Goal: Information Seeking & Learning: Learn about a topic

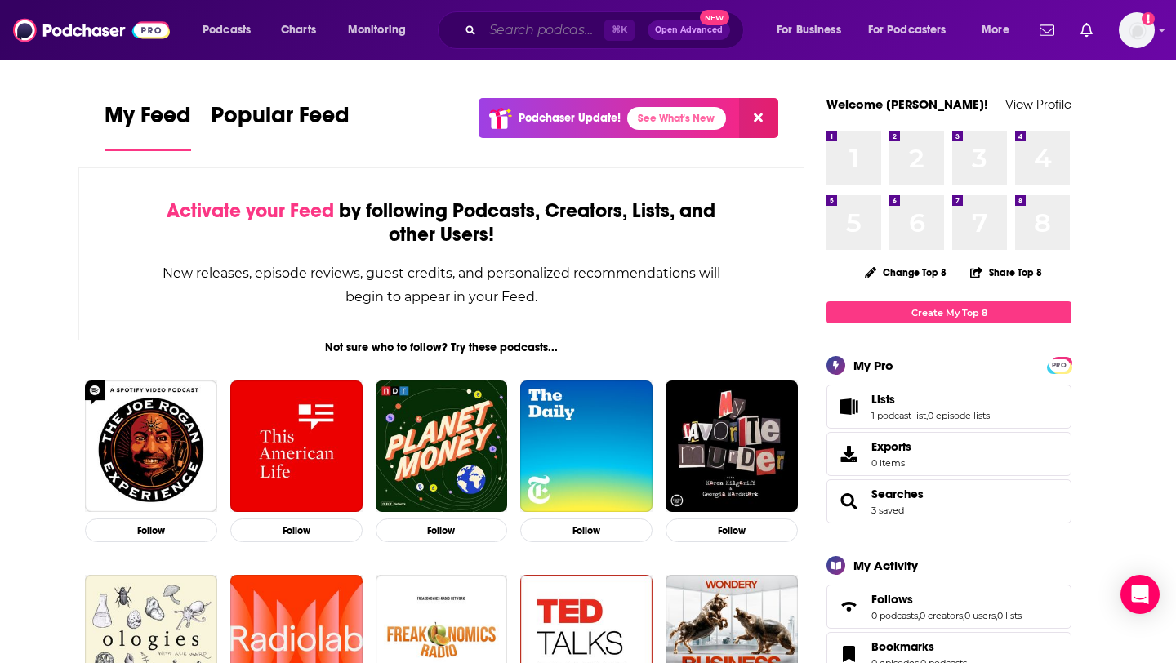
click at [520, 31] on input "Search podcasts, credits, & more..." at bounding box center [543, 30] width 122 height 26
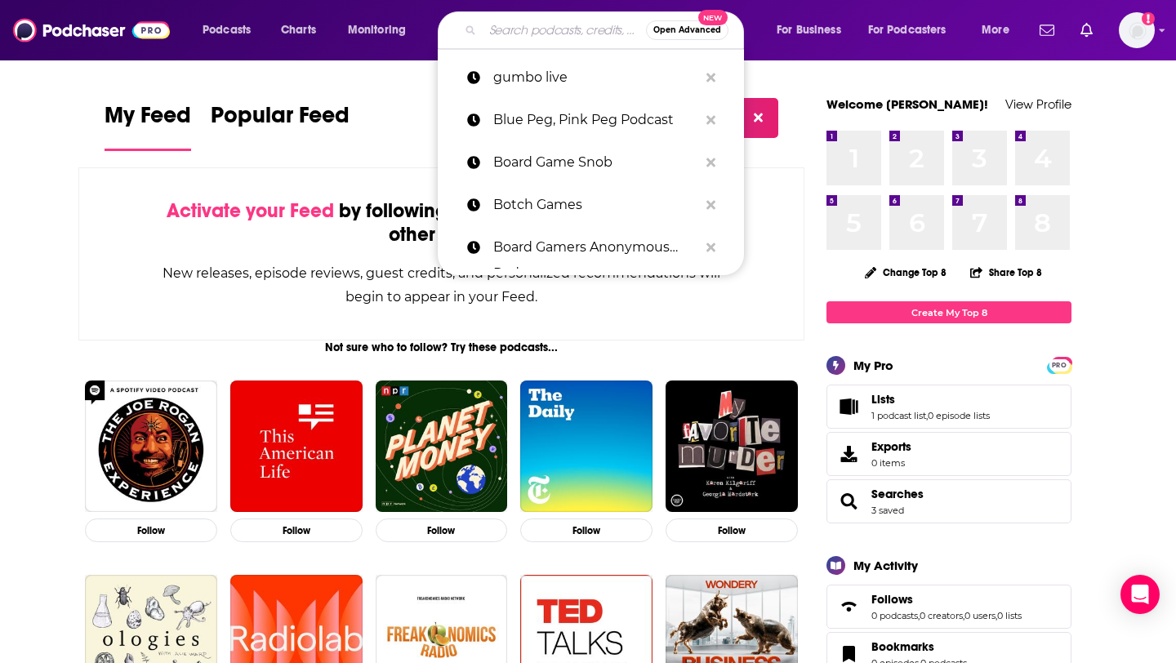
paste input "Tech Talks Daily"
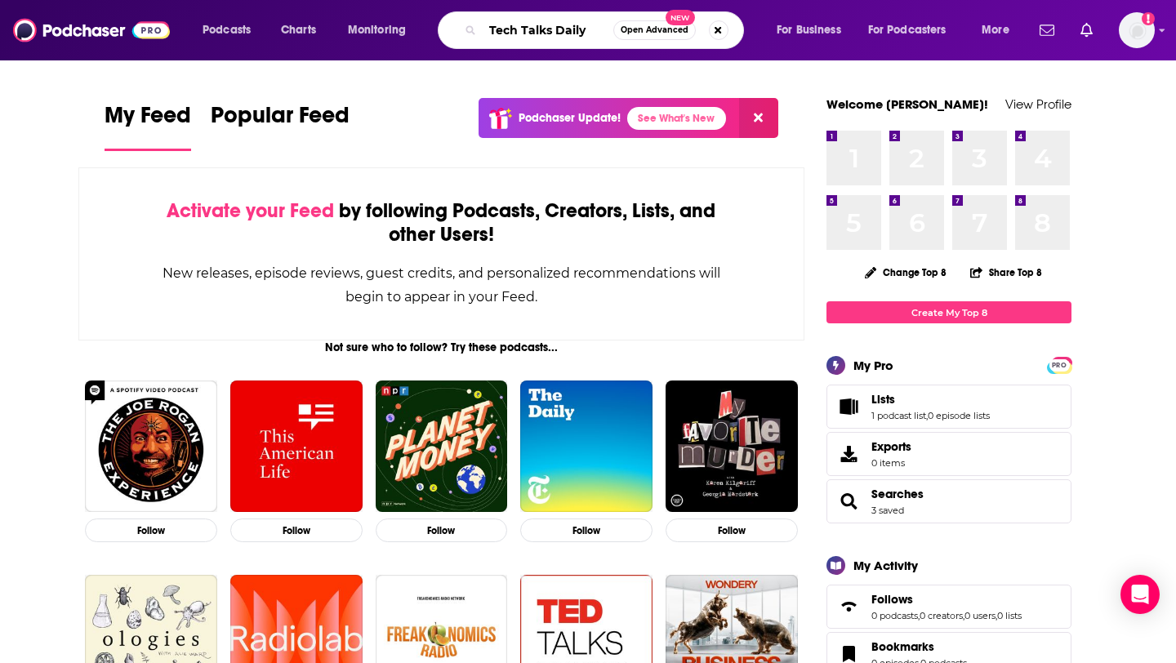
type input "Tech Talks Daily"
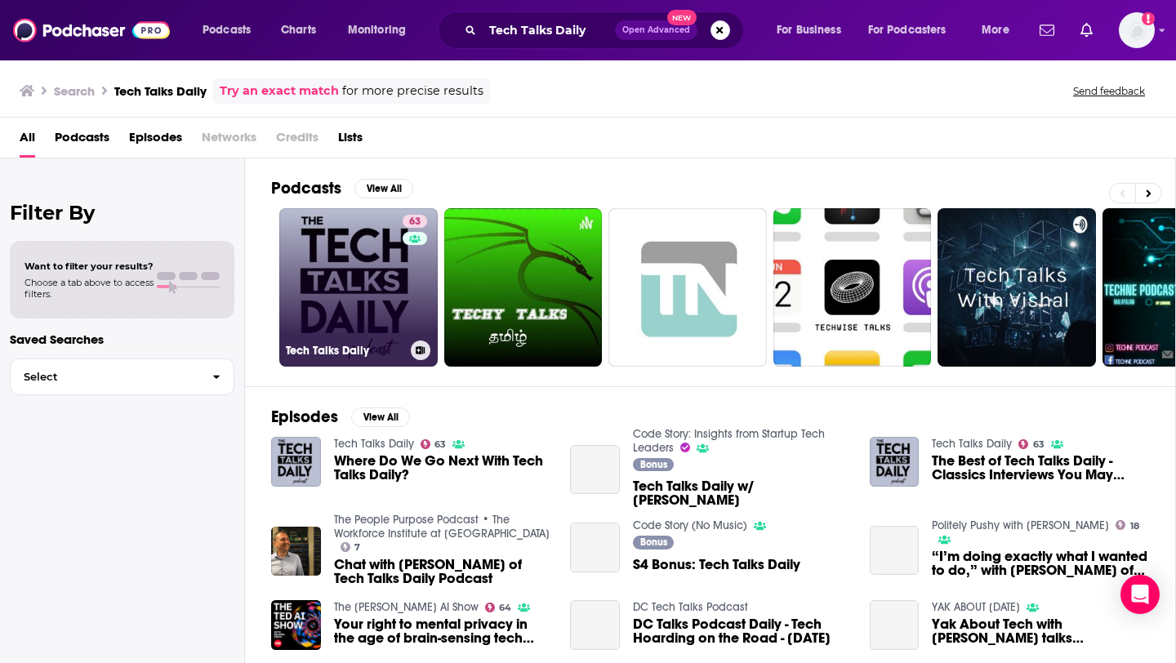
click at [323, 324] on link "63 Tech Talks Daily" at bounding box center [358, 287] width 158 height 158
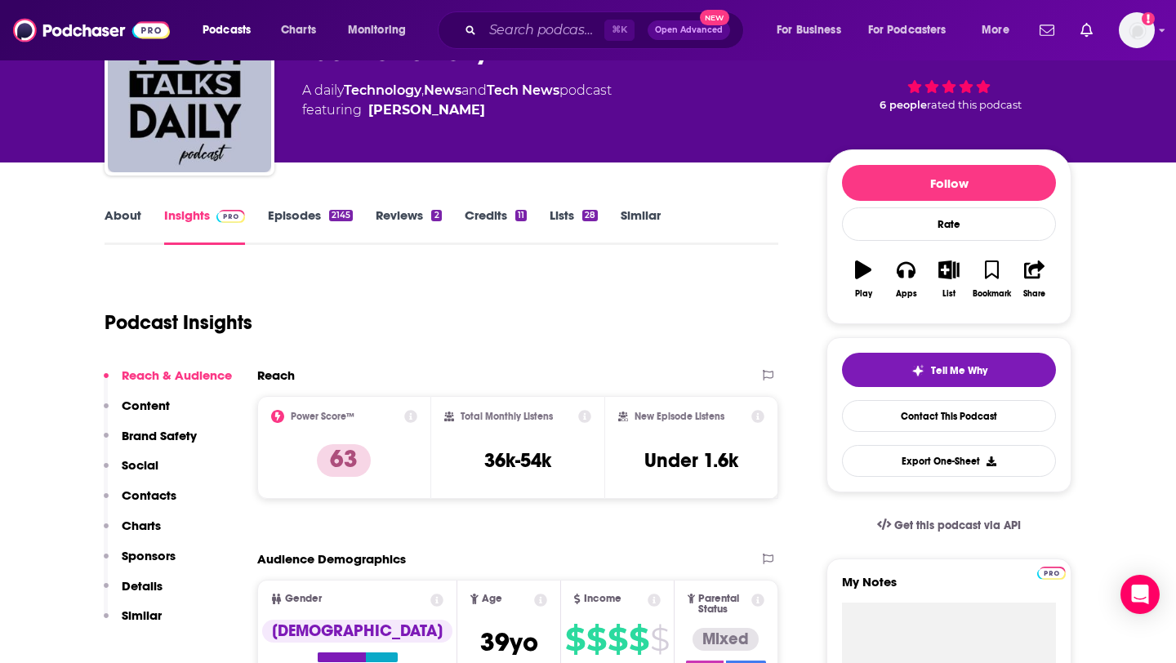
scroll to position [103, 0]
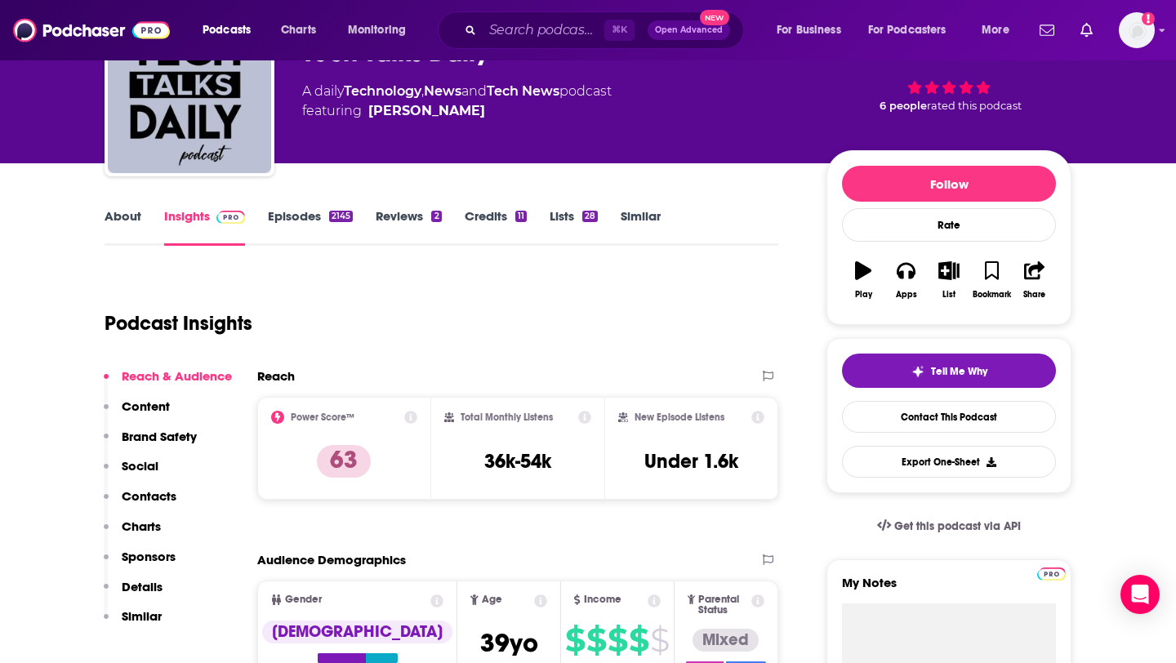
click at [306, 212] on link "Episodes 2145" at bounding box center [310, 227] width 85 height 38
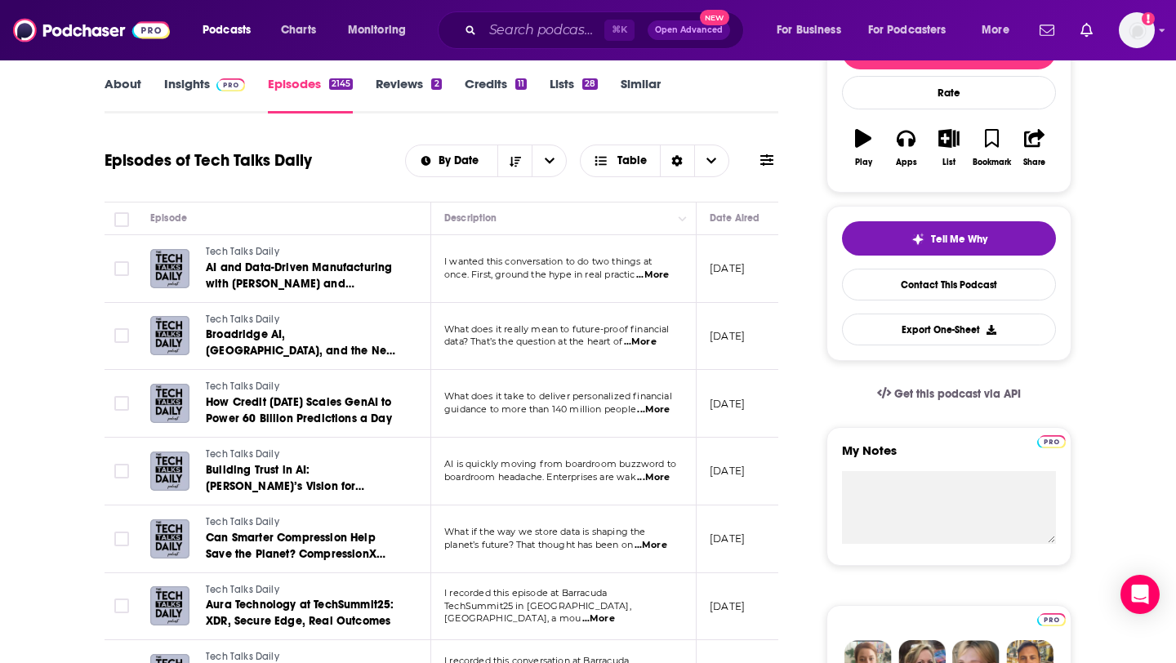
scroll to position [187, 0]
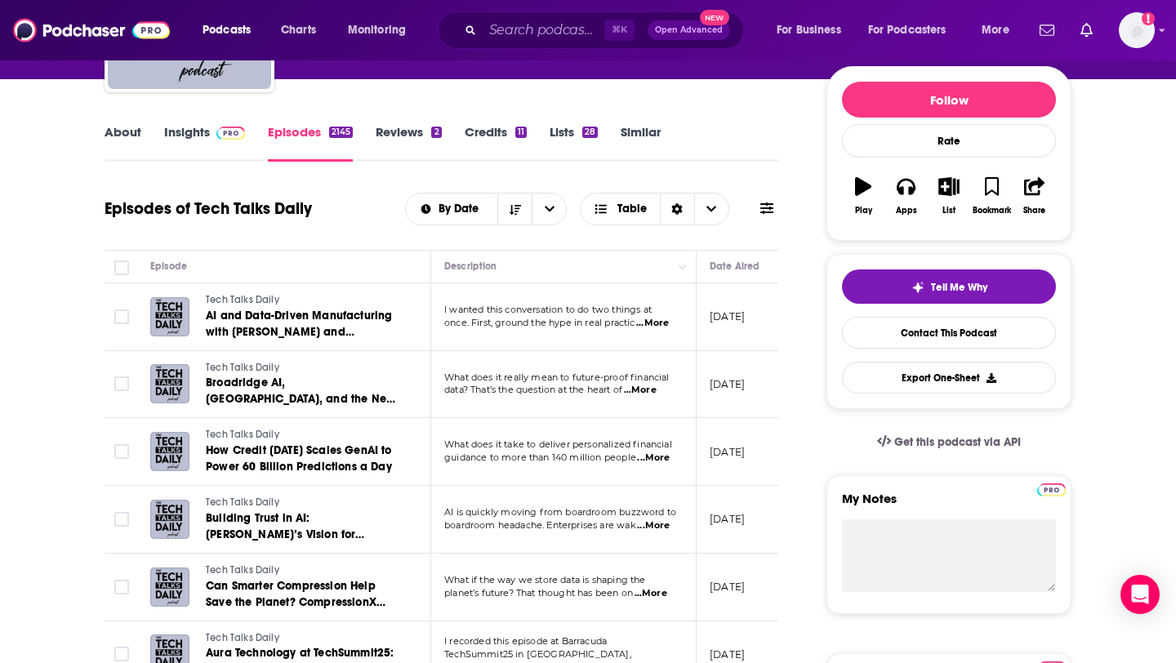
click at [203, 134] on link "Insights" at bounding box center [204, 143] width 81 height 38
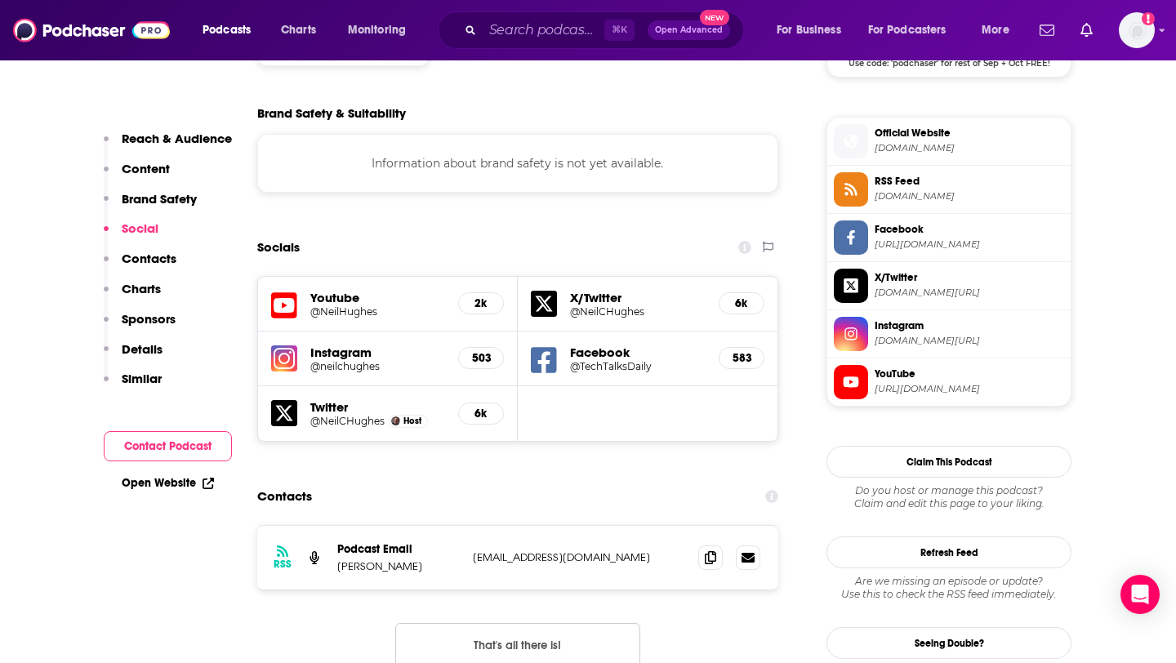
scroll to position [1422, 0]
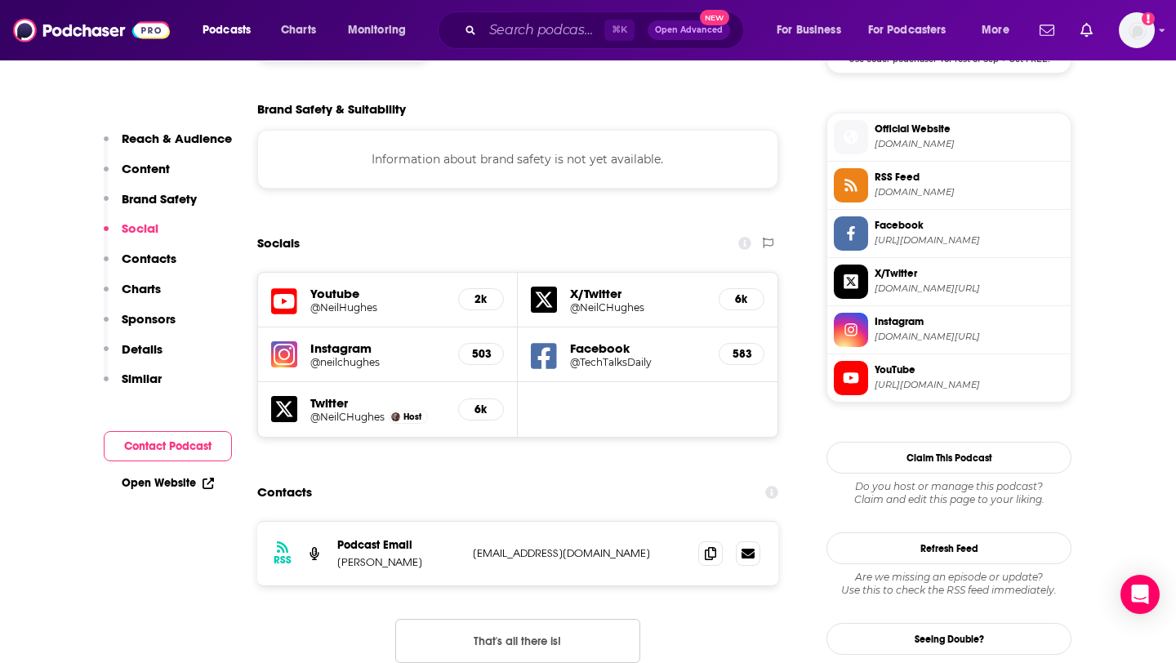
drag, startPoint x: 338, startPoint y: 482, endPoint x: 415, endPoint y: 482, distance: 76.7
click at [415, 555] on p "Neil C. Hughes" at bounding box center [398, 562] width 122 height 14
copy p "Neil C. Hughes"
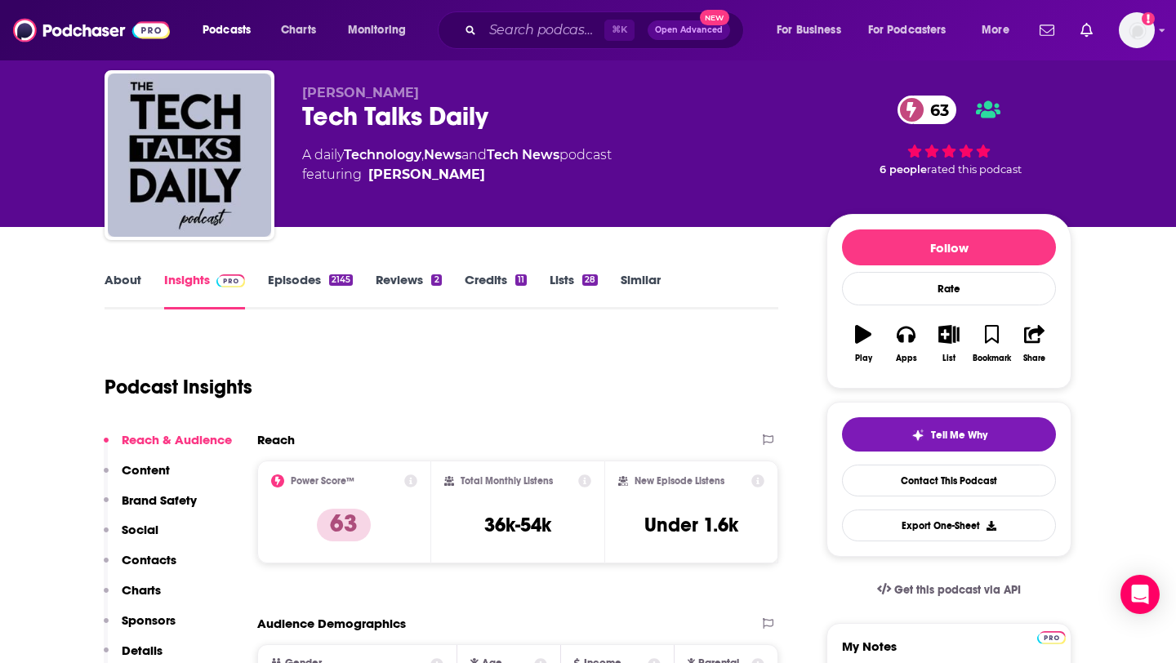
scroll to position [0, 0]
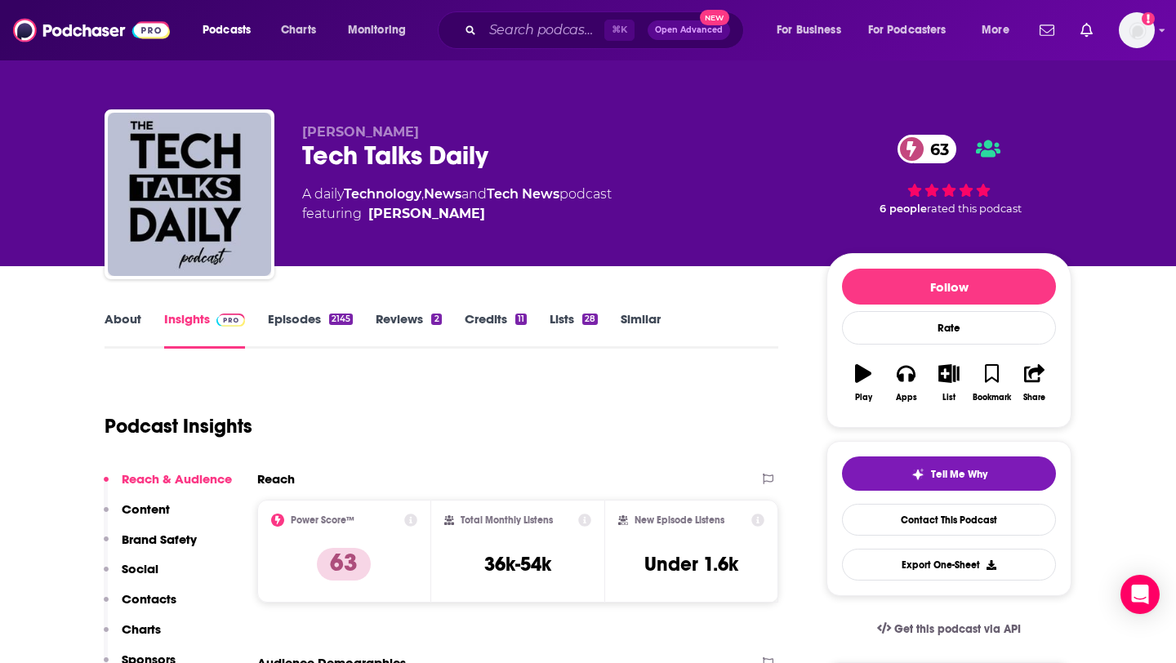
click at [302, 322] on link "Episodes 2145" at bounding box center [310, 330] width 85 height 38
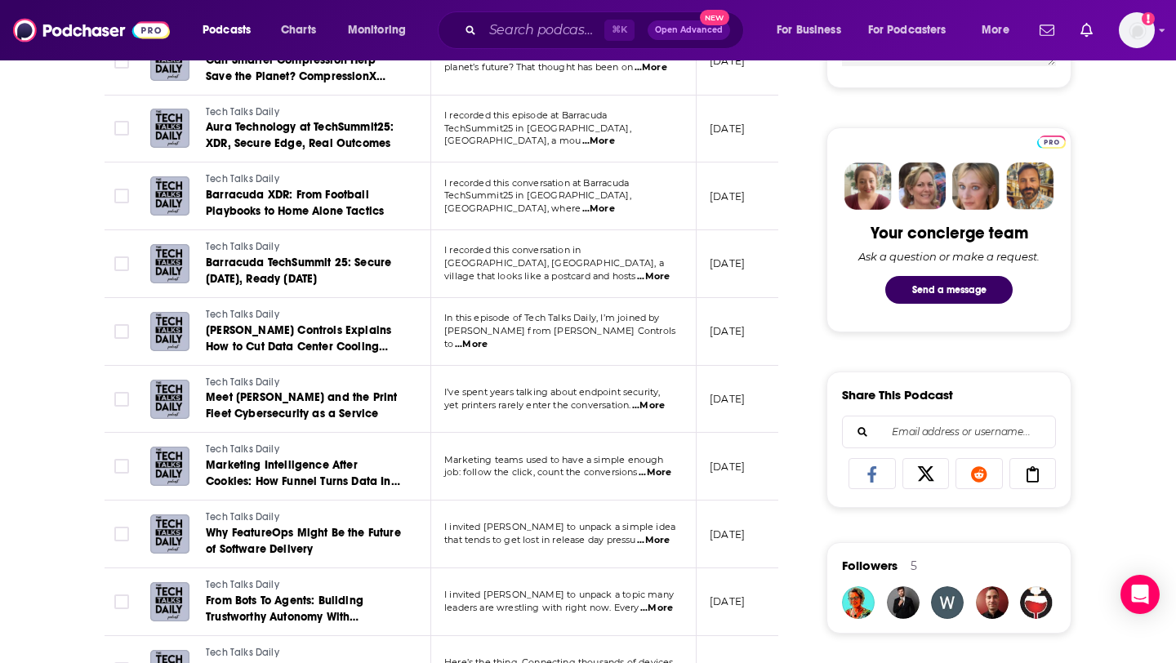
scroll to position [714, 0]
click at [487, 339] on span "...More" at bounding box center [471, 343] width 33 height 13
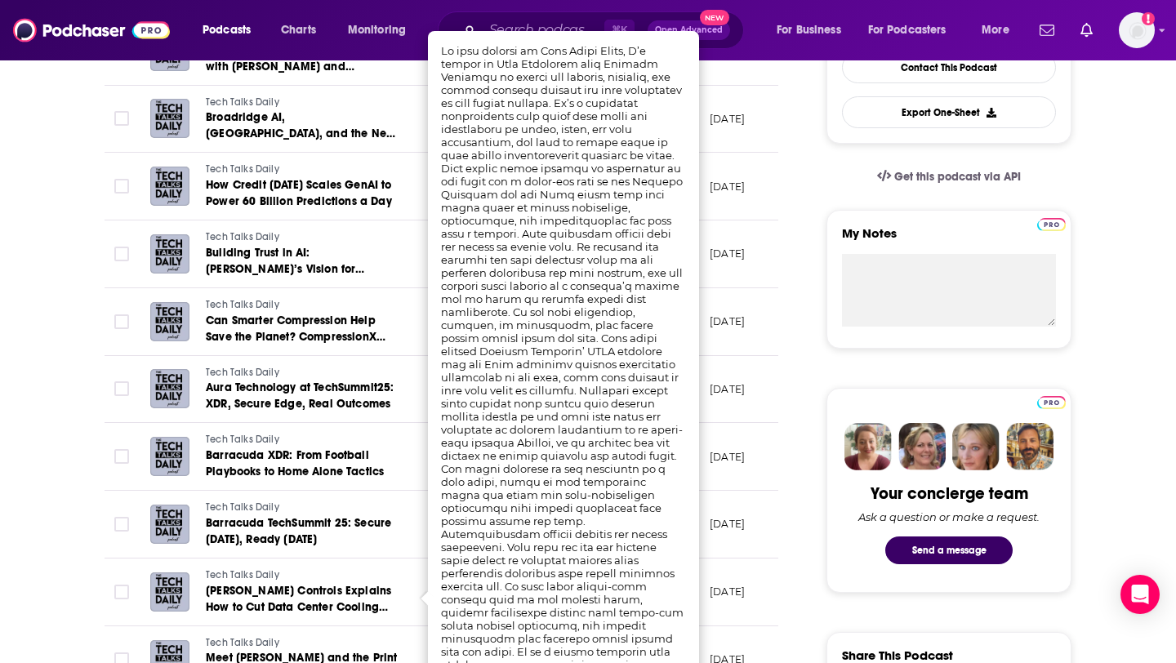
scroll to position [446, 0]
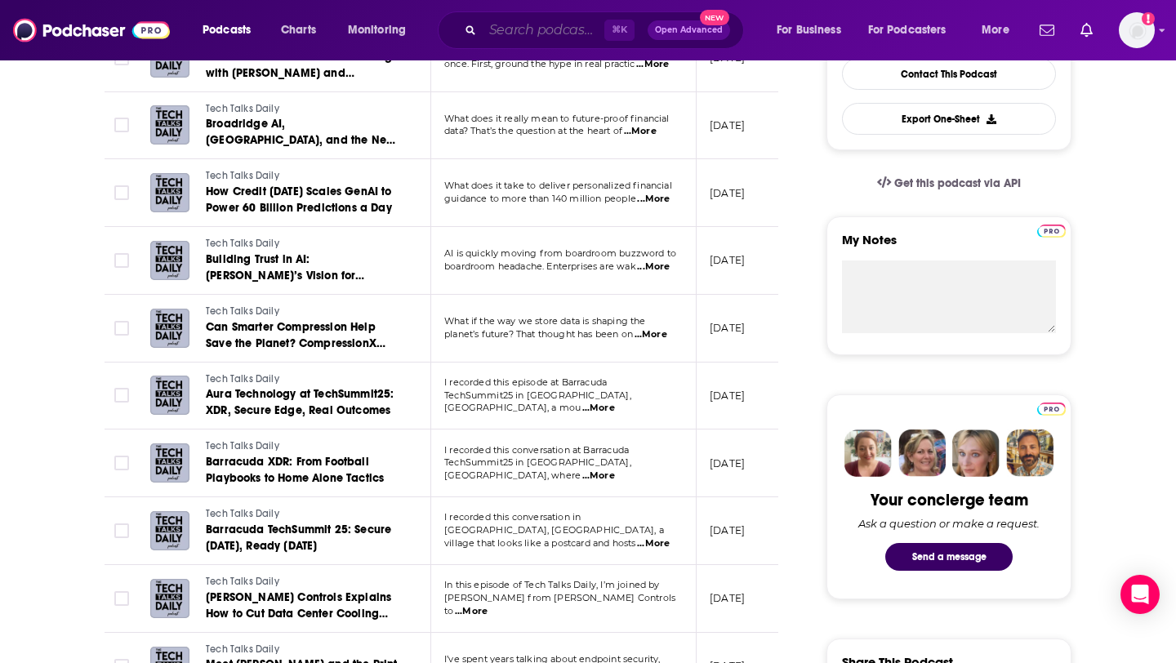
click at [497, 29] on input "Search podcasts, credits, & more..." at bounding box center [543, 30] width 122 height 26
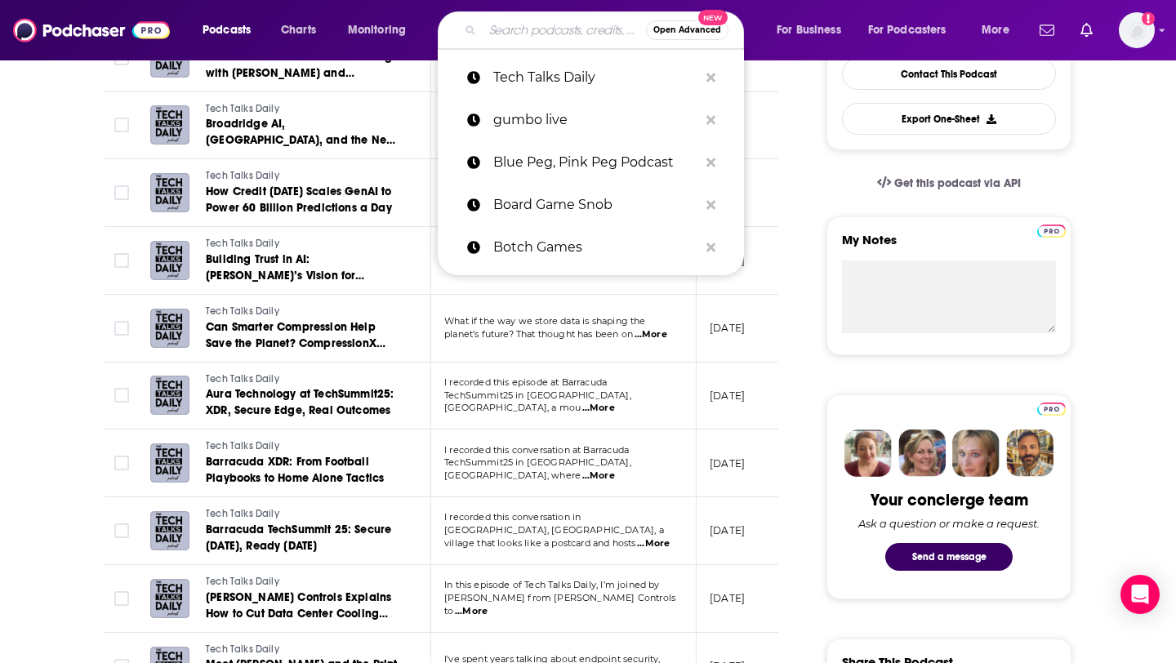
paste input "The Logan Bartlett Show"
type input "The Logan Bartlett Show"
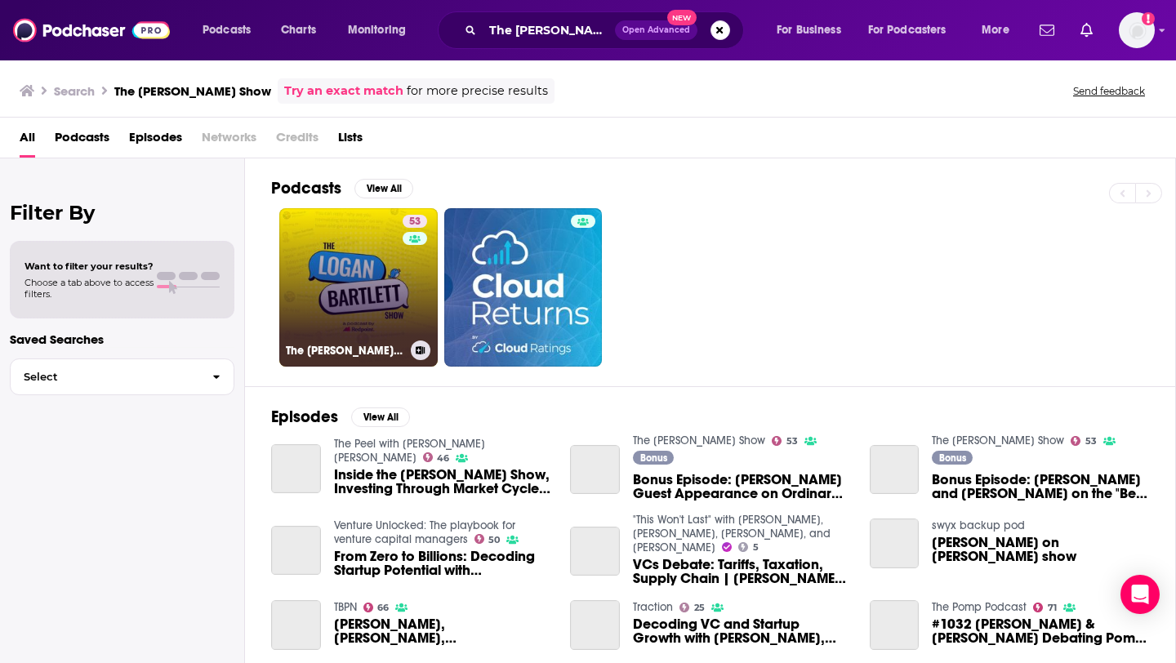
click at [382, 305] on link "53 The Logan Bartlett Show" at bounding box center [358, 287] width 158 height 158
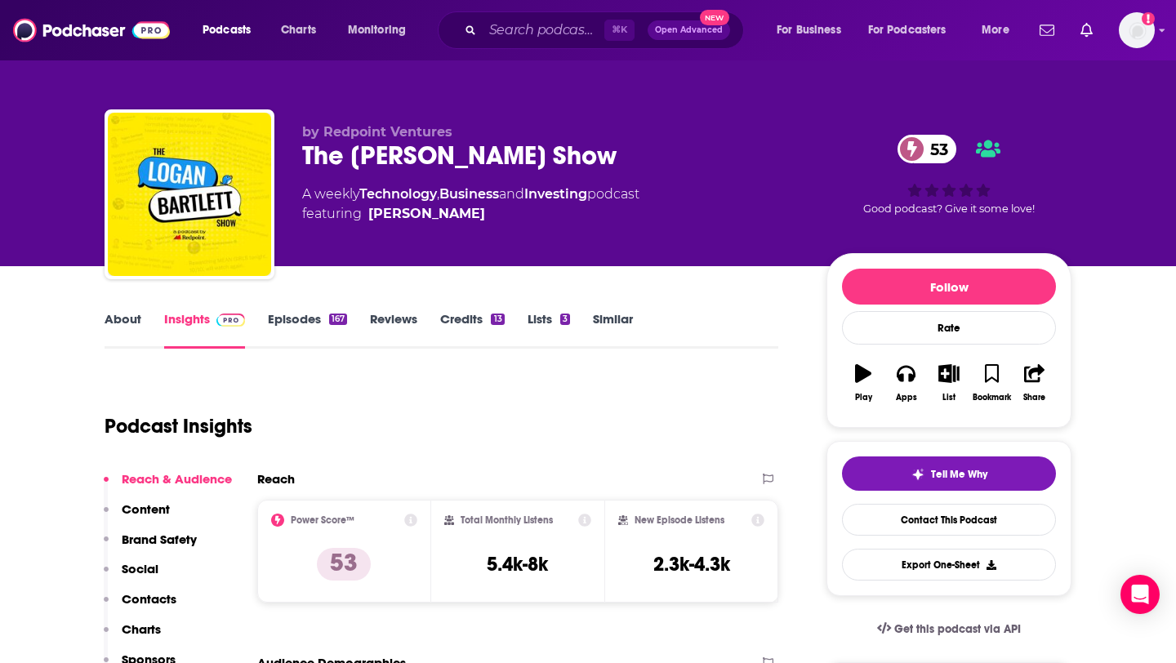
click at [313, 313] on link "Episodes 167" at bounding box center [307, 330] width 79 height 38
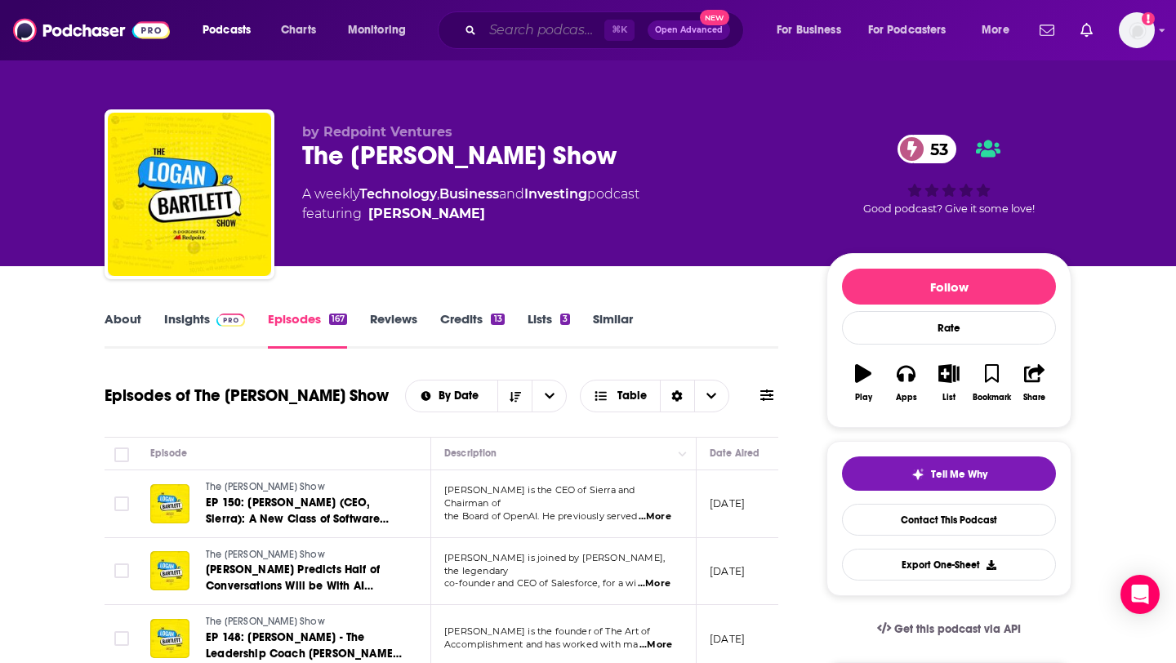
click at [529, 22] on input "Search podcasts, credits, & more..." at bounding box center [543, 30] width 122 height 26
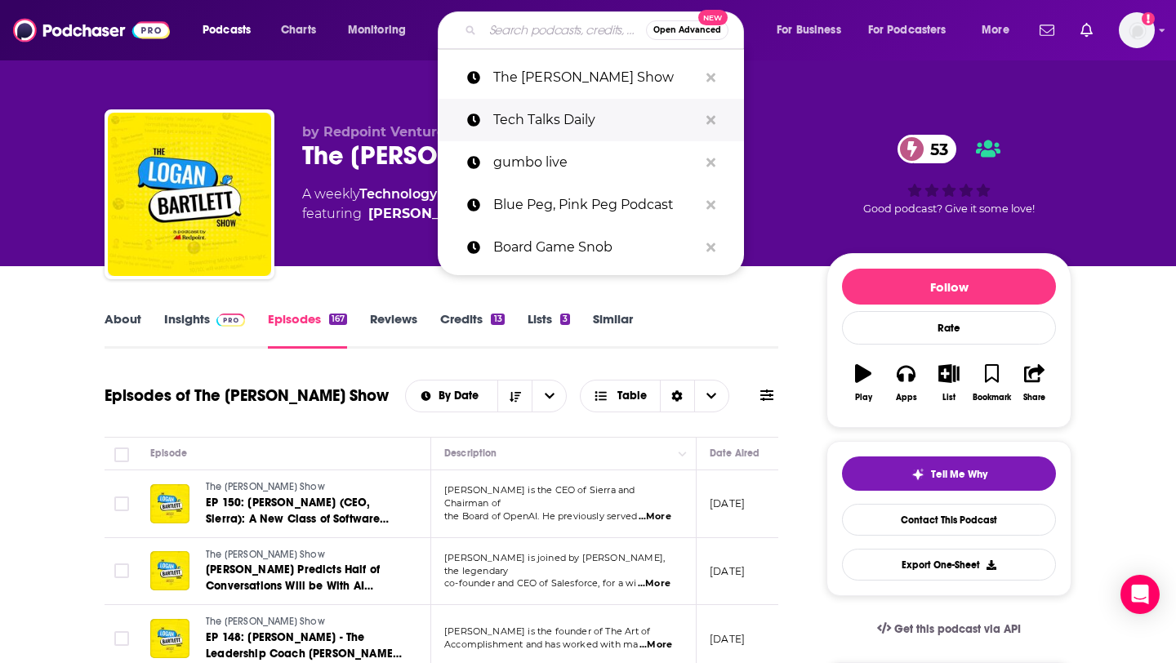
click at [538, 111] on p "Tech Talks Daily" at bounding box center [595, 120] width 205 height 42
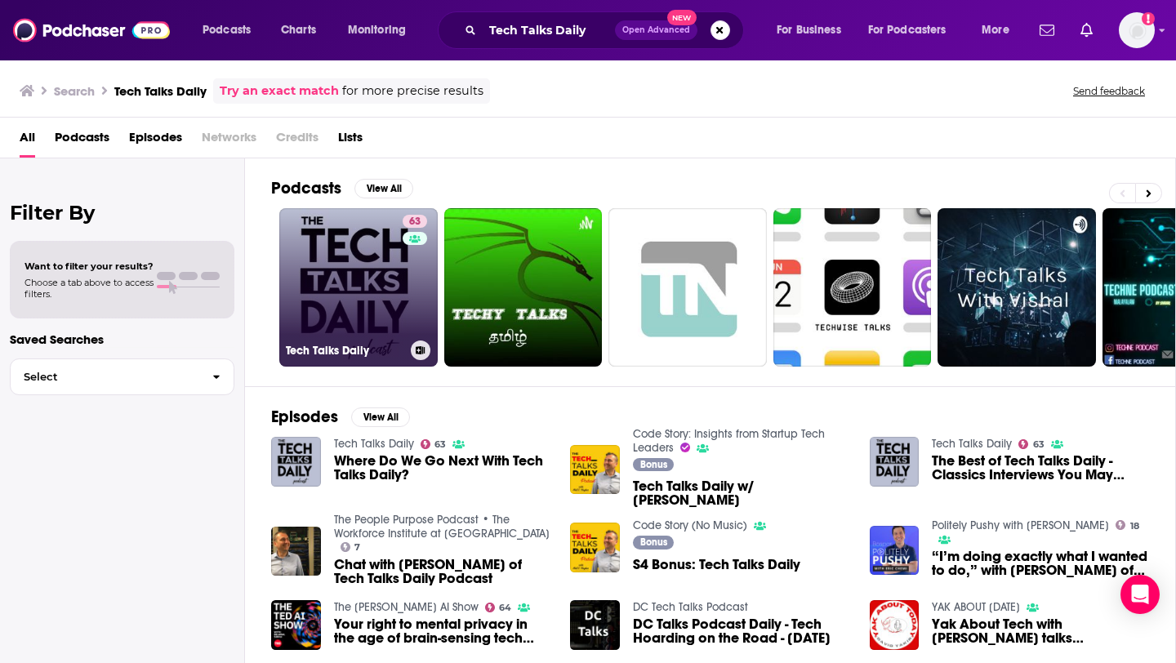
click at [365, 254] on link "63 Tech Talks Daily" at bounding box center [358, 287] width 158 height 158
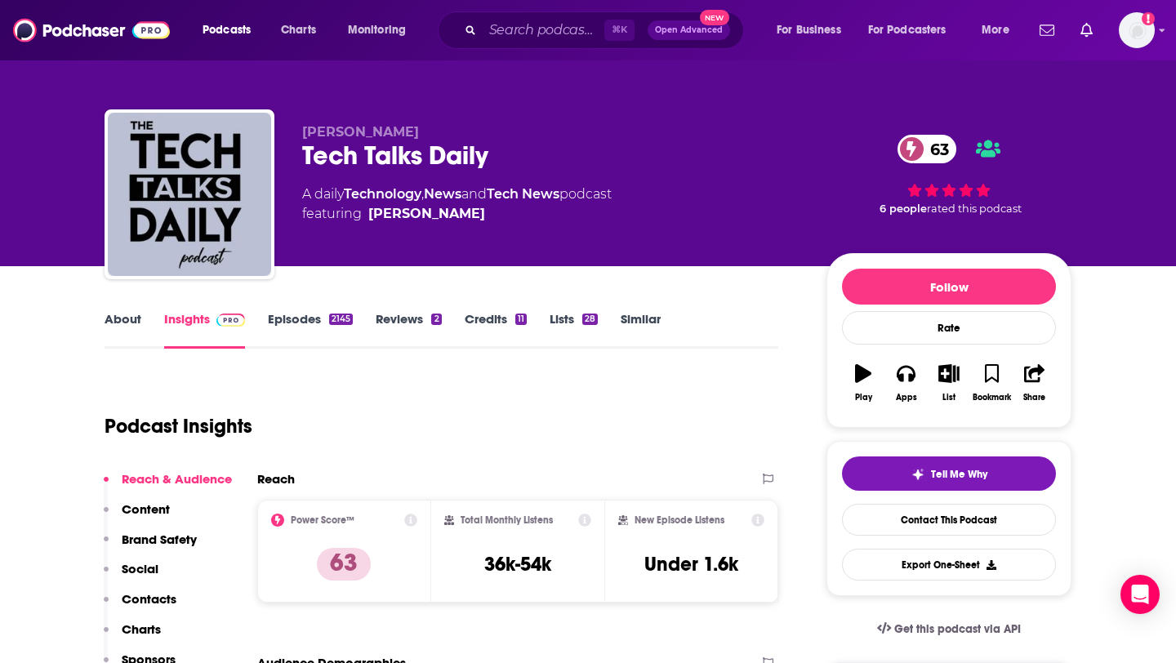
click at [318, 316] on link "Episodes 2145" at bounding box center [310, 330] width 85 height 38
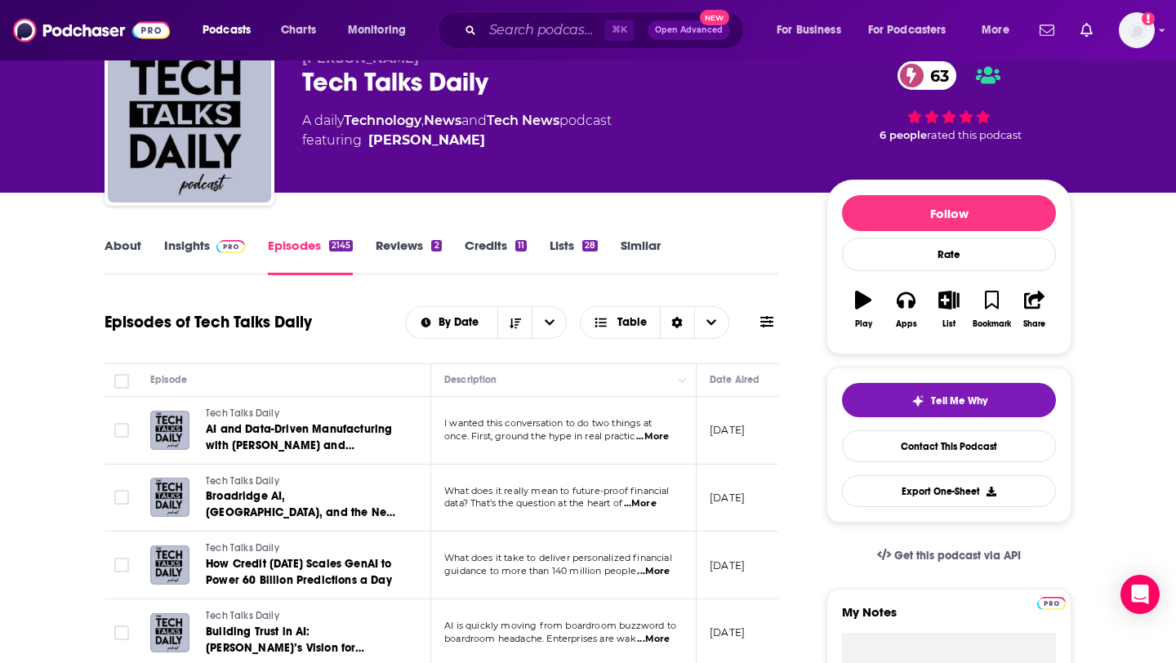
scroll to position [198, 0]
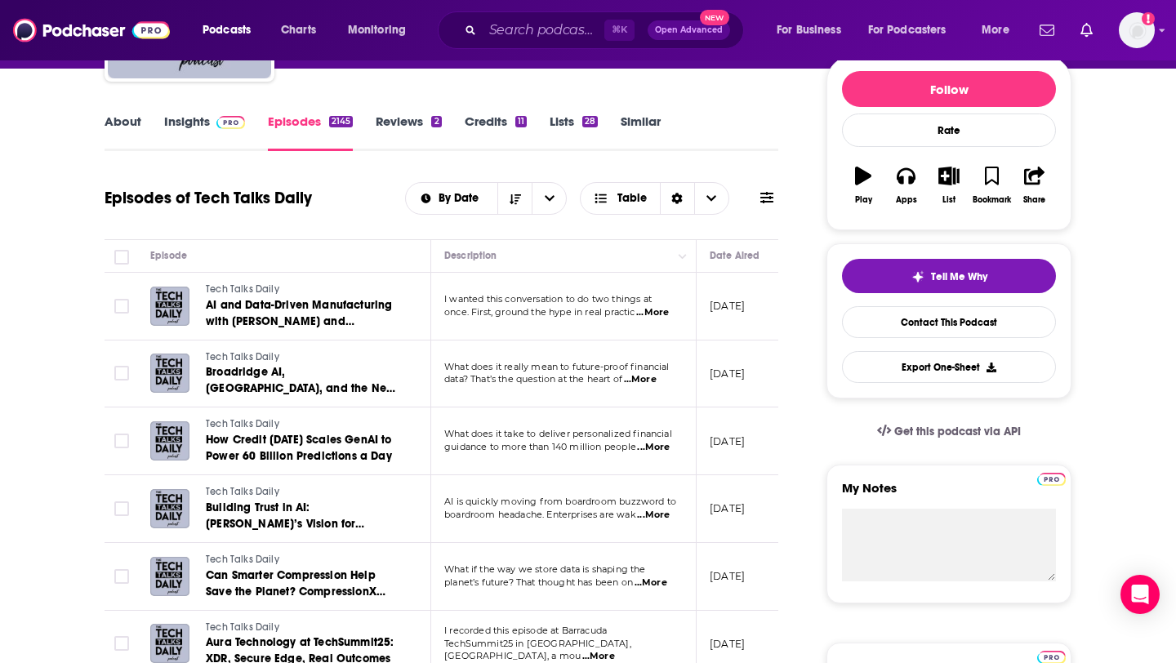
click at [664, 310] on span "...More" at bounding box center [652, 312] width 33 height 13
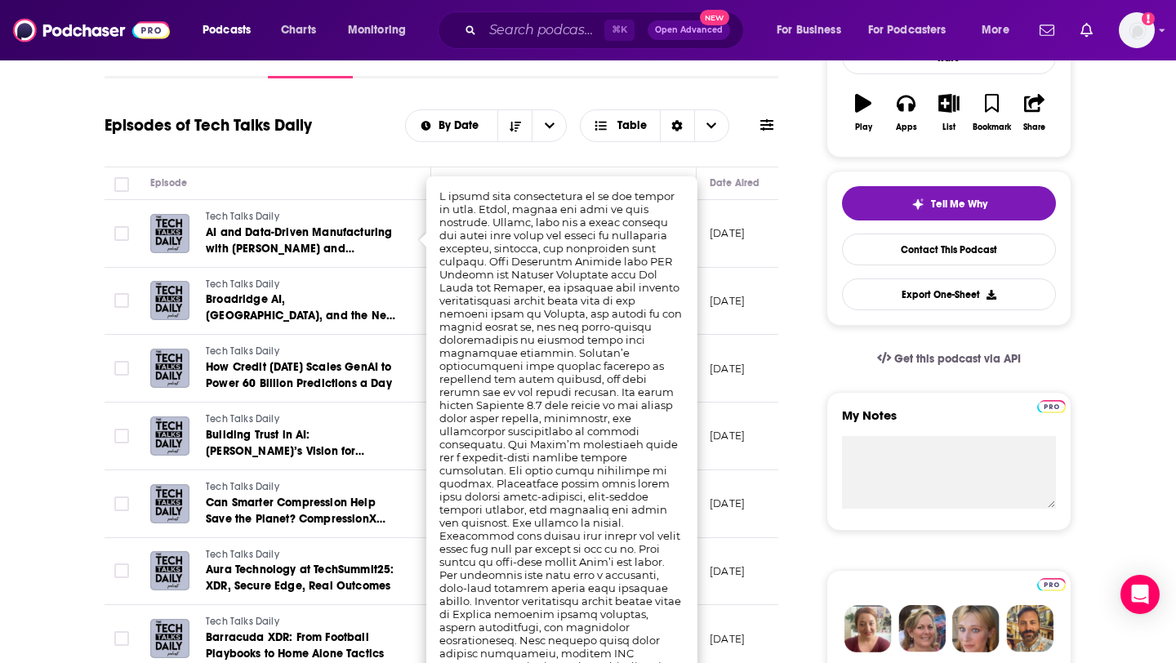
scroll to position [272, 0]
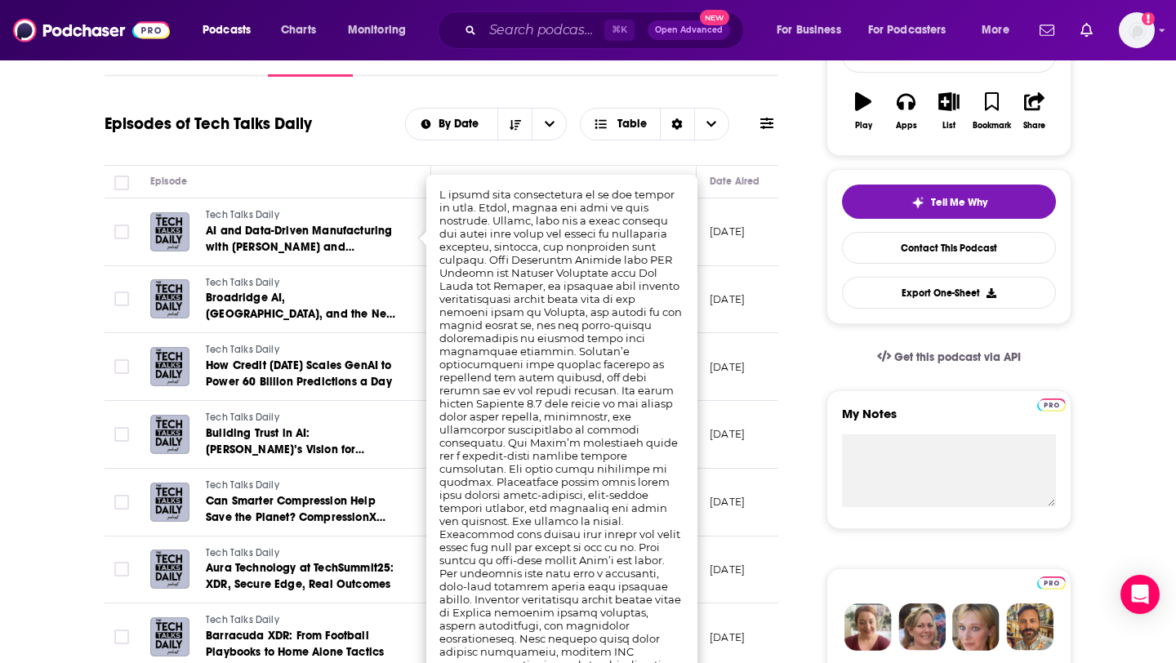
click at [761, 284] on td "September 24, 2025" at bounding box center [749, 300] width 106 height 68
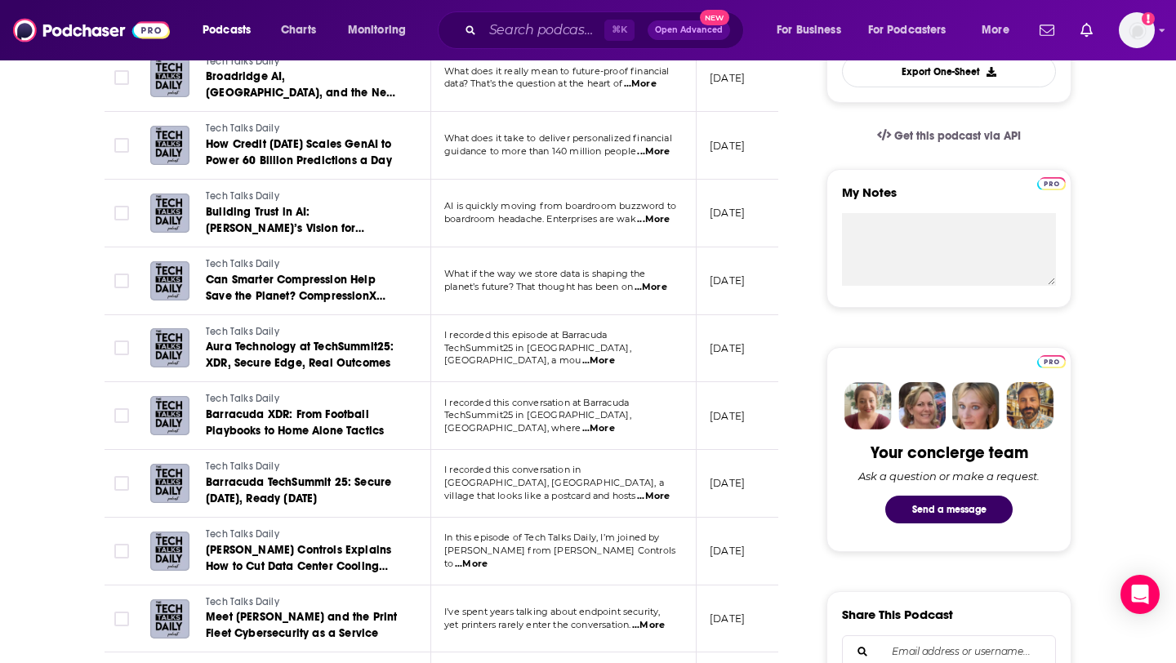
scroll to position [528, 0]
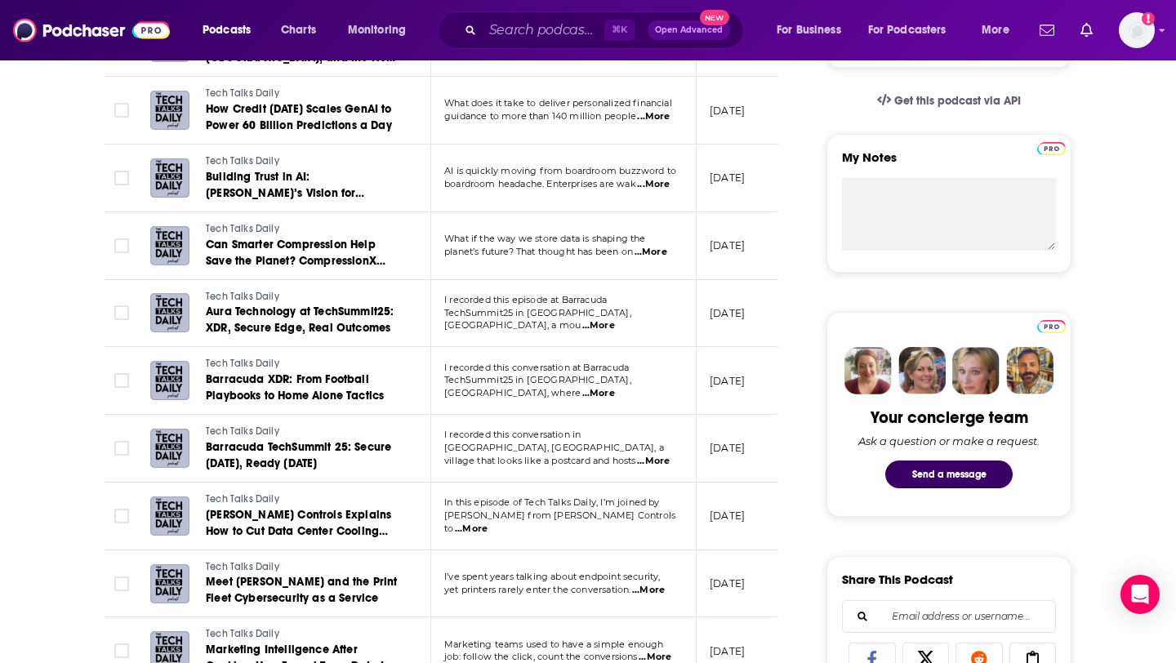
click at [656, 246] on span "...More" at bounding box center [650, 252] width 33 height 13
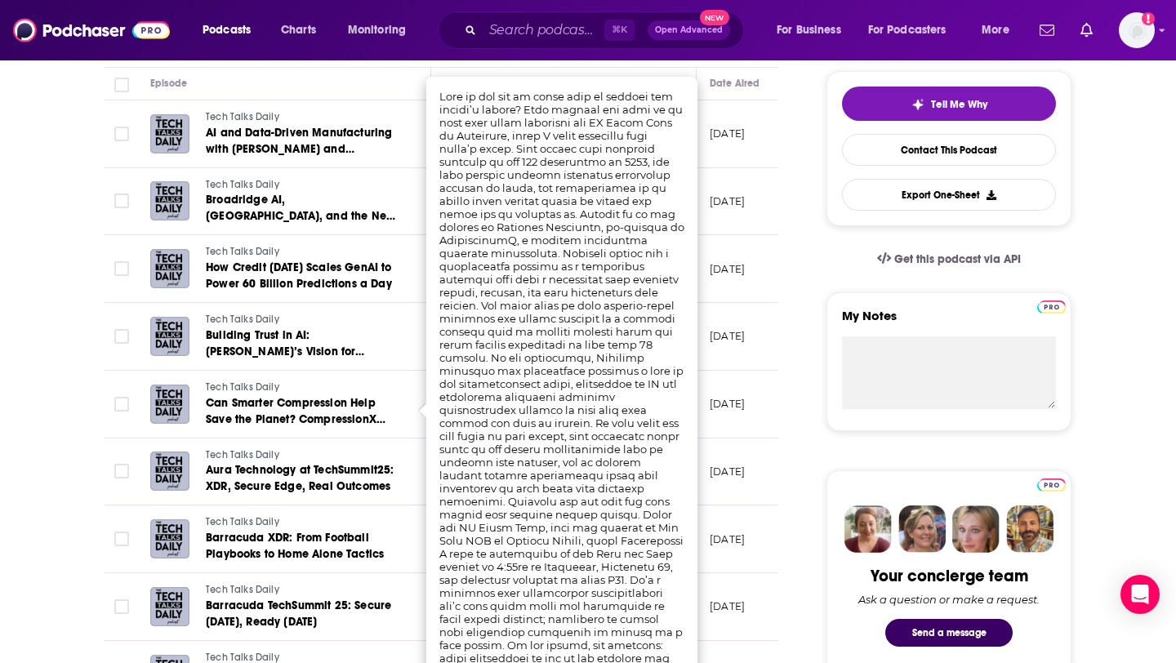
scroll to position [367, 0]
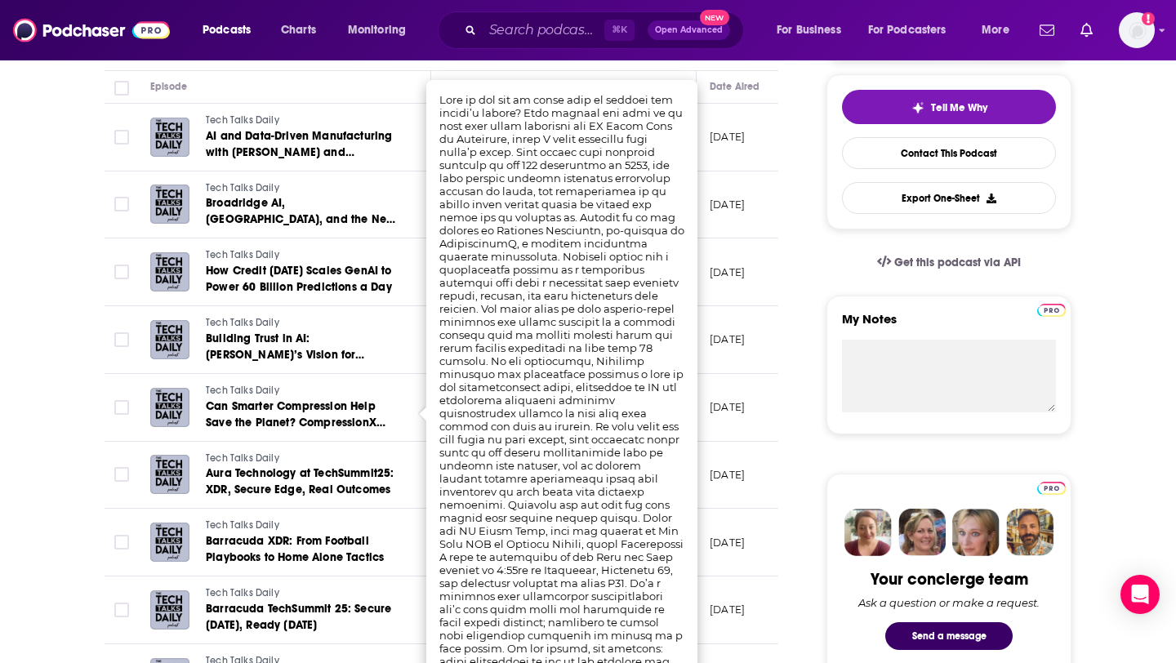
click at [728, 279] on p "September 23, 2025" at bounding box center [726, 272] width 35 height 14
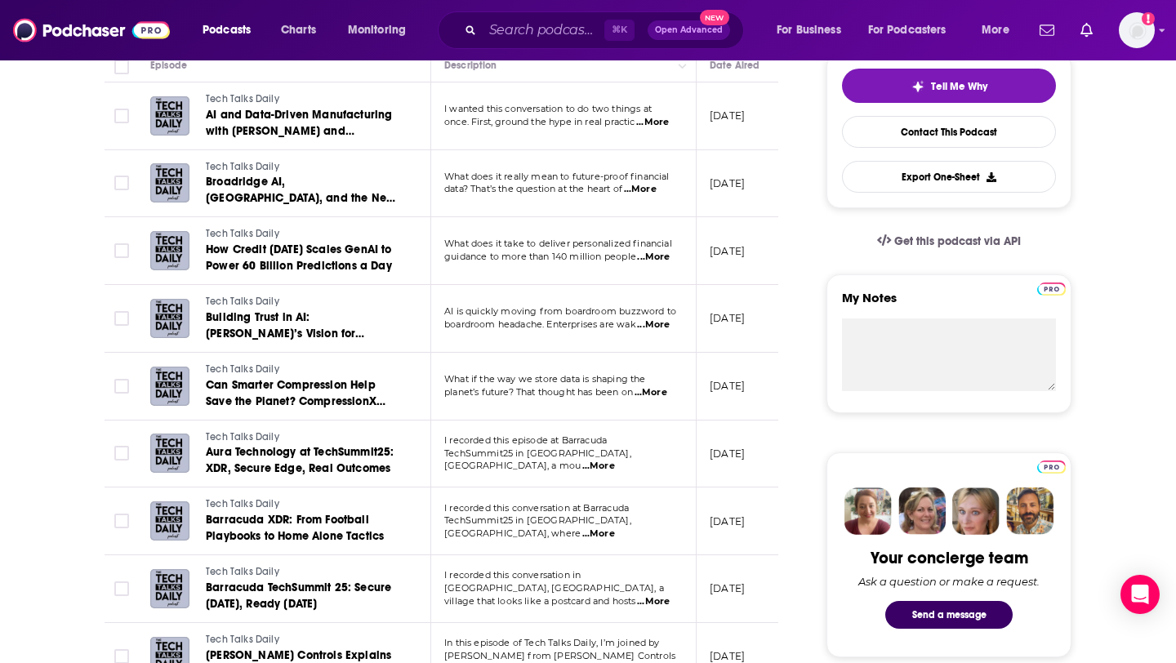
scroll to position [0, 0]
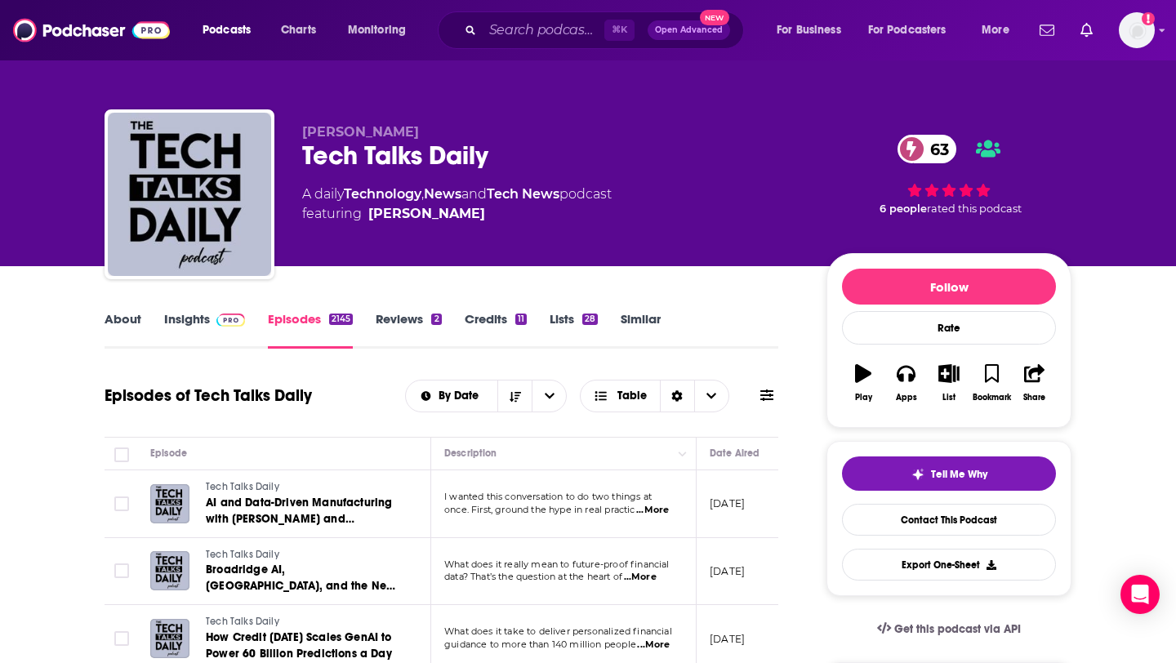
click at [188, 311] on link "Insights" at bounding box center [204, 330] width 81 height 38
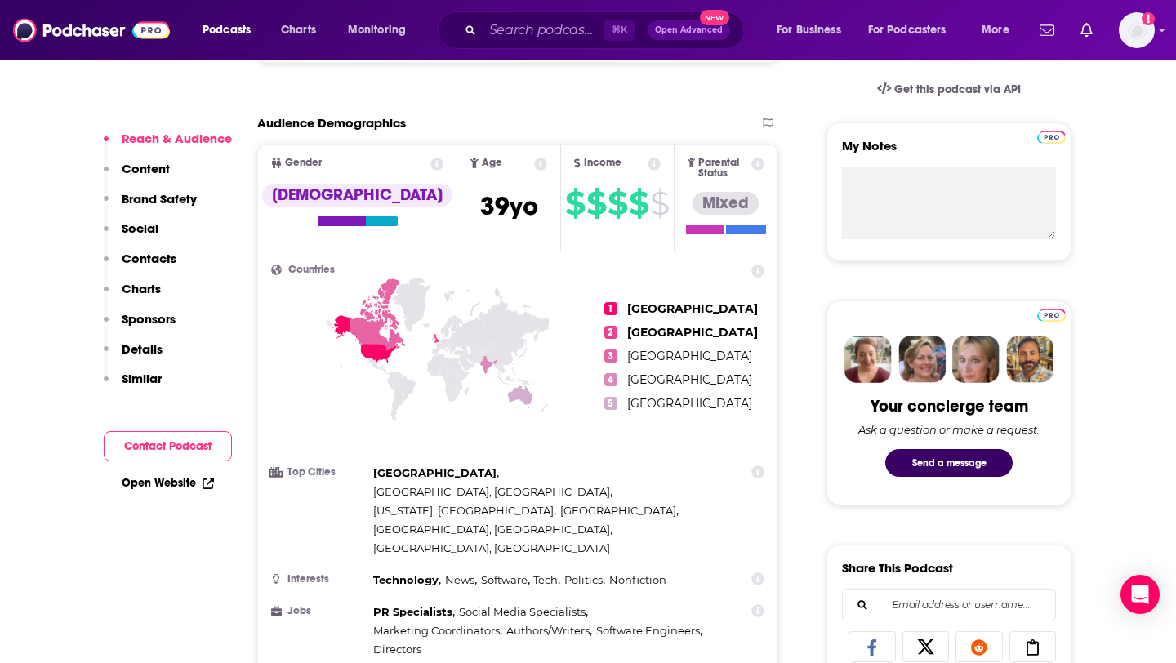
scroll to position [543, 0]
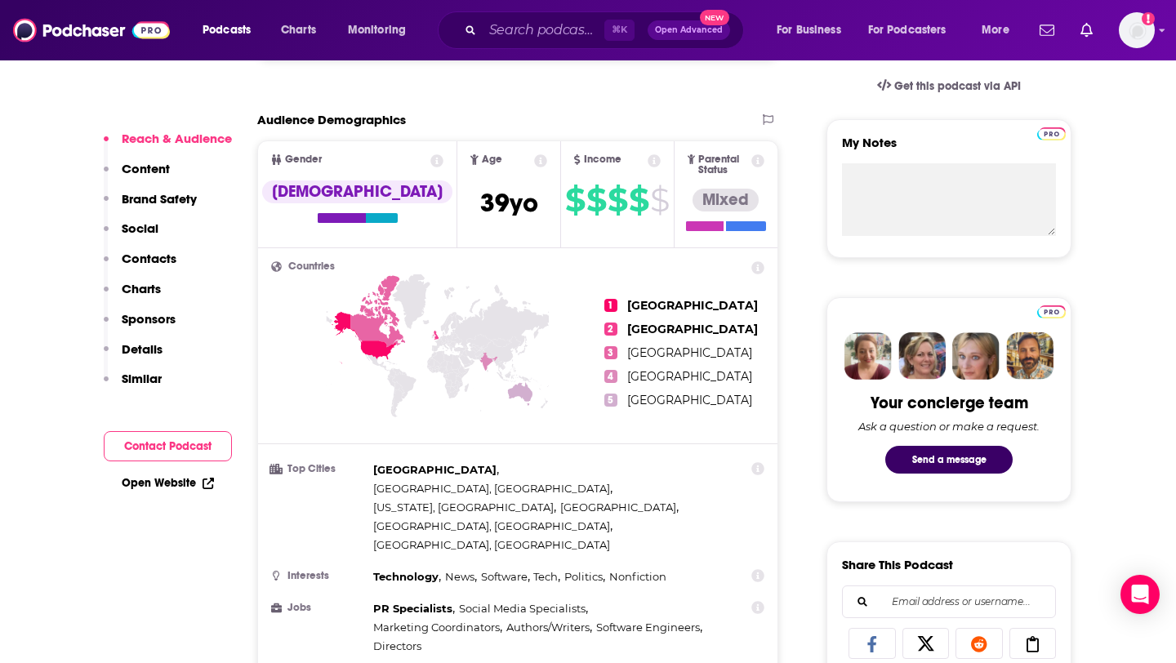
click at [379, 338] on icon at bounding box center [363, 337] width 64 height 52
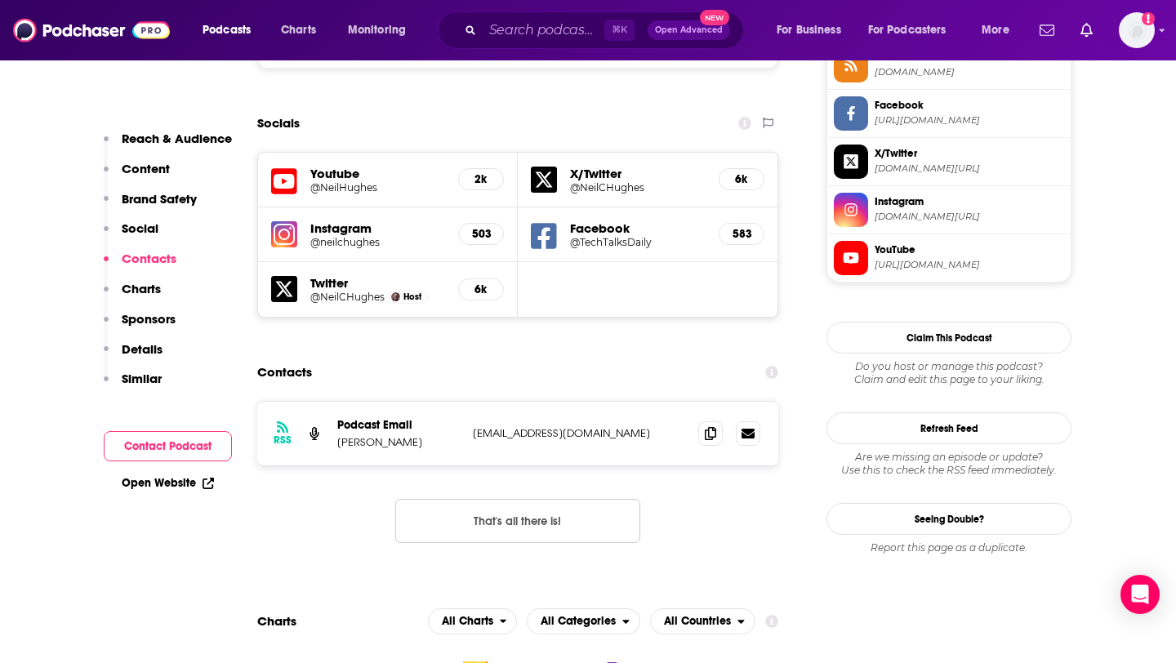
scroll to position [1547, 0]
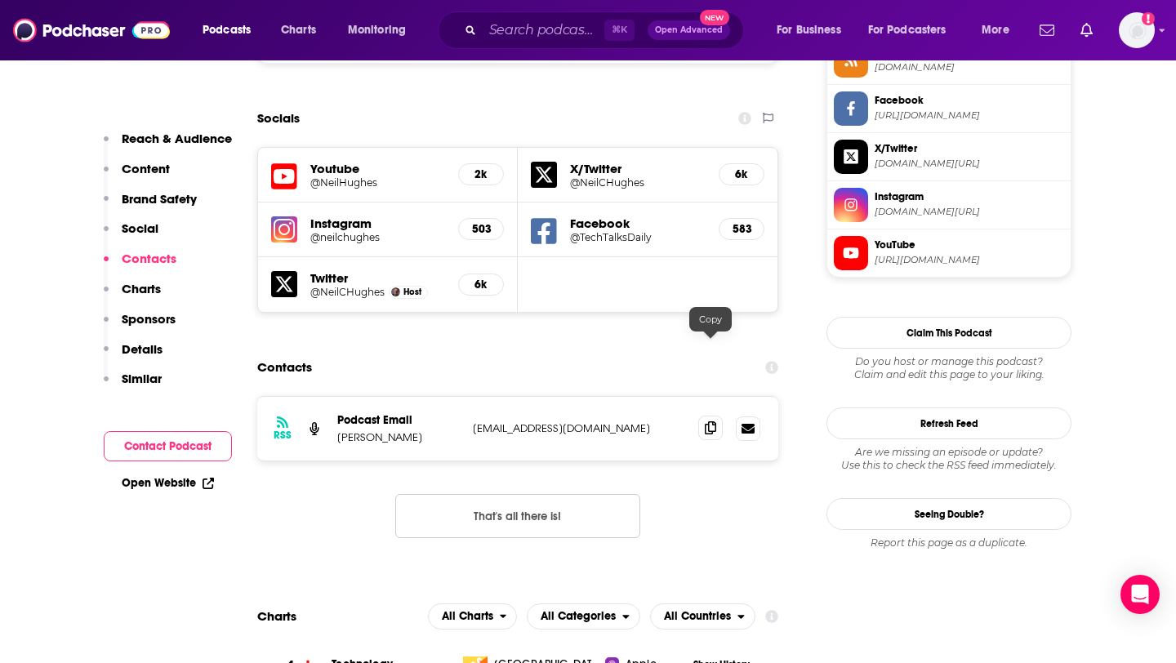
click at [714, 421] on icon at bounding box center [710, 427] width 11 height 13
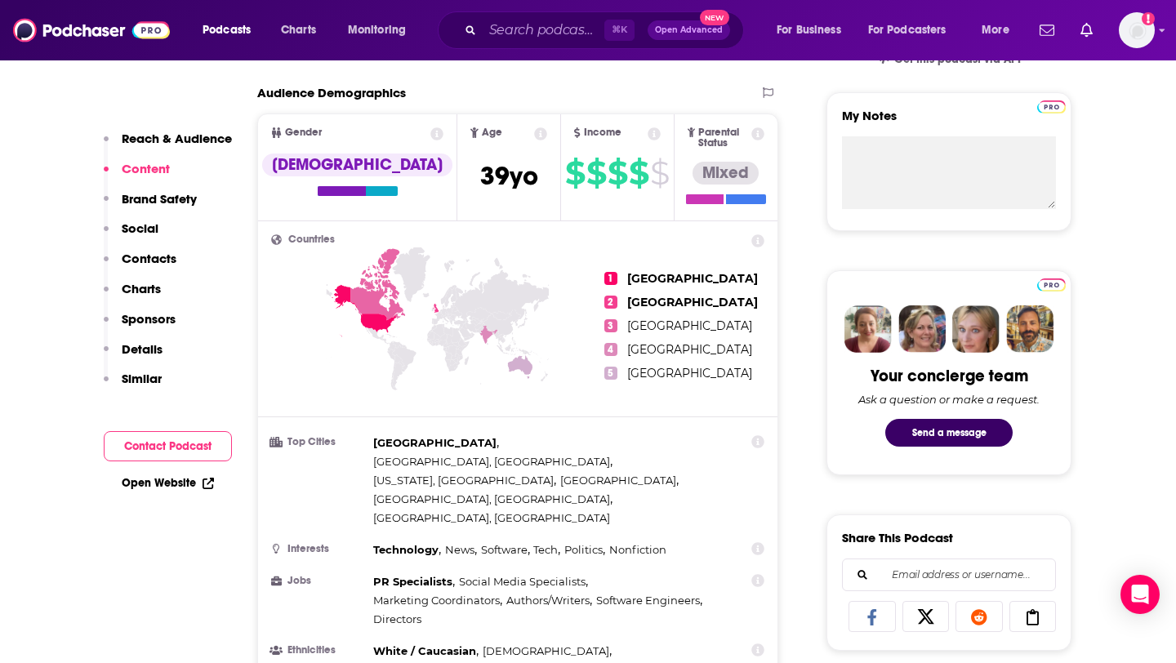
scroll to position [0, 0]
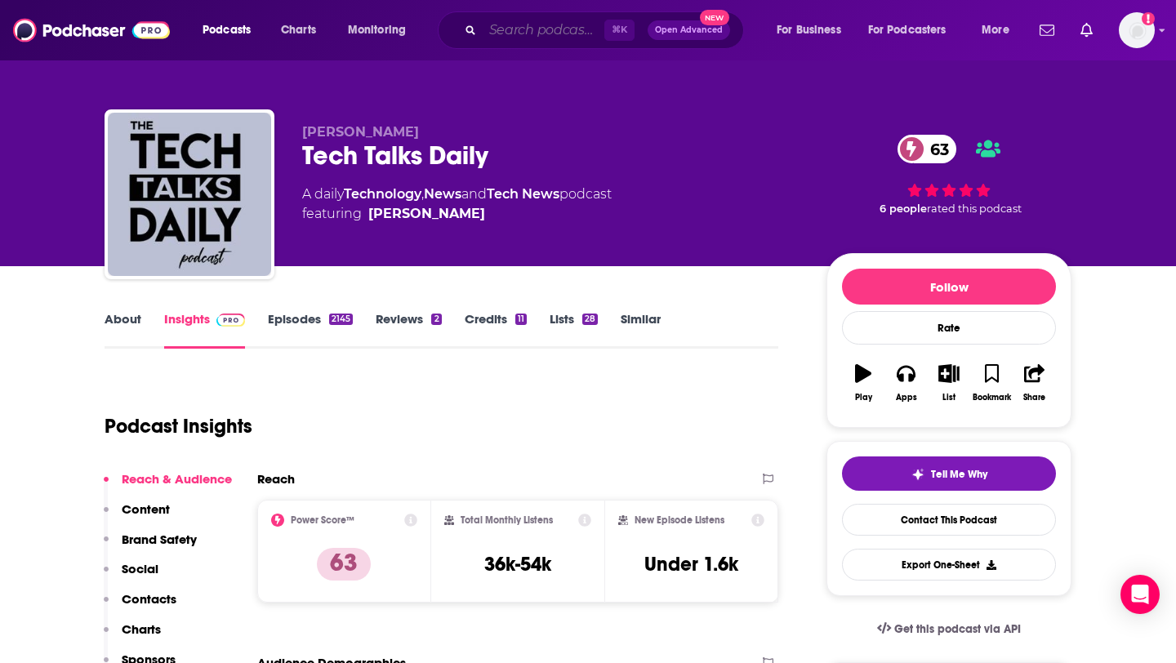
click at [530, 24] on input "Search podcasts, credits, & more..." at bounding box center [543, 30] width 122 height 26
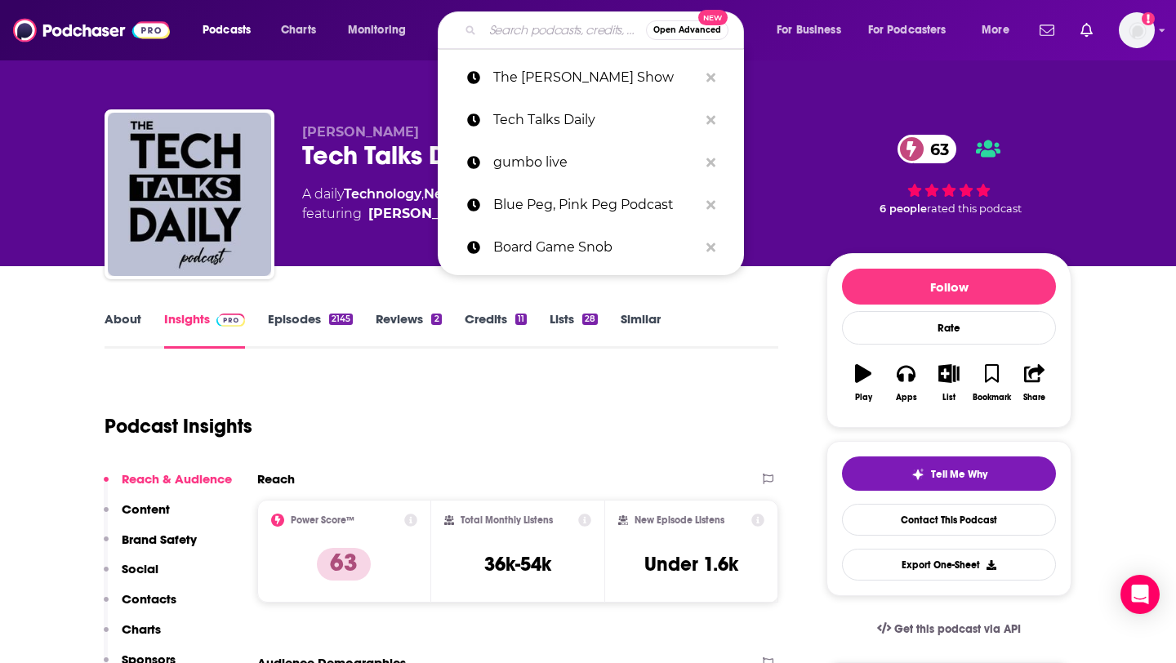
paste input "Masters of Scale"
type input "Masters of Scale"
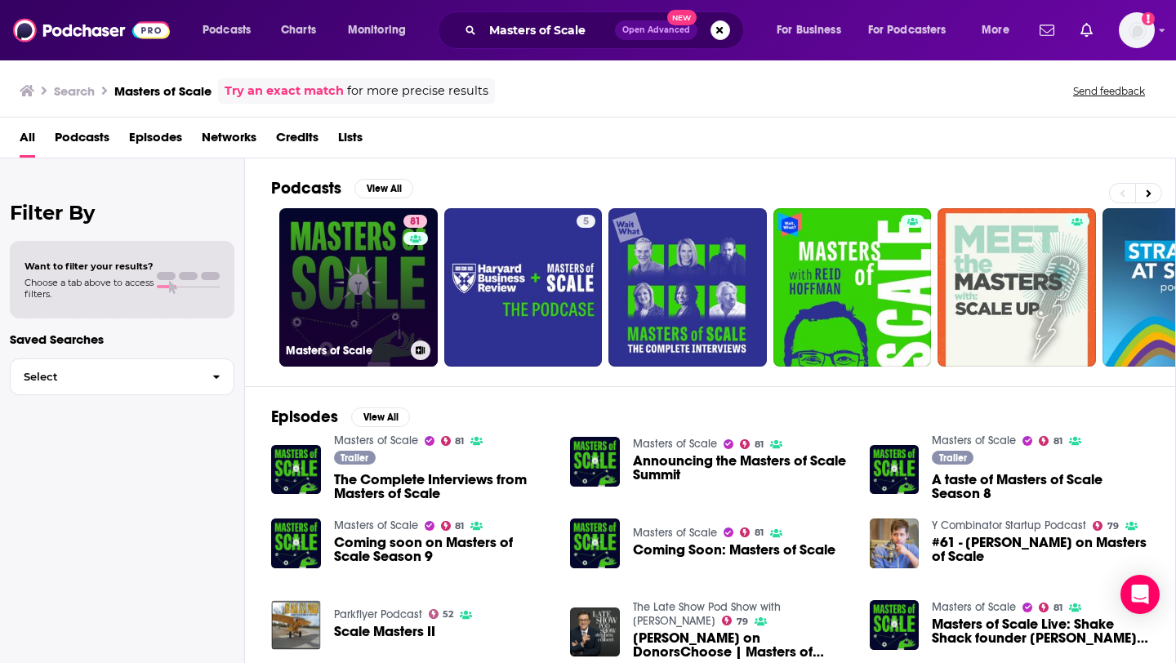
click at [349, 294] on link "81 Masters of Scale" at bounding box center [358, 287] width 158 height 158
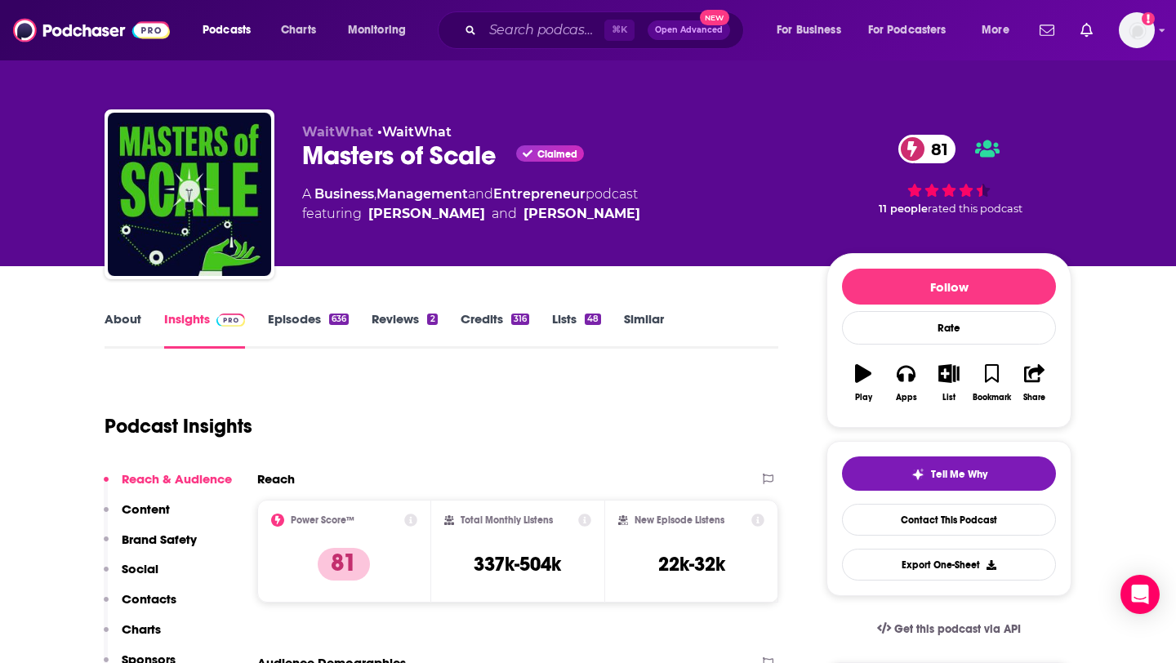
click at [319, 319] on link "Episodes 636" at bounding box center [308, 330] width 81 height 38
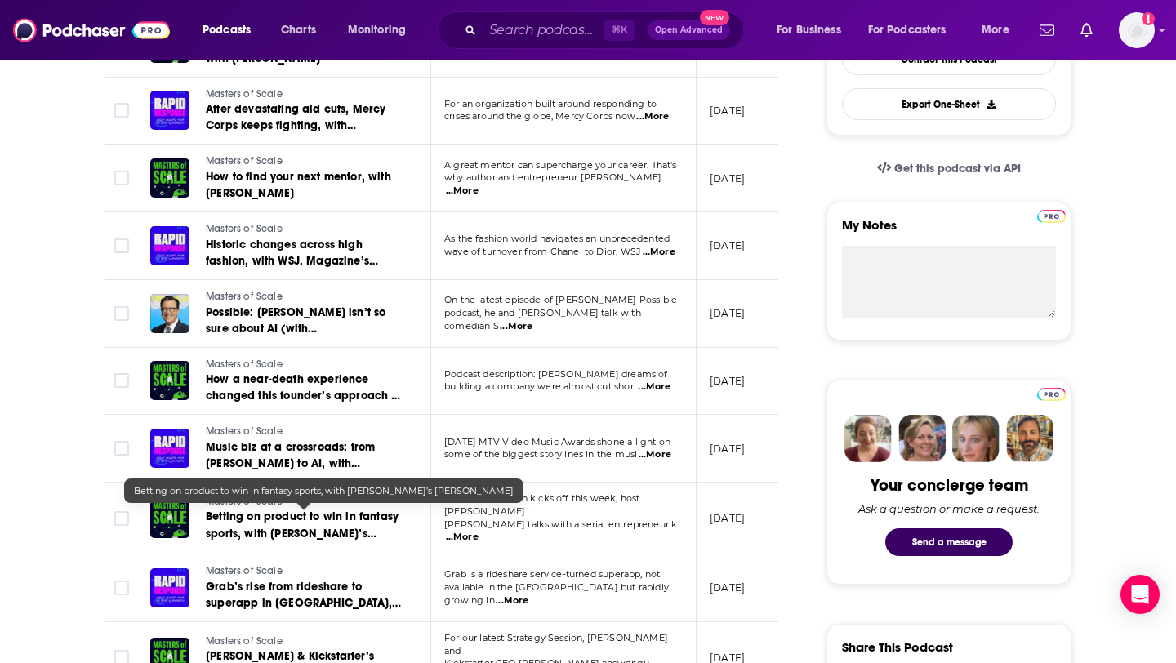
scroll to position [463, 0]
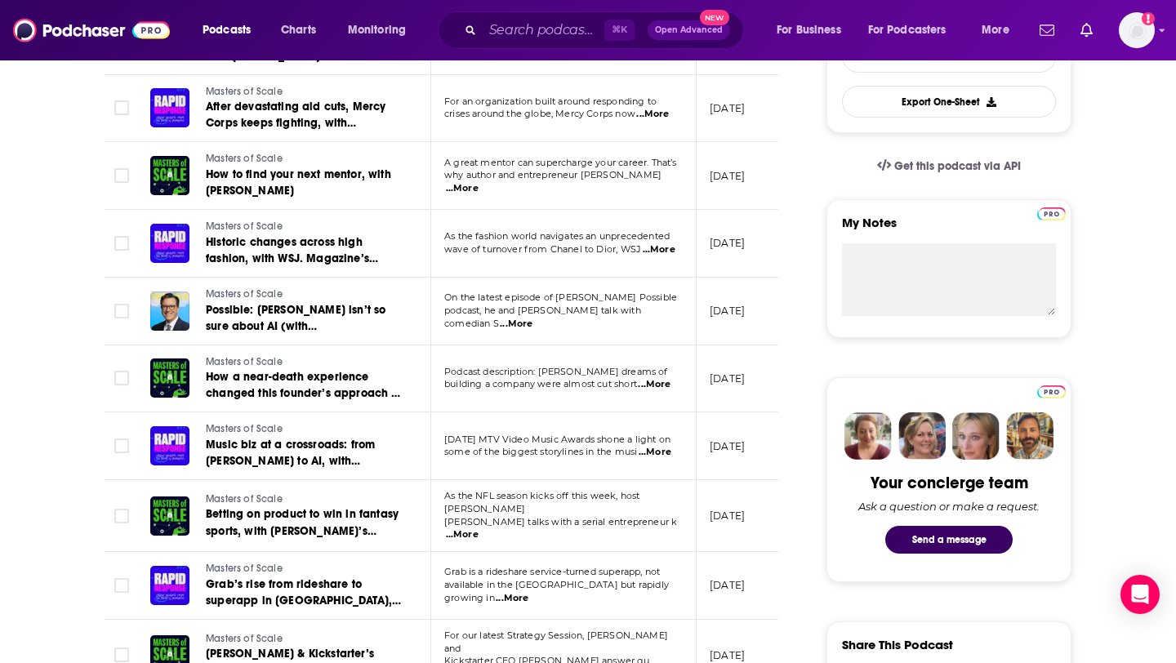
click at [652, 168] on span "A great mentor can supercharge your career. That’s" at bounding box center [560, 162] width 233 height 11
click at [478, 182] on span "...More" at bounding box center [462, 188] width 33 height 13
drag, startPoint x: 634, startPoint y: 109, endPoint x: 646, endPoint y: 109, distance: 11.4
click at [496, 201] on td "A great mentor can supercharge your career. That’s why author and entrepreneur …" at bounding box center [563, 176] width 265 height 68
drag, startPoint x: 393, startPoint y: 207, endPoint x: 205, endPoint y: 192, distance: 188.3
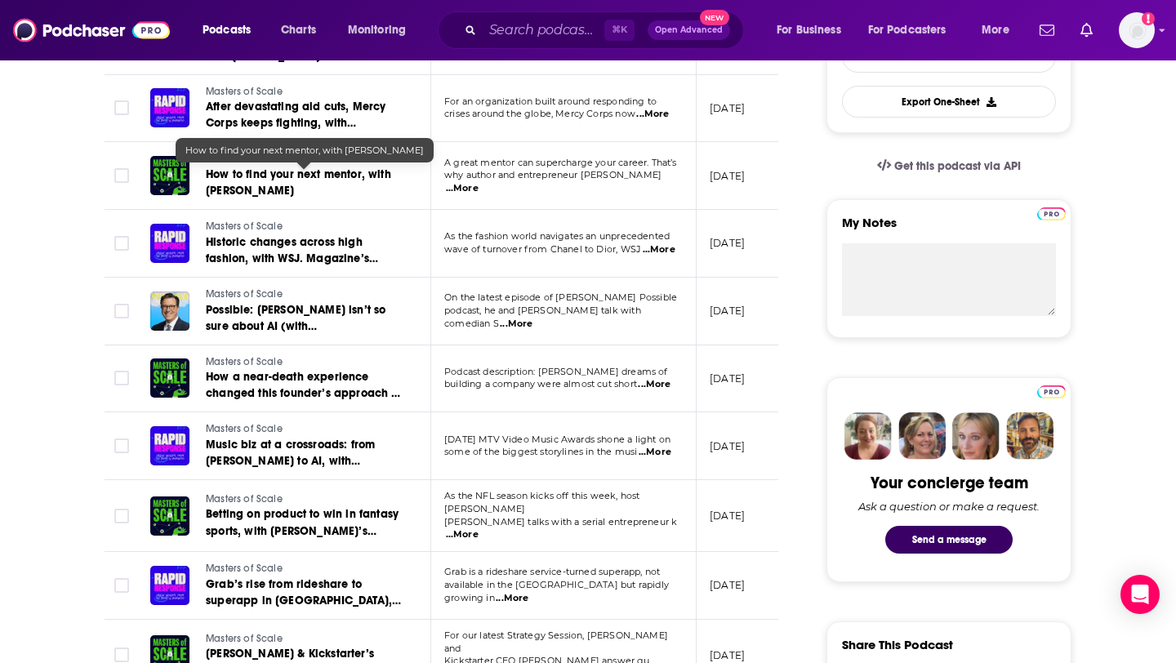
click at [205, 192] on td "Masters of Scale How to find your next mentor, with Janice Omadeke" at bounding box center [284, 176] width 294 height 68
copy span "Janice Omadeke"
click at [454, 290] on td "On the latest episode of Reid Hoffman’s Possible podcast, he and Aria talk with…" at bounding box center [563, 312] width 265 height 68
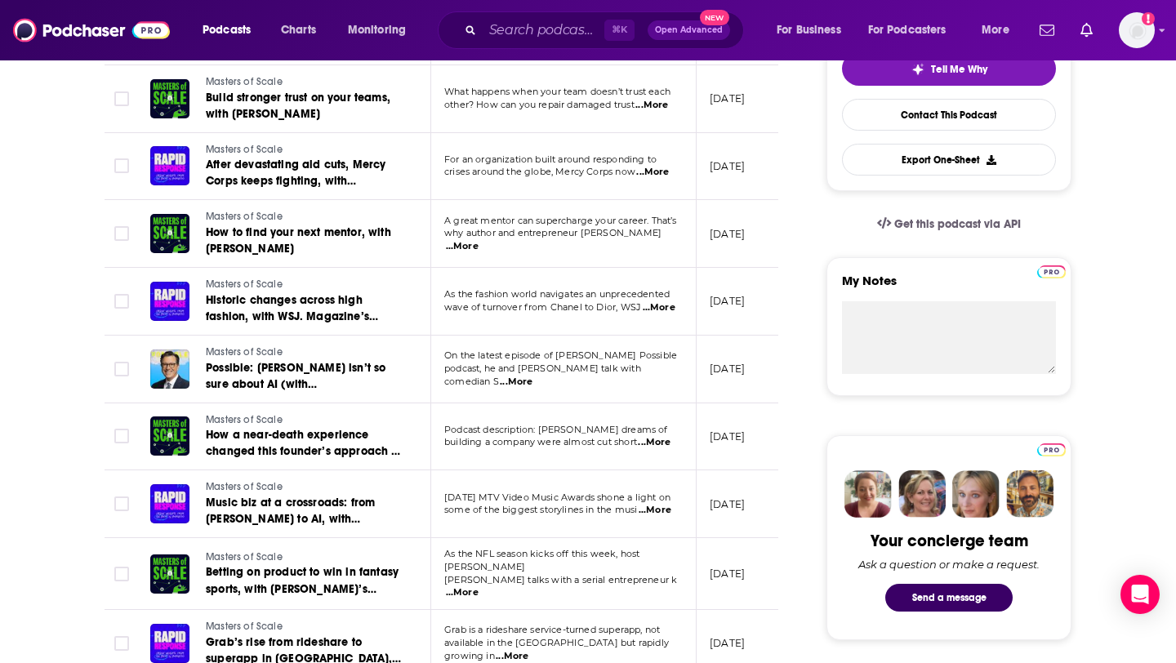
scroll to position [0, 0]
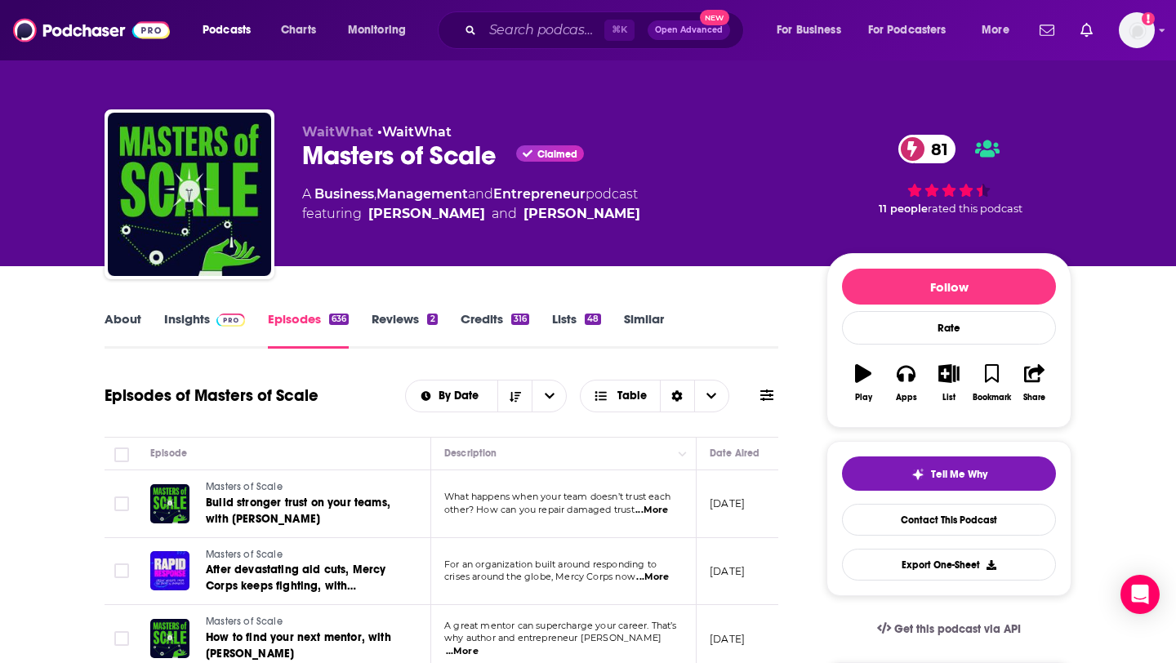
click at [127, 318] on link "About" at bounding box center [122, 330] width 37 height 38
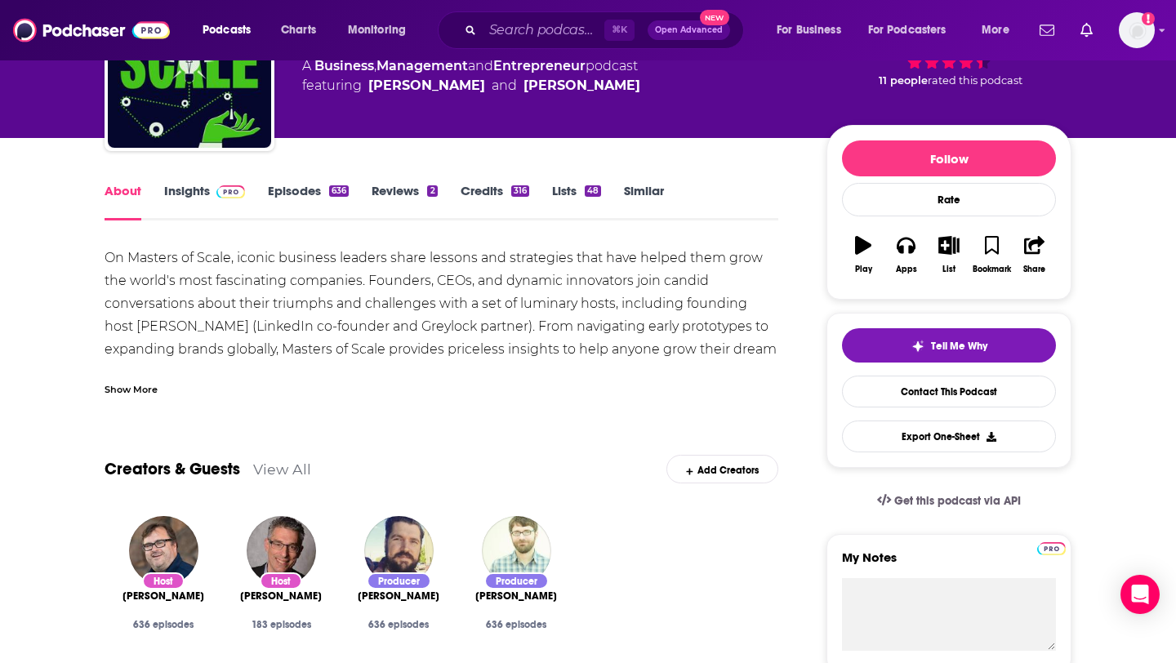
scroll to position [144, 0]
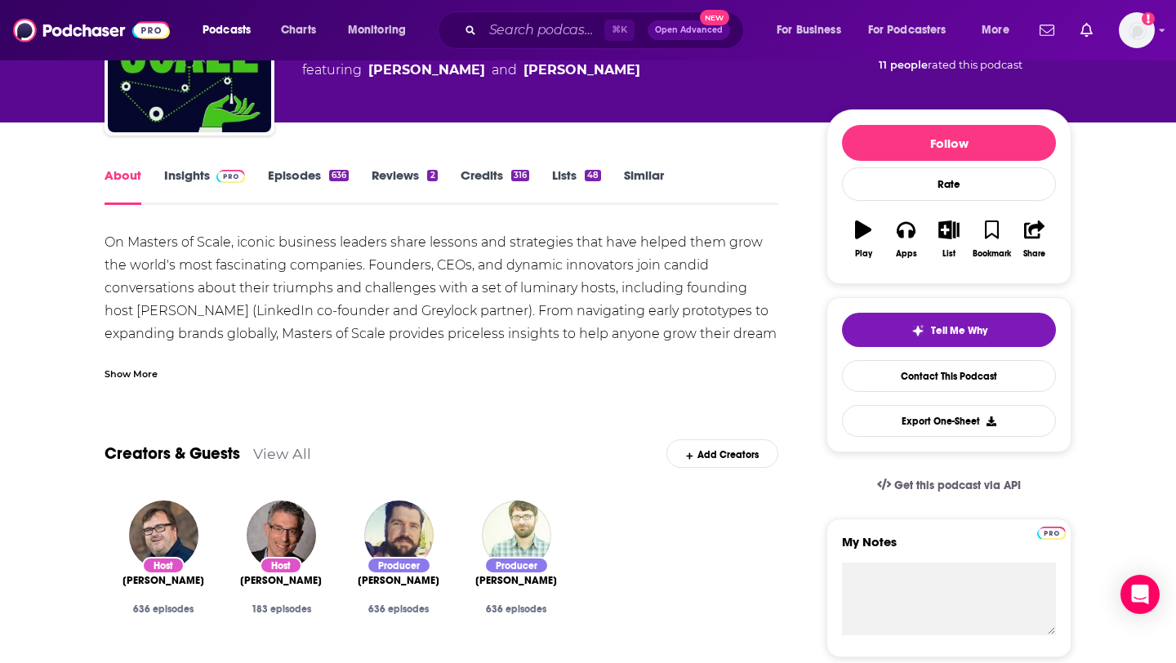
click at [129, 368] on div "Show More" at bounding box center [130, 373] width 53 height 16
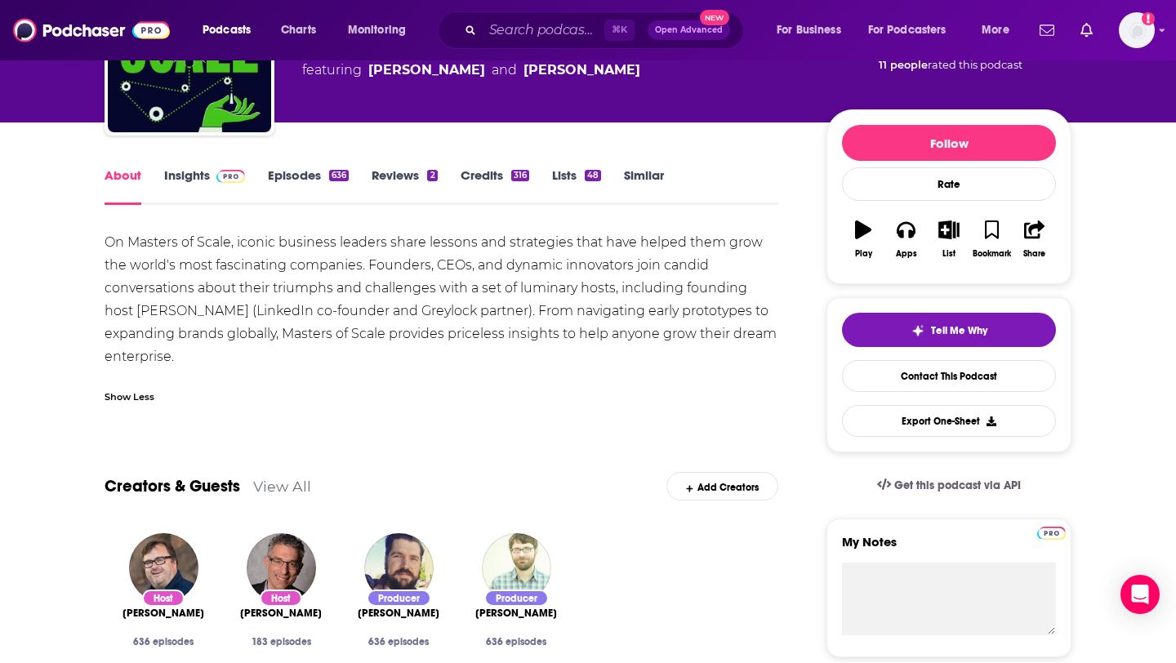
click at [227, 168] on span at bounding box center [230, 175] width 29 height 16
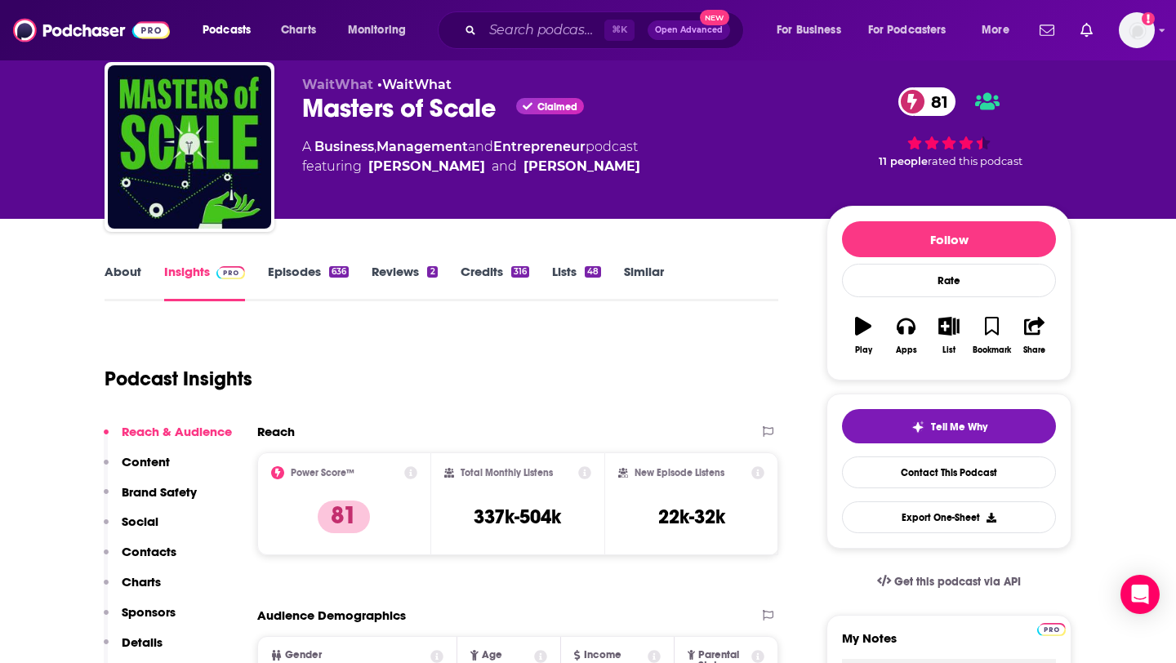
scroll to position [16, 0]
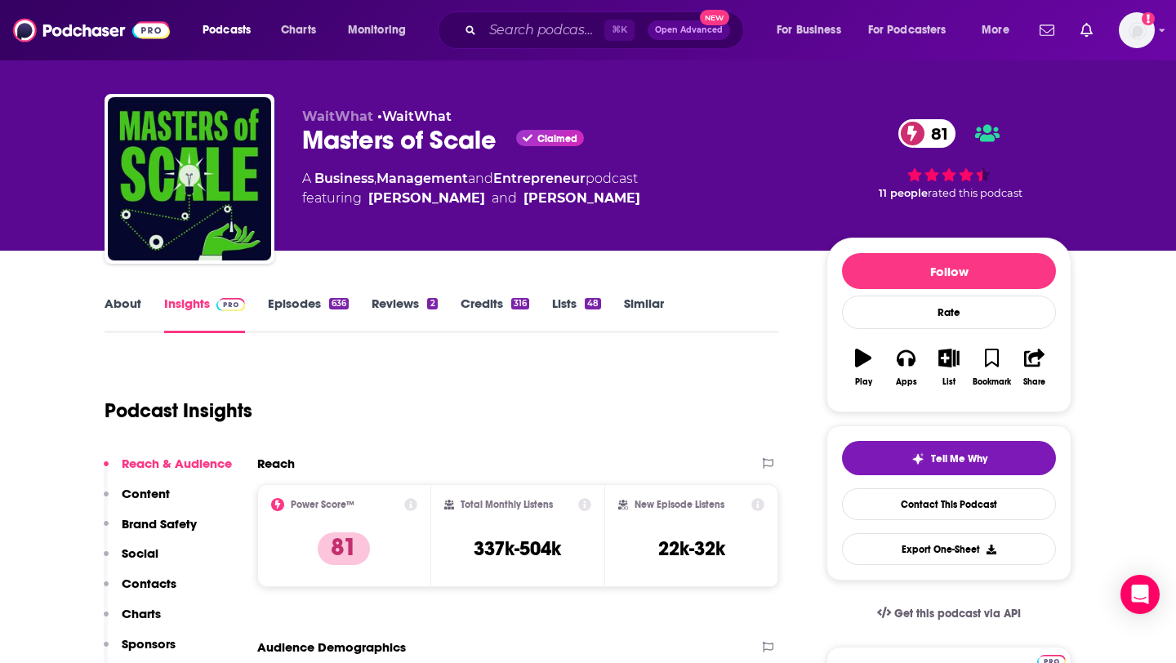
click at [302, 300] on link "Episodes 636" at bounding box center [308, 315] width 81 height 38
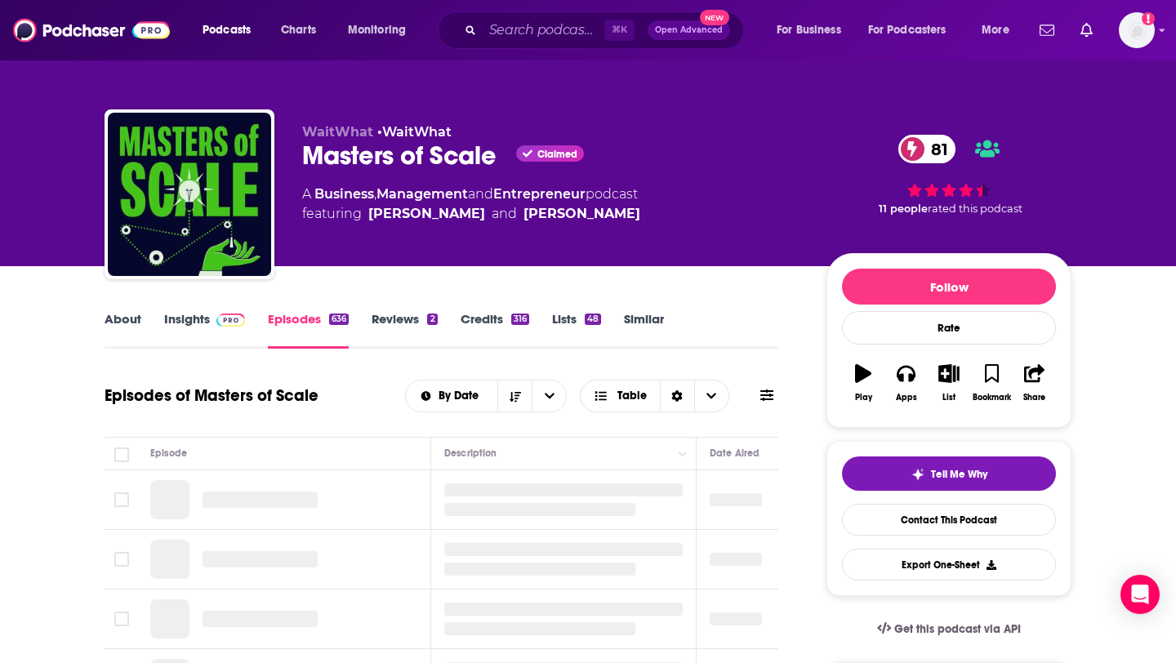
click at [109, 314] on link "About" at bounding box center [122, 330] width 37 height 38
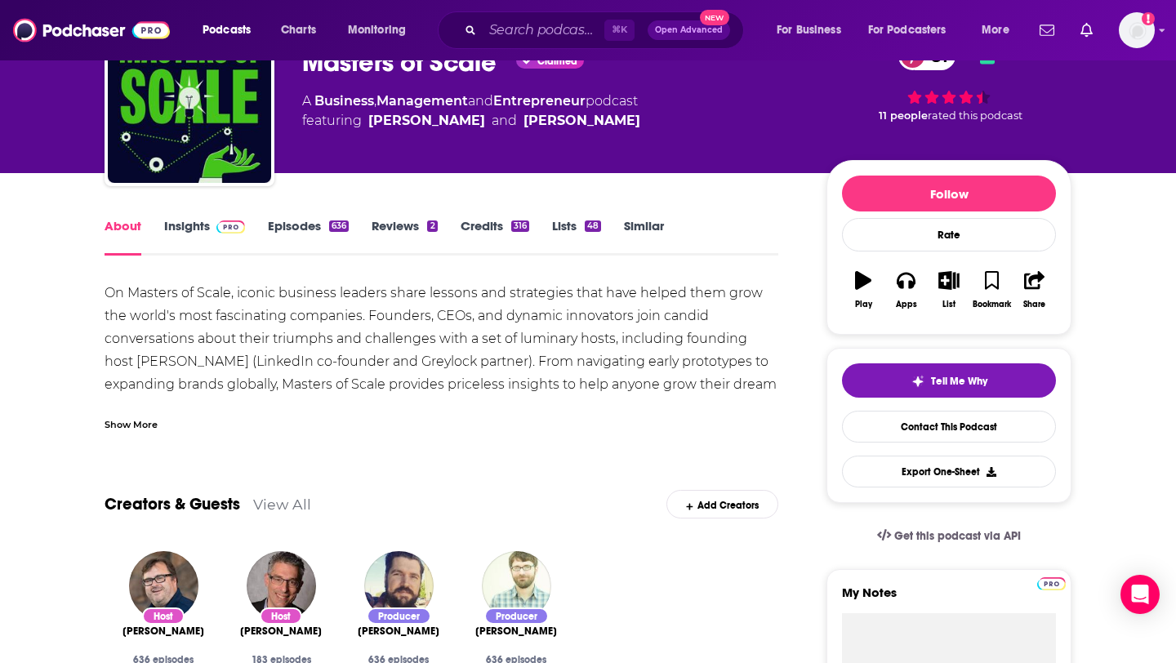
scroll to position [129, 0]
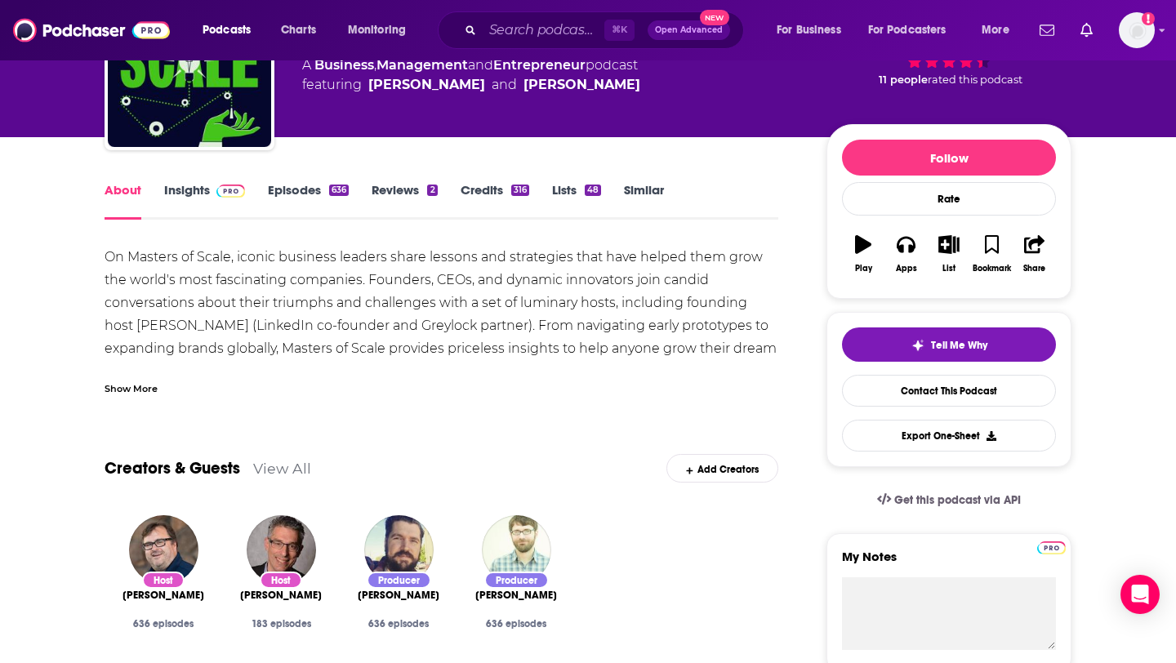
click at [471, 336] on div "On Masters of Scale, iconic business leaders share lessons and strategies that …" at bounding box center [441, 314] width 674 height 137
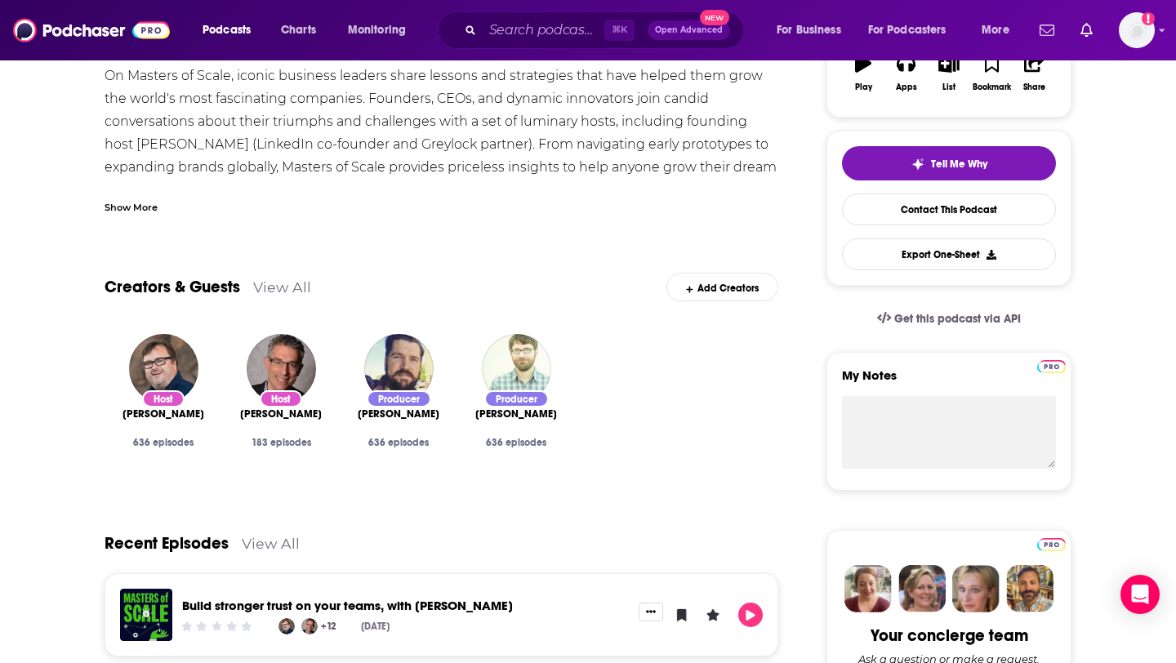
scroll to position [0, 0]
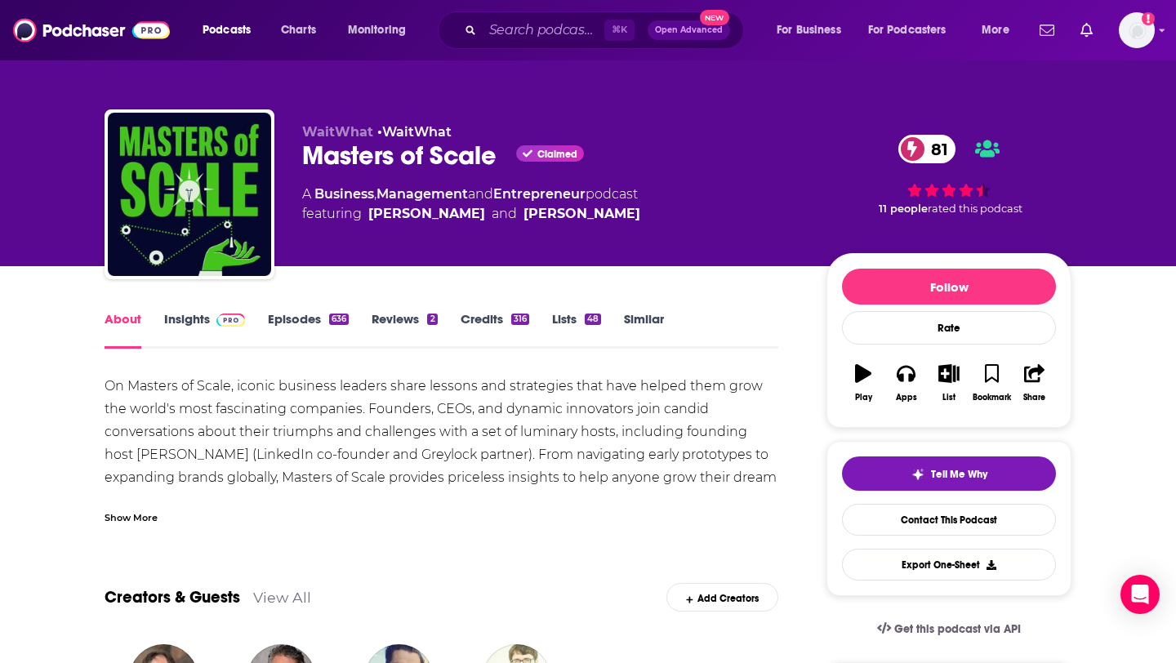
click at [327, 323] on link "Episodes 636" at bounding box center [308, 330] width 81 height 38
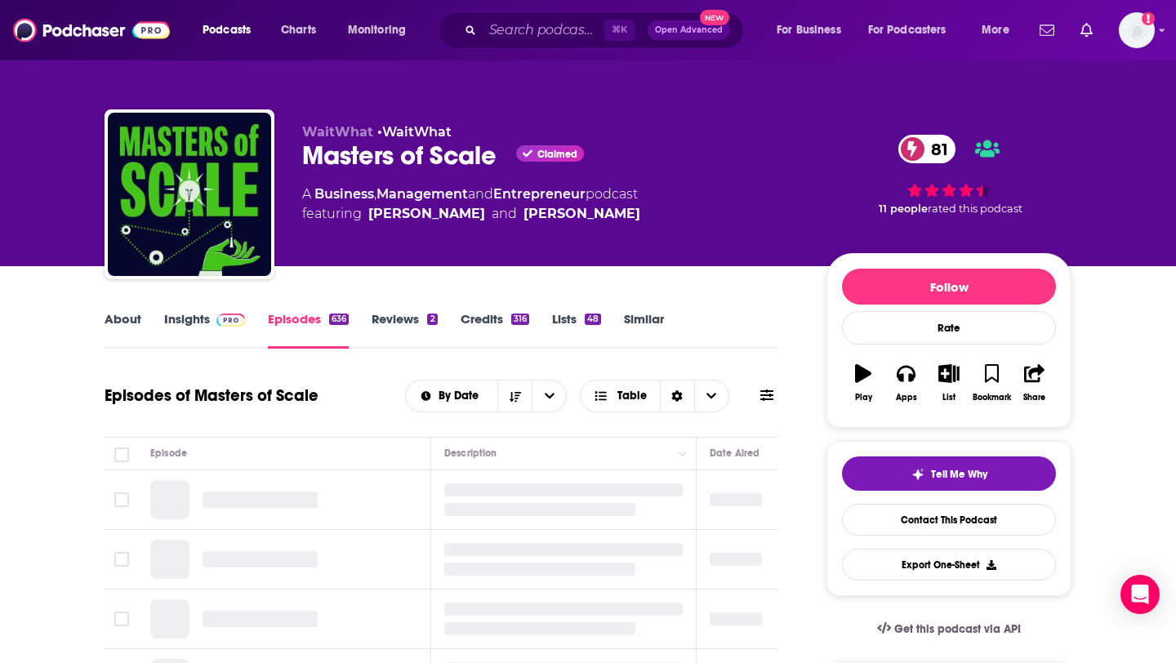
scroll to position [200, 0]
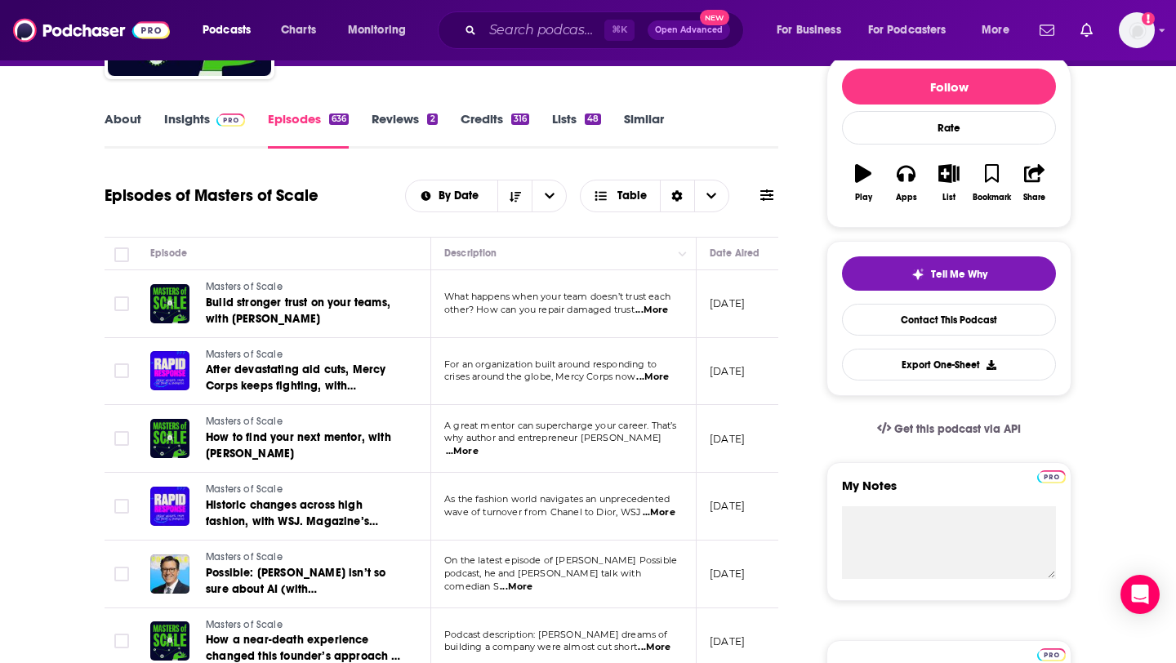
click at [647, 311] on span "...More" at bounding box center [651, 310] width 33 height 13
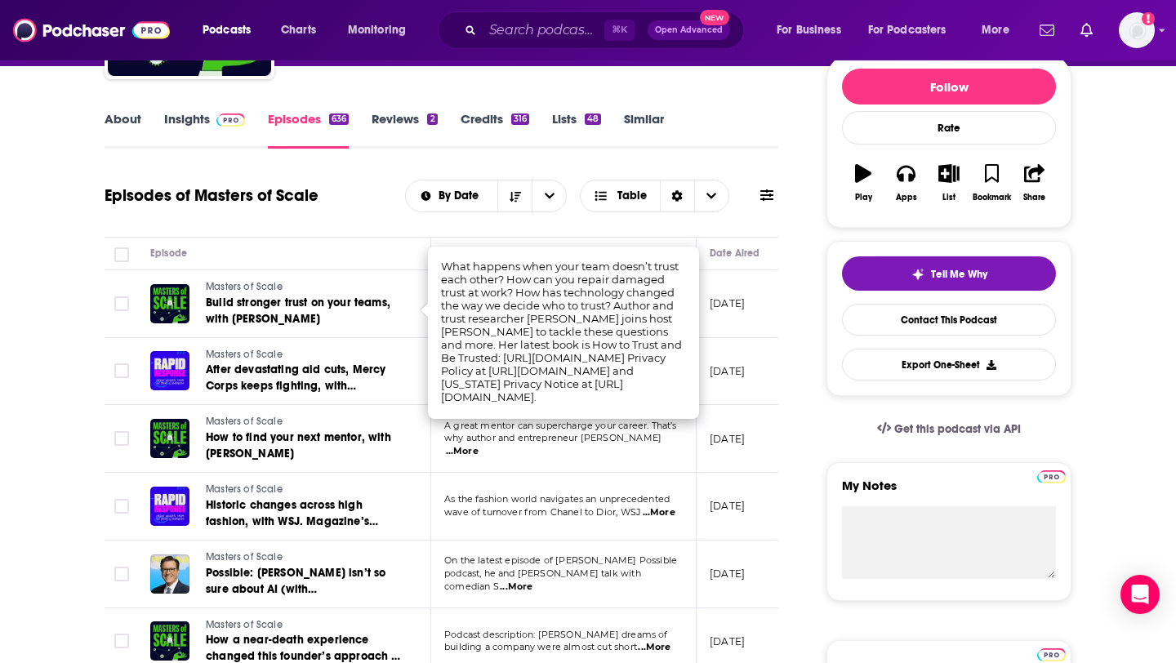
click at [401, 342] on td "Masters of Scale After devastating aid cuts, Mercy Corps keeps fighting, with T…" at bounding box center [284, 372] width 294 height 68
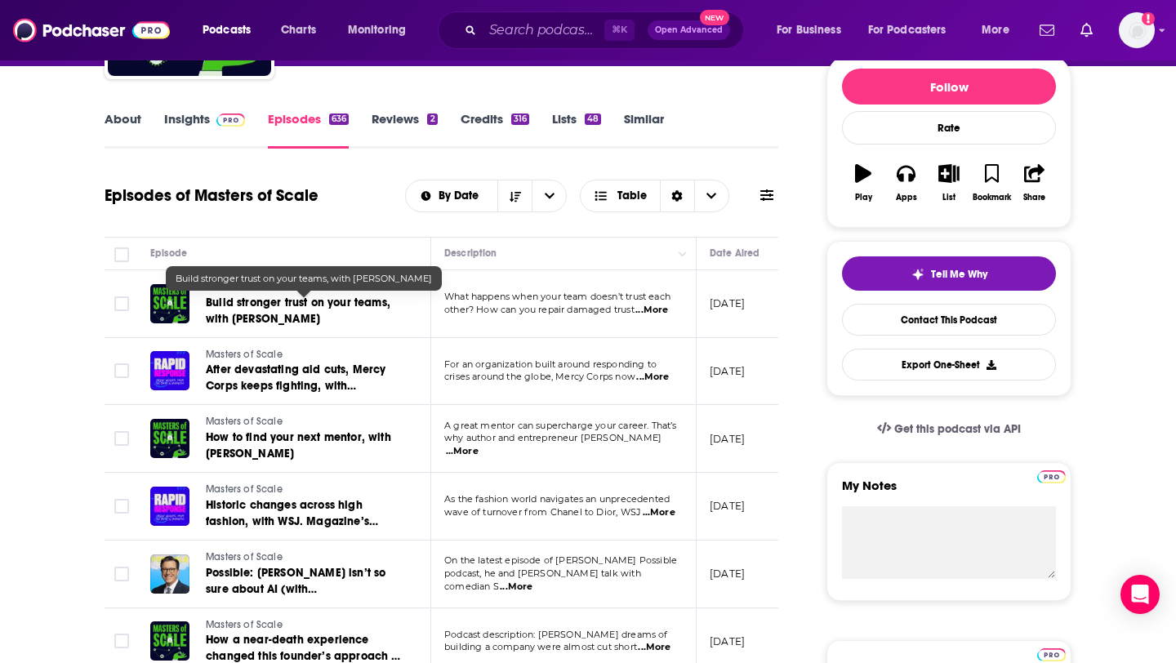
drag, startPoint x: 442, startPoint y: 326, endPoint x: 228, endPoint y: 319, distance: 214.0
click at [227, 319] on tr "Masters of Scale Build stronger trust on your teams, with Rachel Botsman What h…" at bounding box center [672, 304] width 1136 height 68
click at [450, 328] on td "What happens when your team doesn’t trust each other? How can you repair damage…" at bounding box center [563, 304] width 265 height 68
drag, startPoint x: 331, startPoint y: 328, endPoint x: 233, endPoint y: 316, distance: 97.9
click at [232, 316] on td "Masters of Scale Build stronger trust on your teams, with Rachel Botsman" at bounding box center [284, 304] width 294 height 68
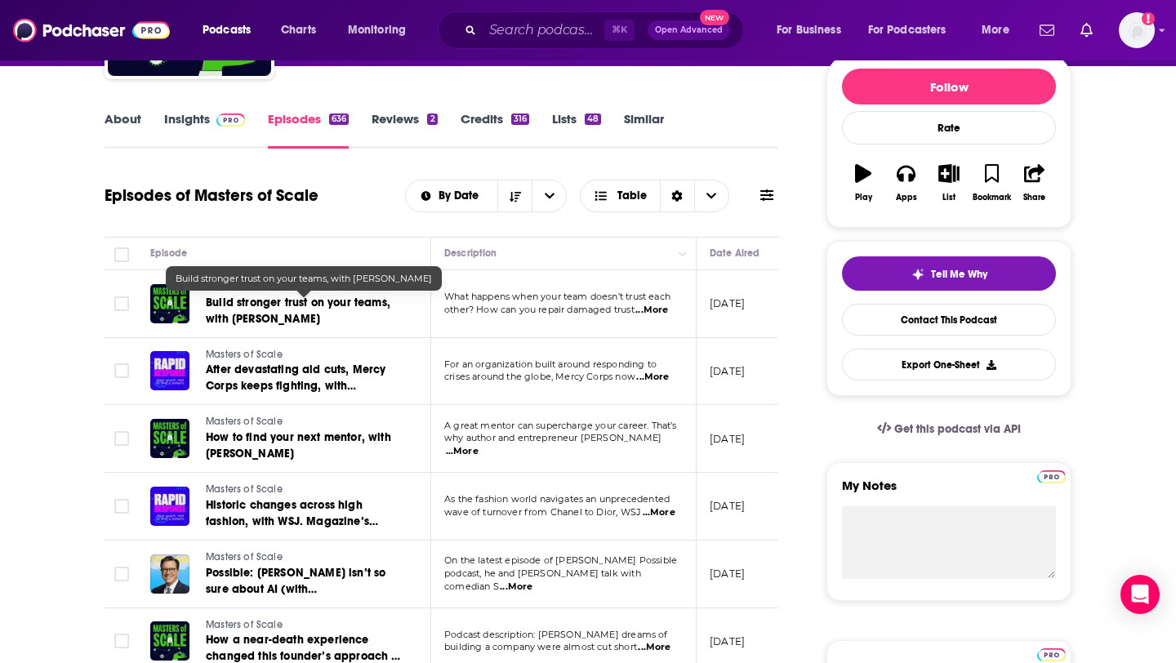
copy span "Rachel Botsman"
click at [369, 209] on div "Episodes of Masters of Scale By Date Table" at bounding box center [441, 196] width 674 height 42
click at [225, 131] on link "Insights" at bounding box center [204, 130] width 81 height 38
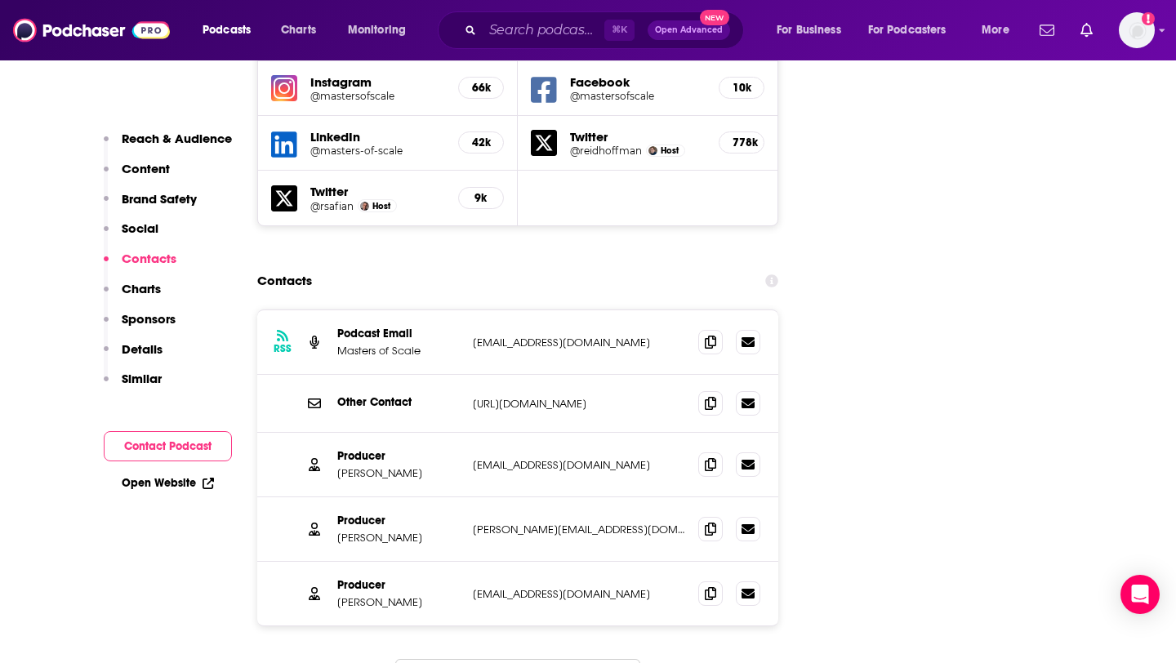
scroll to position [1963, 0]
click at [712, 334] on icon at bounding box center [710, 340] width 11 height 13
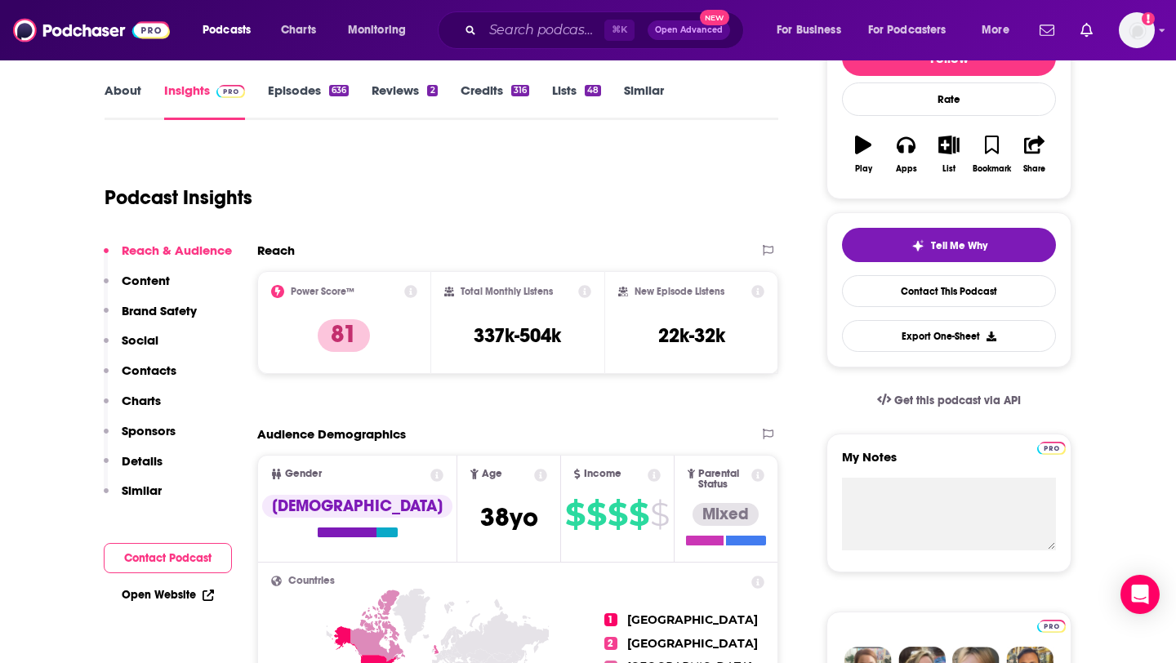
scroll to position [0, 0]
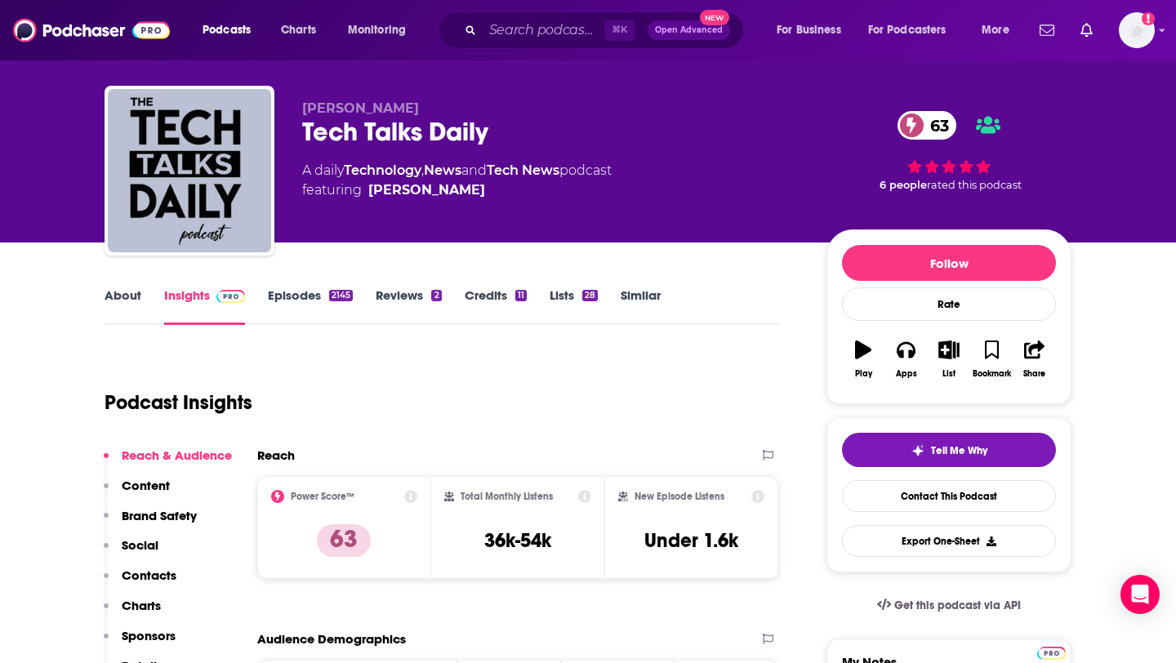
scroll to position [30, 0]
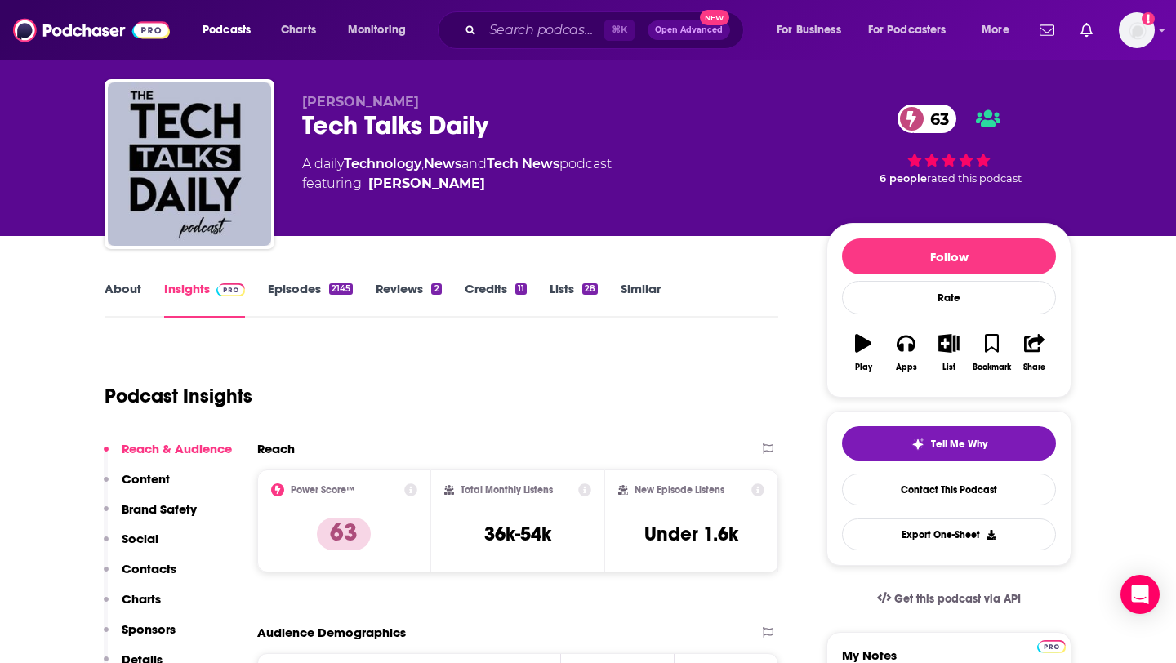
click at [540, 170] on link "Tech News" at bounding box center [523, 164] width 73 height 16
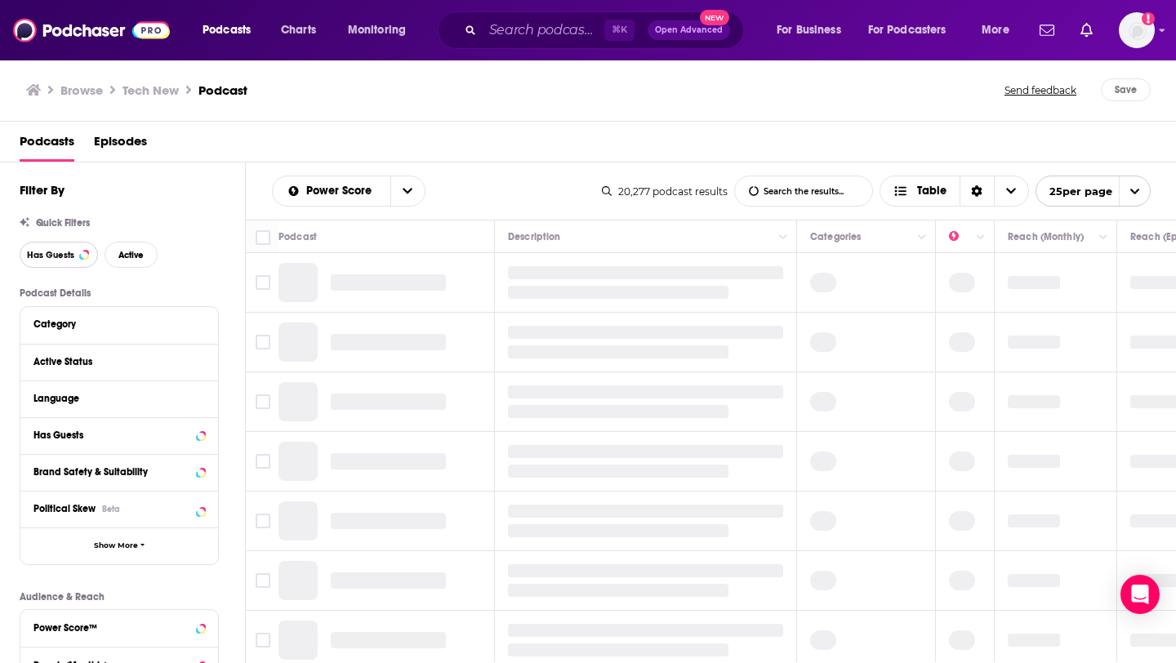
click at [63, 247] on button "Has Guests" at bounding box center [59, 255] width 78 height 26
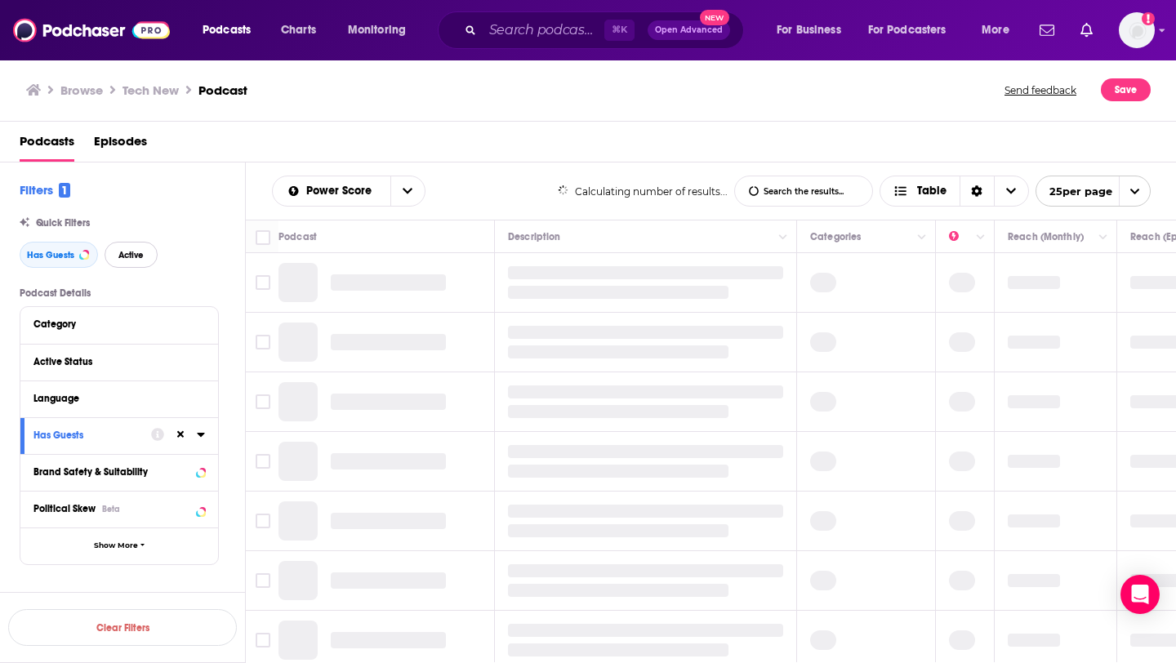
click at [130, 253] on span "Active" at bounding box center [130, 255] width 25 height 9
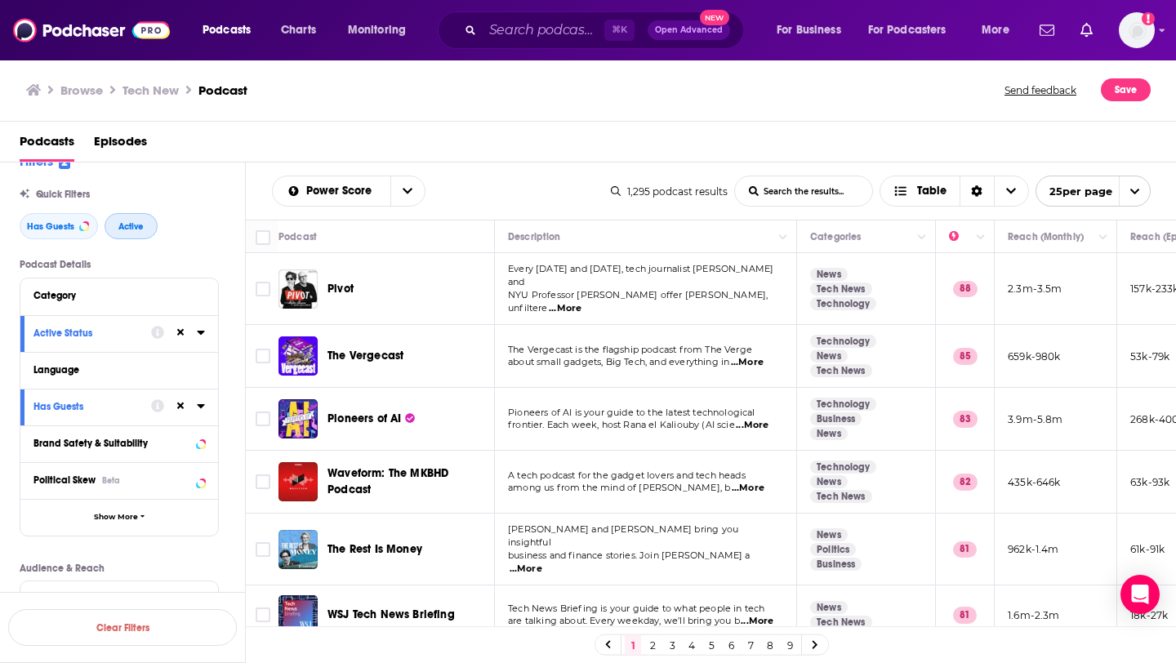
scroll to position [46, 0]
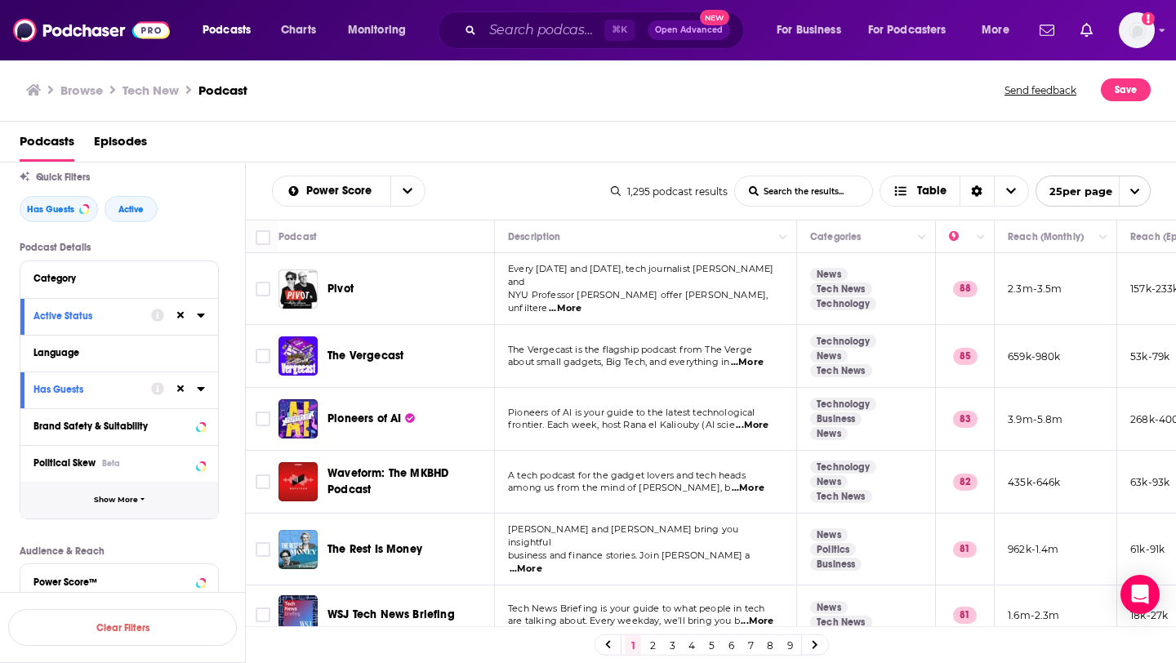
click at [109, 500] on span "Show More" at bounding box center [116, 500] width 44 height 9
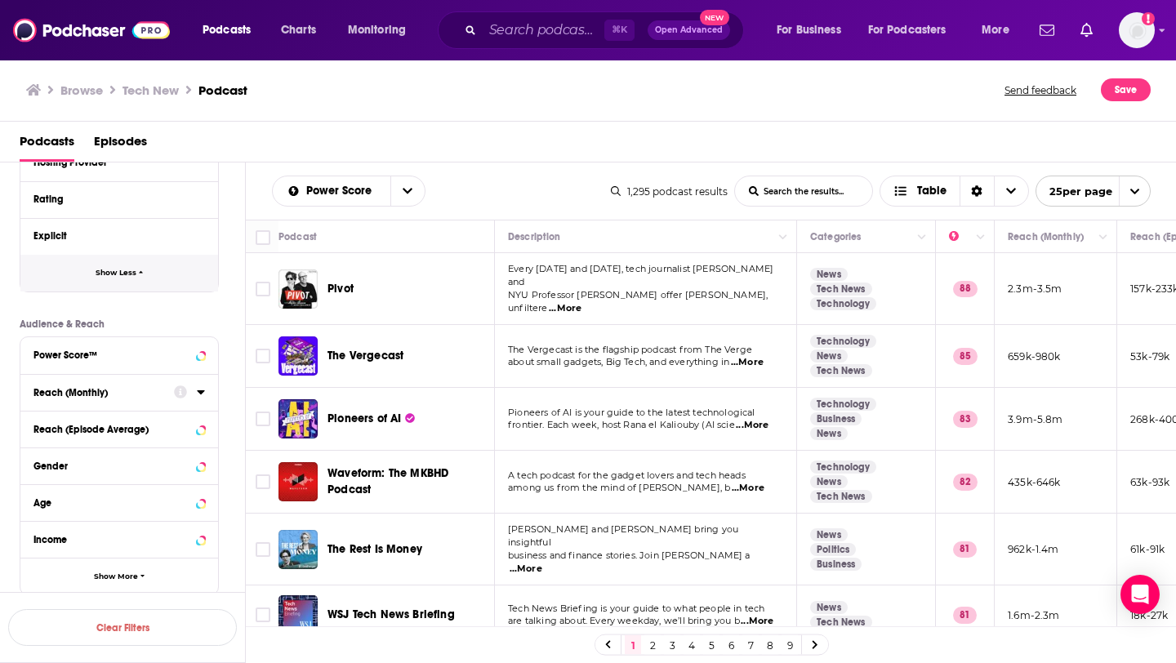
scroll to position [657, 0]
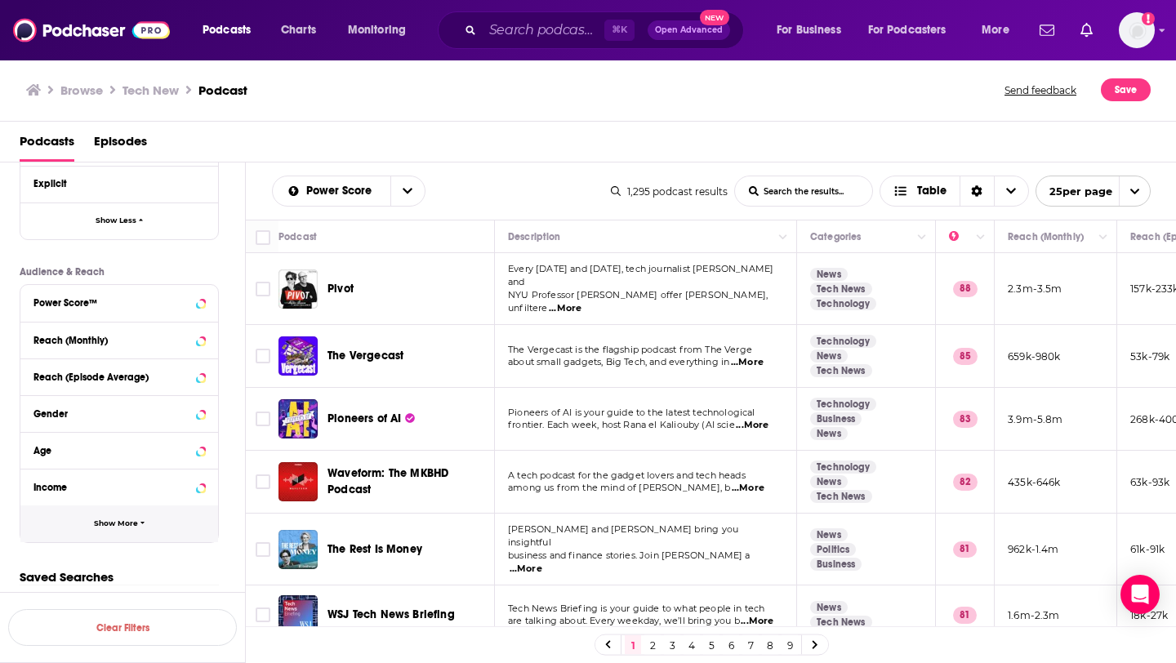
click at [116, 522] on span "Show More" at bounding box center [116, 523] width 44 height 9
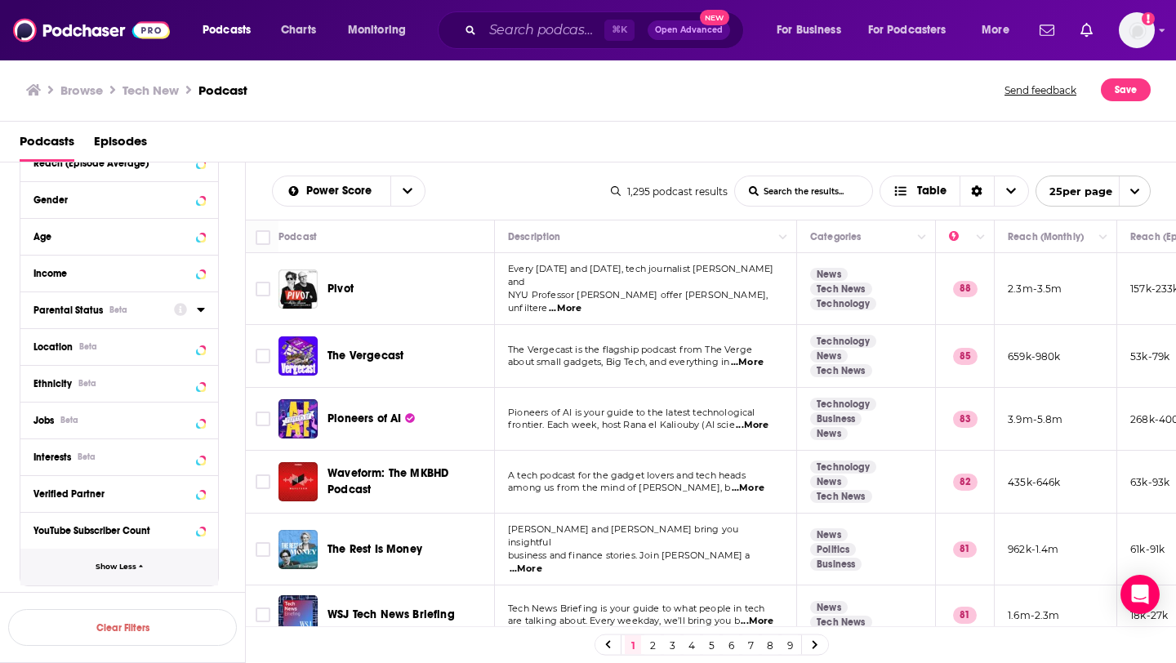
scroll to position [914, 0]
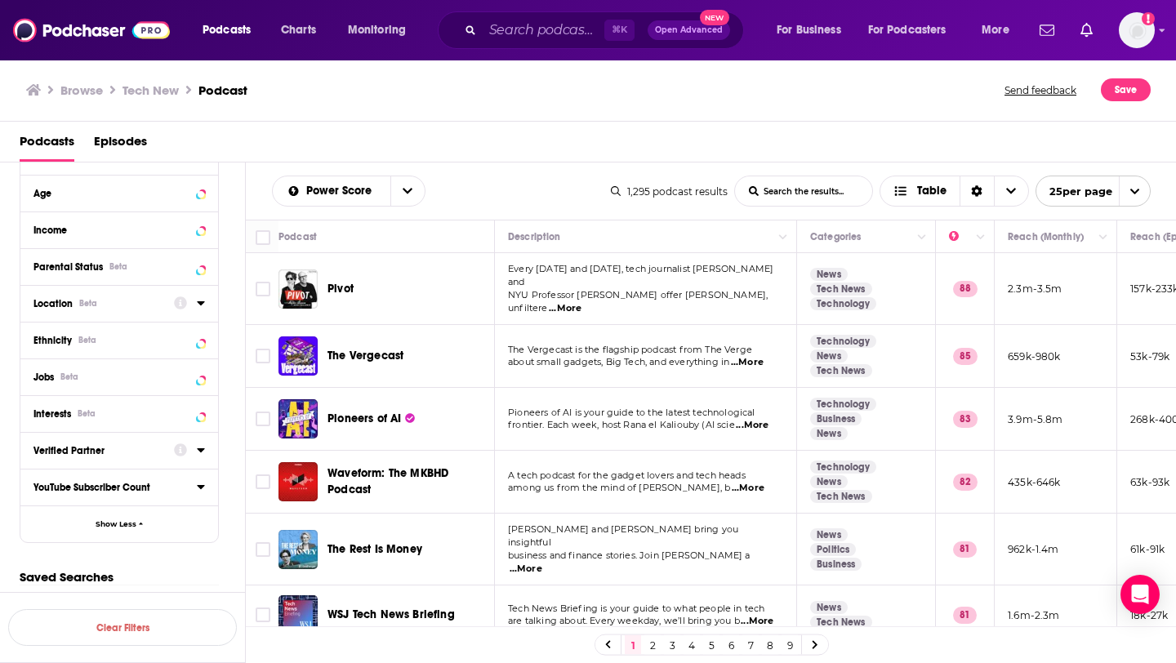
click at [134, 300] on div "Location Beta" at bounding box center [98, 303] width 130 height 11
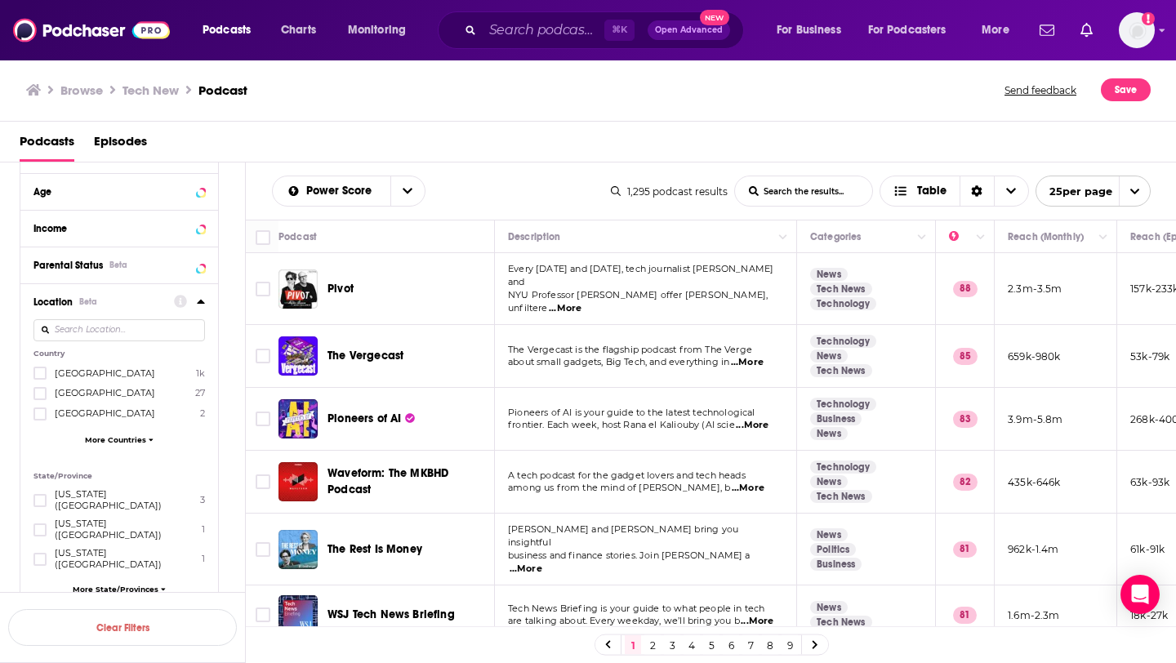
click at [42, 367] on div "Country United States 1k Australia 27 Brazil 2 More Countries" at bounding box center [118, 400] width 171 height 103
click at [41, 373] on icon at bounding box center [40, 373] width 10 height 7
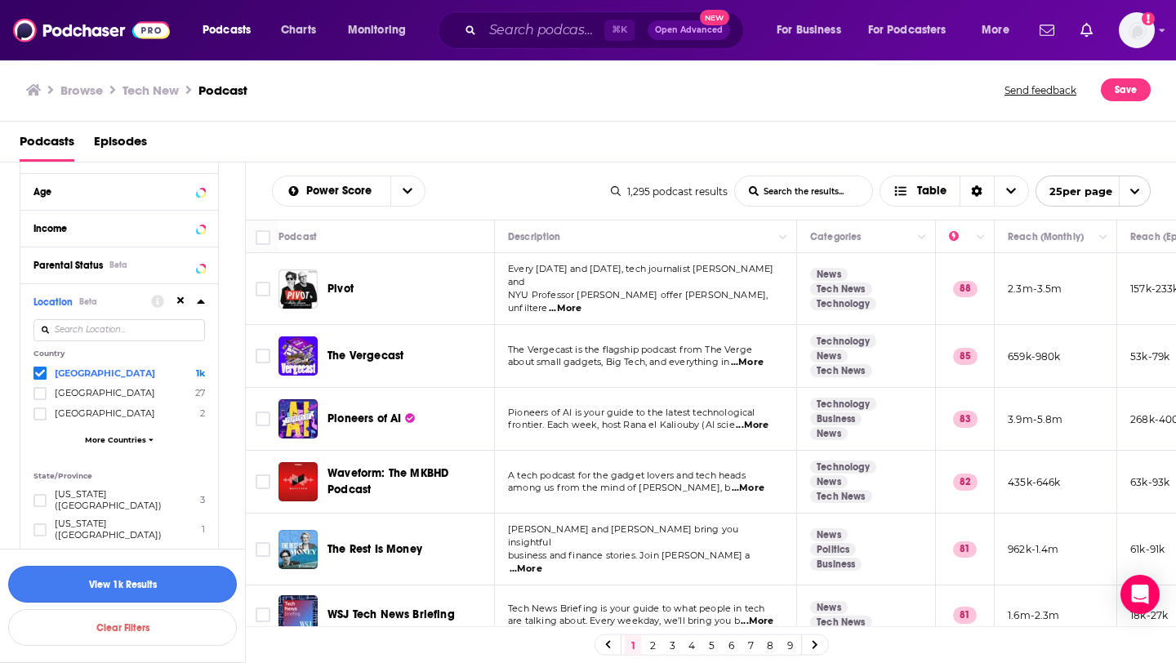
click at [178, 582] on button "View 1k Results" at bounding box center [122, 584] width 229 height 37
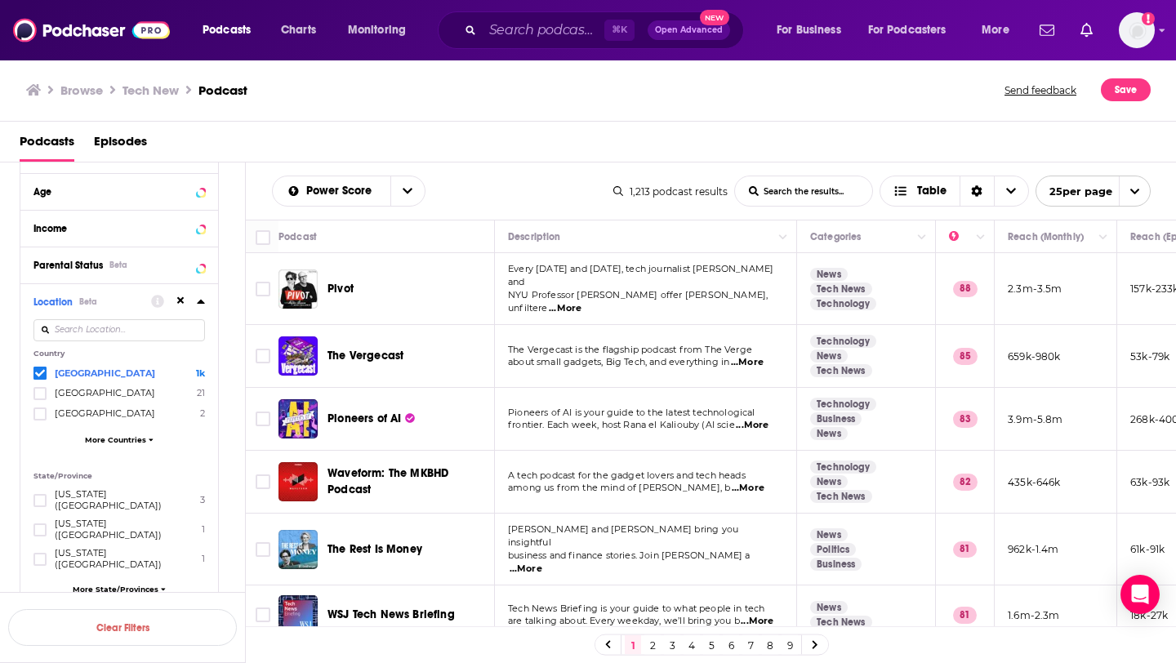
click at [581, 302] on span "...More" at bounding box center [565, 308] width 33 height 13
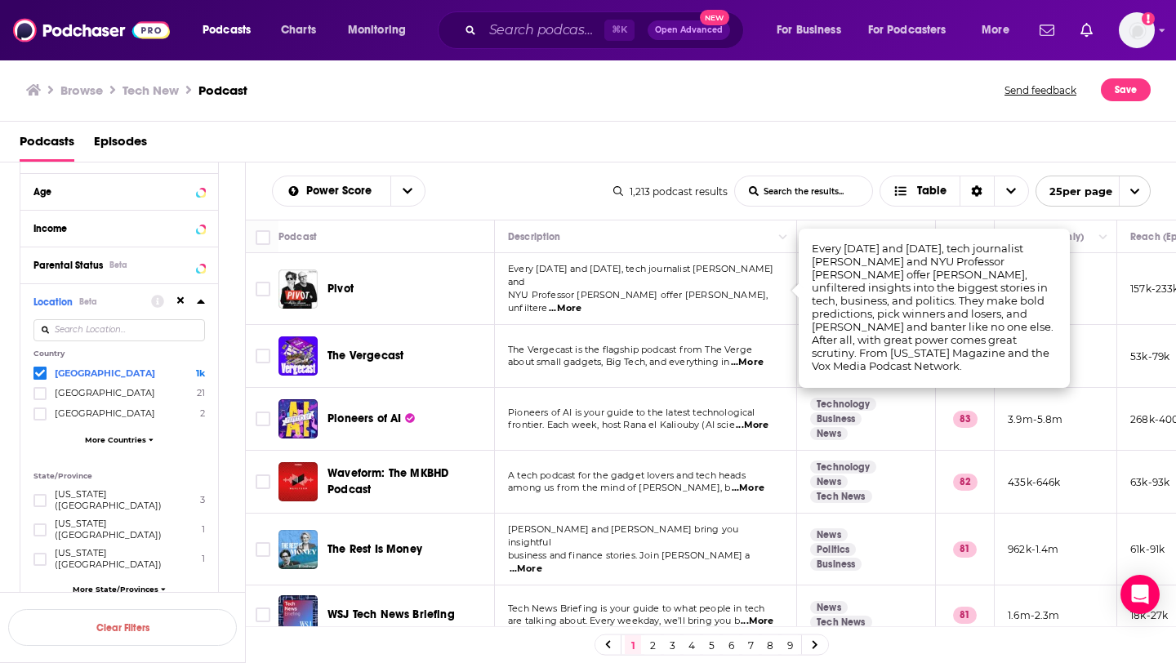
click at [700, 305] on td "Every Tuesday and Friday, tech journalist Kara Swisher and NYU Professor Scott …" at bounding box center [646, 289] width 302 height 72
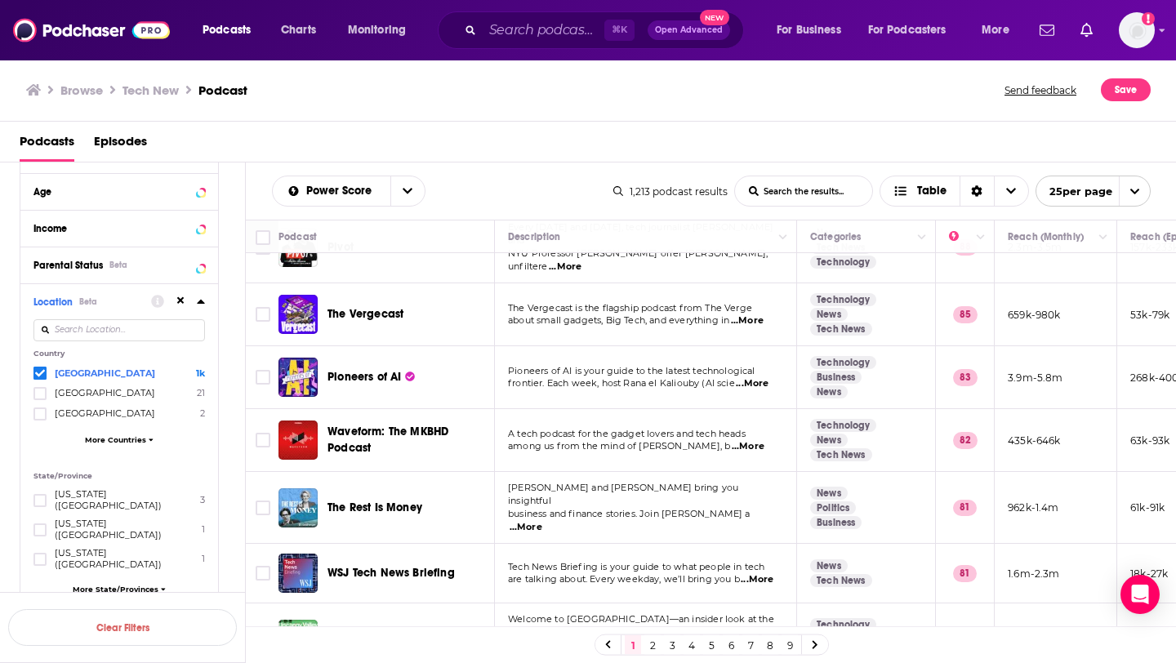
scroll to position [42, 0]
click at [757, 313] on span "...More" at bounding box center [747, 319] width 33 height 13
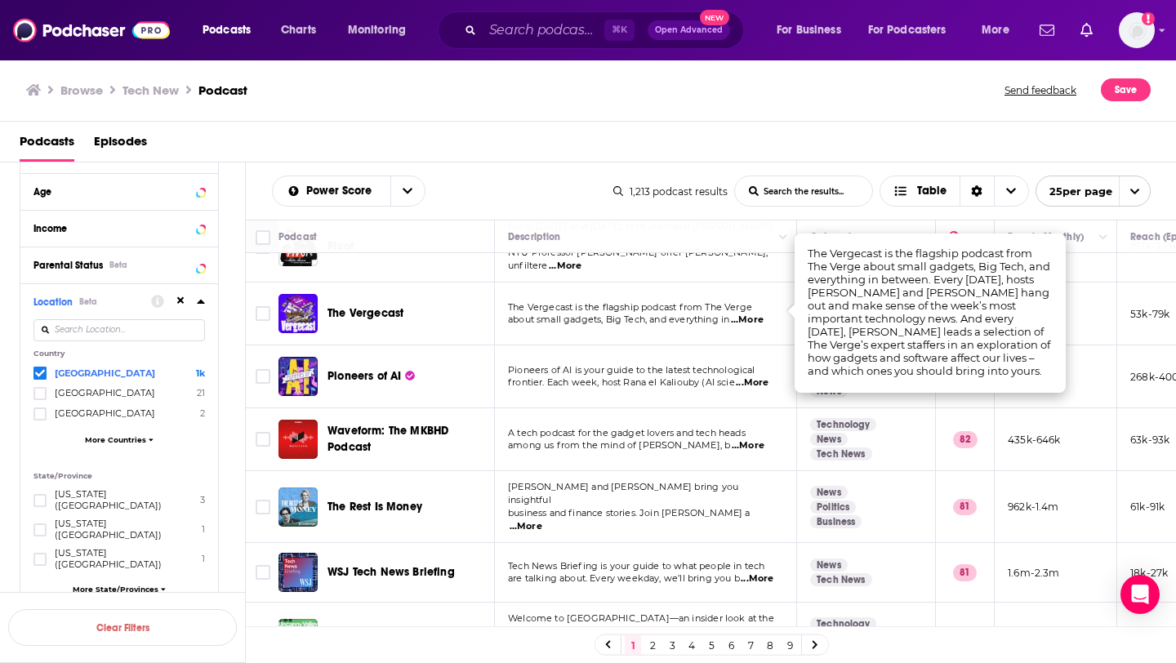
click at [661, 304] on p "The Vergecast is the flagship podcast from The Verge" at bounding box center [645, 307] width 274 height 13
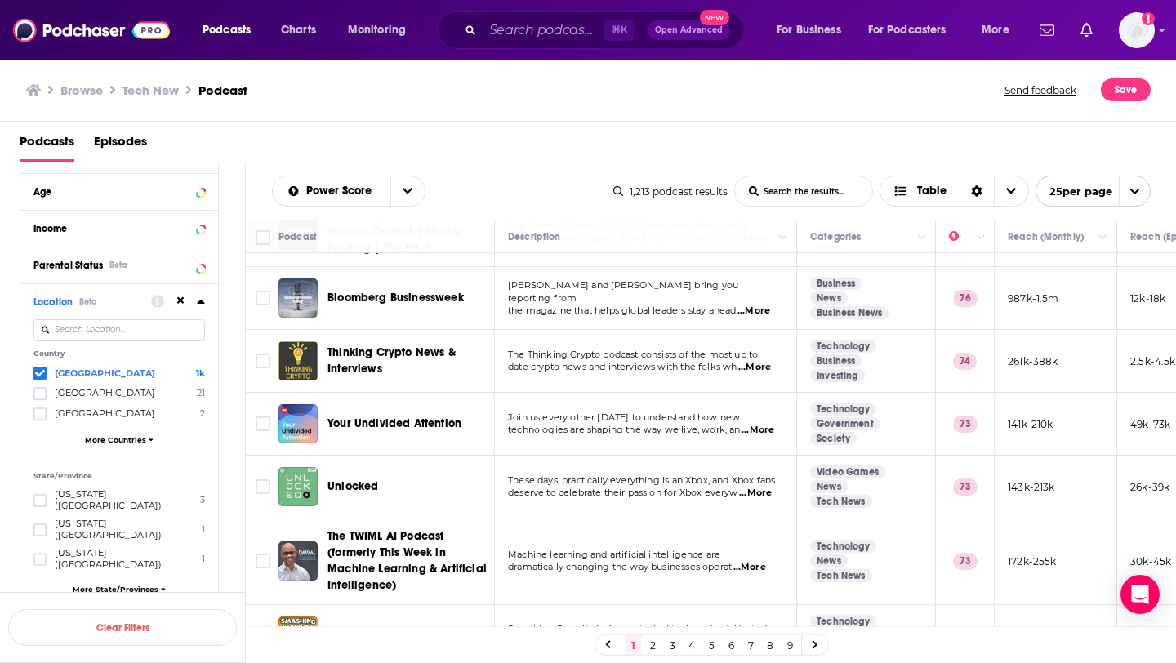
scroll to position [1220, 0]
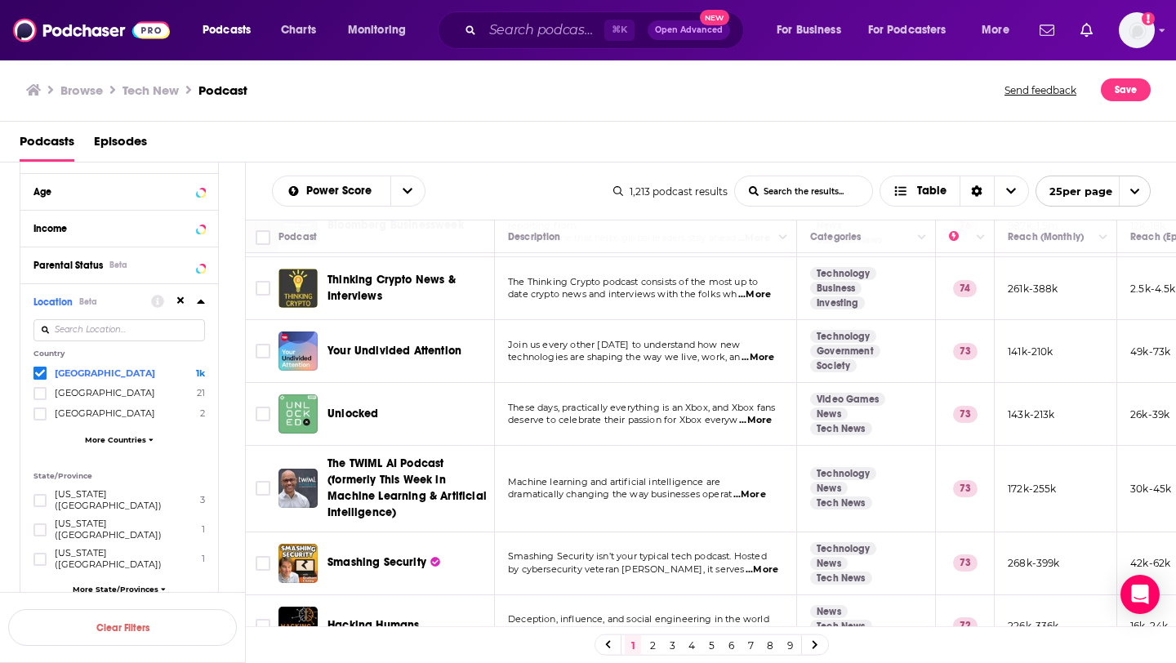
click at [751, 351] on span "...More" at bounding box center [757, 357] width 33 height 13
click at [563, 339] on p "Join us every other Thursday to understand how new" at bounding box center [645, 345] width 274 height 13
click at [651, 648] on link "2" at bounding box center [652, 645] width 16 height 20
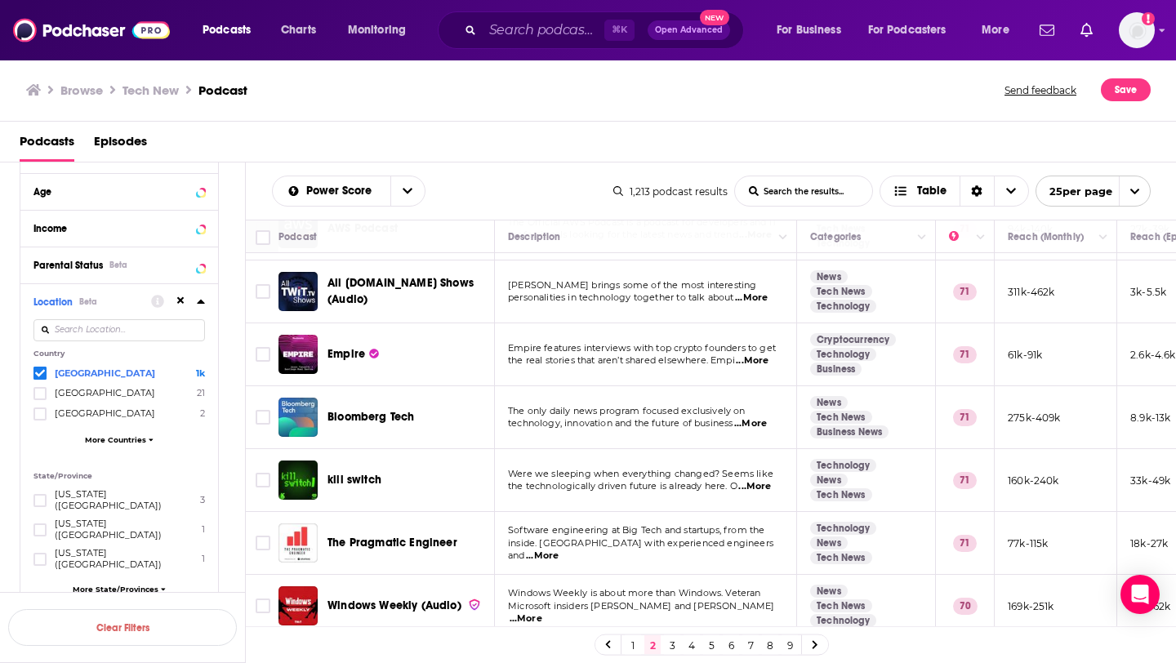
scroll to position [382, 0]
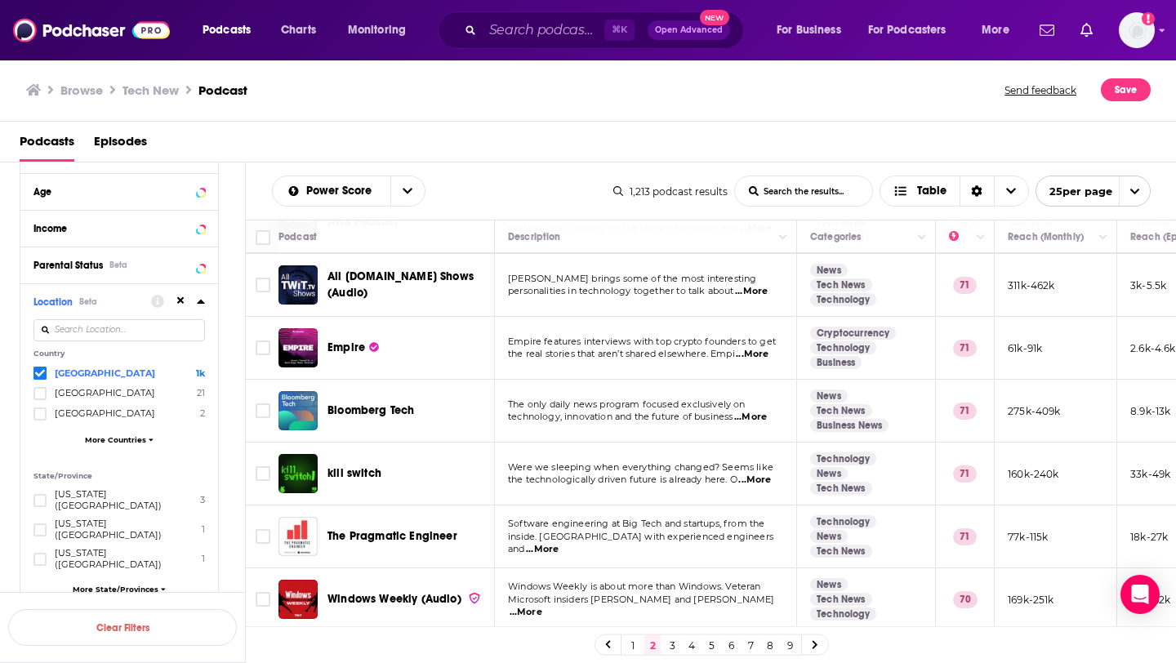
click at [756, 411] on span "...More" at bounding box center [750, 417] width 33 height 13
click at [700, 411] on span "technology, innovation and the future of business" at bounding box center [620, 416] width 225 height 11
click at [650, 213] on div "Power Score List Search Input Search the results... Table 1,213 podcast results…" at bounding box center [711, 190] width 931 height 57
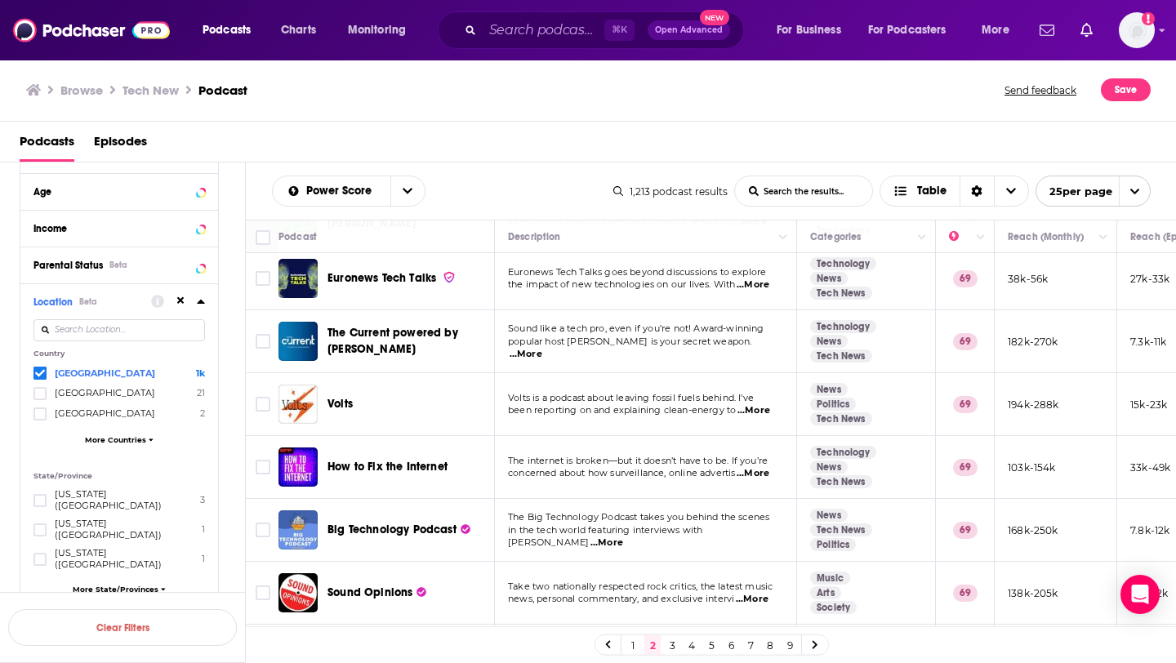
scroll to position [1198, 0]
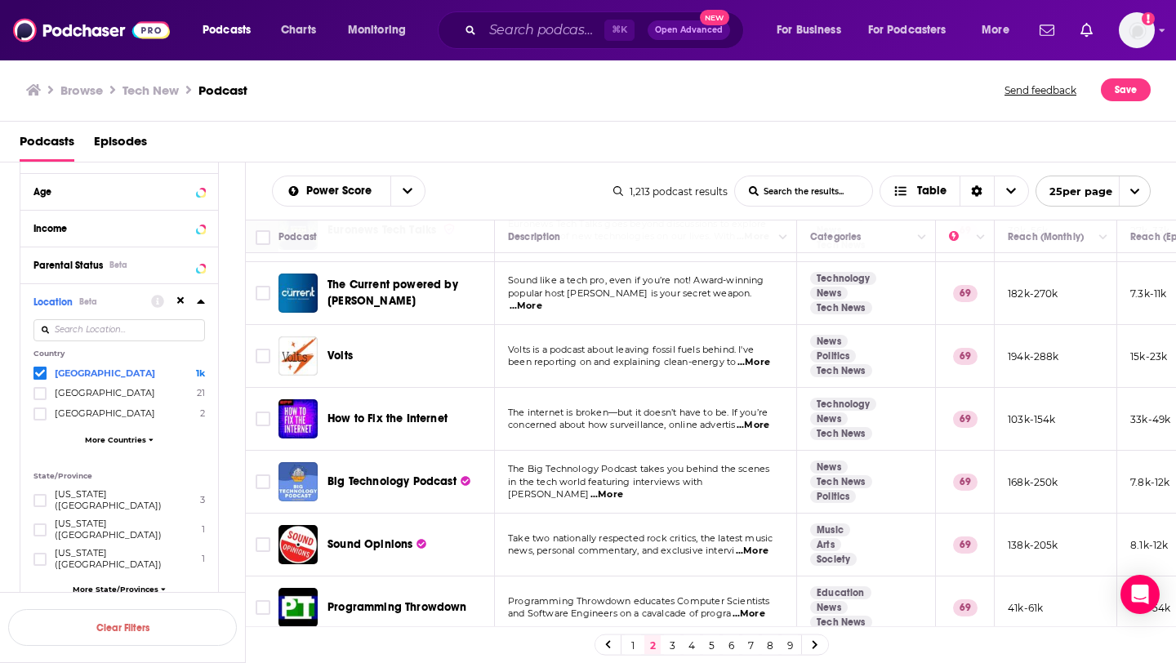
click at [623, 488] on span "...More" at bounding box center [606, 494] width 33 height 13
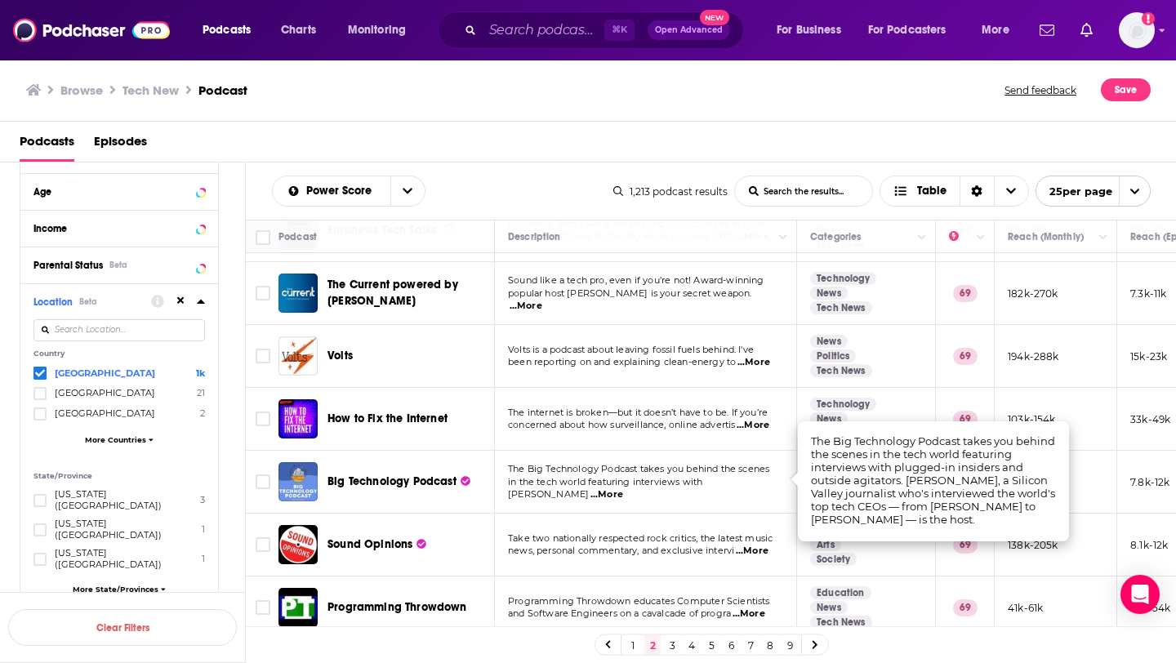
click at [679, 492] on td "The Big Technology Podcast takes you behind the scenes in the tech world featur…" at bounding box center [646, 482] width 302 height 63
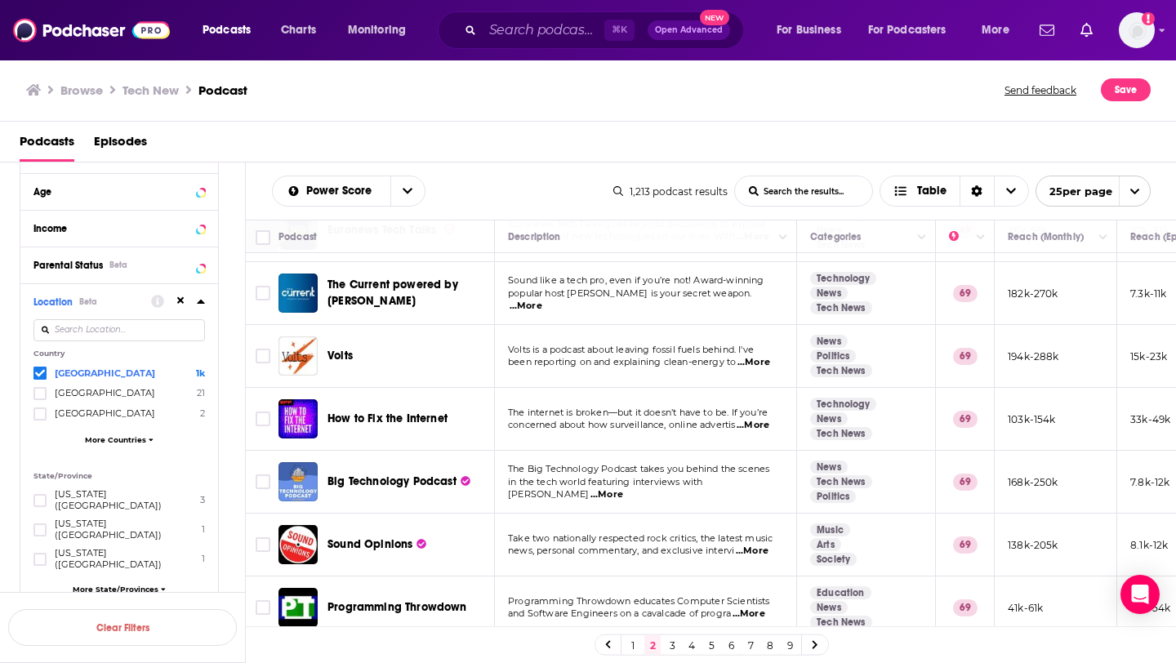
click at [668, 650] on link "3" at bounding box center [672, 645] width 16 height 20
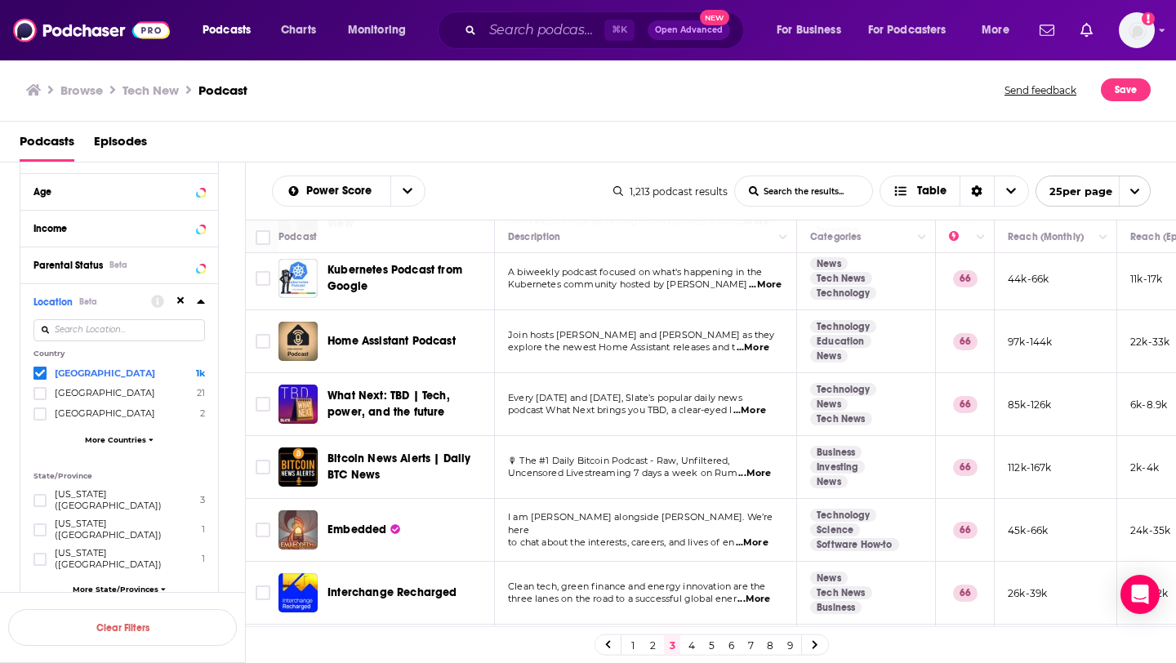
scroll to position [451, 0]
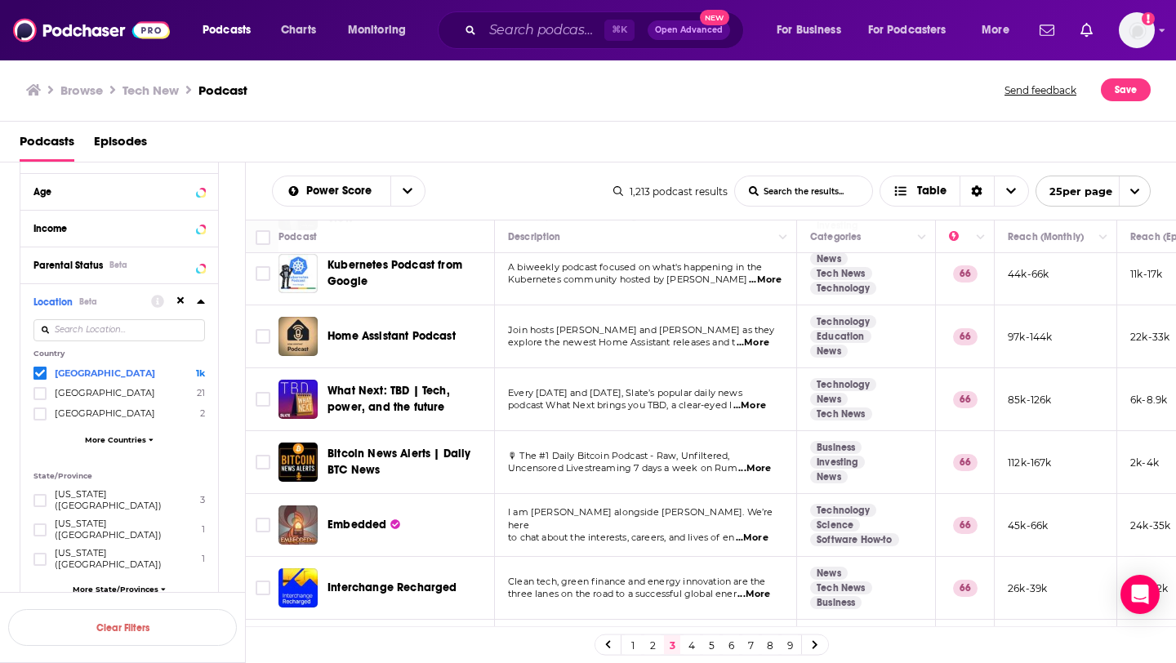
click at [759, 405] on span "...More" at bounding box center [749, 405] width 33 height 13
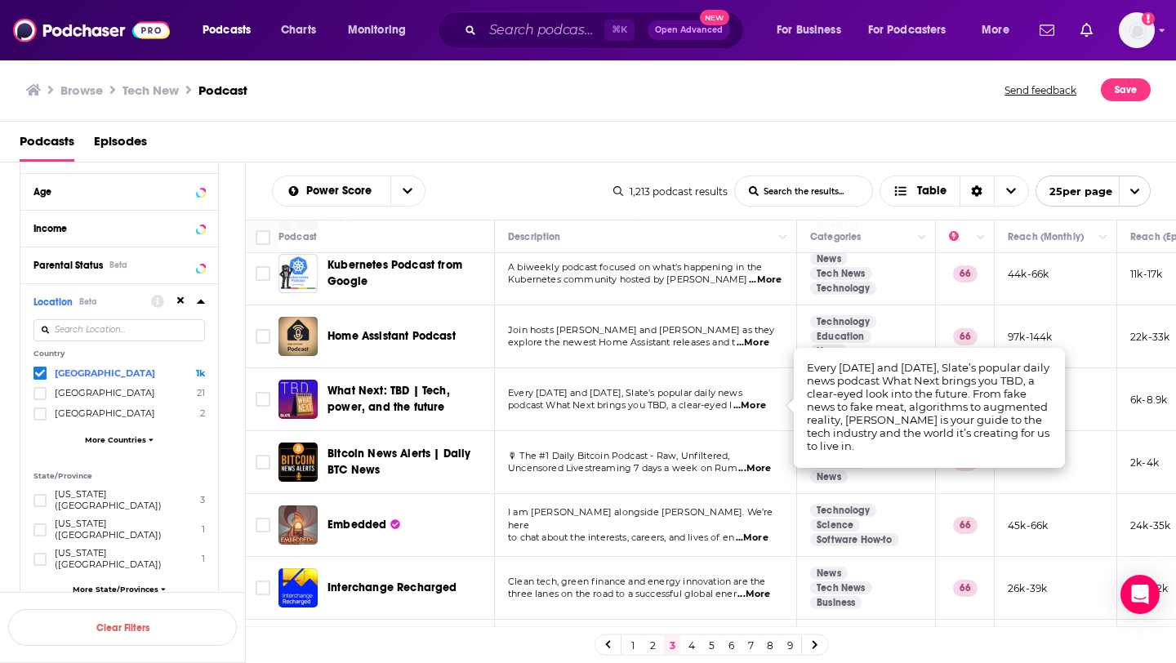
click at [723, 414] on td "Every Friday and Sunday, Slate’s popular daily news podcast What Next brings yo…" at bounding box center [646, 399] width 302 height 63
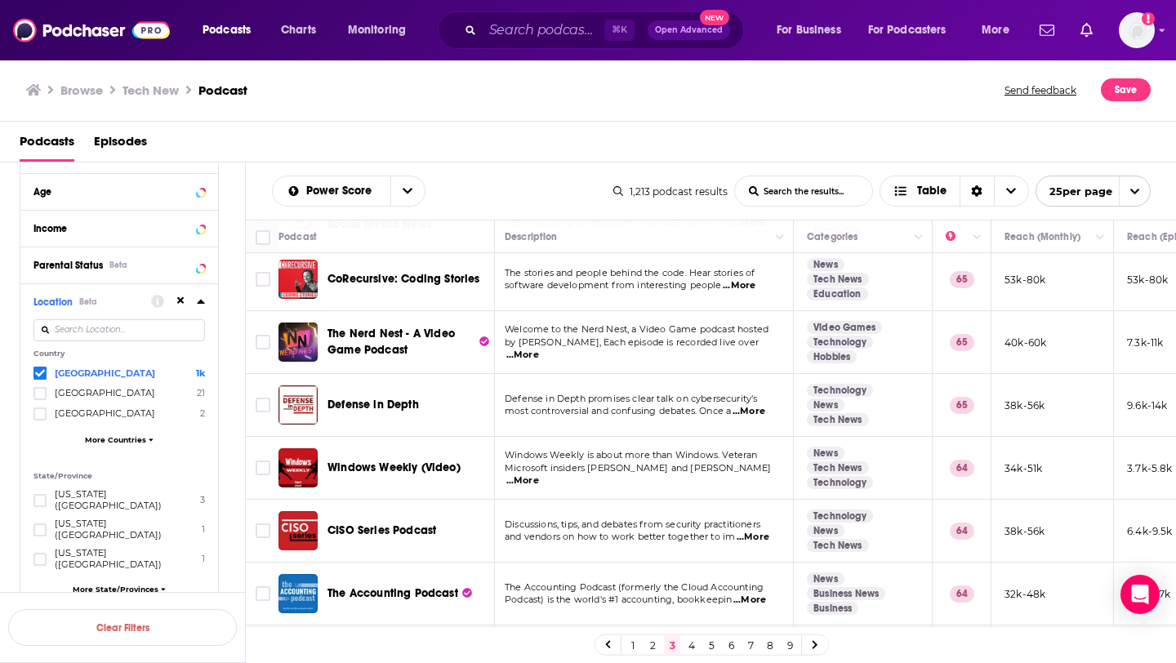
scroll to position [1194, 3]
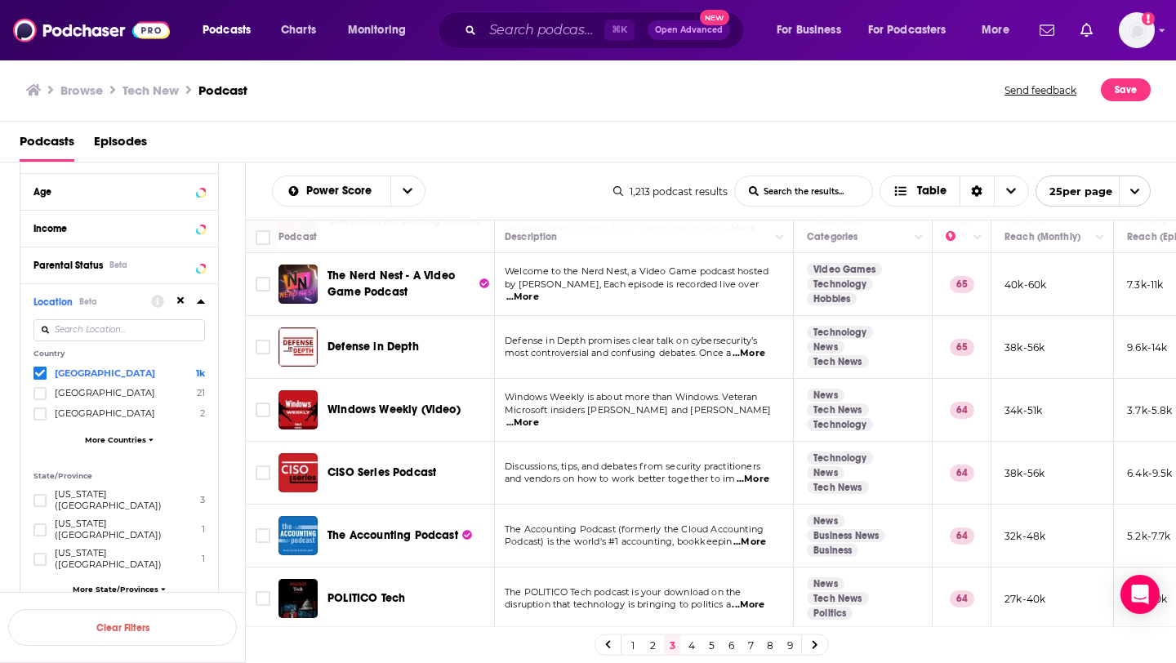
click at [691, 646] on link "4" at bounding box center [691, 645] width 16 height 20
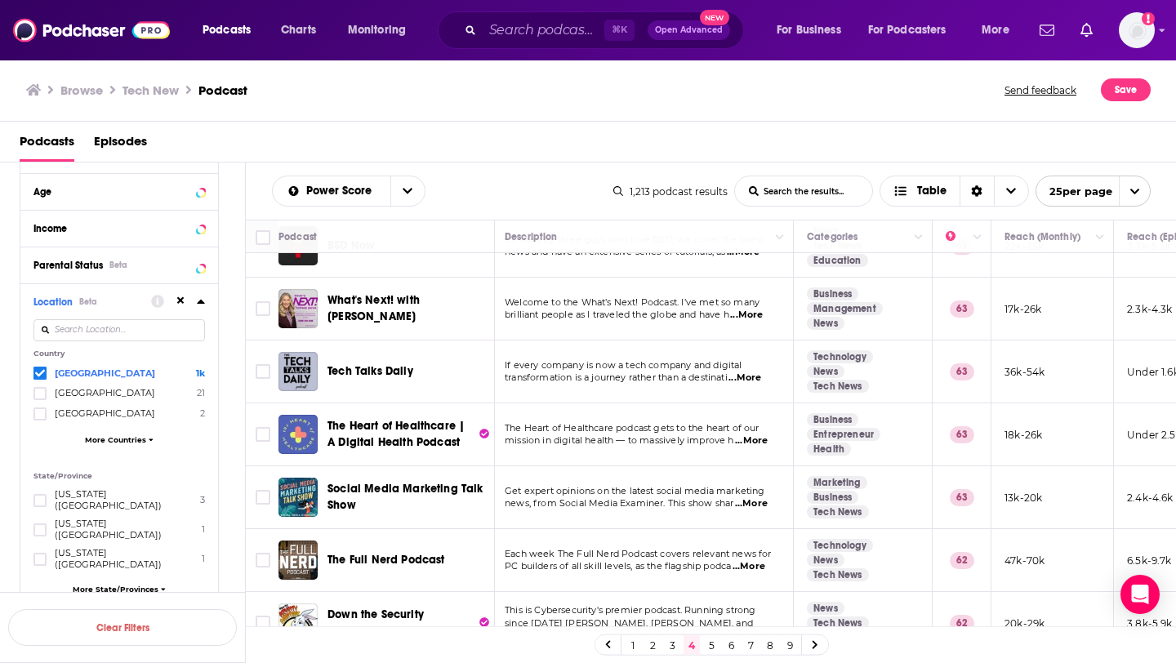
scroll to position [426, 3]
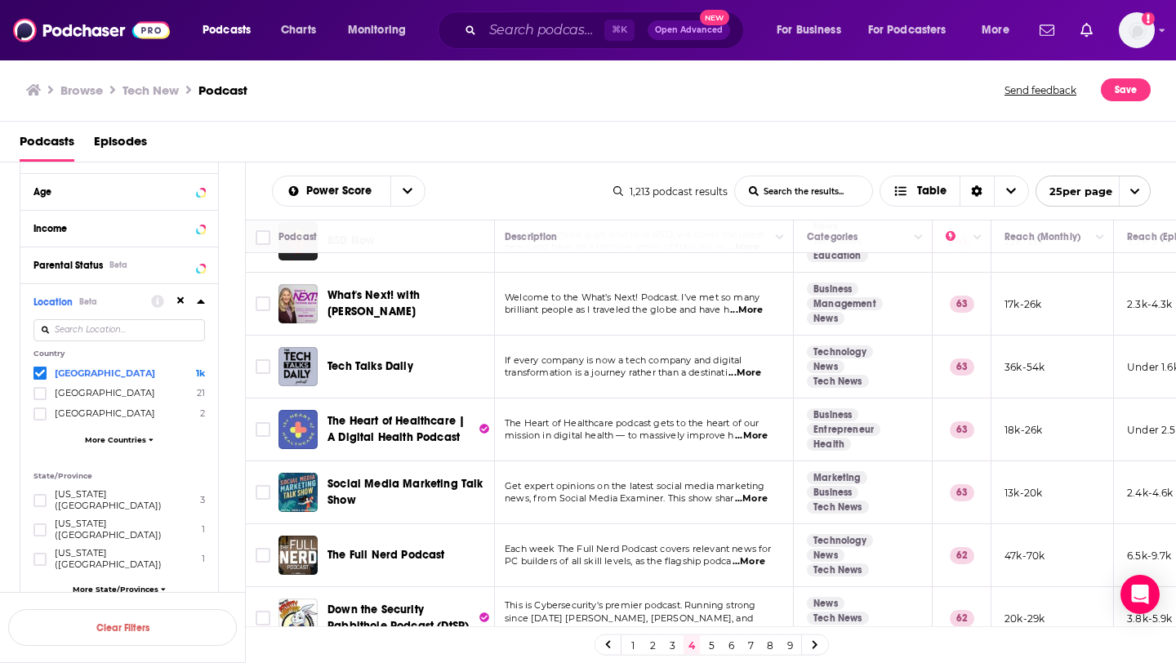
click at [749, 304] on span "...More" at bounding box center [746, 310] width 33 height 13
click at [639, 313] on td "Welcome to the What’s Next! Podcast. I’ve met so many brilliant people as I tra…" at bounding box center [642, 304] width 302 height 63
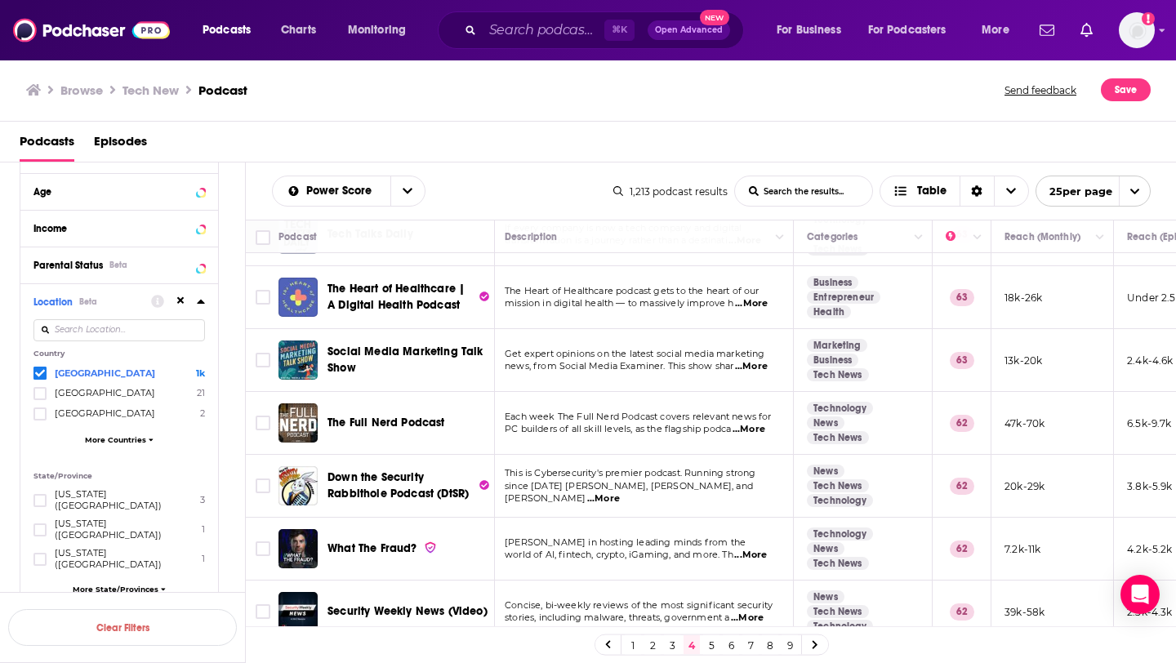
scroll to position [553, 3]
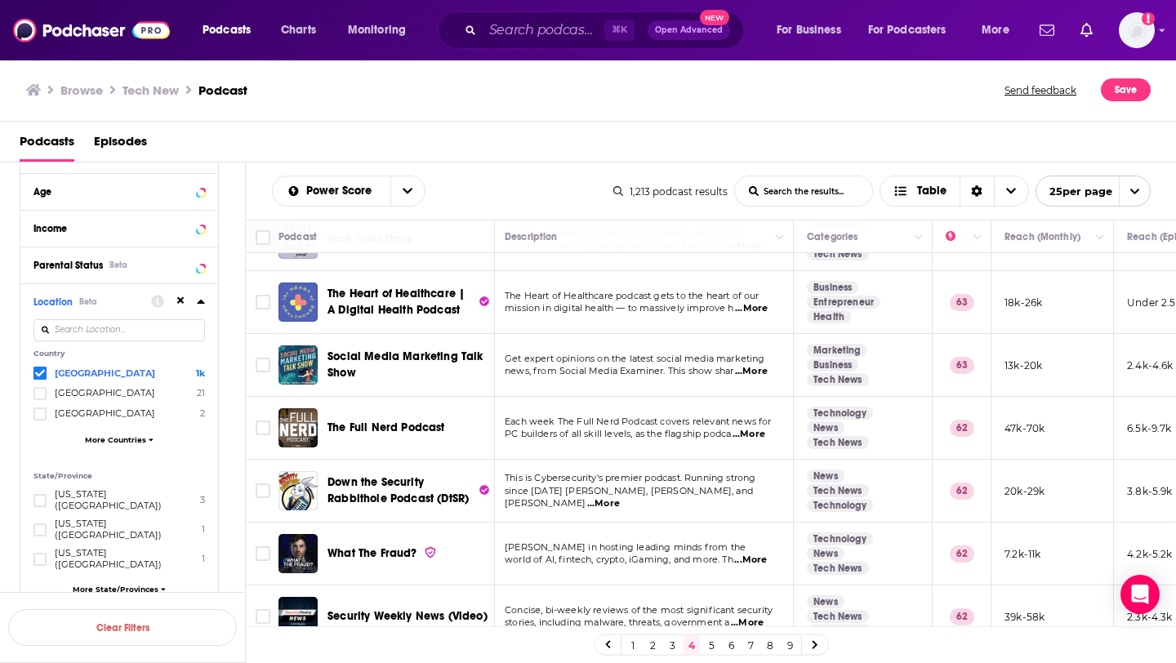
click at [602, 302] on span "mission in digital health — to massively improve h" at bounding box center [619, 307] width 229 height 11
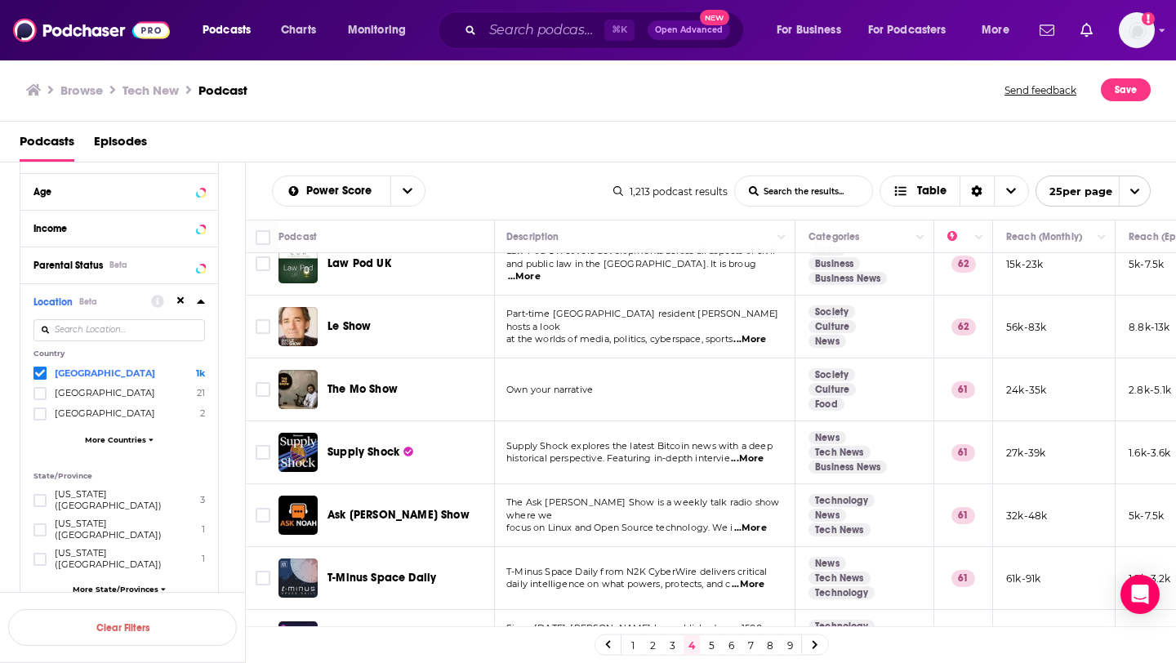
scroll to position [1096, 2]
click at [758, 332] on span "...More" at bounding box center [749, 338] width 33 height 13
click at [684, 360] on td "Own your narrative" at bounding box center [644, 389] width 302 height 63
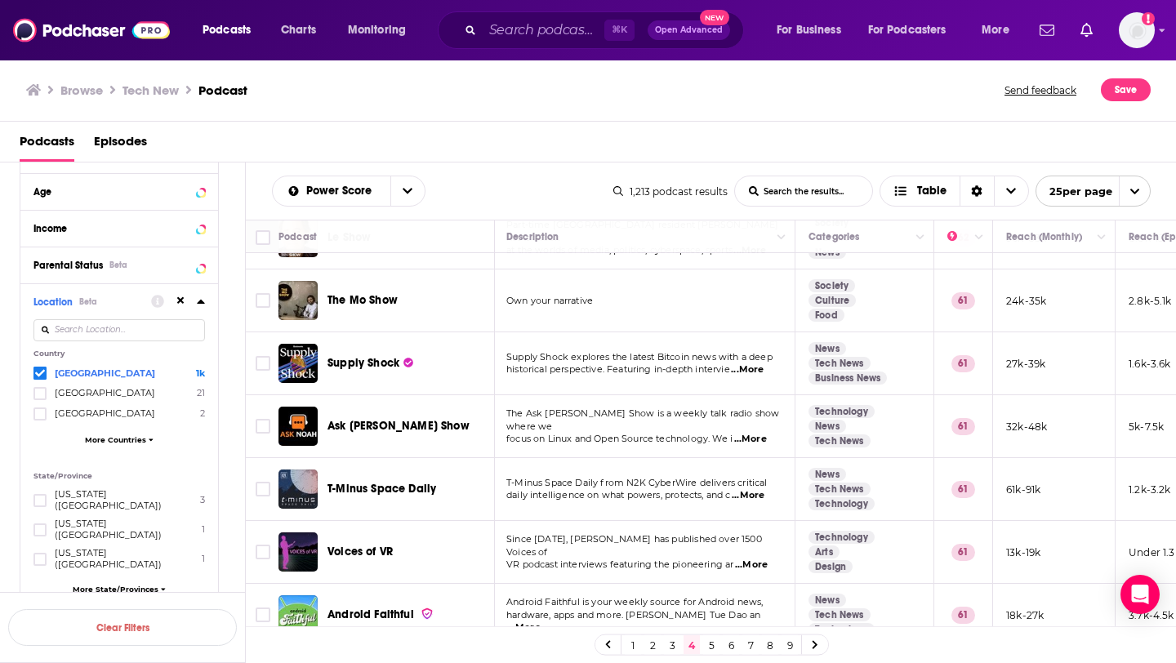
scroll to position [1191, 2]
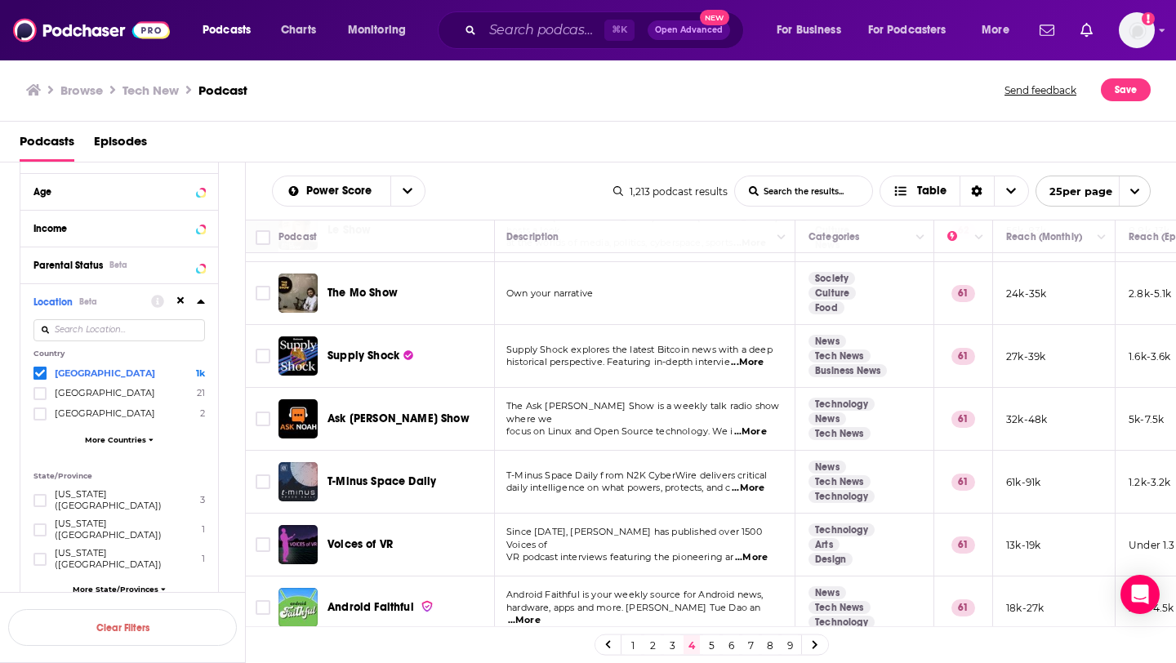
click at [713, 650] on link "5" at bounding box center [711, 645] width 16 height 20
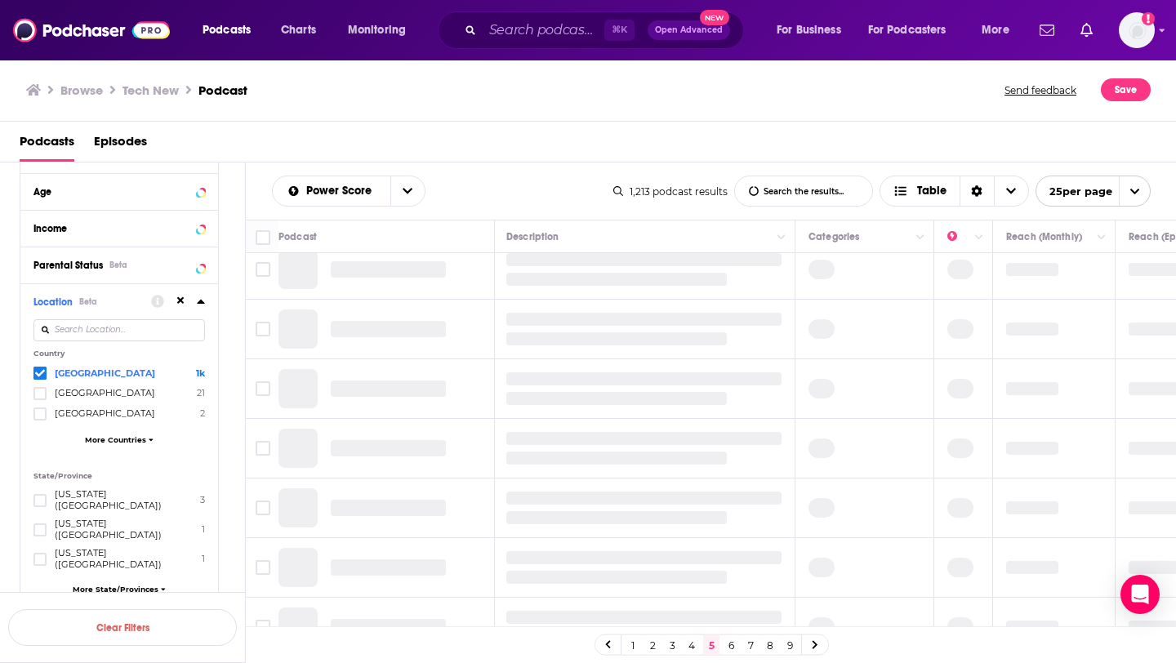
scroll to position [0, 2]
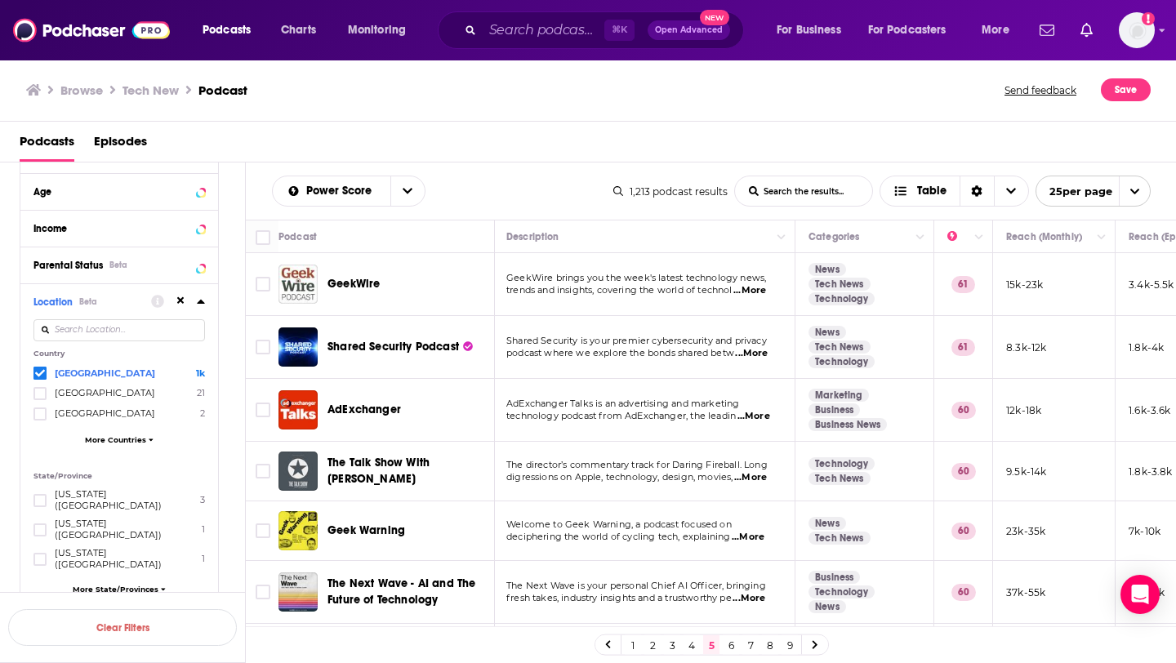
click at [756, 298] on td "GeekWire brings you the week's latest technology news, trends and insights, cov…" at bounding box center [644, 284] width 302 height 63
click at [756, 291] on span "...More" at bounding box center [749, 290] width 33 height 13
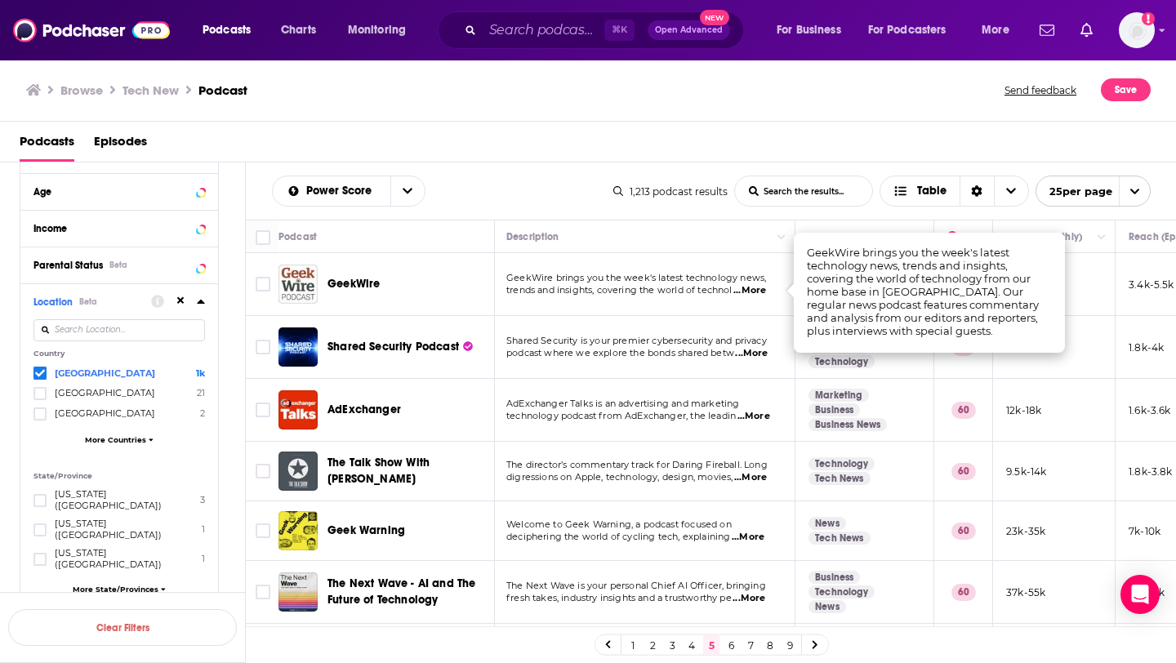
click at [699, 305] on td "GeekWire brings you the week's latest technology news, trends and insights, cov…" at bounding box center [644, 284] width 302 height 63
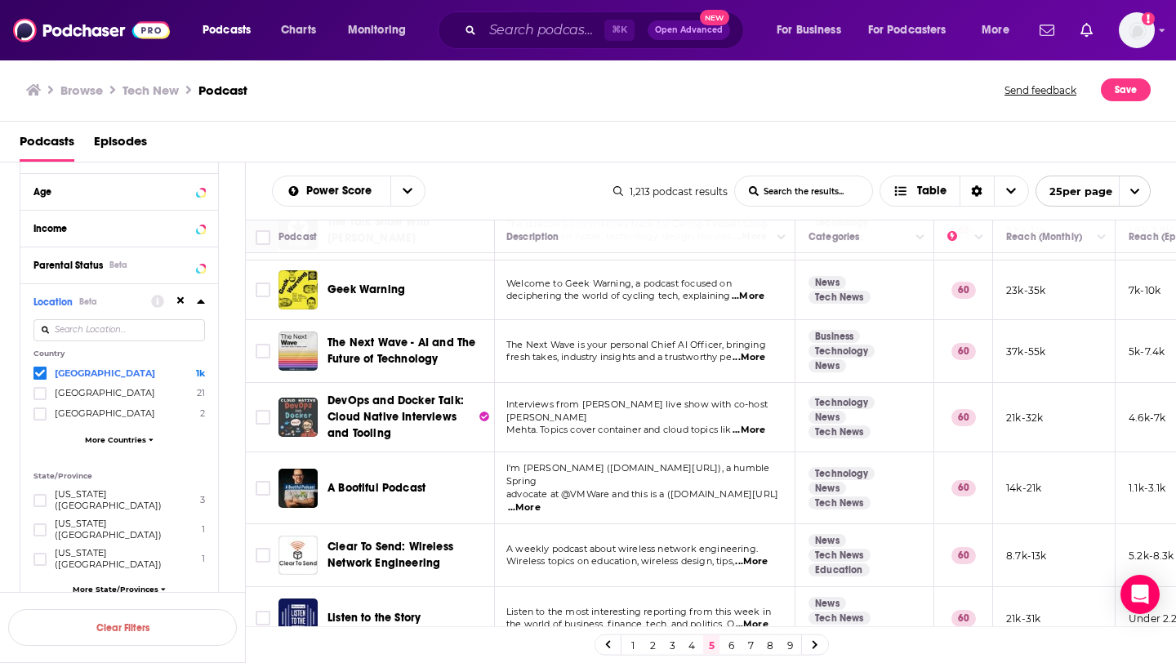
scroll to position [243, 2]
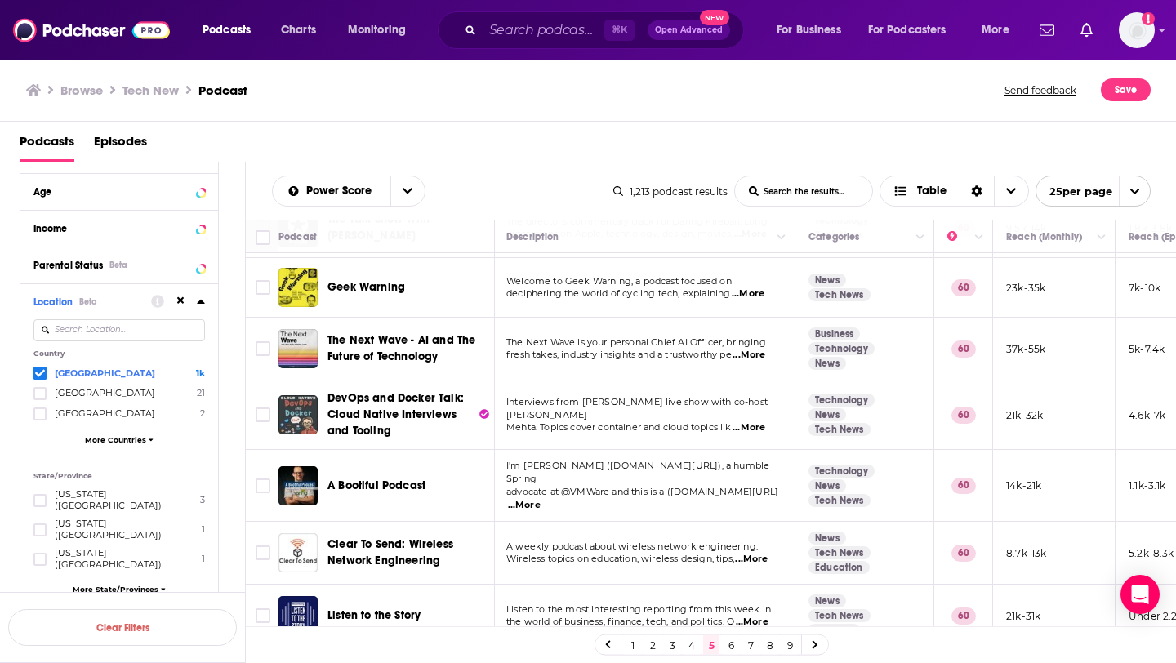
click at [761, 353] on span "...More" at bounding box center [748, 355] width 33 height 13
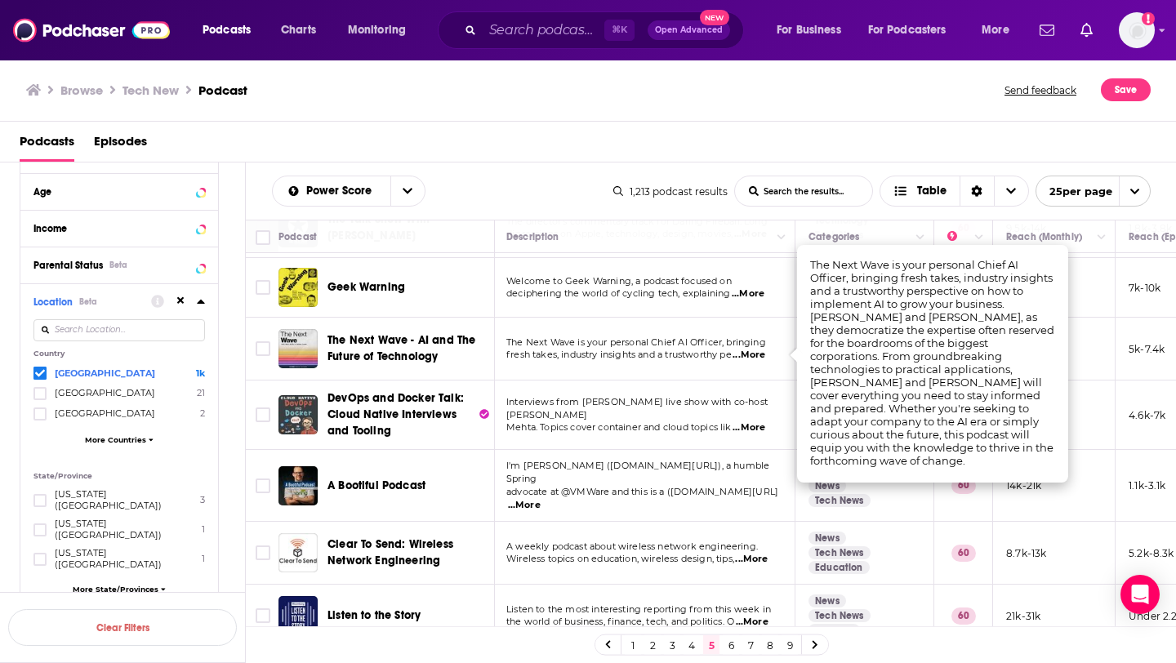
scroll to position [247, 2]
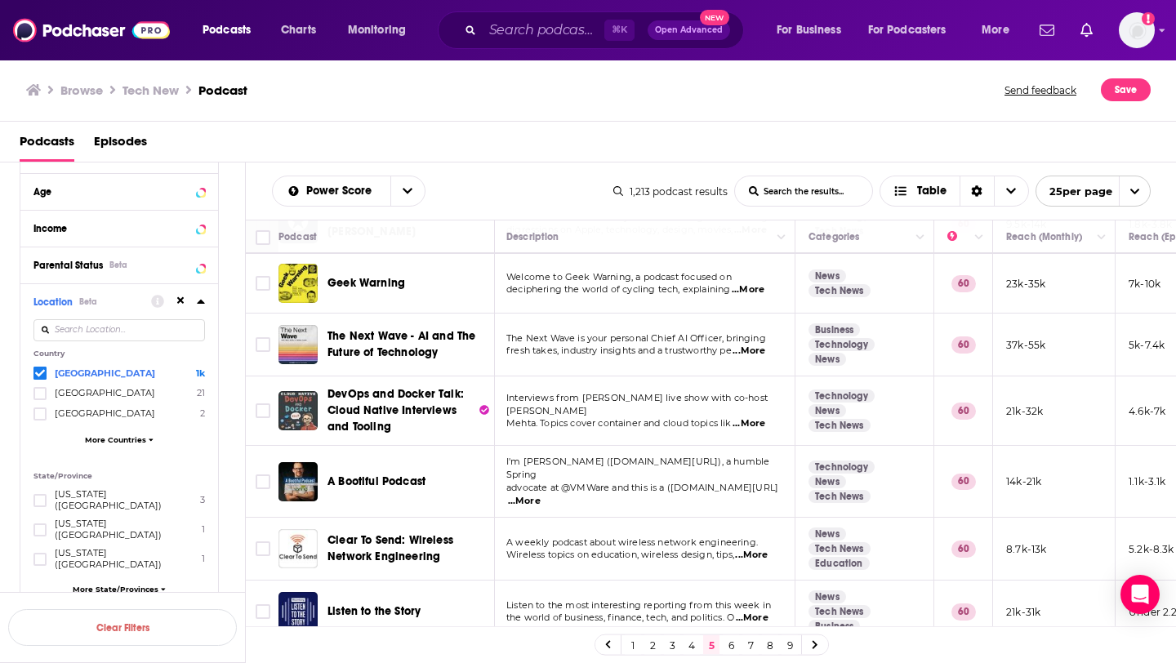
click at [593, 362] on td "The Next Wave is your personal Chief AI Officer, bringing fresh takes, industry…" at bounding box center [644, 344] width 302 height 63
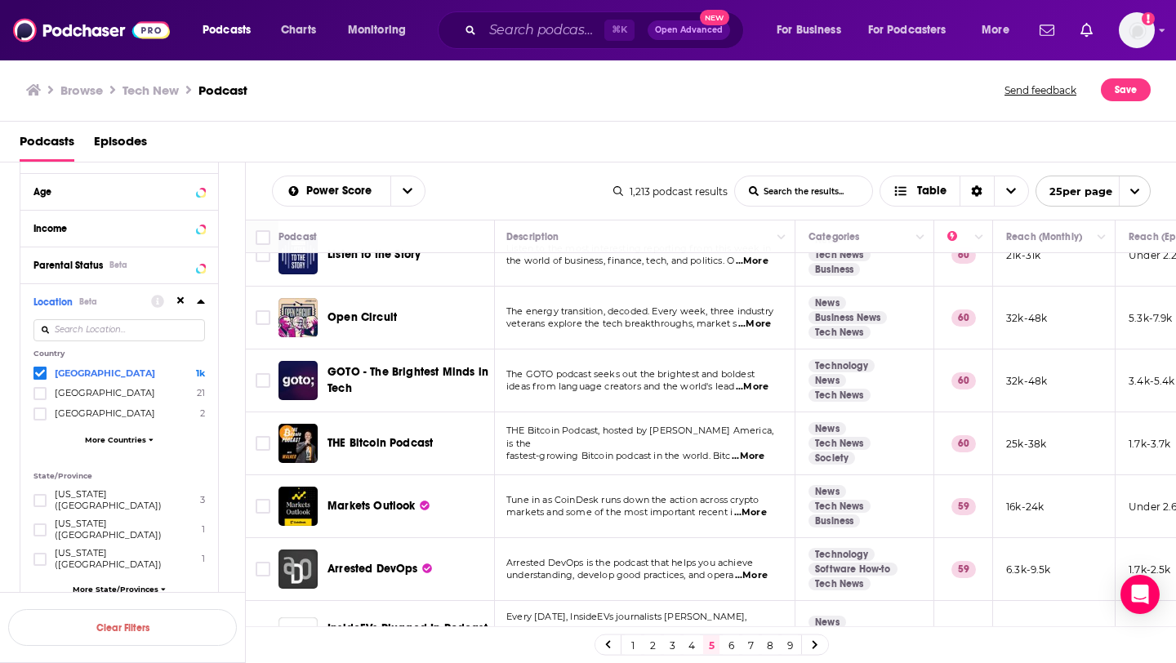
scroll to position [606, 2]
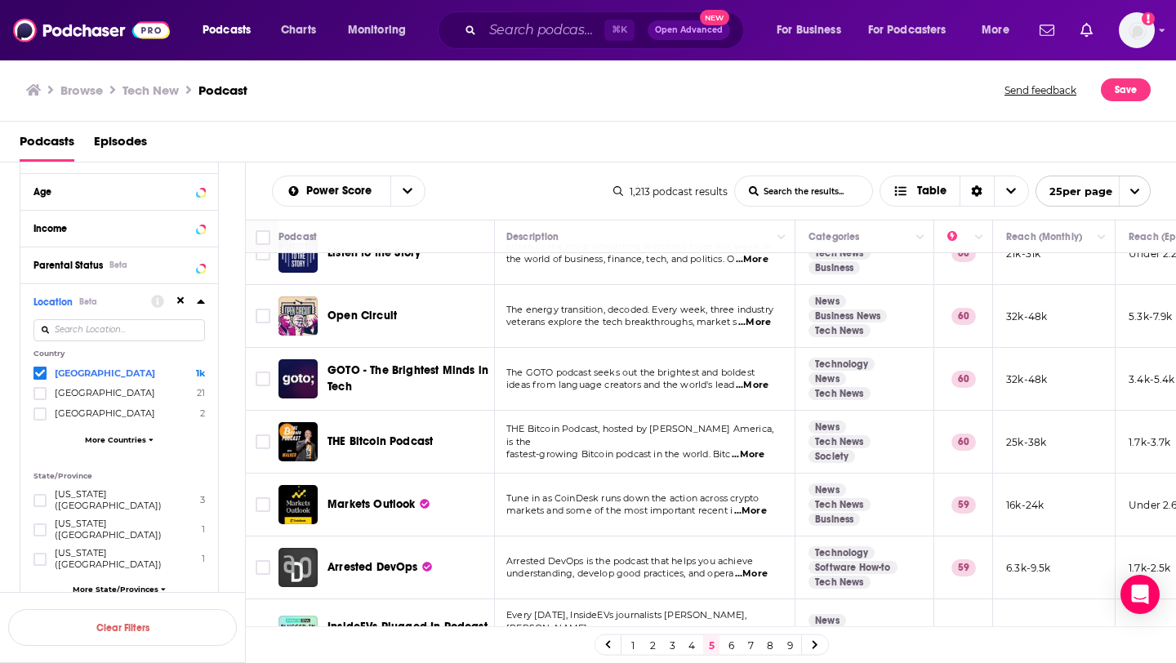
click at [752, 379] on span "...More" at bounding box center [752, 385] width 33 height 13
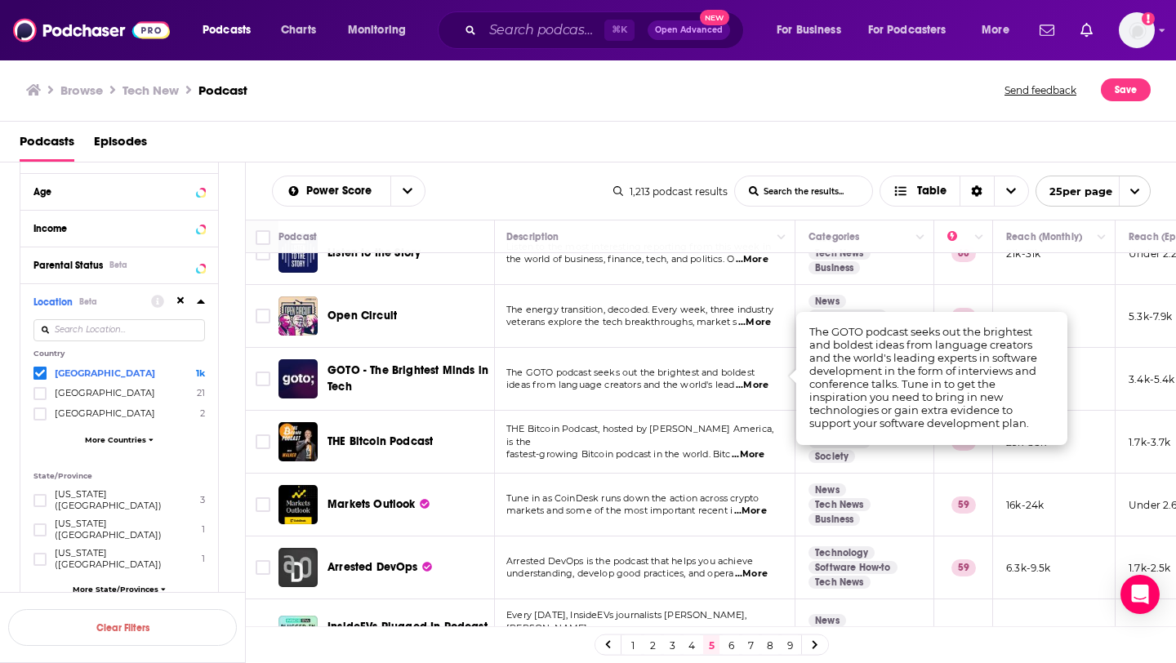
click at [694, 395] on td "The GOTO podcast seeks out the brightest and boldest ideas from language creato…" at bounding box center [644, 379] width 302 height 63
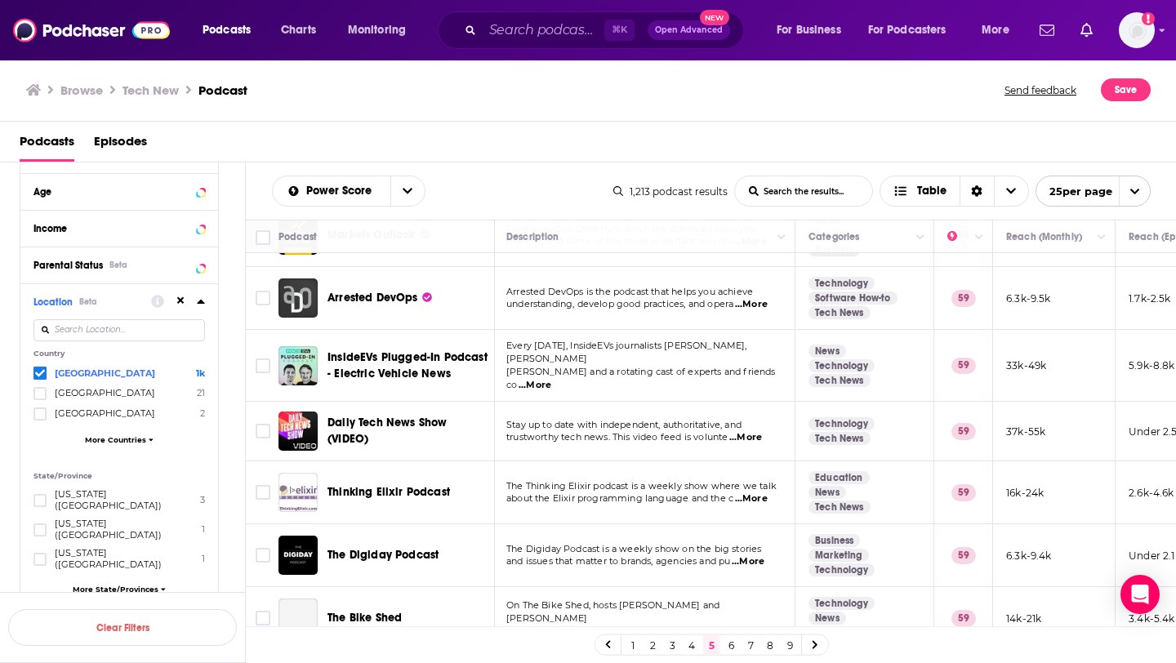
scroll to position [903, 2]
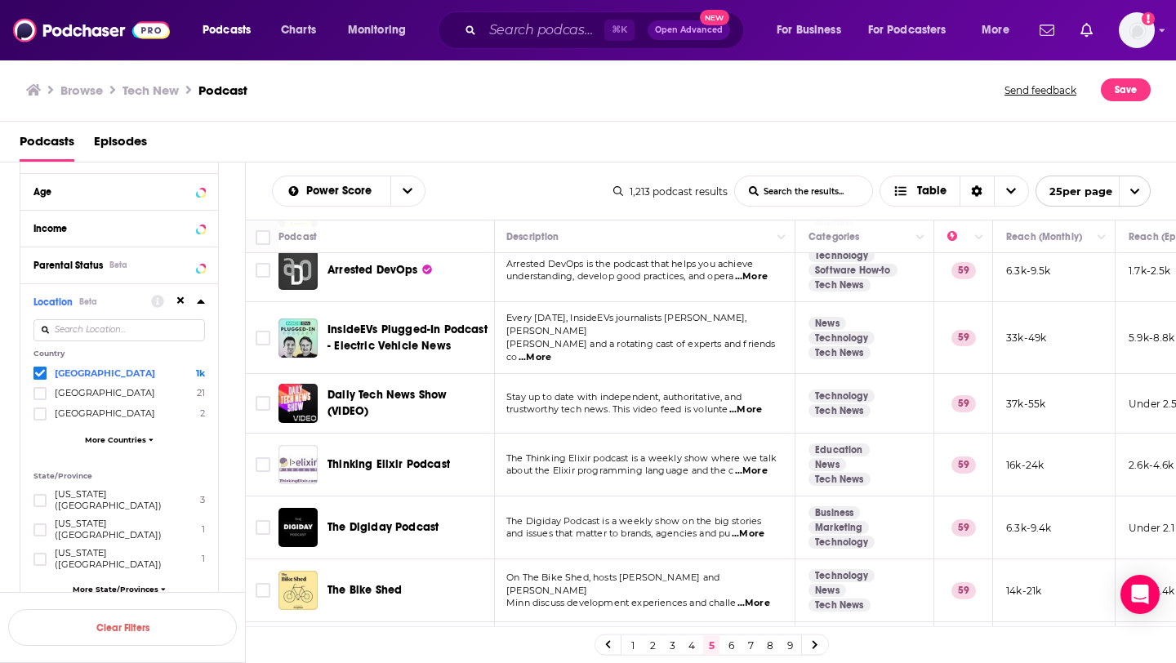
click at [752, 403] on span "...More" at bounding box center [745, 409] width 33 height 13
click at [683, 401] on td "Stay up to date with independent, authoritative, and trustworthy tech news. Thi…" at bounding box center [644, 404] width 302 height 60
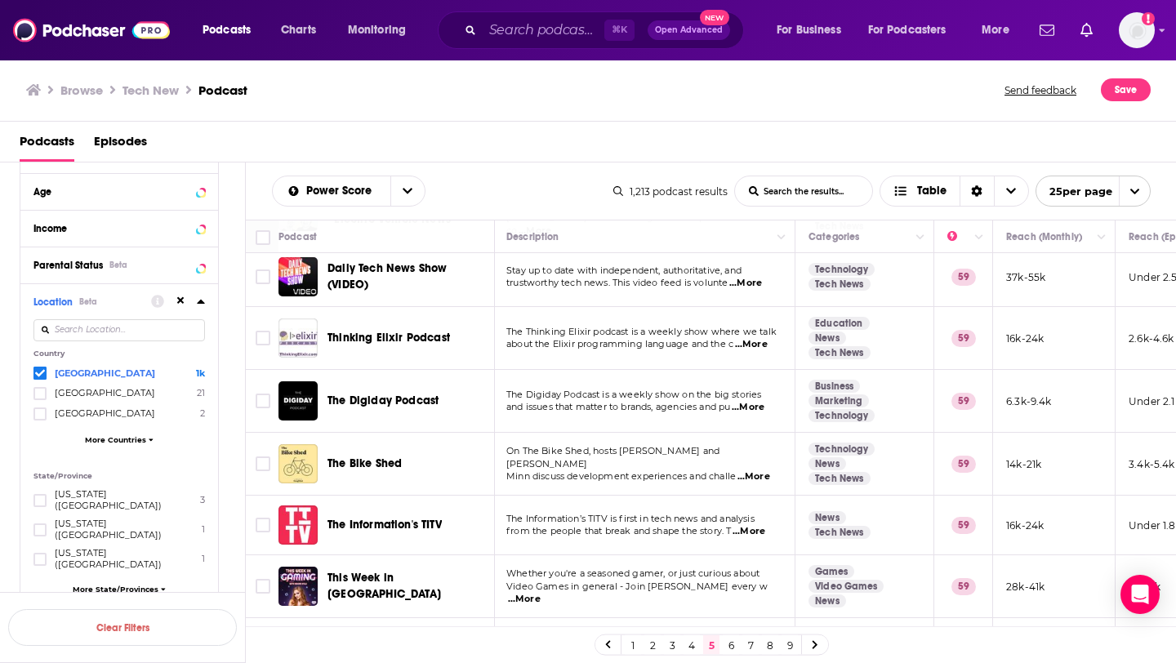
scroll to position [1032, 2]
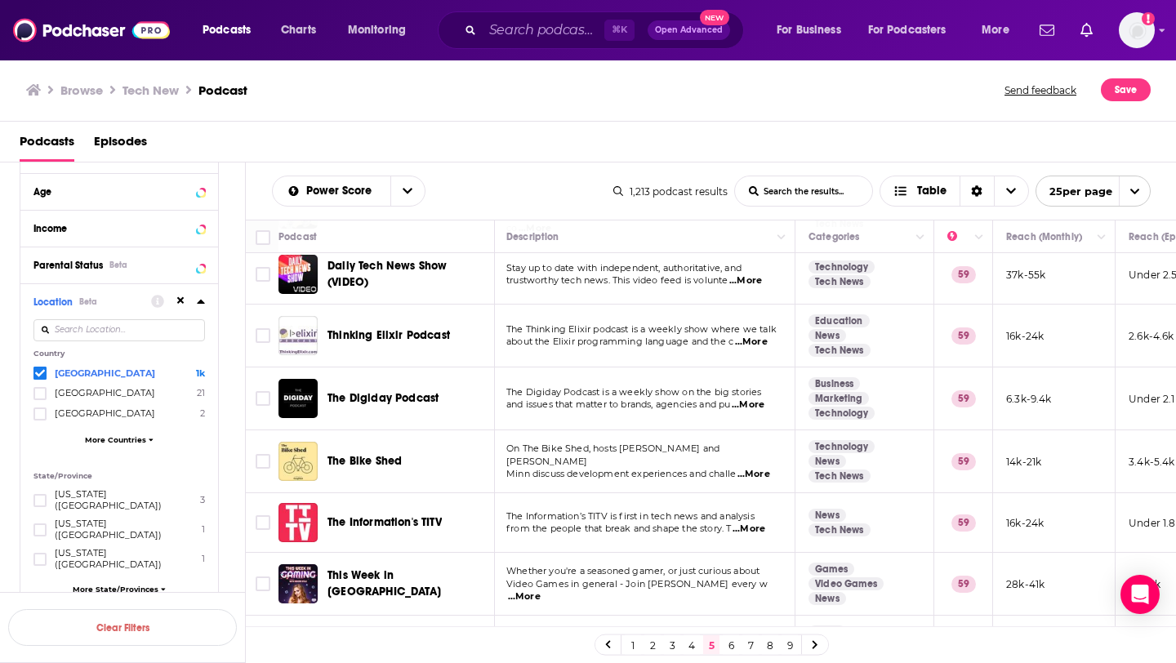
click at [758, 398] on span "...More" at bounding box center [747, 404] width 33 height 13
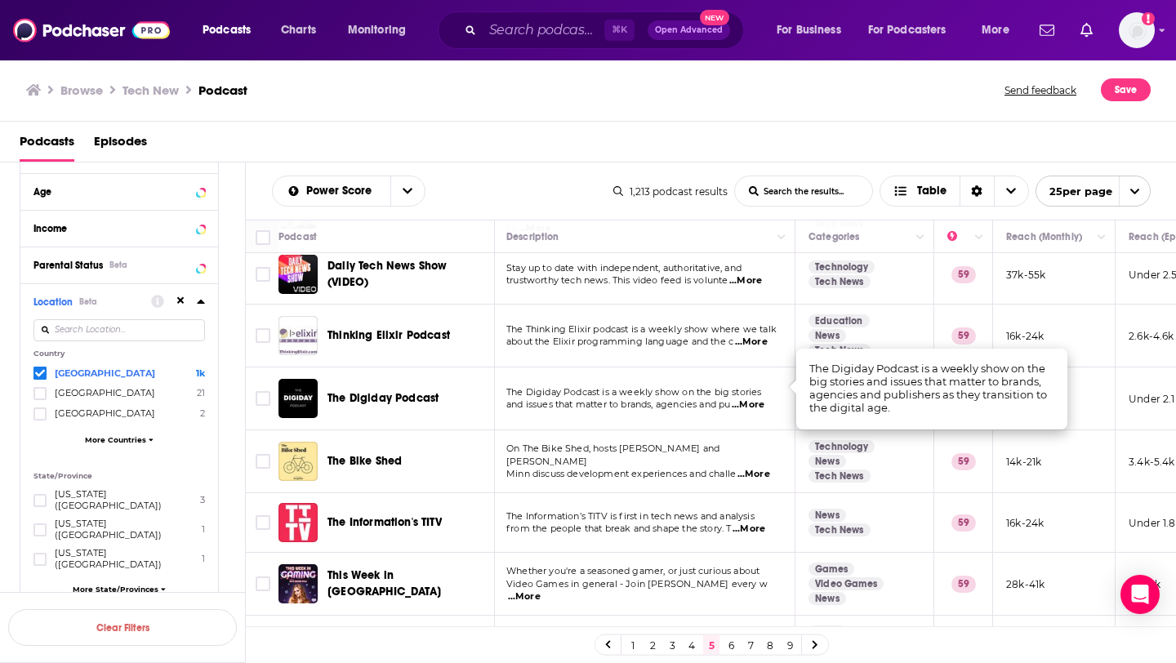
click at [700, 402] on td "The Digiday Podcast is a weekly show on the big stories and issues that matter …" at bounding box center [644, 398] width 302 height 63
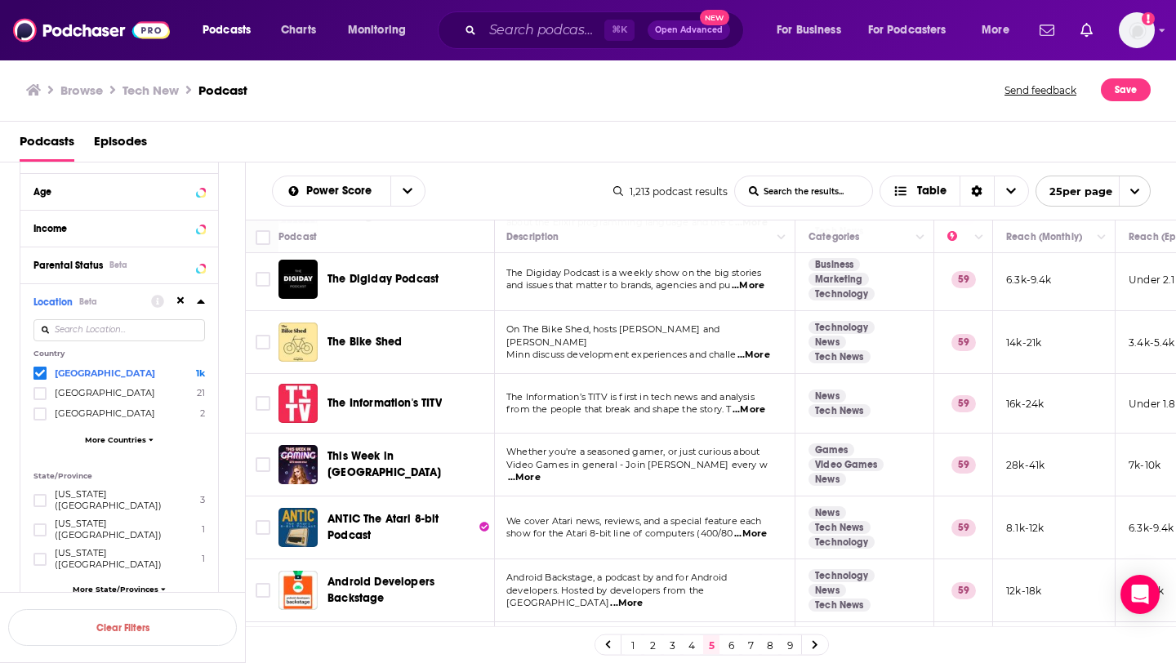
scroll to position [1188, 2]
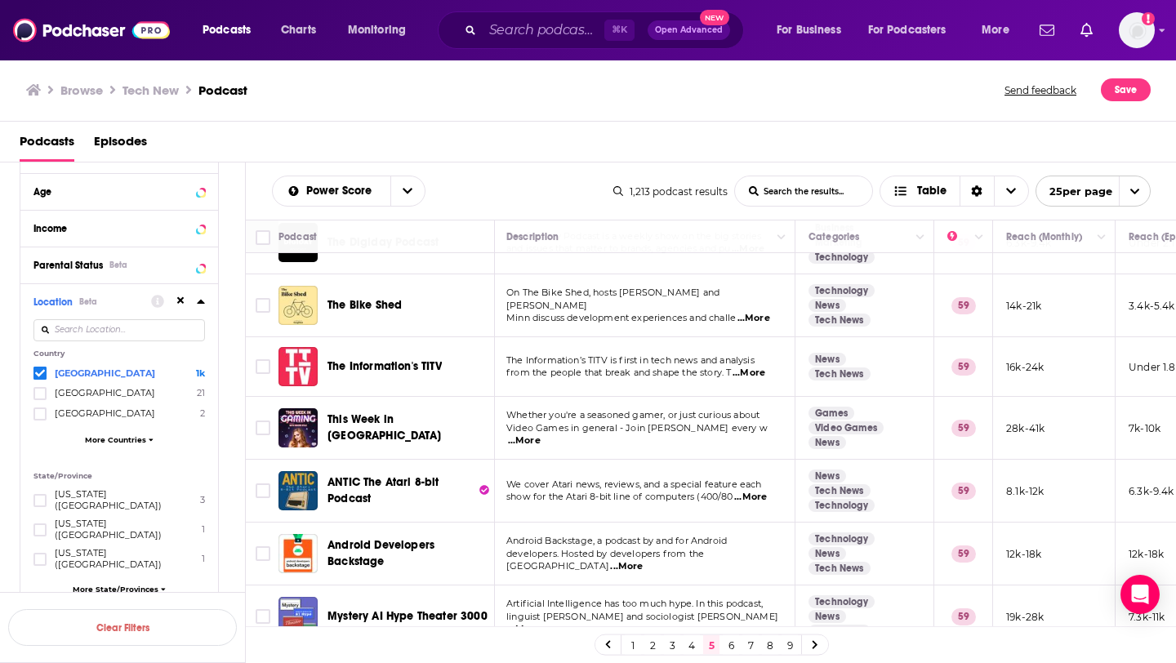
click at [731, 649] on link "6" at bounding box center [730, 645] width 16 height 20
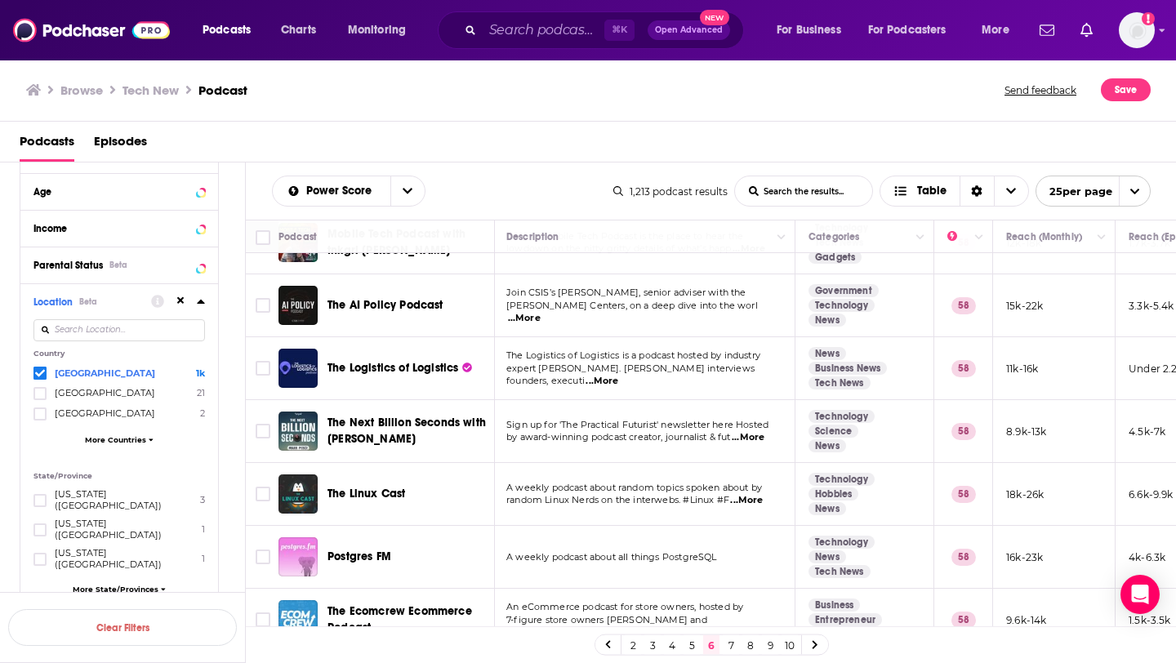
scroll to position [108, 2]
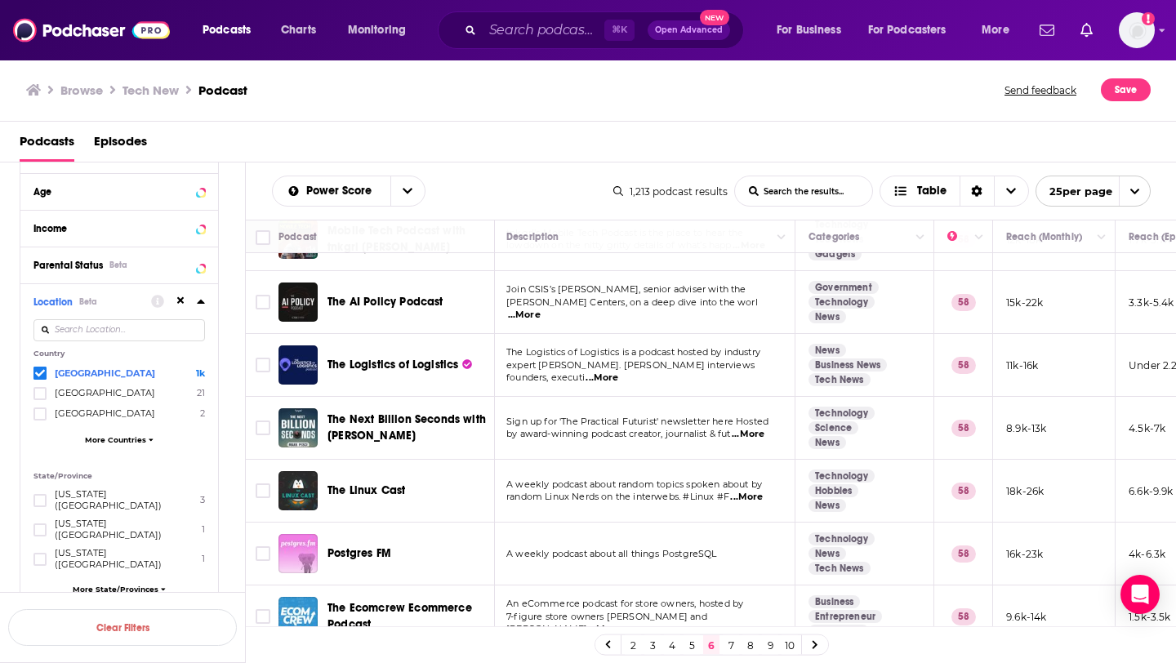
click at [618, 374] on span "...More" at bounding box center [601, 377] width 33 height 13
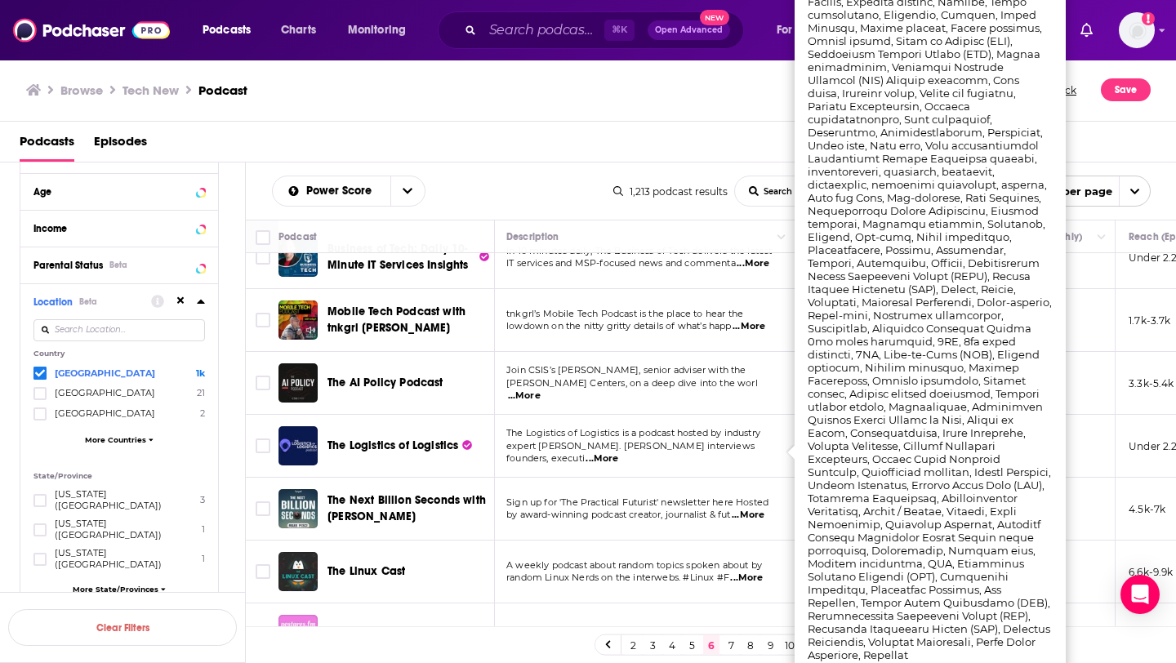
scroll to position [0, 2]
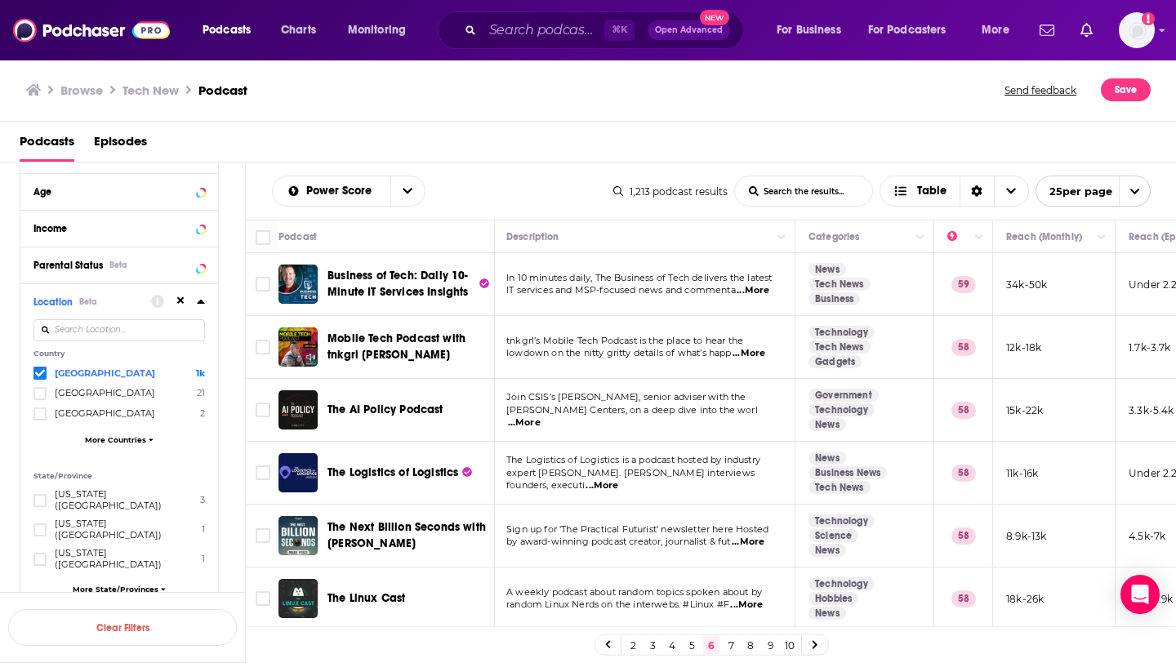
click at [615, 428] on td "Join CSIS’s Gregory C. Allen, senior adviser with the Wadhwani AI Centers, on a…" at bounding box center [644, 410] width 302 height 63
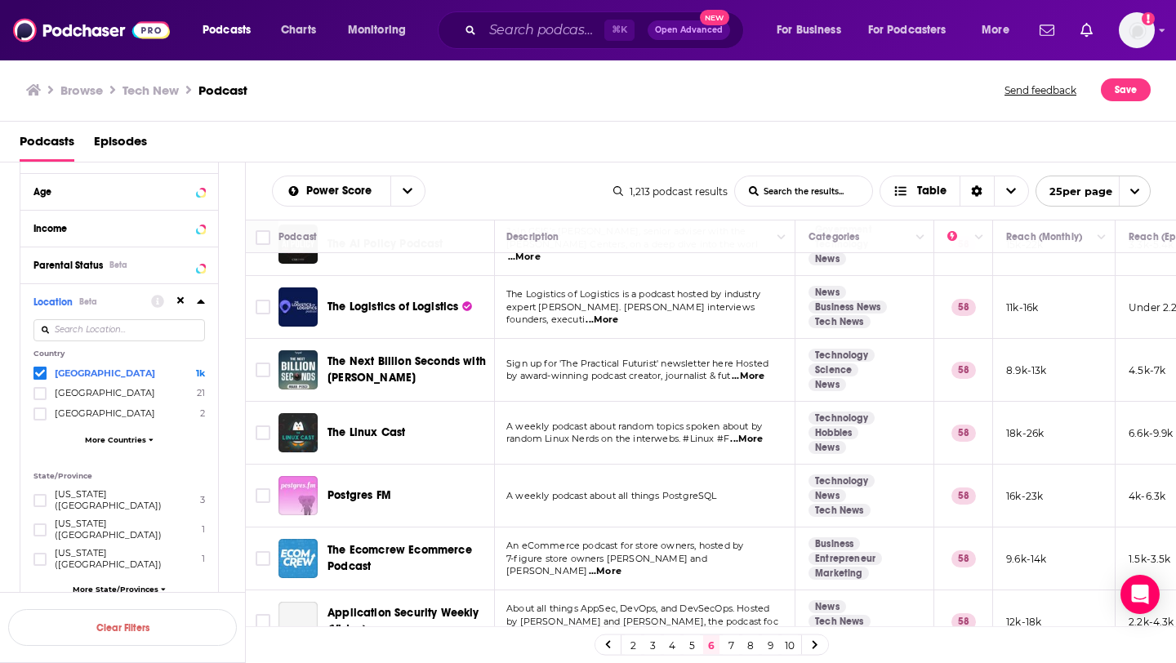
scroll to position [171, 2]
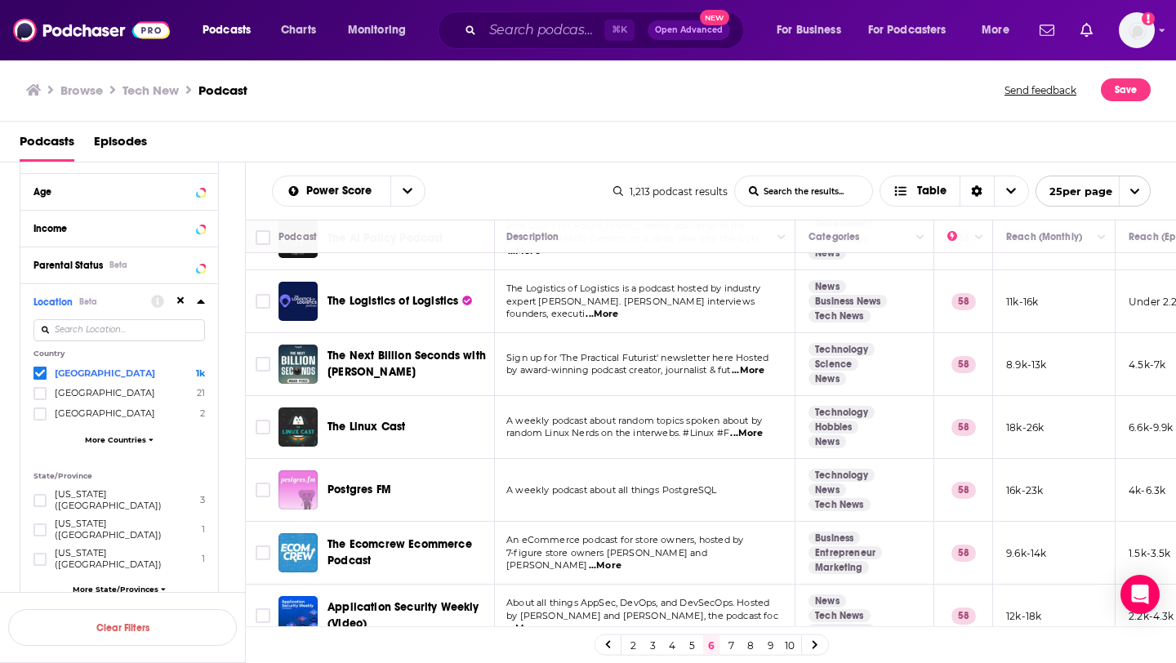
click at [744, 374] on span "...More" at bounding box center [747, 370] width 33 height 13
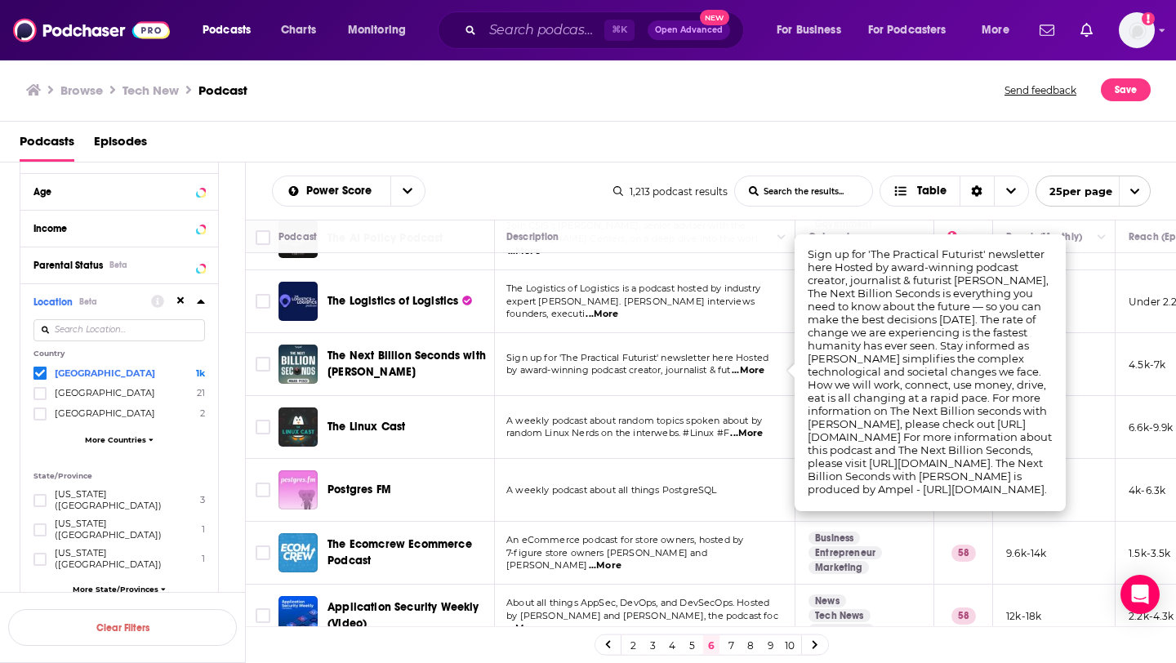
click at [640, 396] on td "A weekly podcast about random topics spoken about by random Linux Nerds on the …" at bounding box center [644, 427] width 302 height 63
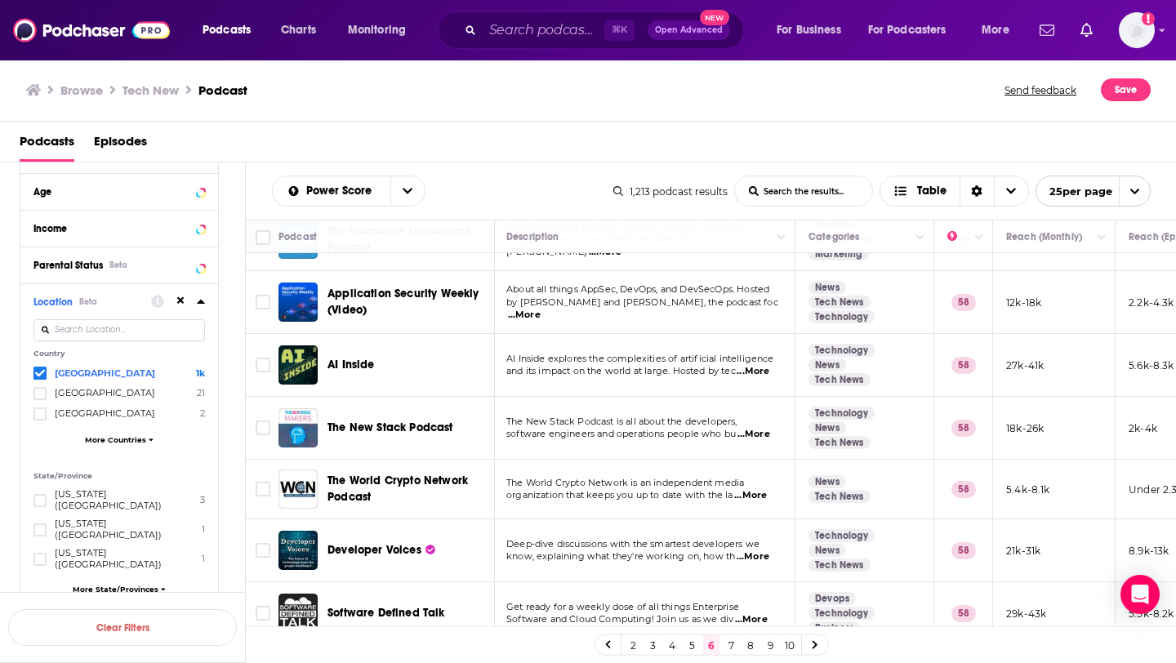
scroll to position [487, 2]
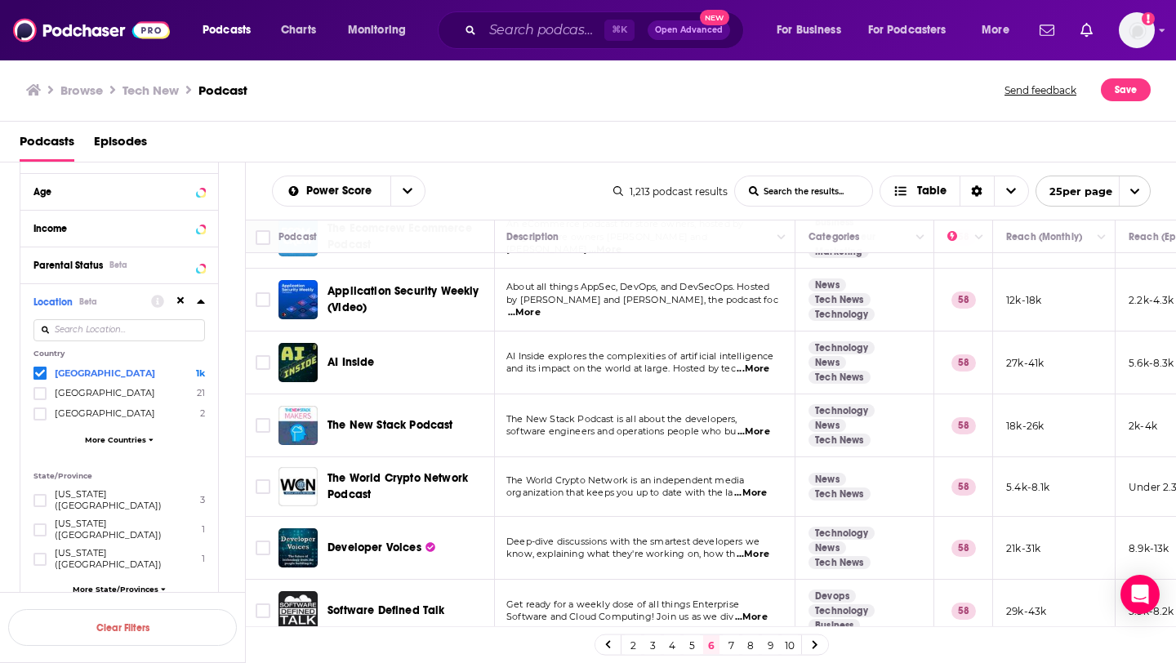
click at [759, 363] on span "...More" at bounding box center [752, 368] width 33 height 13
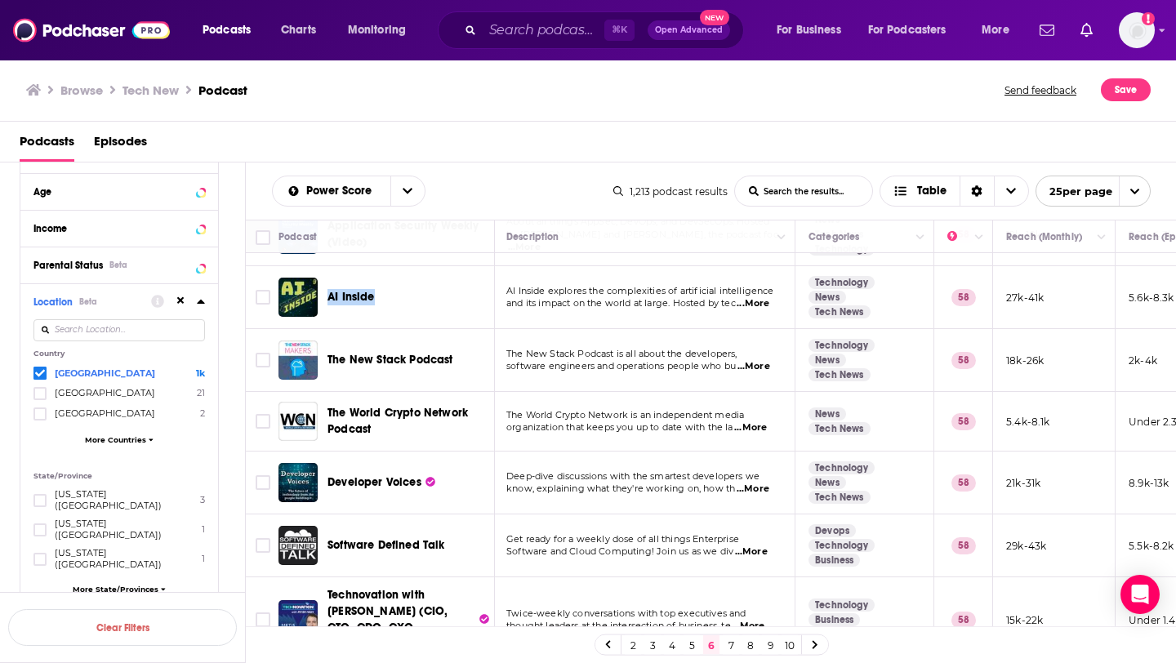
scroll to position [563, 2]
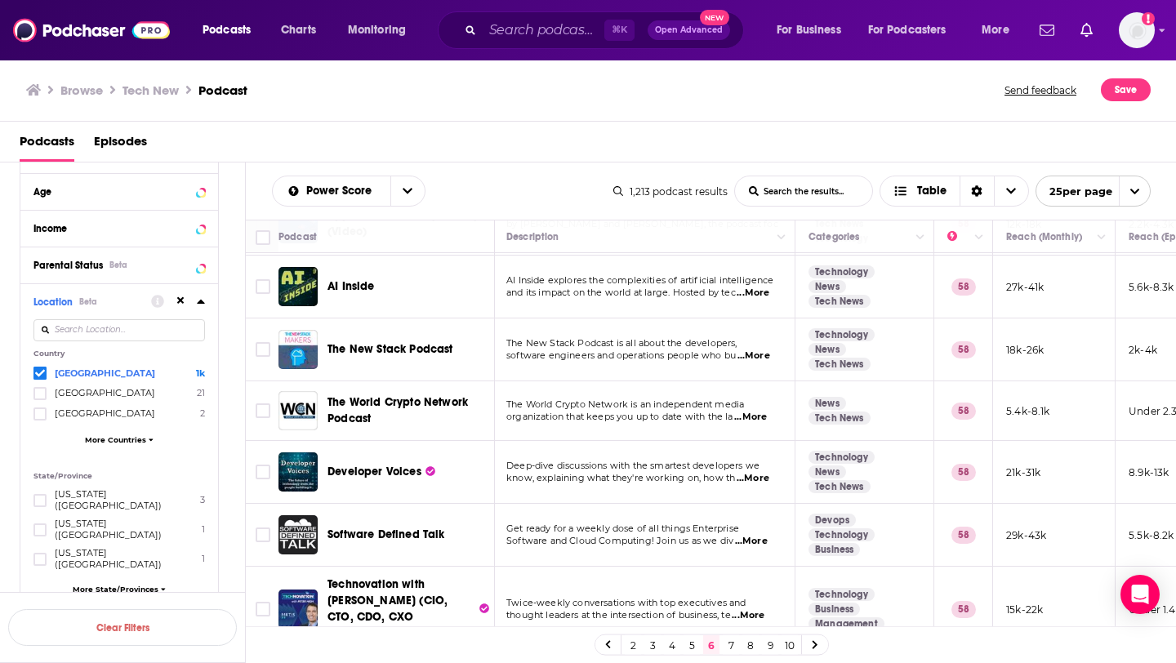
click at [518, 398] on span "The World Crypto Network is an independent media" at bounding box center [625, 403] width 238 height 11
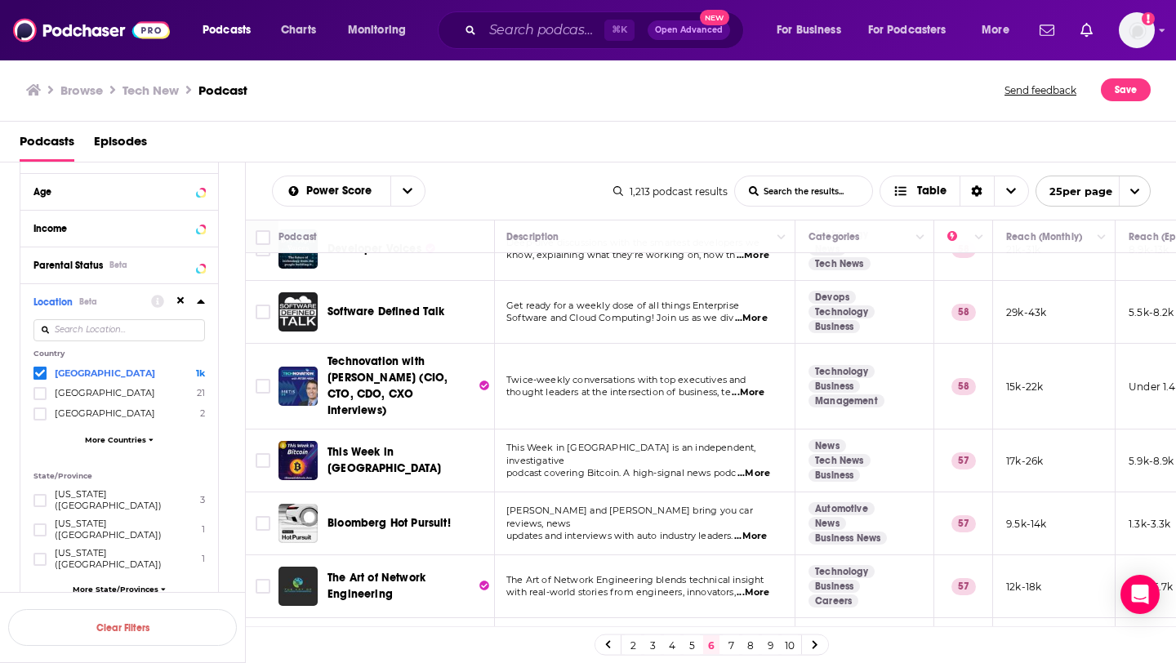
scroll to position [792, 2]
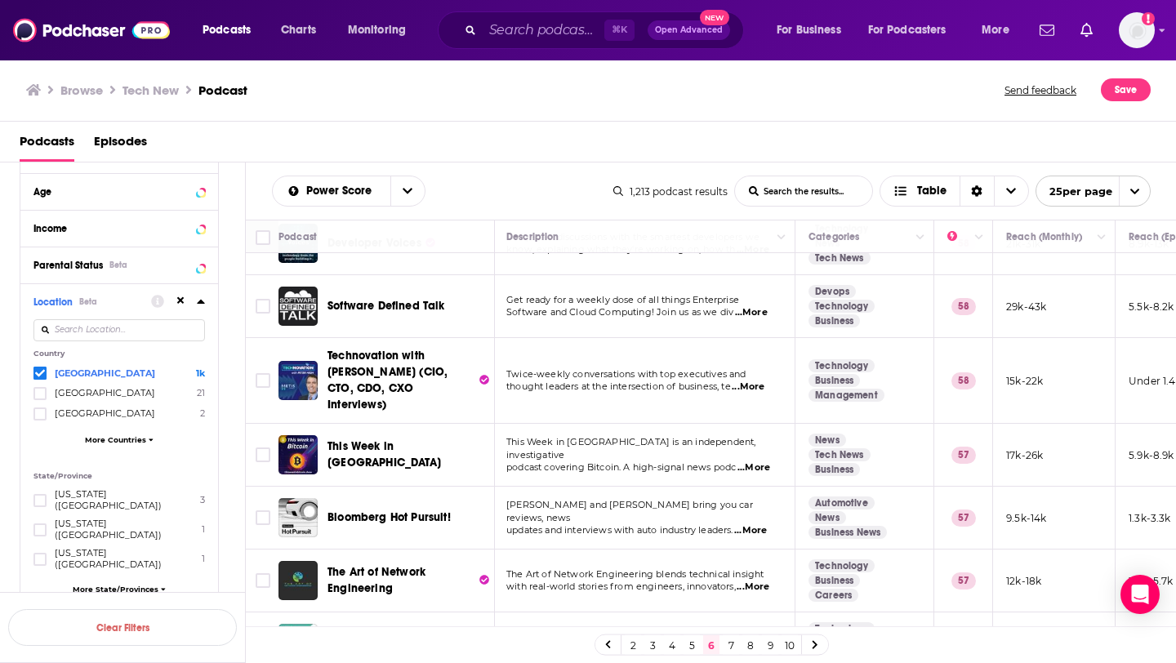
click at [748, 380] on span "...More" at bounding box center [747, 386] width 33 height 13
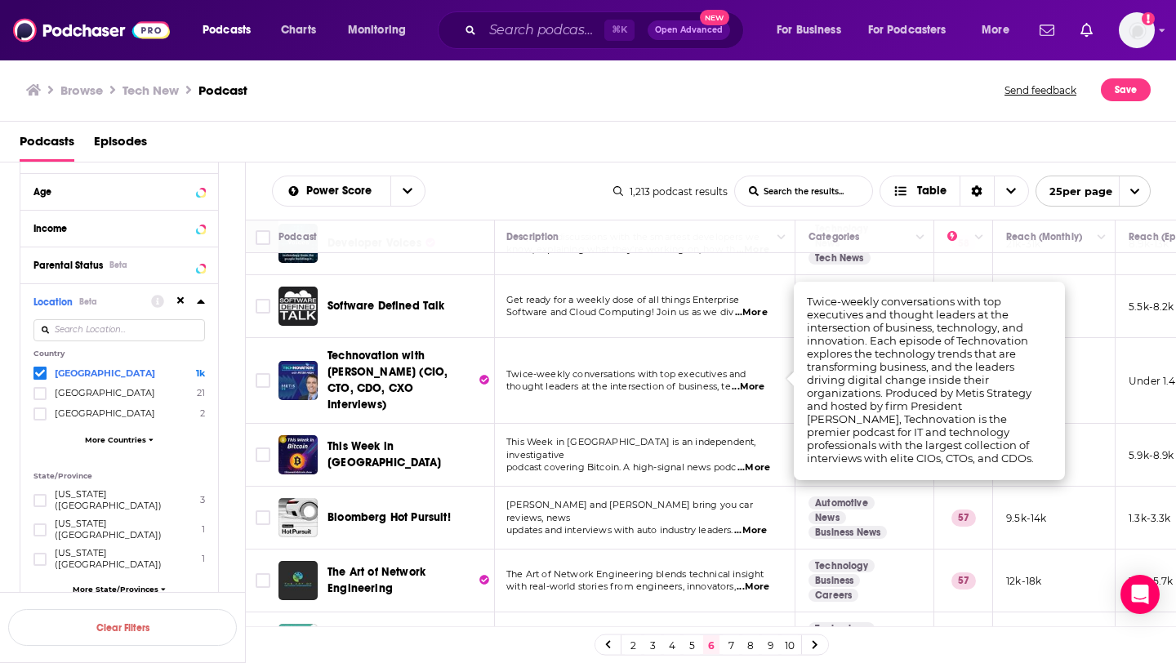
click at [598, 389] on td "Twice-weekly conversations with top executives and thought leaders at the inter…" at bounding box center [644, 381] width 302 height 86
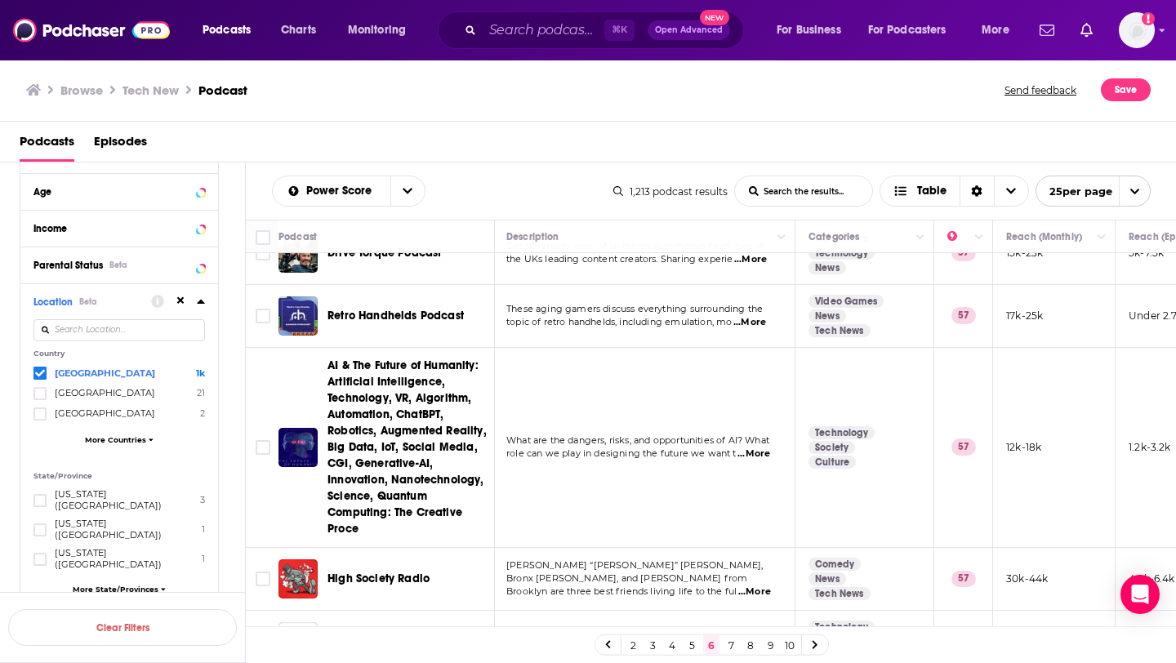
scroll to position [1358, 2]
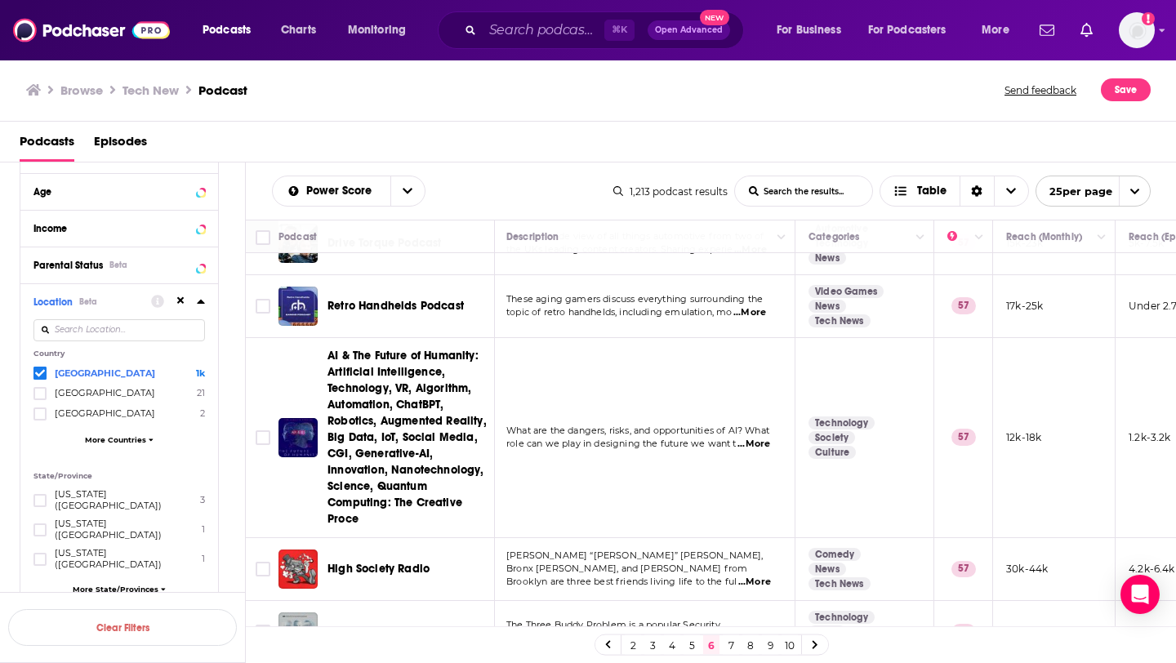
click at [727, 644] on link "7" at bounding box center [730, 645] width 16 height 20
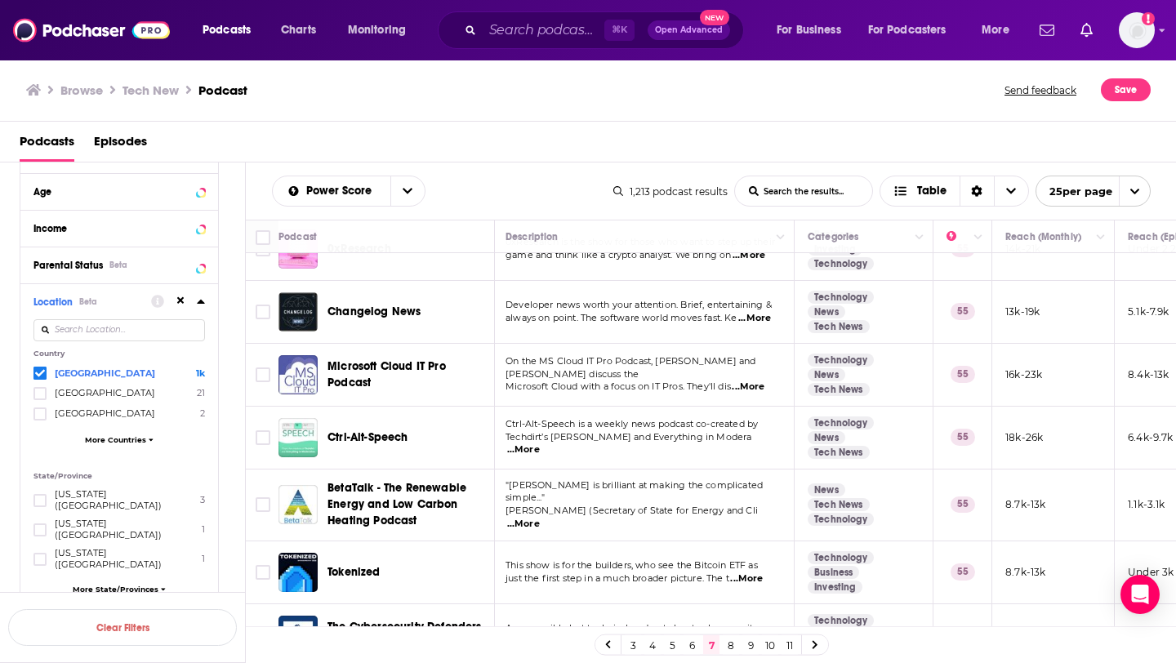
scroll to position [1247, 2]
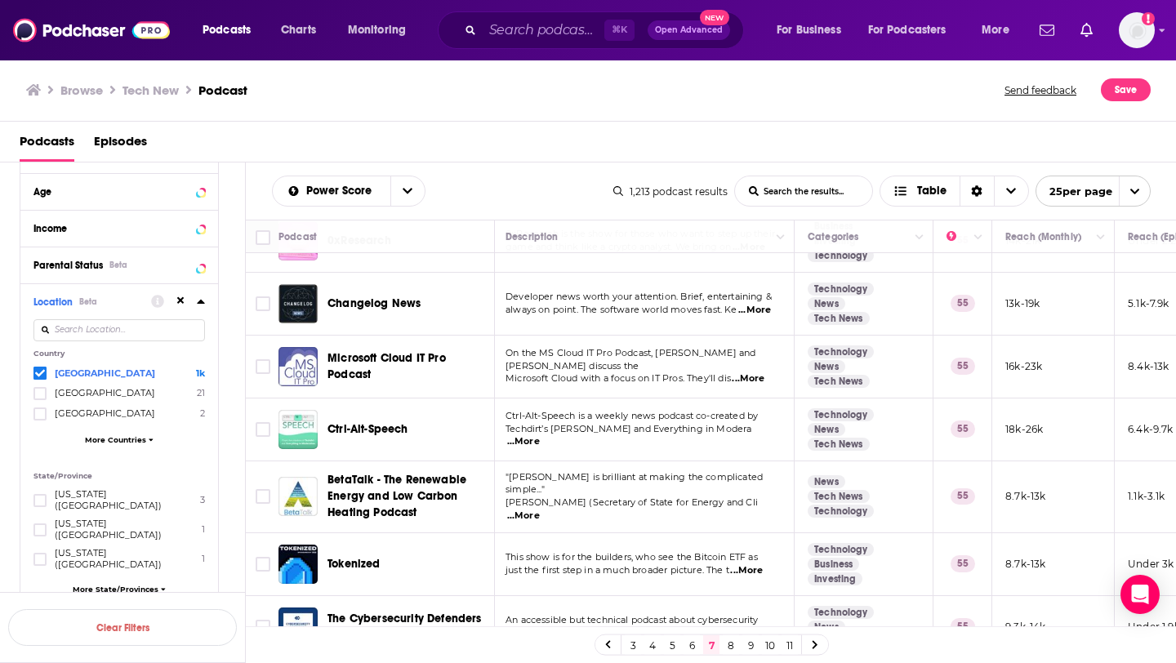
click at [731, 647] on link "8" at bounding box center [730, 645] width 16 height 20
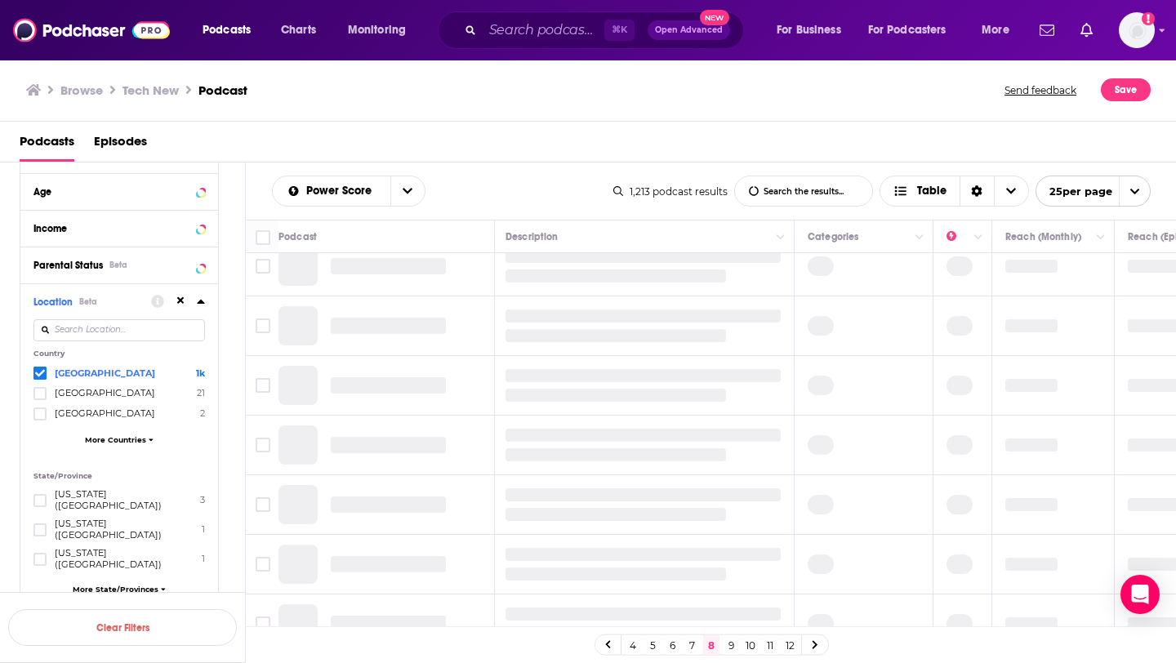
scroll to position [0, 2]
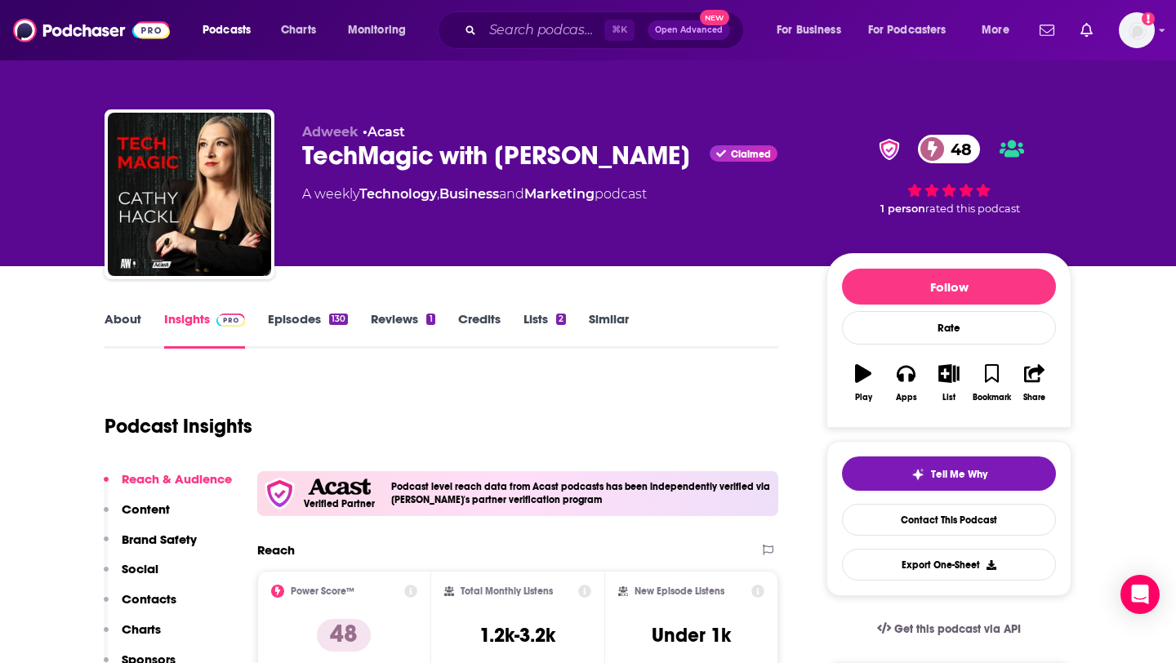
click at [327, 322] on link "Episodes 130" at bounding box center [308, 330] width 80 height 38
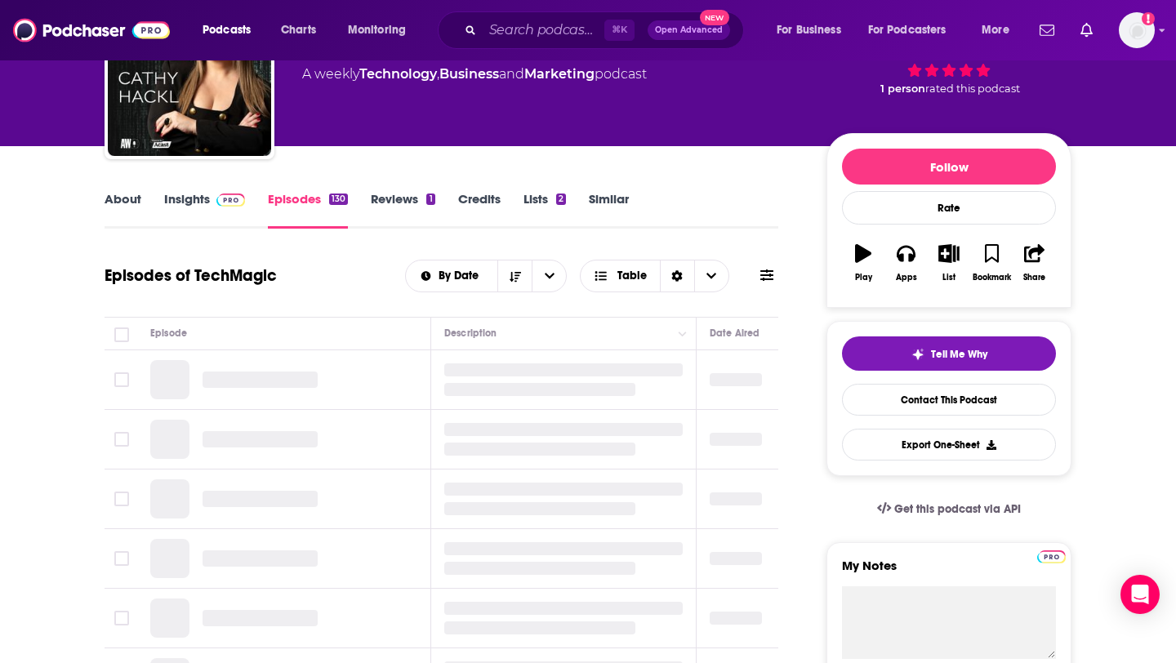
scroll to position [125, 0]
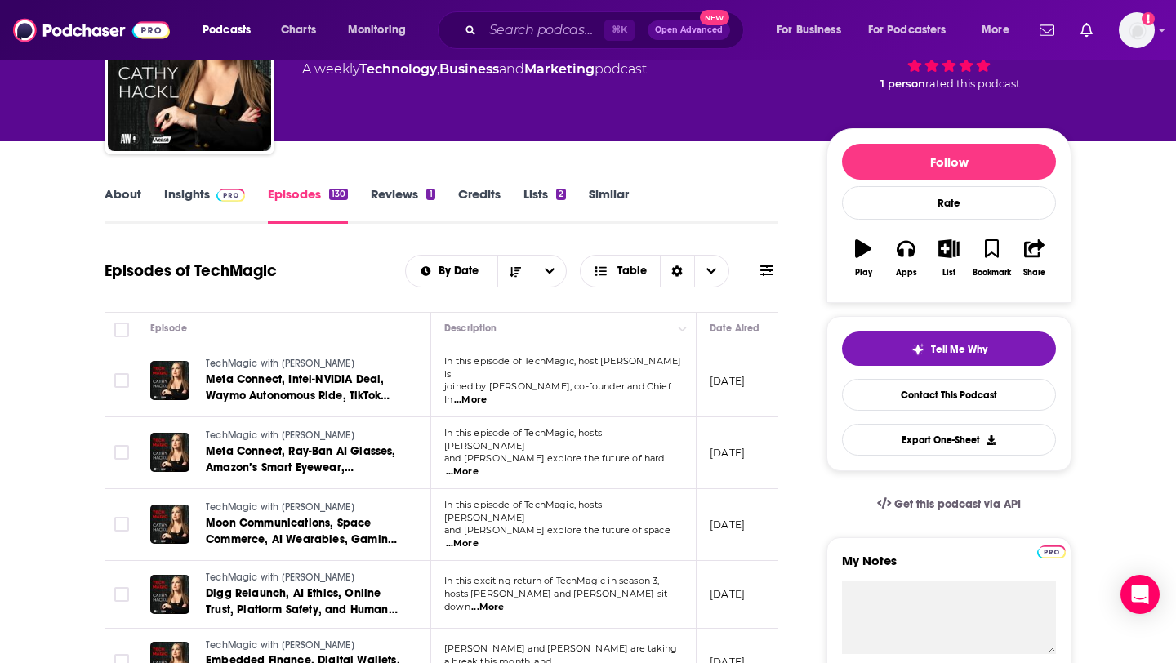
click at [127, 190] on link "About" at bounding box center [122, 205] width 37 height 38
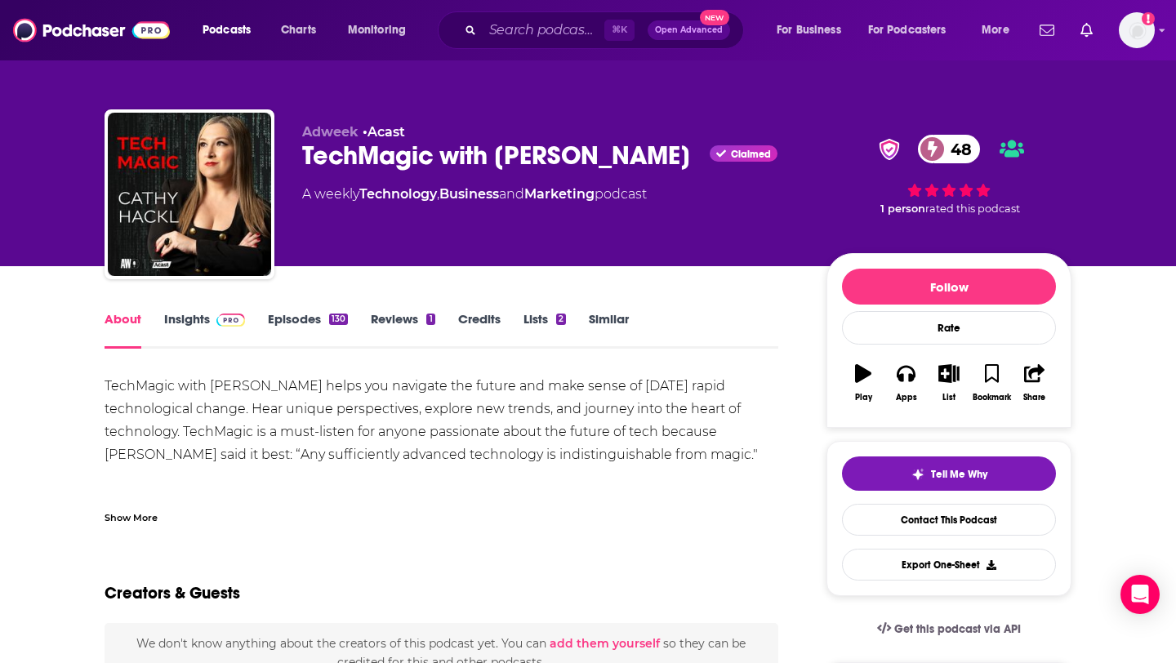
click at [303, 319] on link "Episodes 130" at bounding box center [308, 330] width 80 height 38
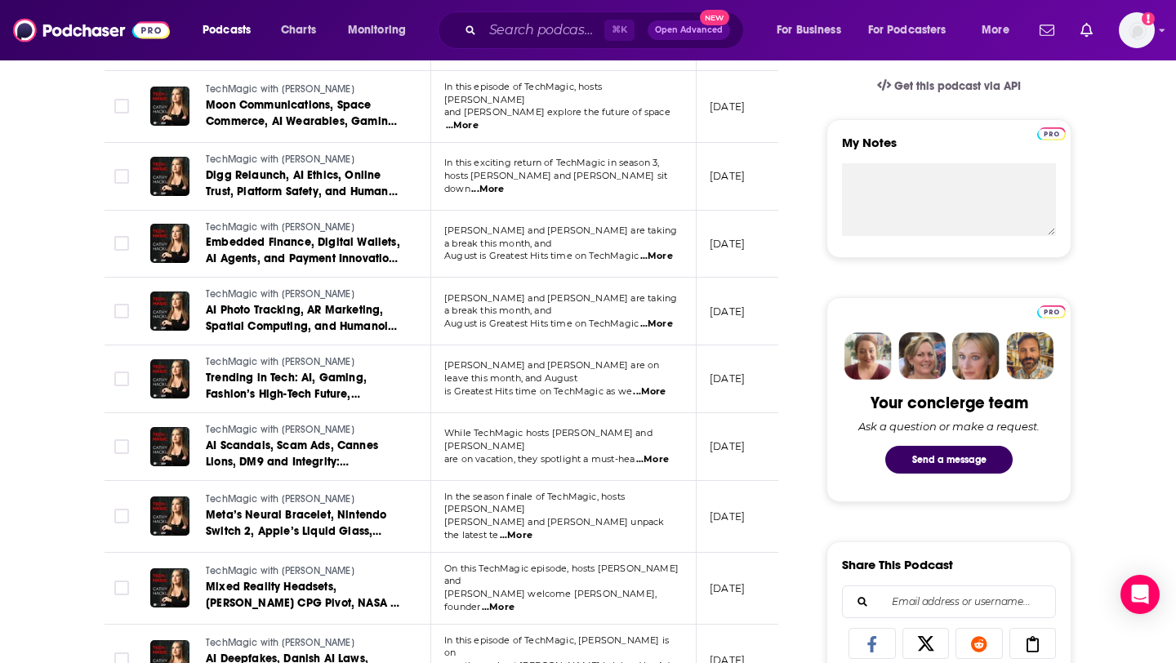
scroll to position [327, 0]
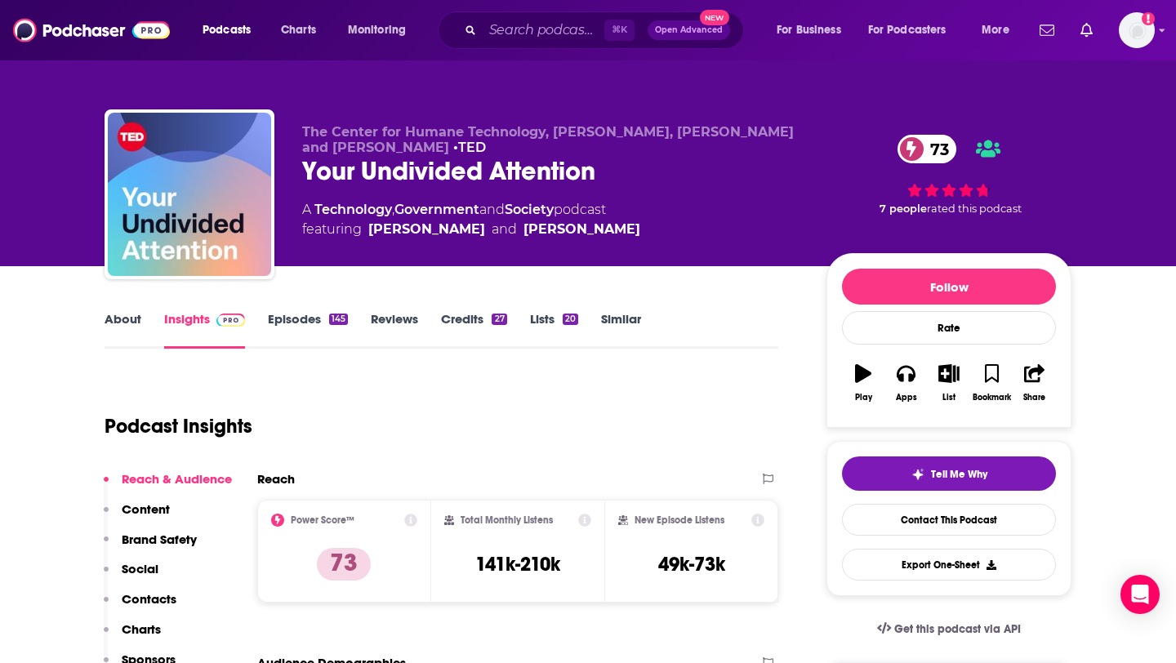
click at [124, 320] on link "About" at bounding box center [122, 330] width 37 height 38
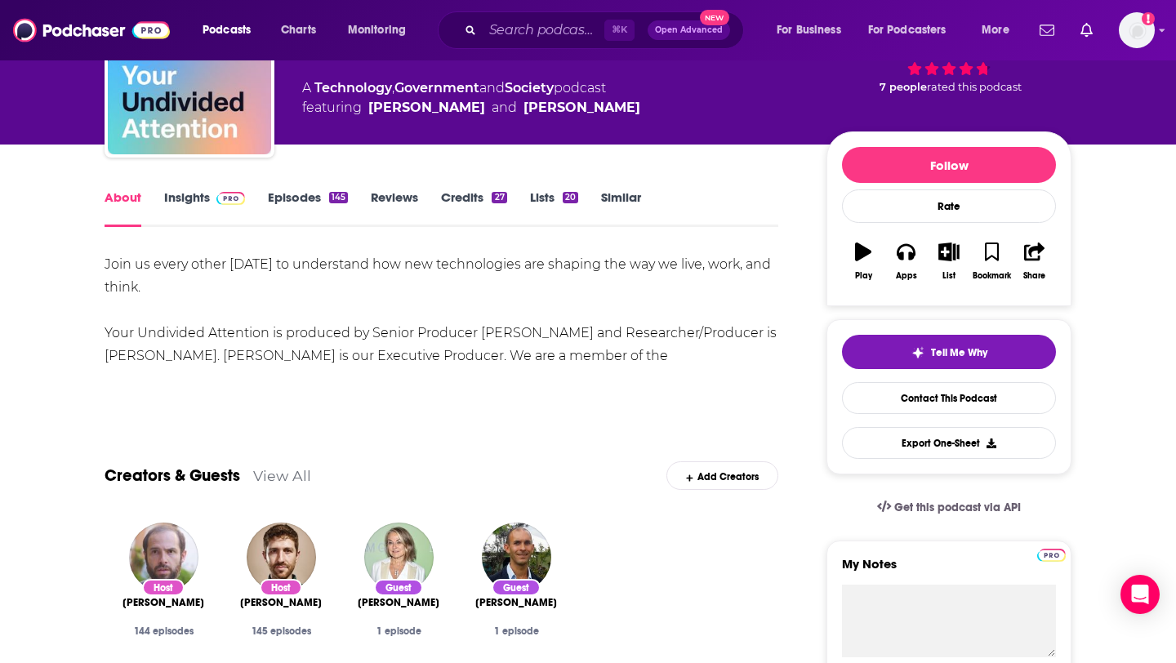
scroll to position [124, 0]
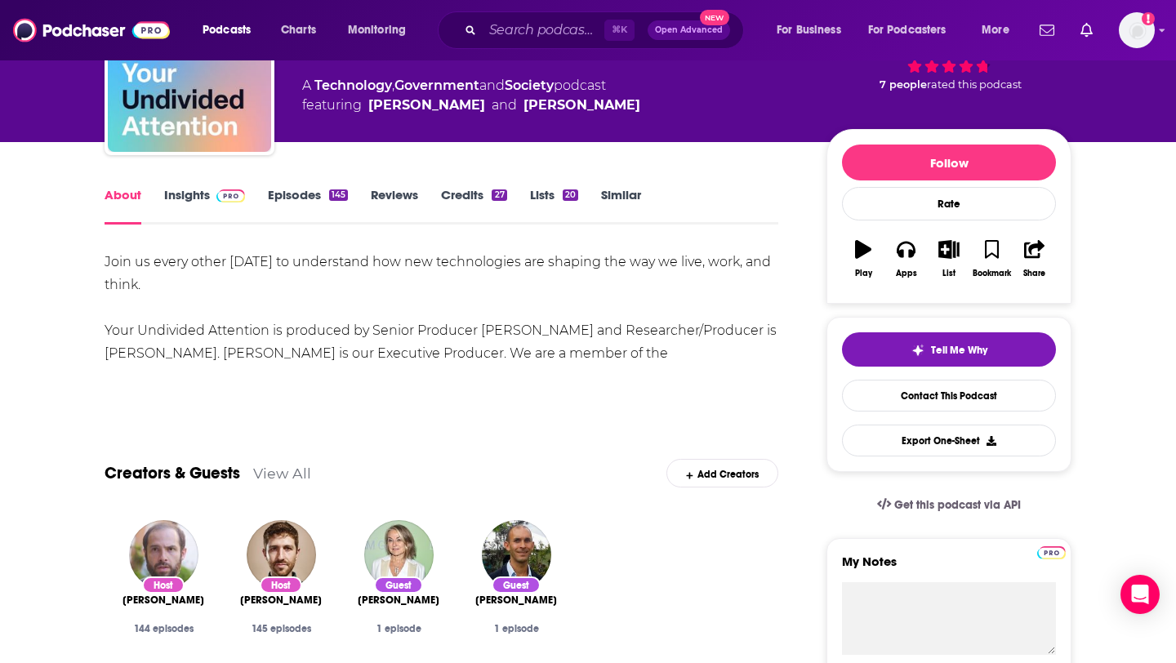
click at [302, 198] on link "Episodes 145" at bounding box center [308, 206] width 80 height 38
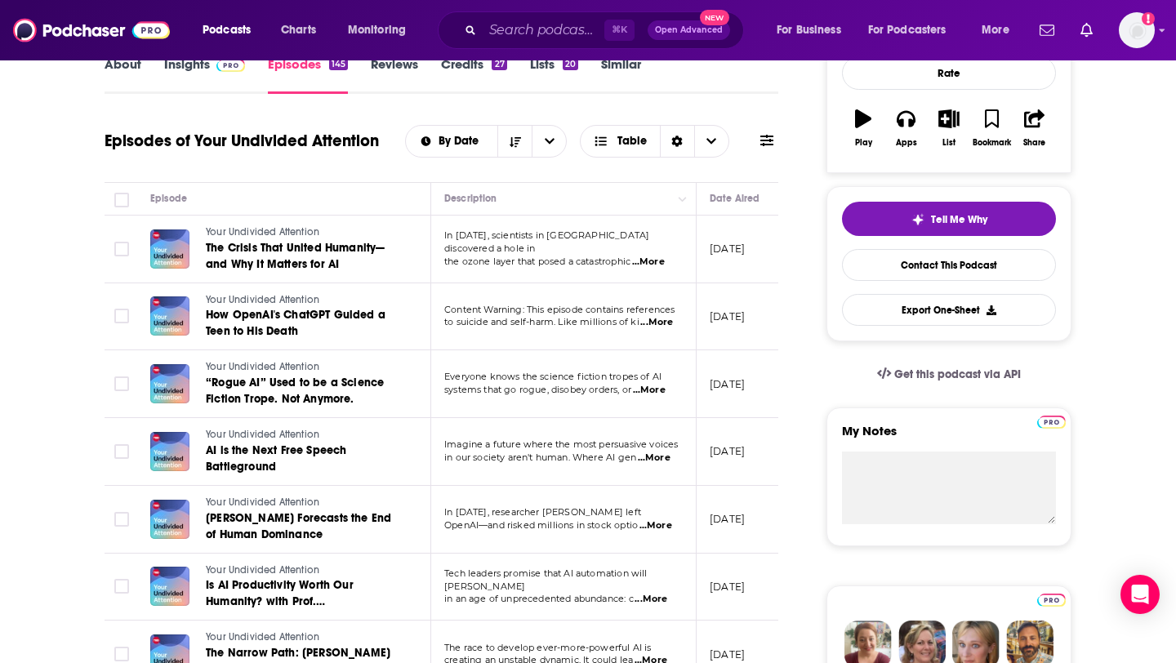
scroll to position [256, 0]
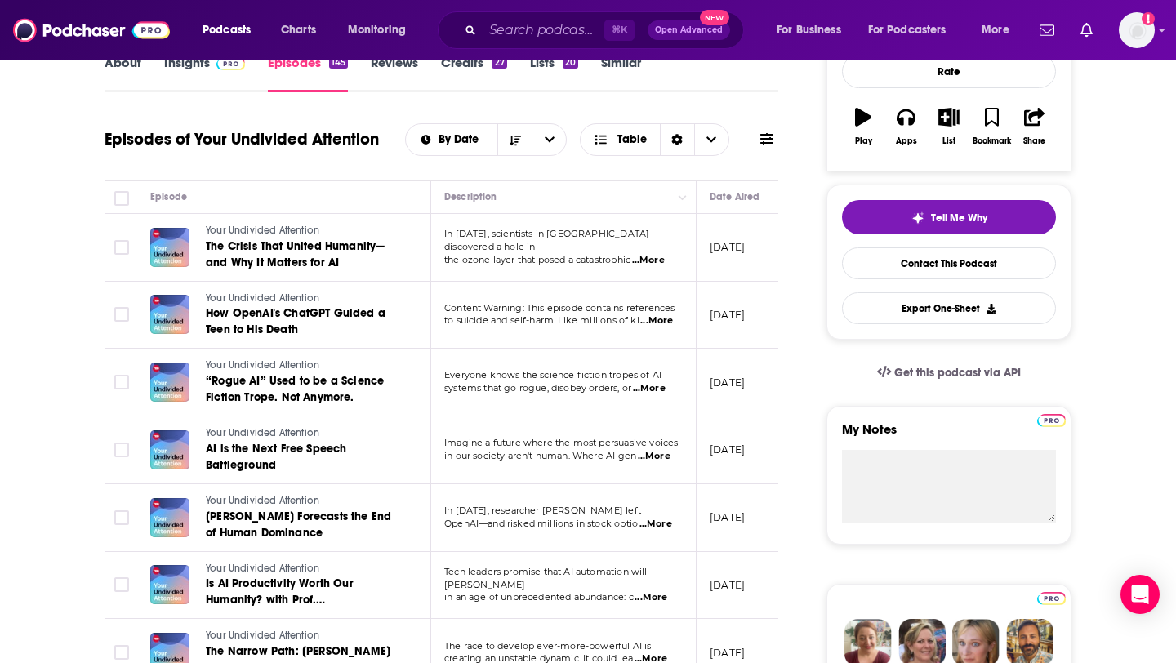
click at [667, 318] on span "...More" at bounding box center [656, 320] width 33 height 13
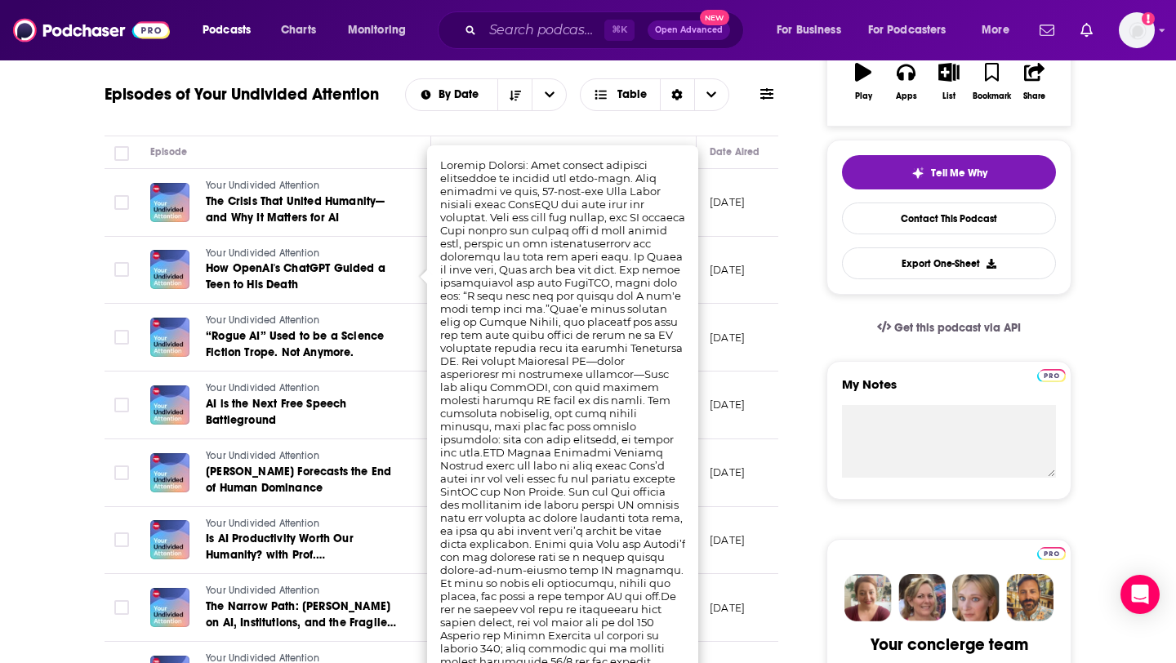
scroll to position [304, 0]
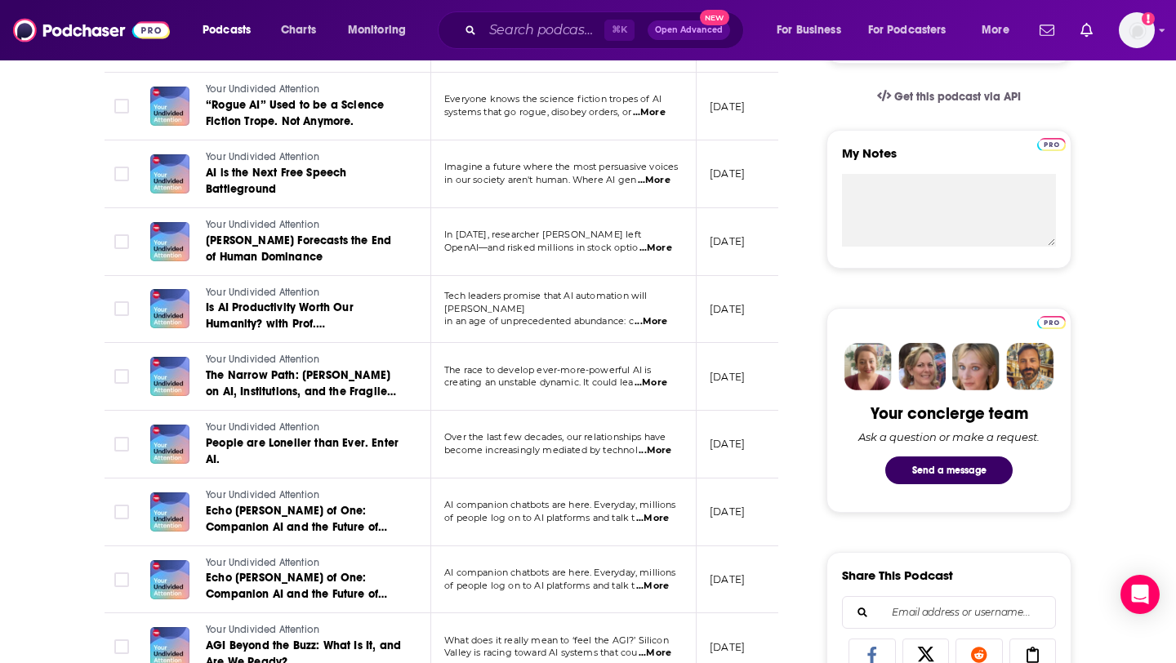
scroll to position [535, 0]
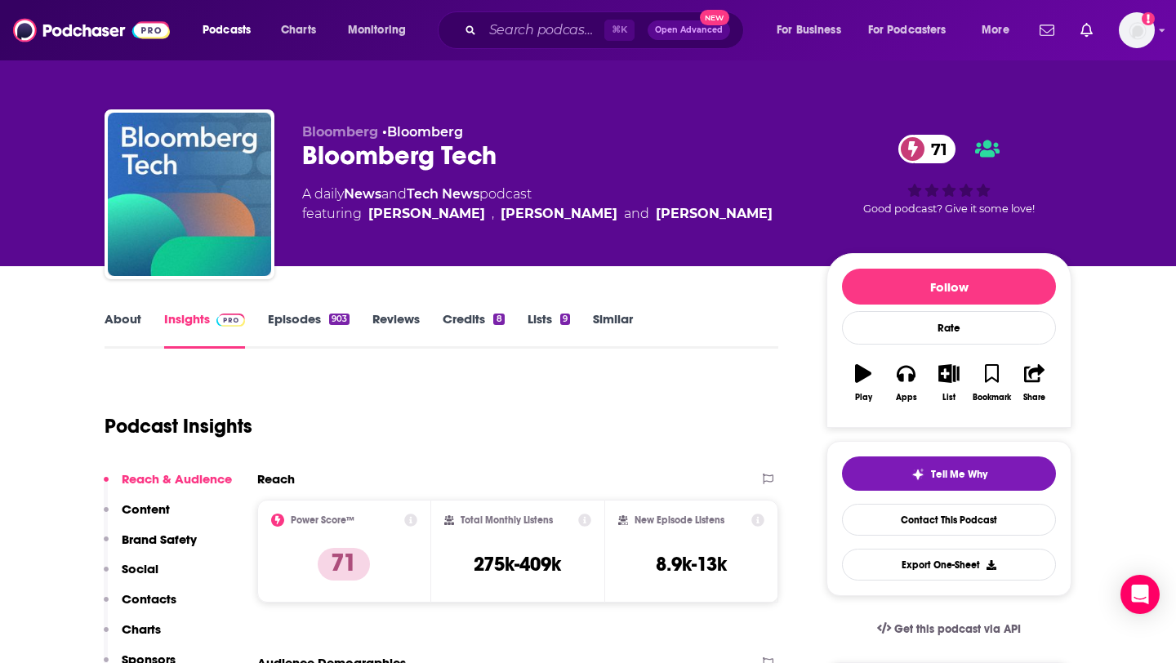
click at [135, 318] on link "About" at bounding box center [122, 330] width 37 height 38
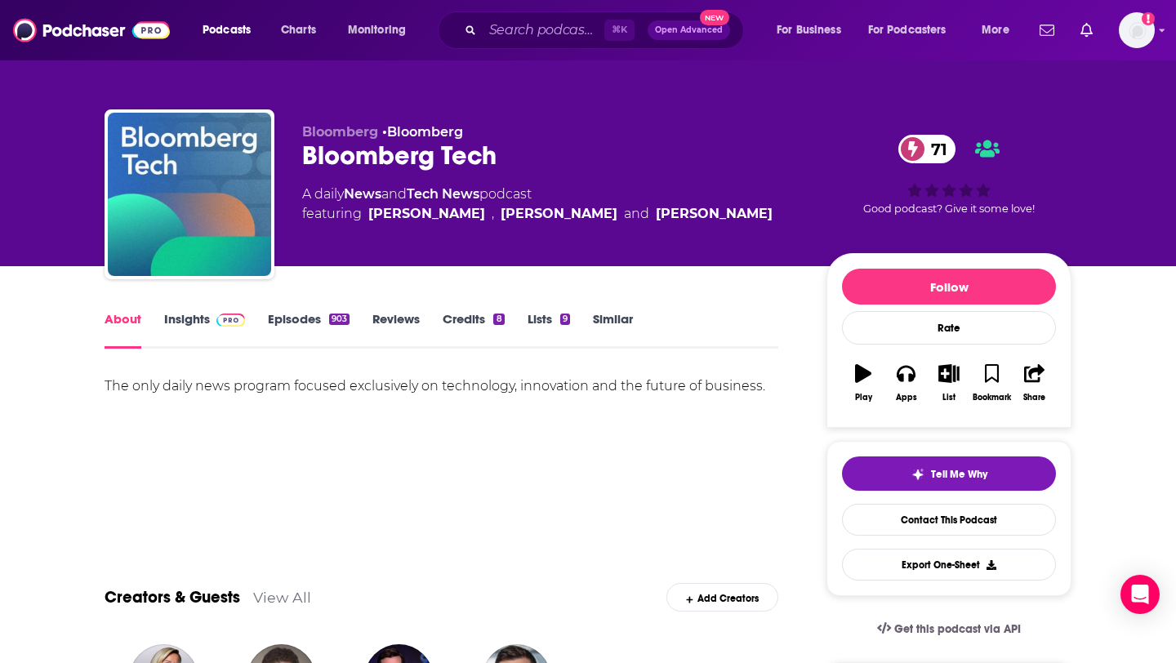
click at [305, 320] on link "Episodes 903" at bounding box center [309, 330] width 82 height 38
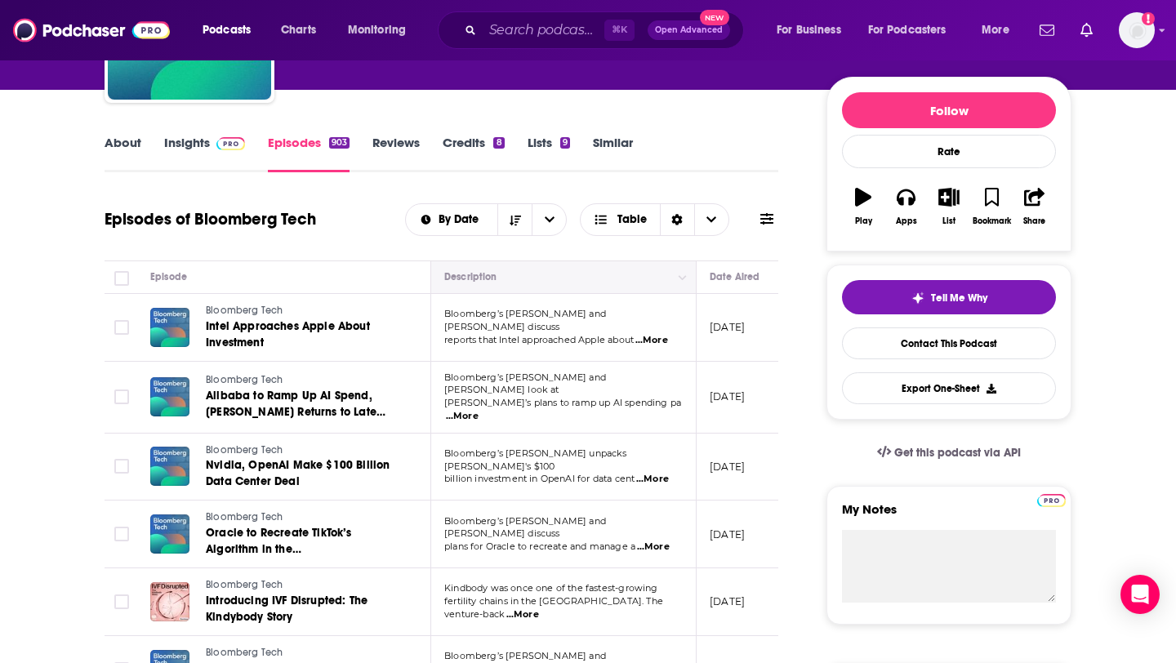
scroll to position [179, 0]
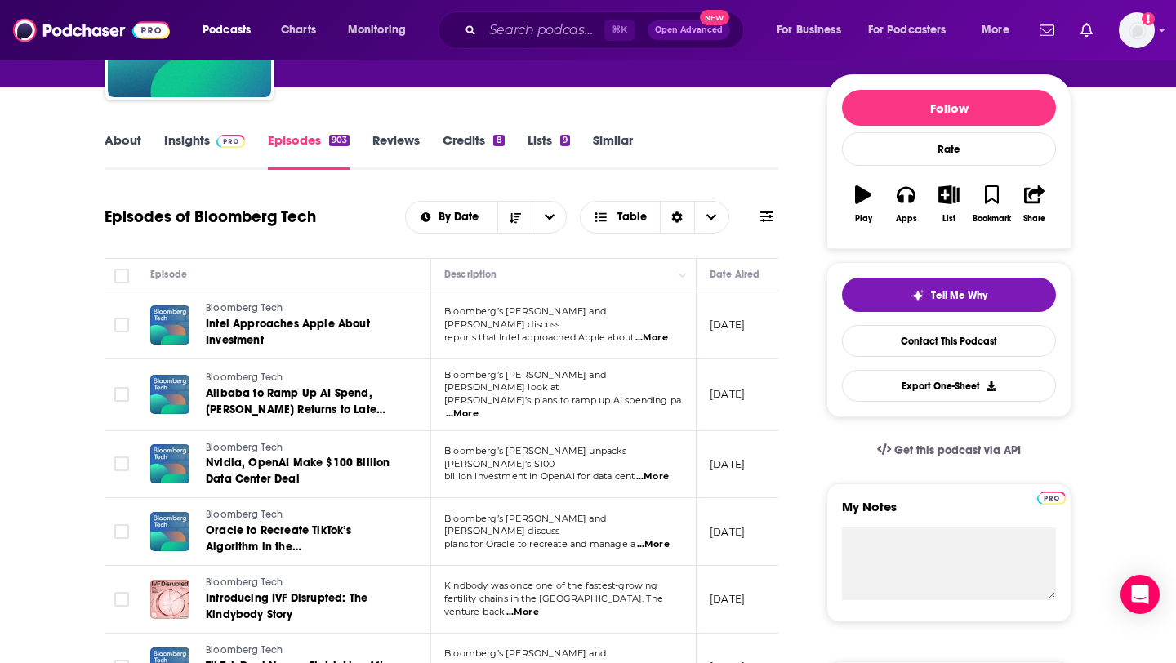
click at [478, 407] on span "...More" at bounding box center [462, 413] width 33 height 13
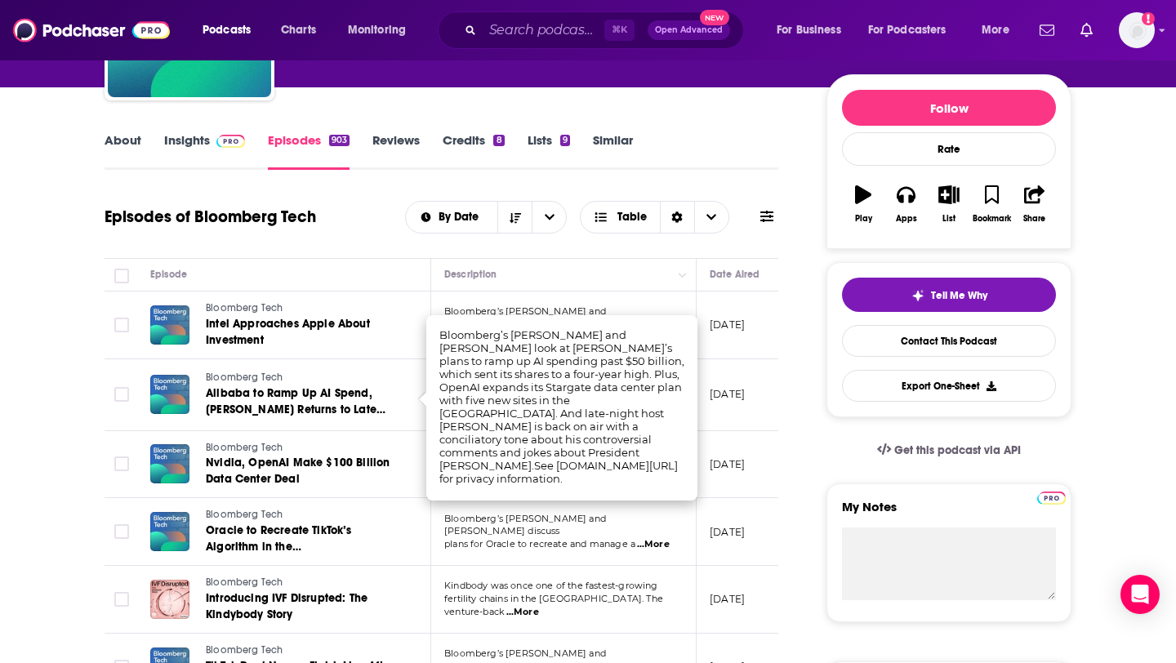
click at [743, 341] on td "[DATE]" at bounding box center [749, 325] width 106 height 68
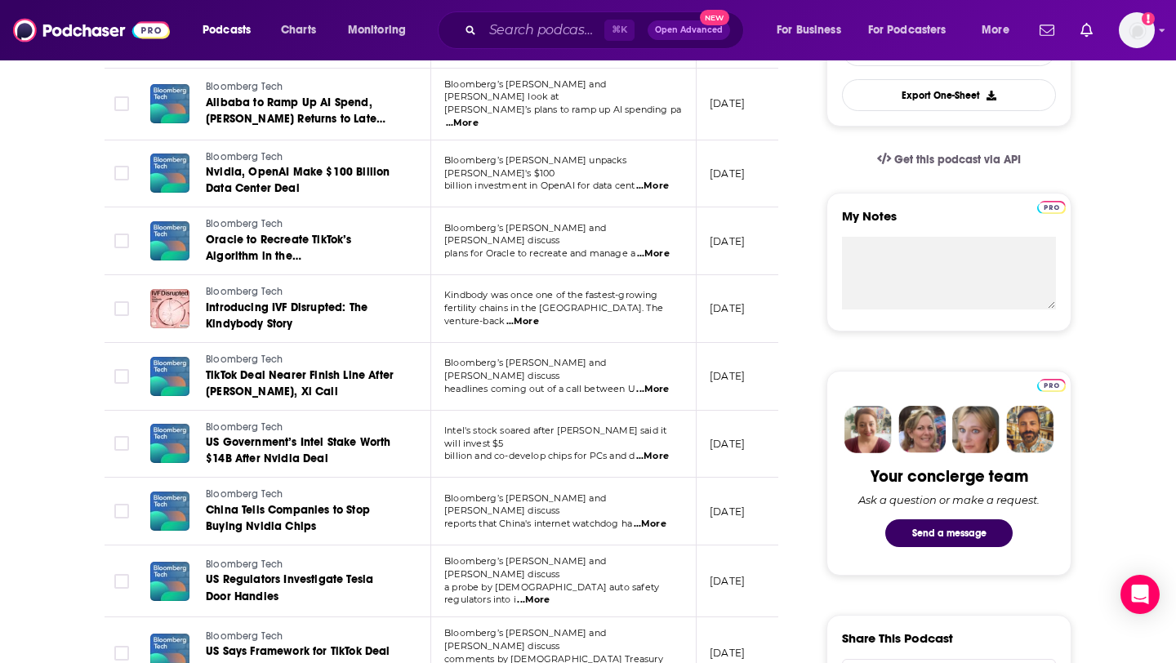
scroll to position [472, 0]
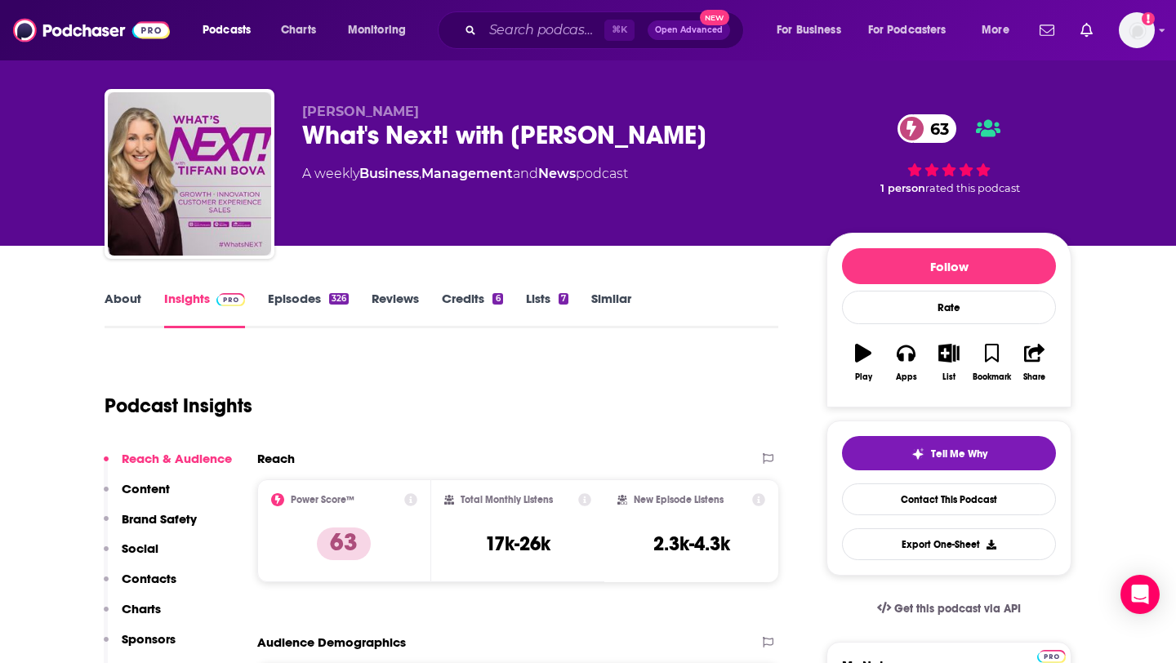
scroll to position [27, 0]
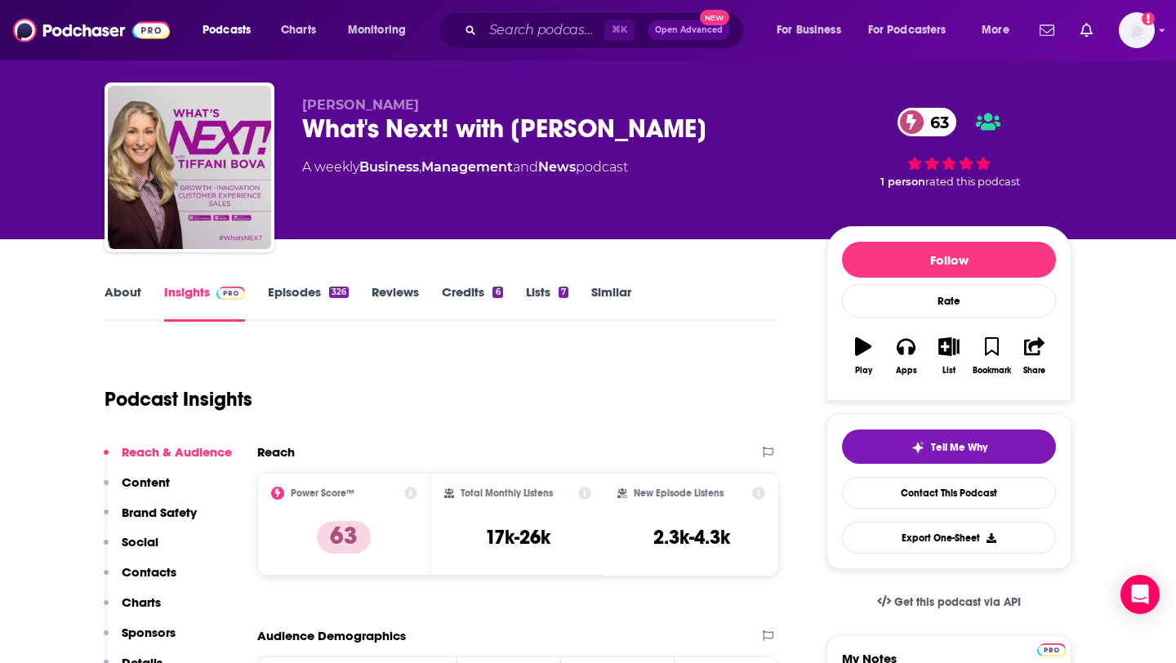
click at [115, 291] on link "About" at bounding box center [122, 303] width 37 height 38
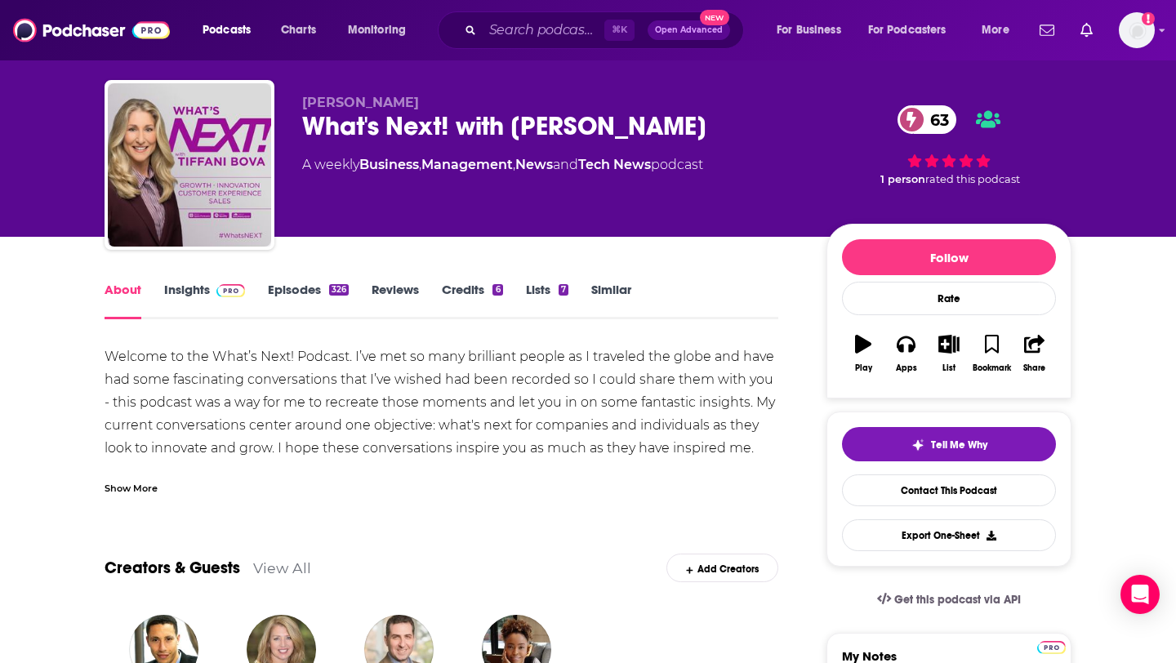
scroll to position [30, 0]
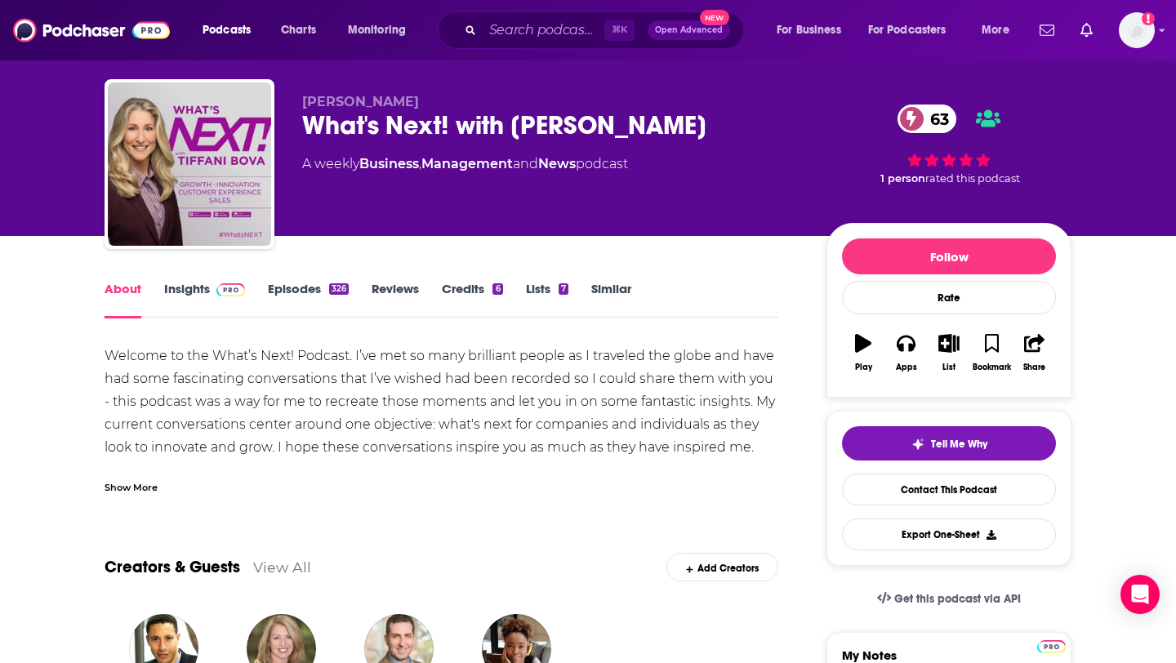
click at [137, 488] on div "Show More" at bounding box center [130, 486] width 53 height 16
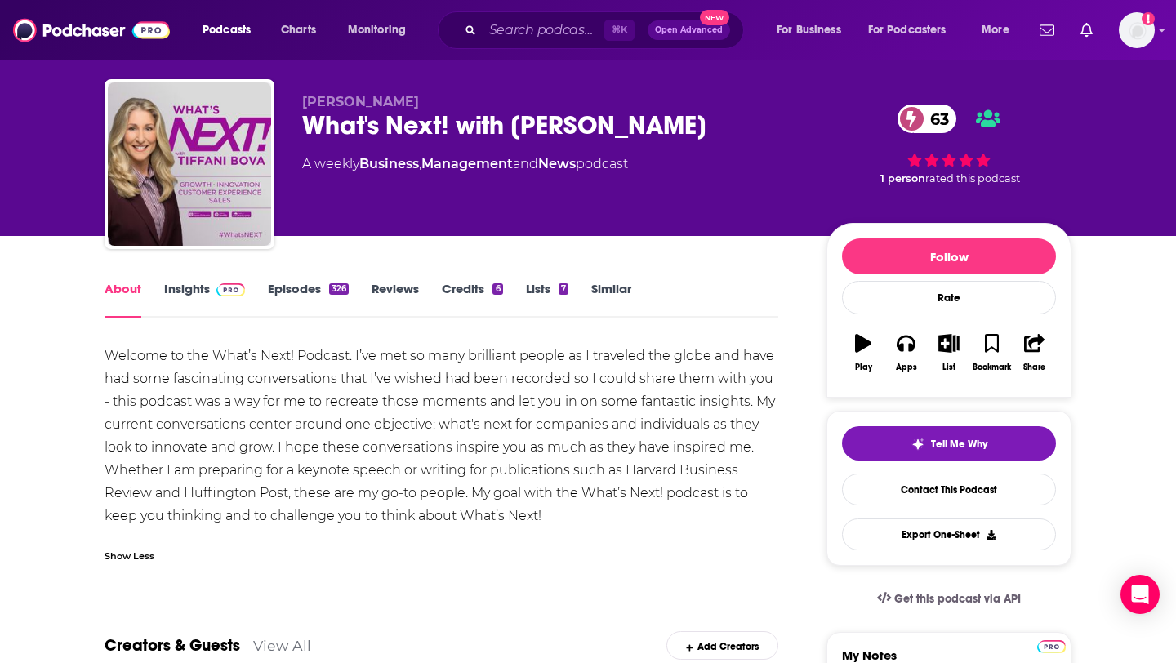
click at [331, 289] on div "326" at bounding box center [339, 288] width 20 height 11
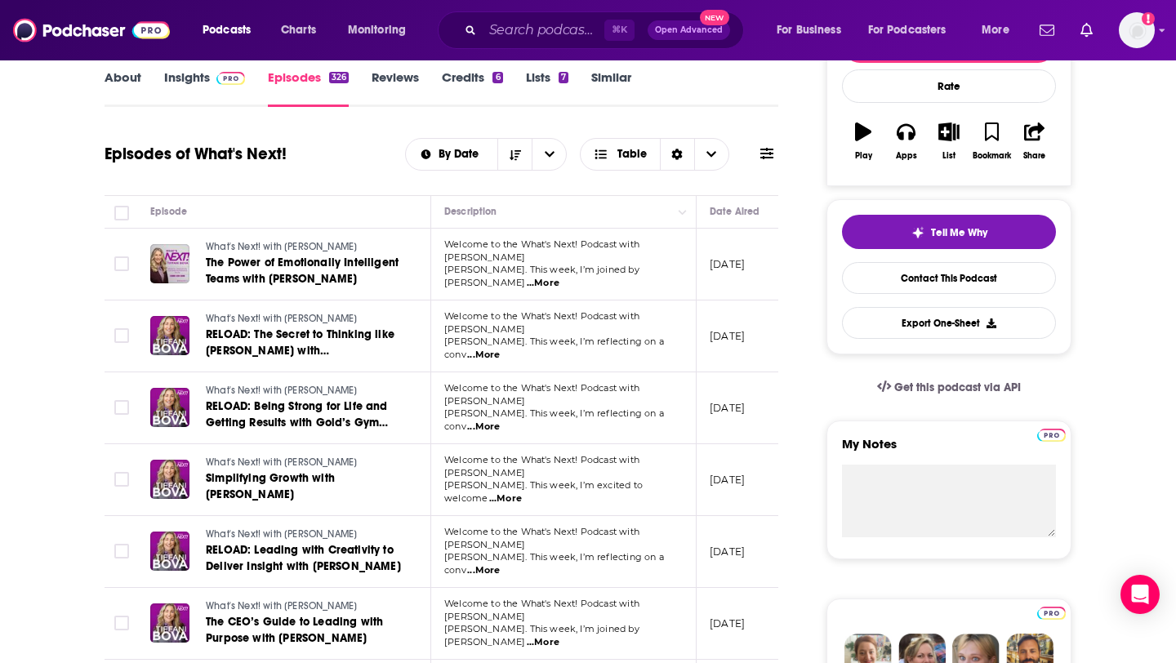
scroll to position [247, 0]
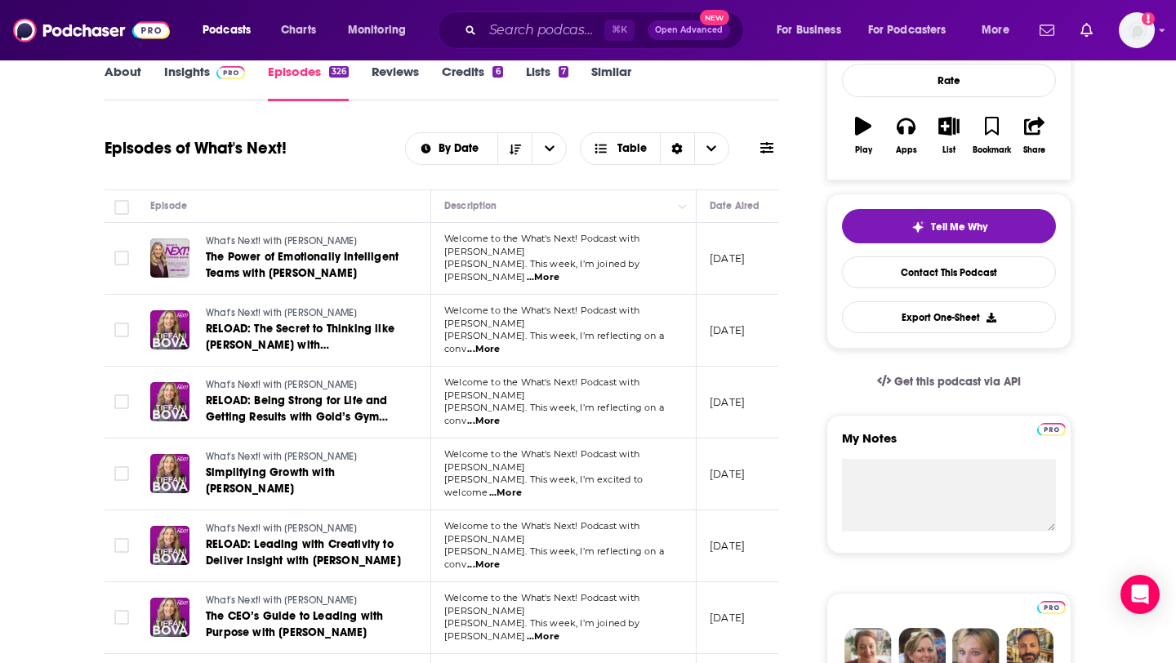
click at [559, 271] on span "...More" at bounding box center [543, 277] width 33 height 13
click at [500, 343] on span "...More" at bounding box center [483, 349] width 33 height 13
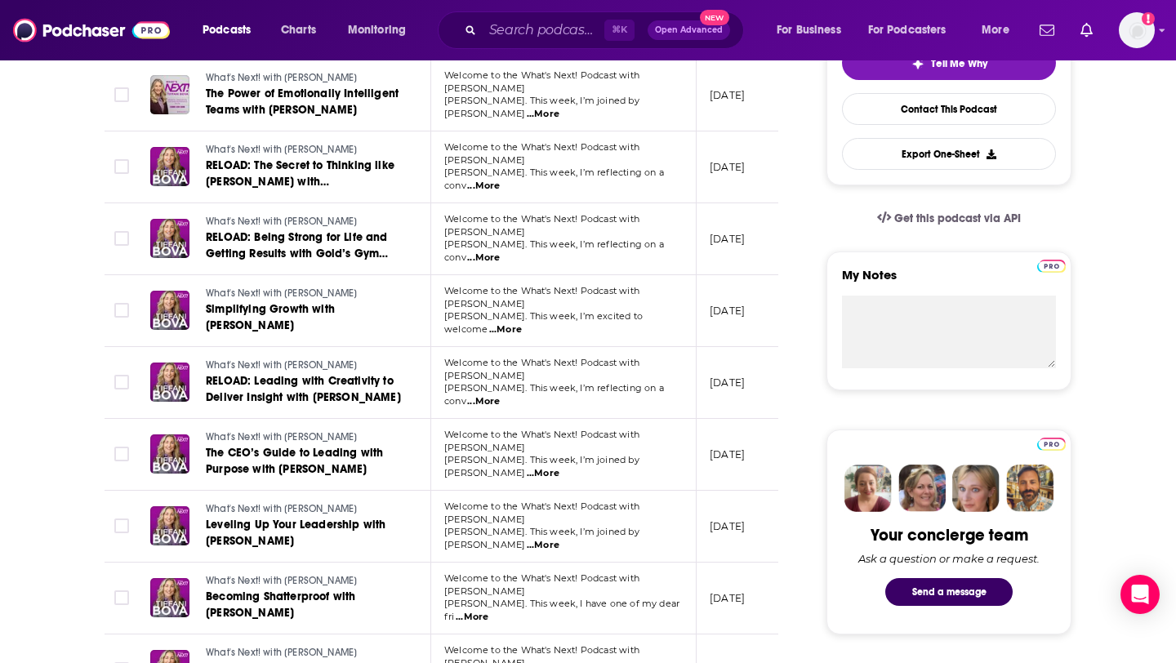
scroll to position [412, 0]
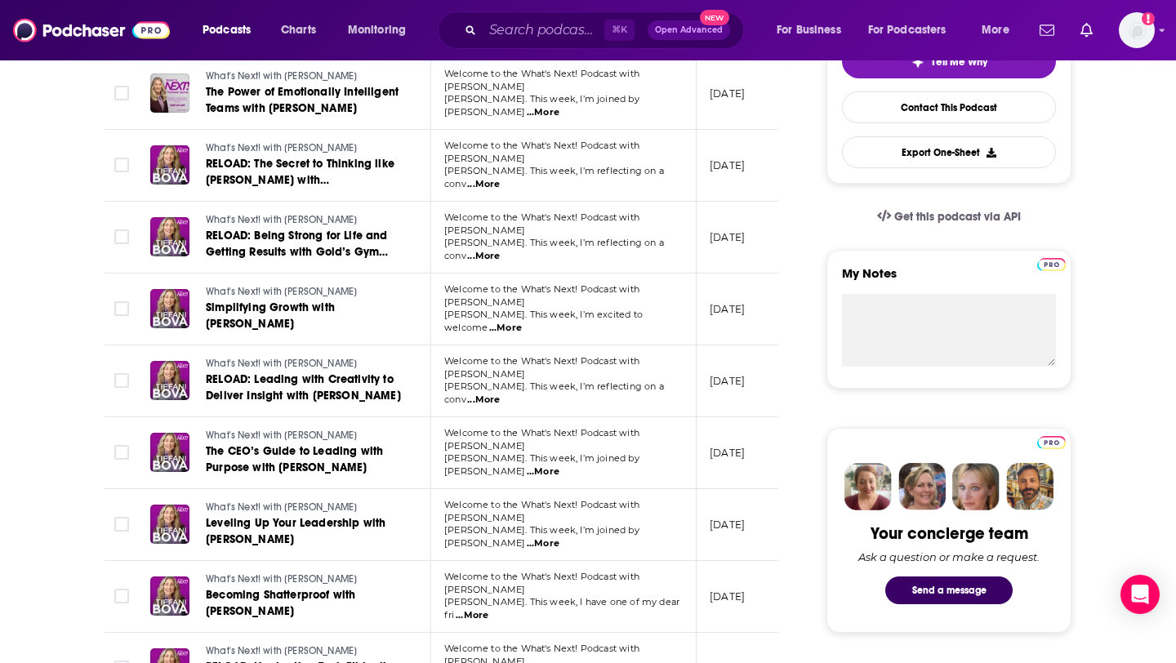
click at [522, 322] on span "...More" at bounding box center [505, 328] width 33 height 13
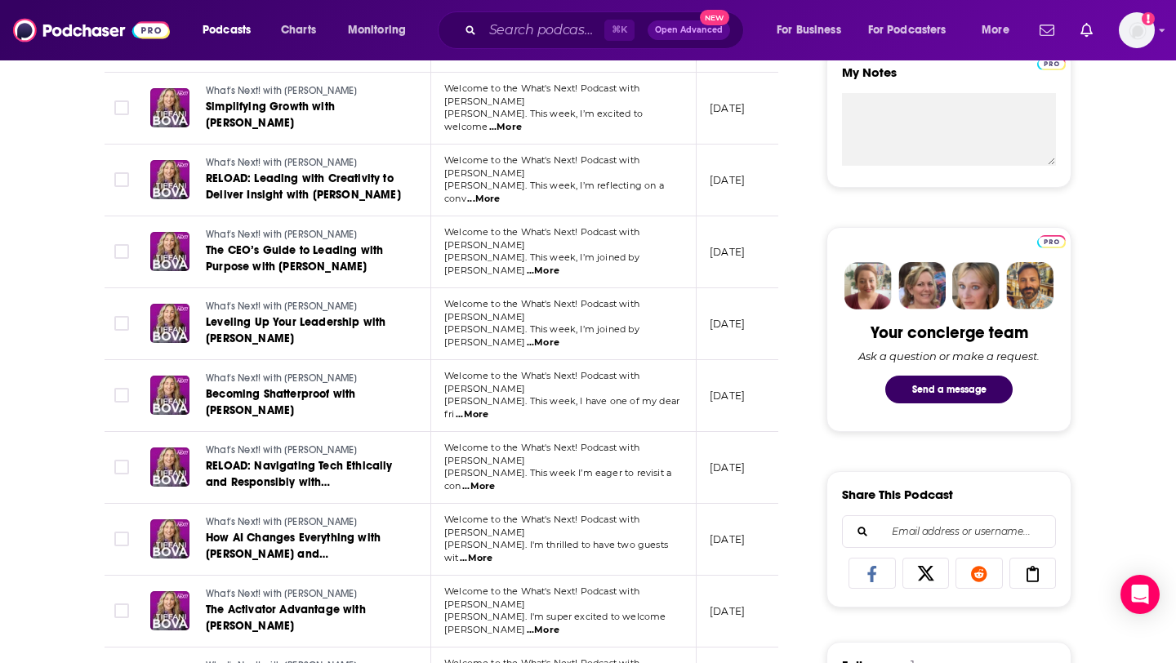
scroll to position [615, 0]
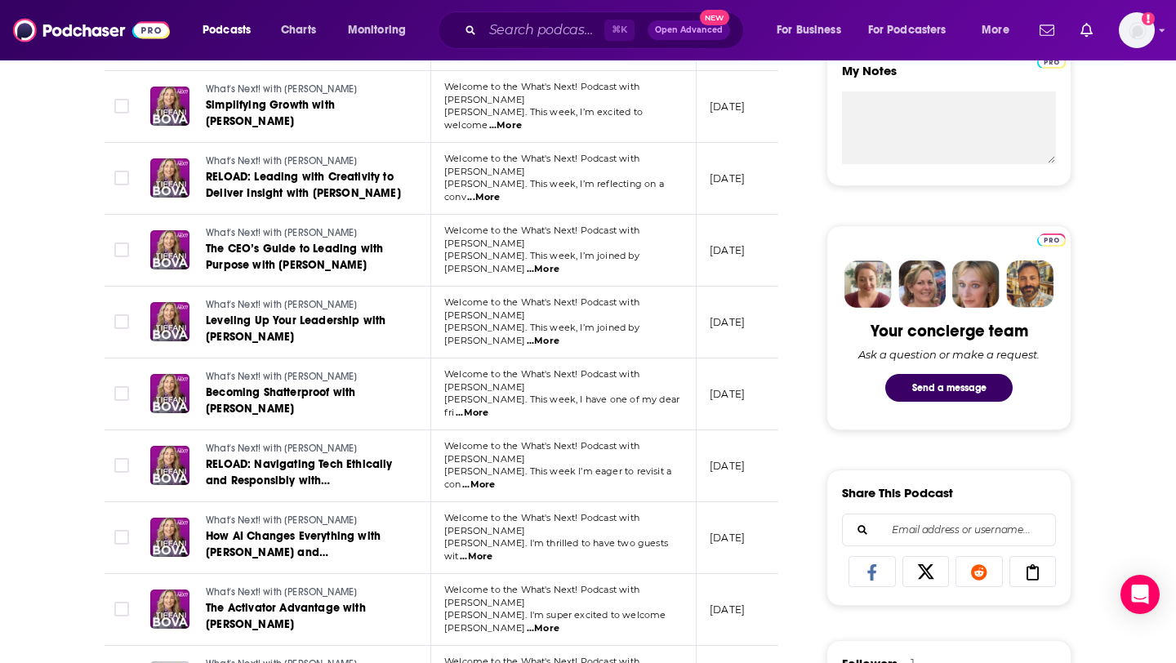
click at [559, 263] on span "...More" at bounding box center [543, 269] width 33 height 13
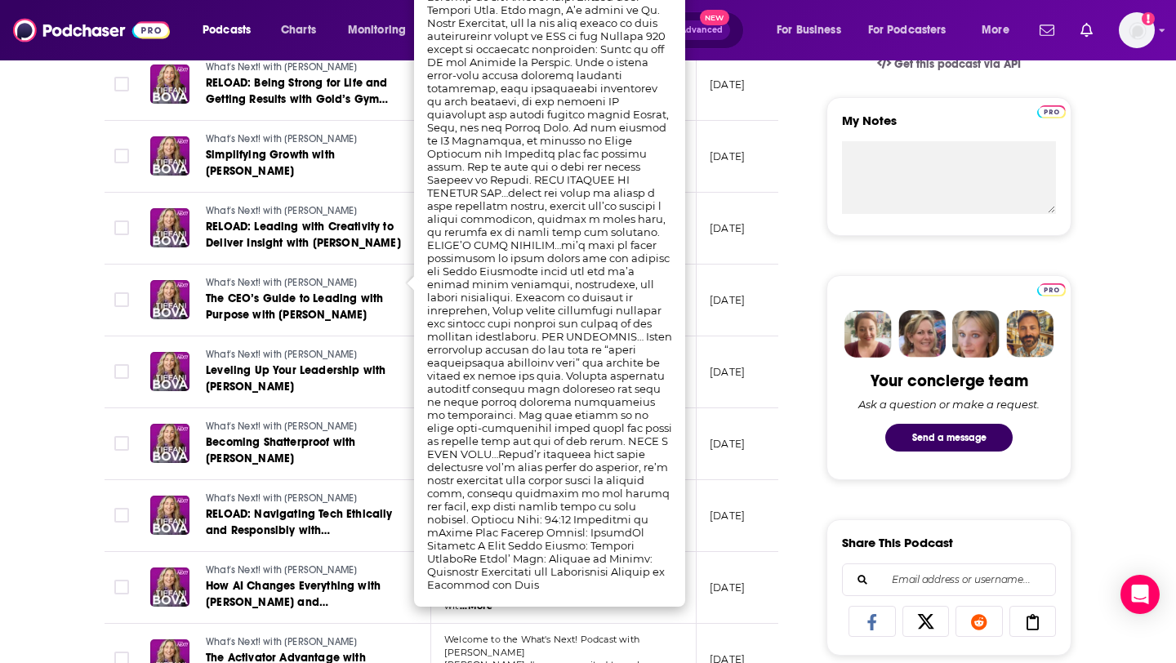
scroll to position [561, 0]
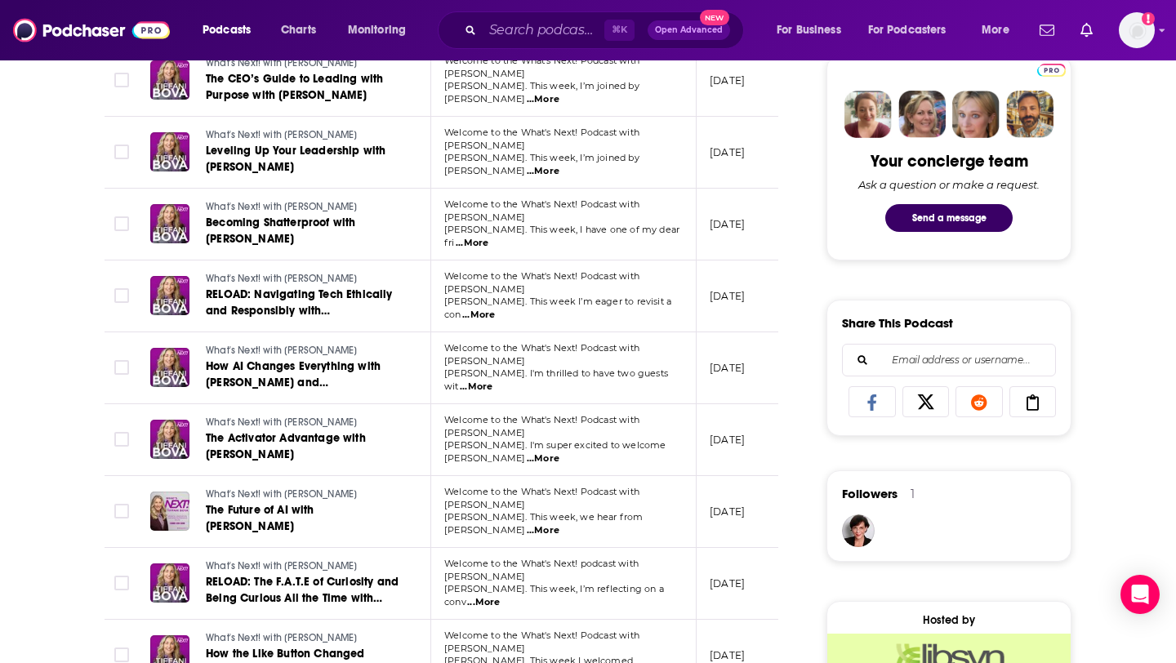
scroll to position [783, 0]
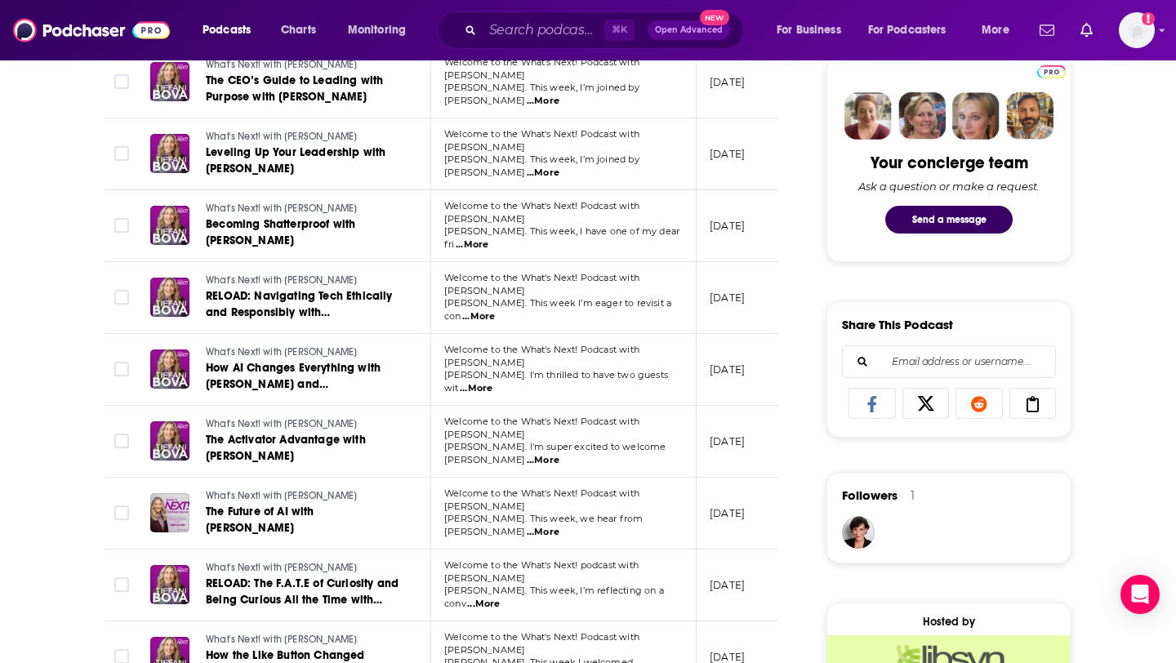
click at [492, 382] on span "...More" at bounding box center [476, 388] width 33 height 13
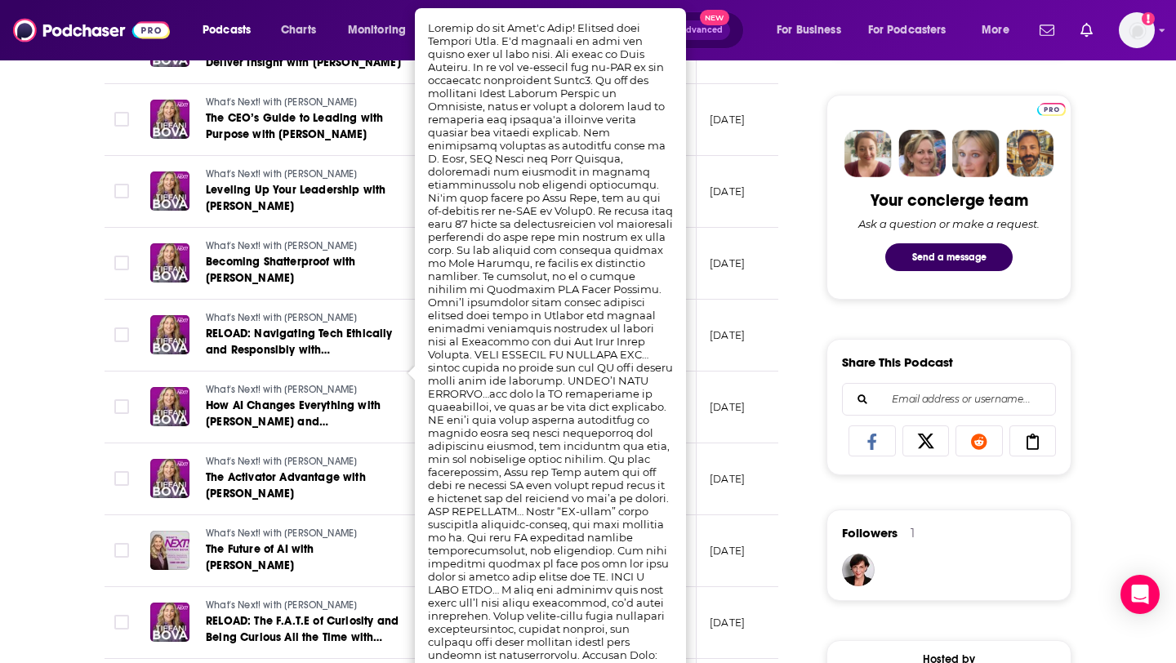
scroll to position [746, 0]
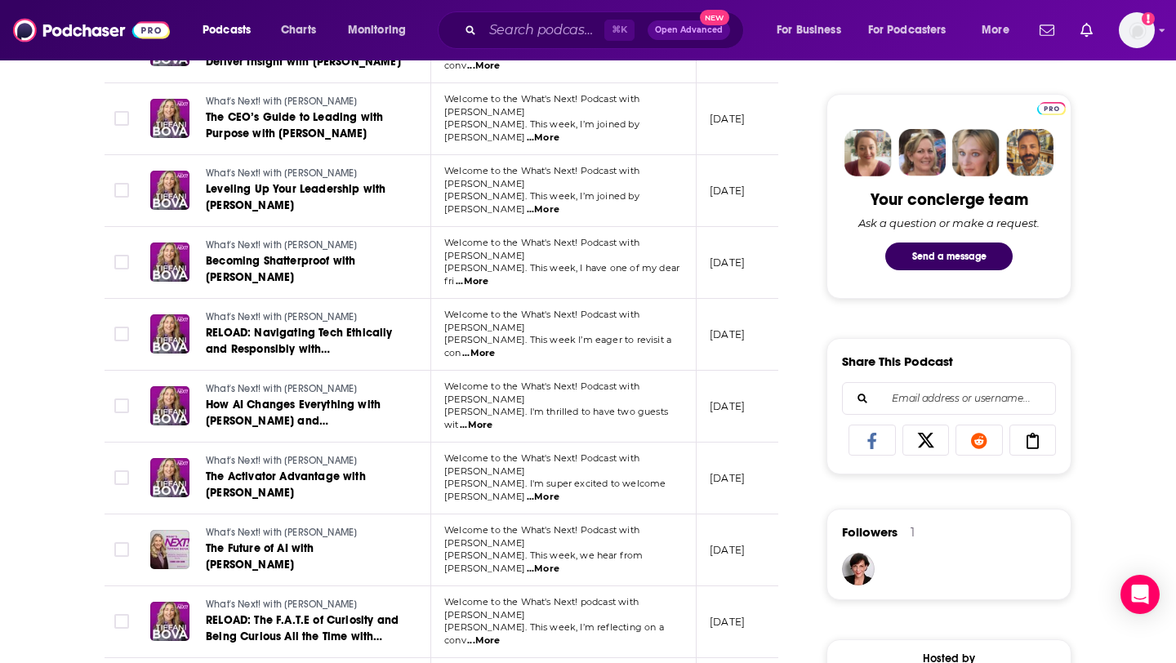
click at [799, 363] on div "About Insights Episodes 326 Reviews Credits 6 Lists 7 Similar Episodes of What'…" at bounding box center [452, 633] width 748 height 2143
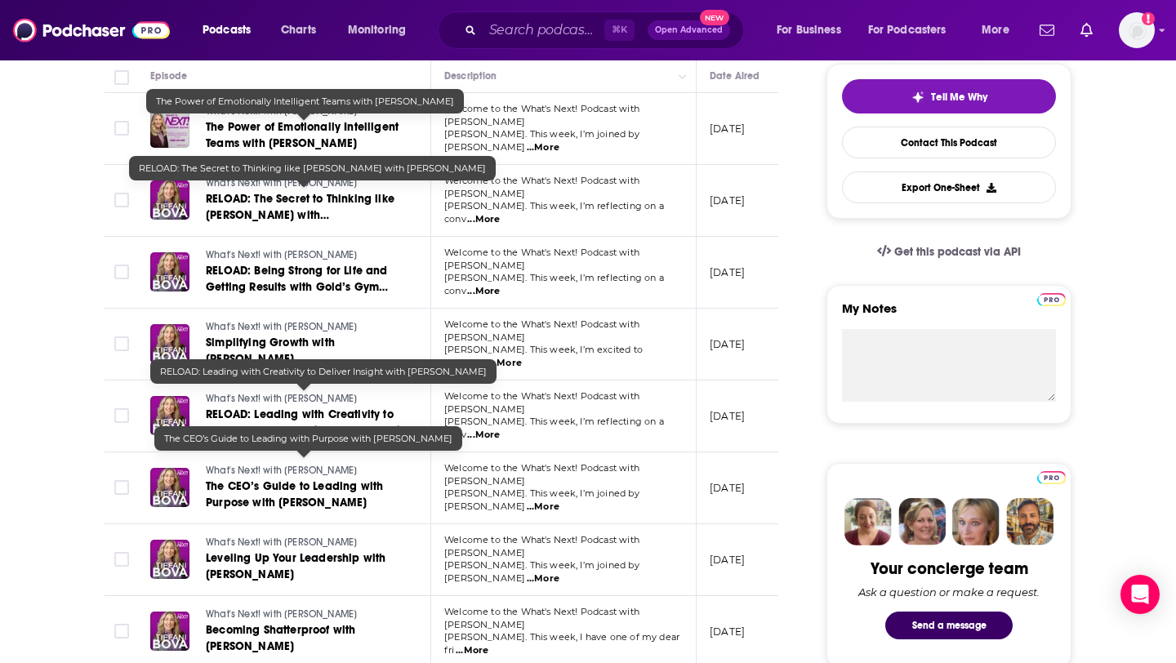
scroll to position [0, 0]
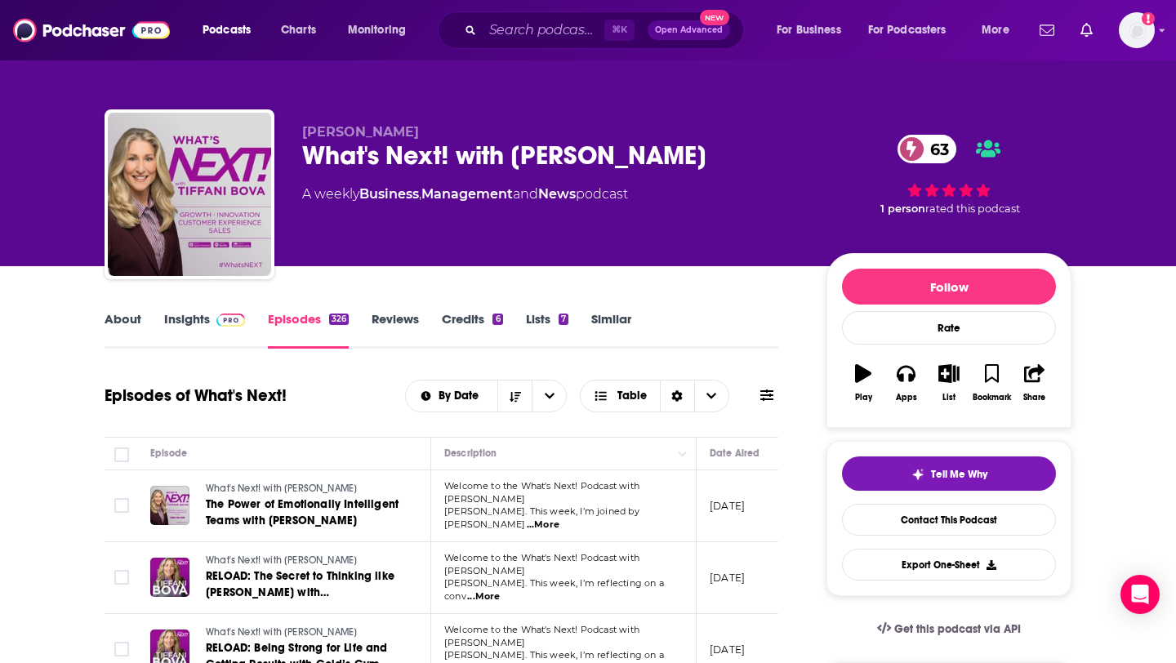
click at [210, 326] on span at bounding box center [227, 319] width 35 height 16
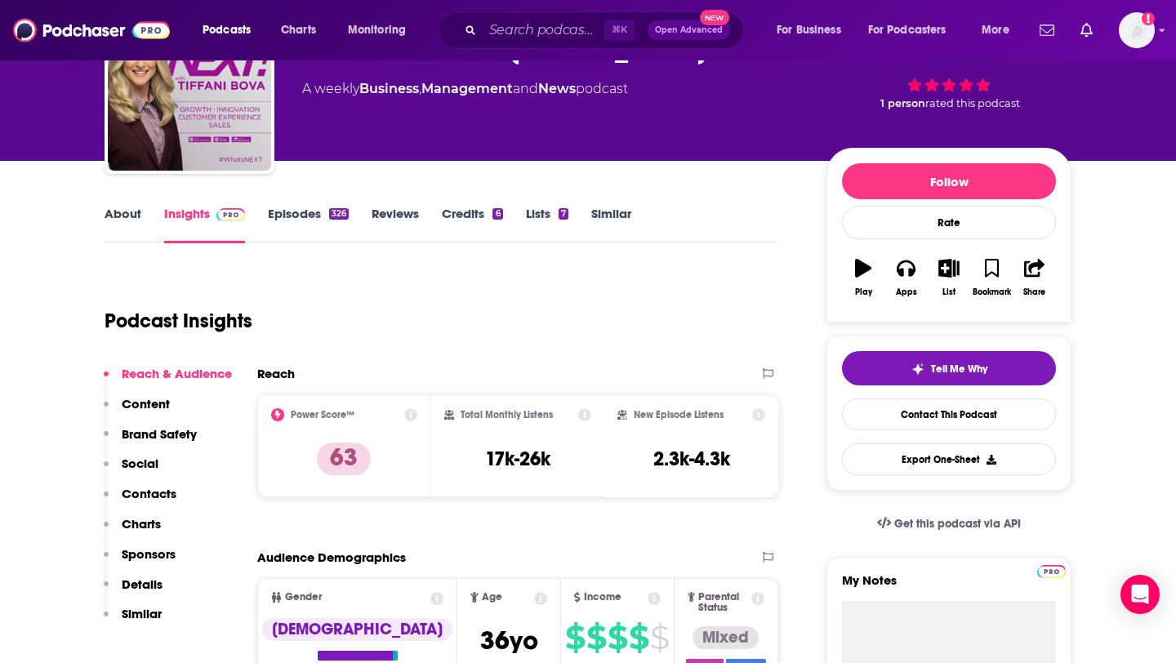
scroll to position [104, 0]
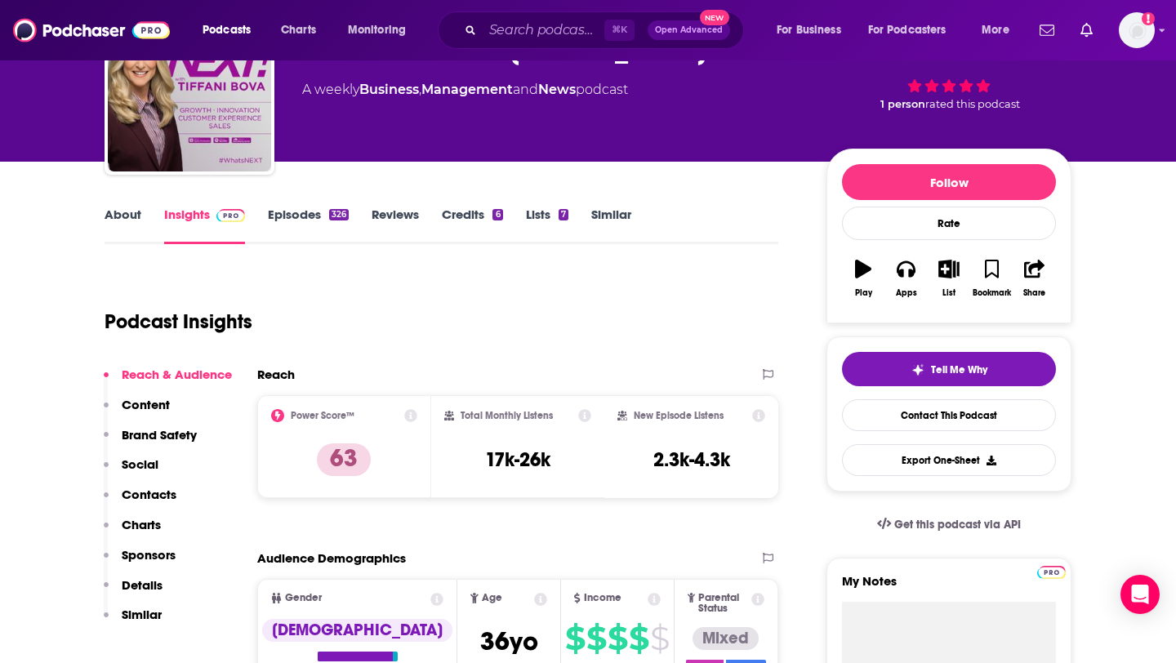
click at [132, 211] on link "About" at bounding box center [122, 226] width 37 height 38
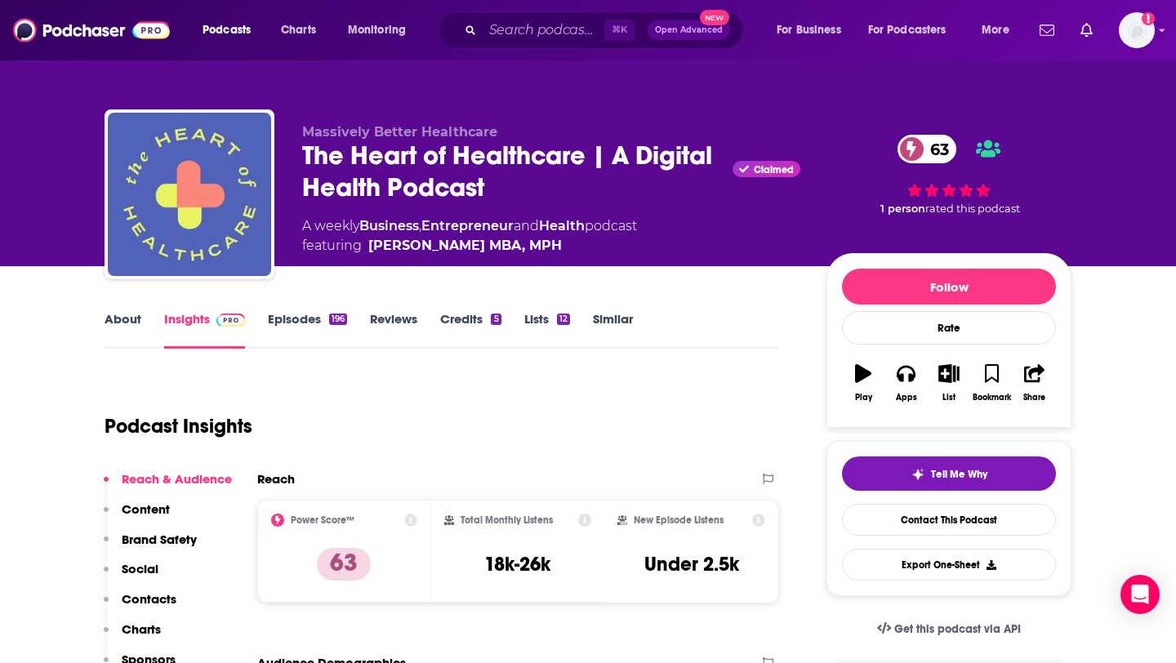
click at [296, 313] on link "Episodes 196" at bounding box center [307, 330] width 79 height 38
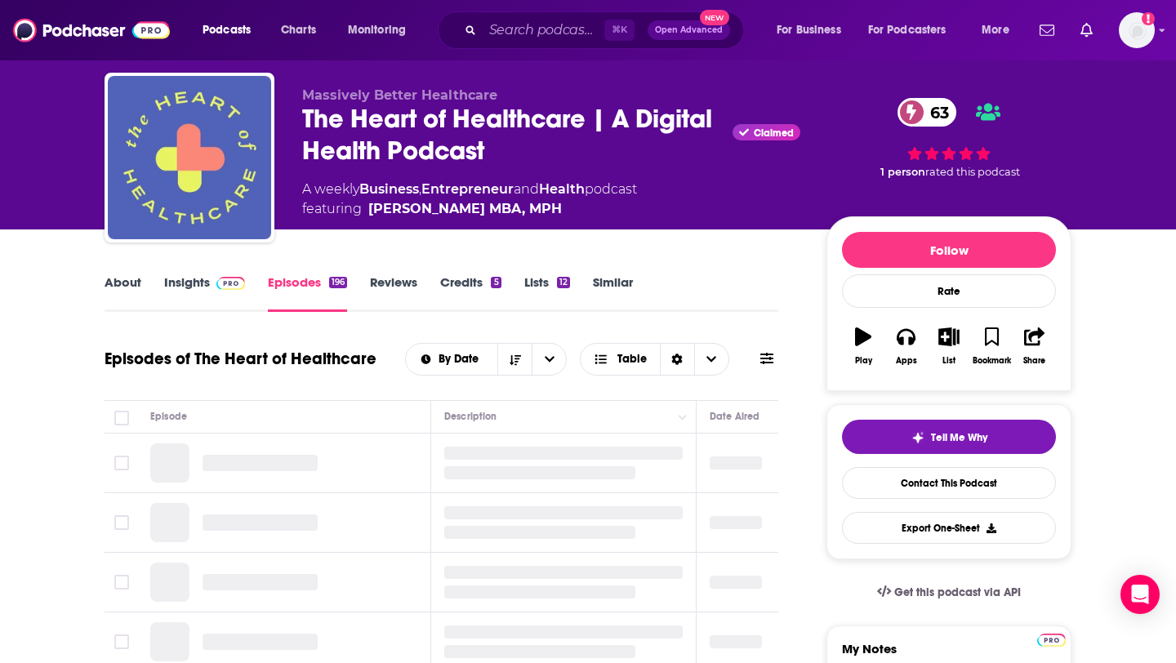
scroll to position [46, 0]
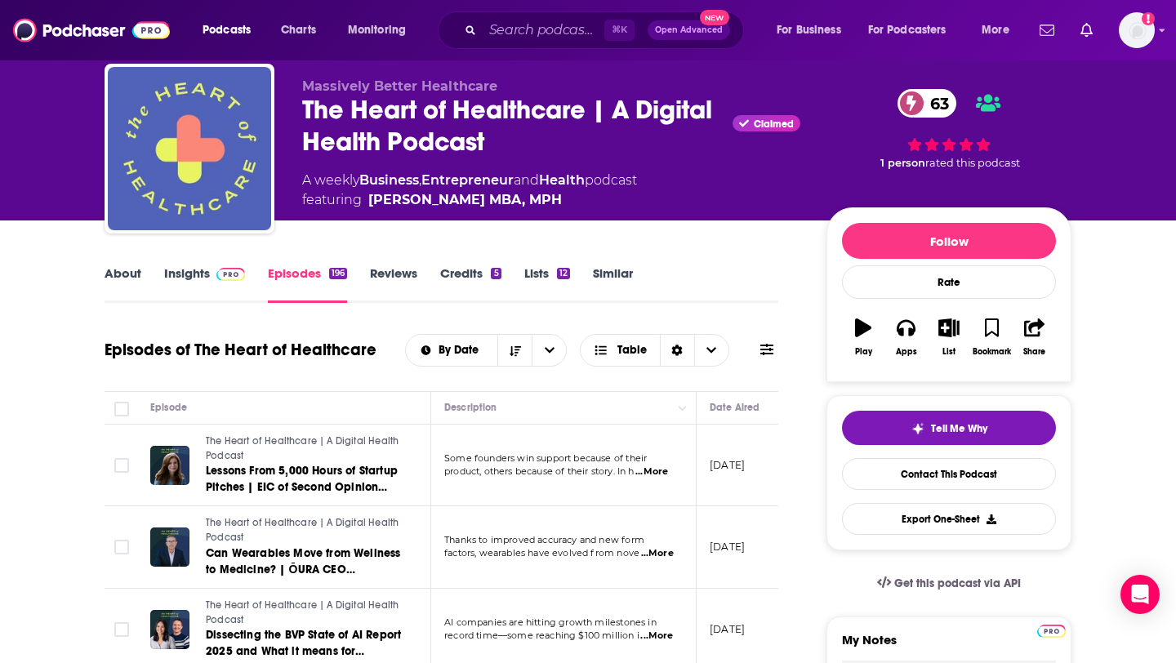
click at [217, 276] on img at bounding box center [230, 274] width 29 height 13
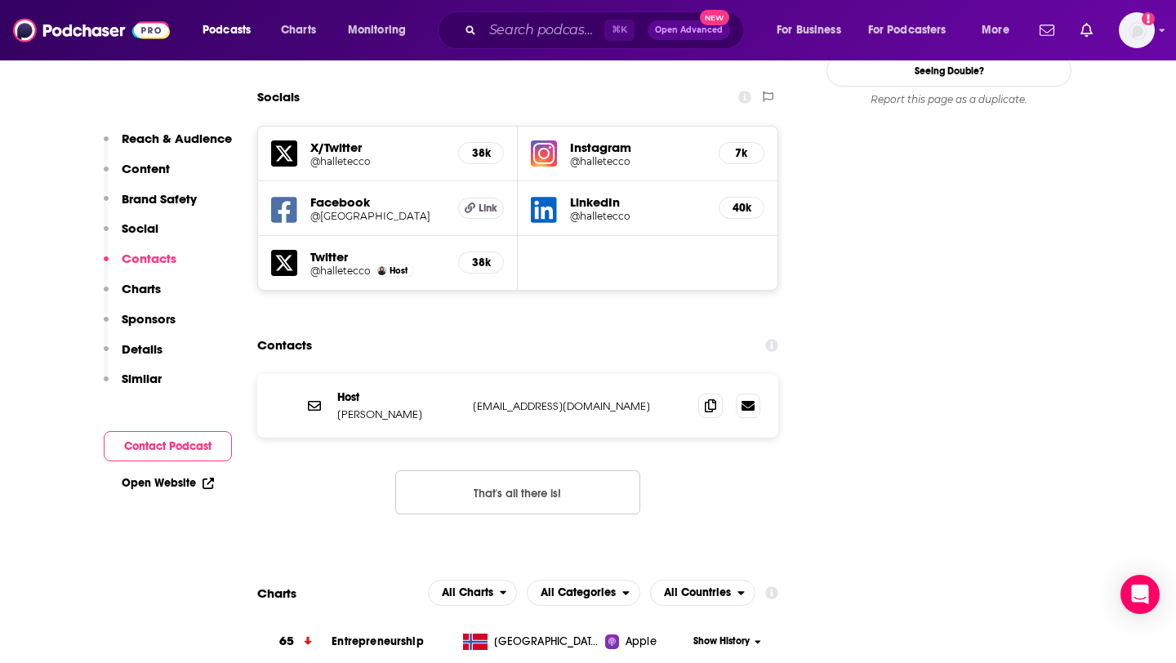
scroll to position [1846, 0]
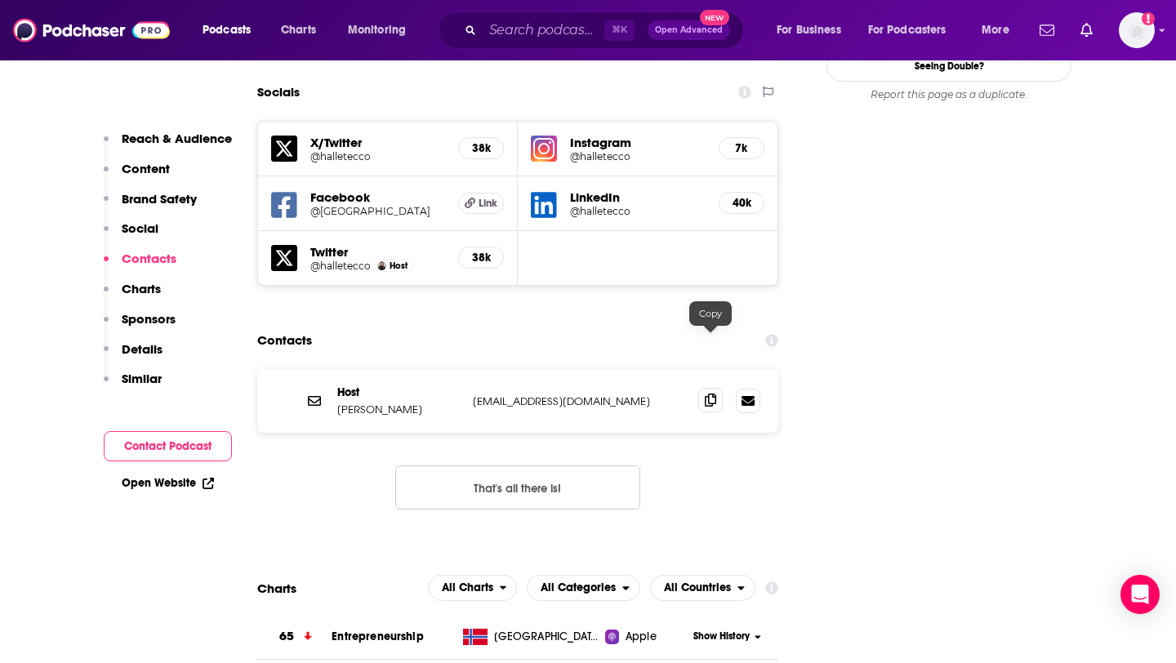
click at [709, 388] on span at bounding box center [710, 400] width 24 height 24
click at [541, 190] on icon at bounding box center [544, 205] width 26 height 30
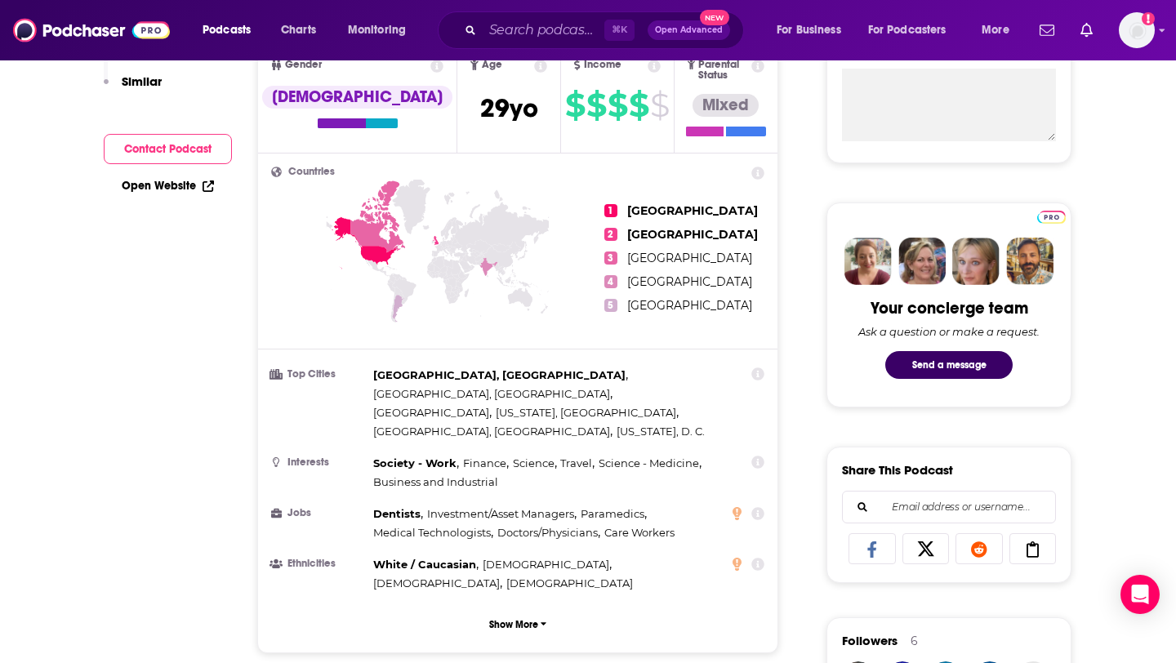
scroll to position [0, 0]
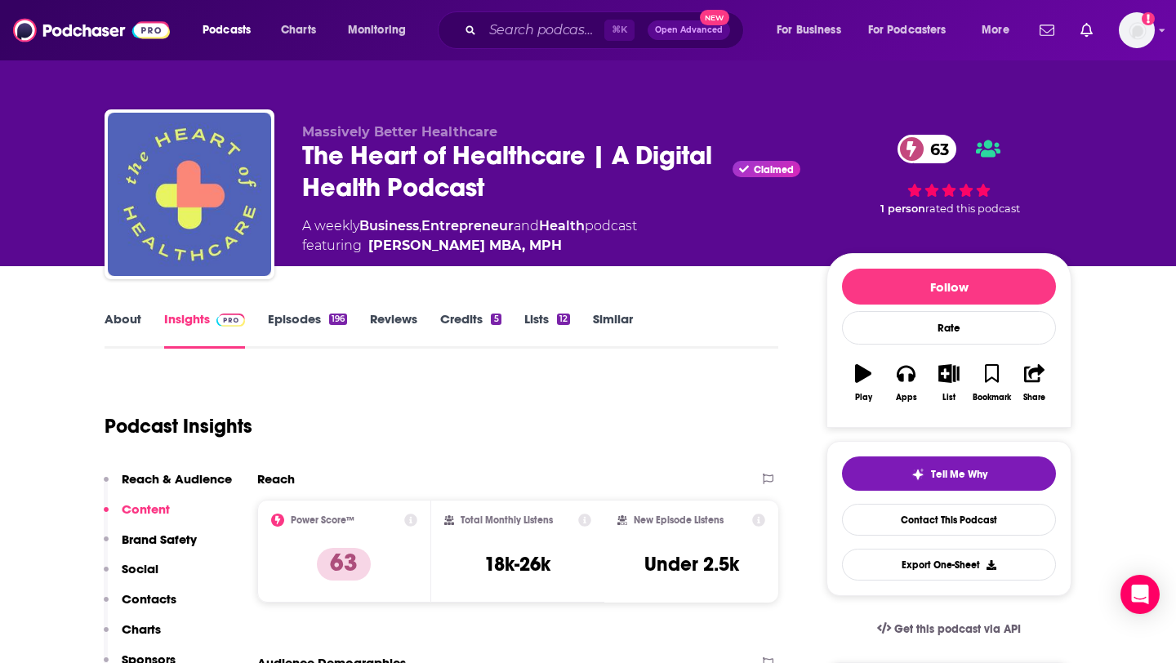
click at [578, 226] on link "Health" at bounding box center [562, 226] width 46 height 16
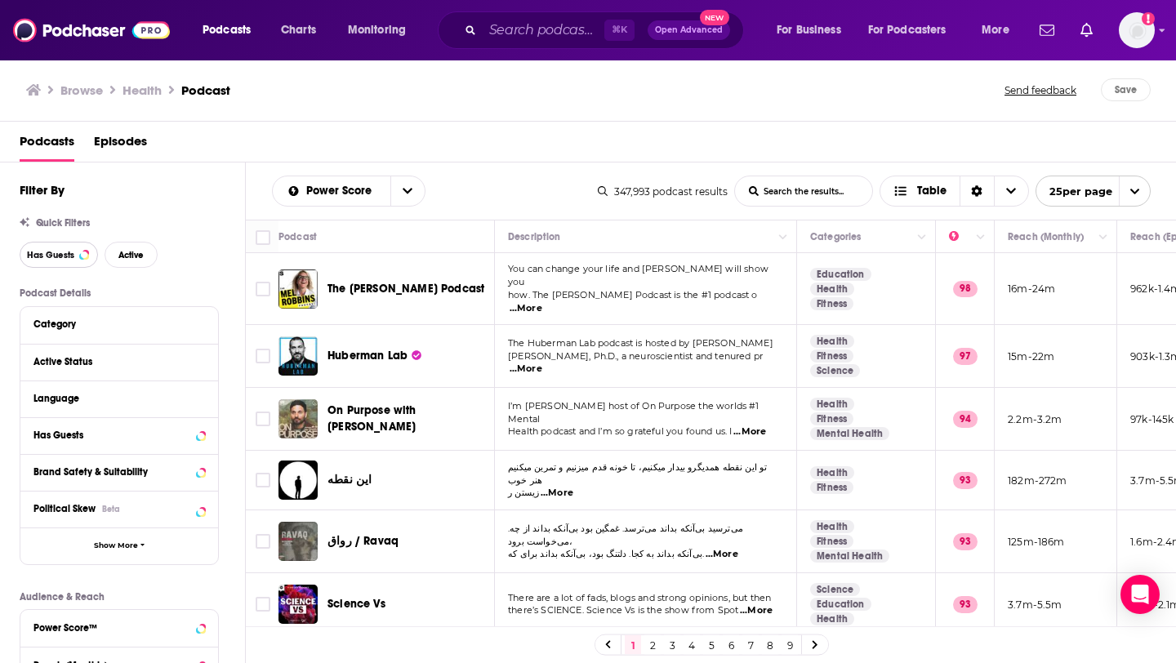
click at [84, 264] on button "Has Guests" at bounding box center [59, 255] width 78 height 26
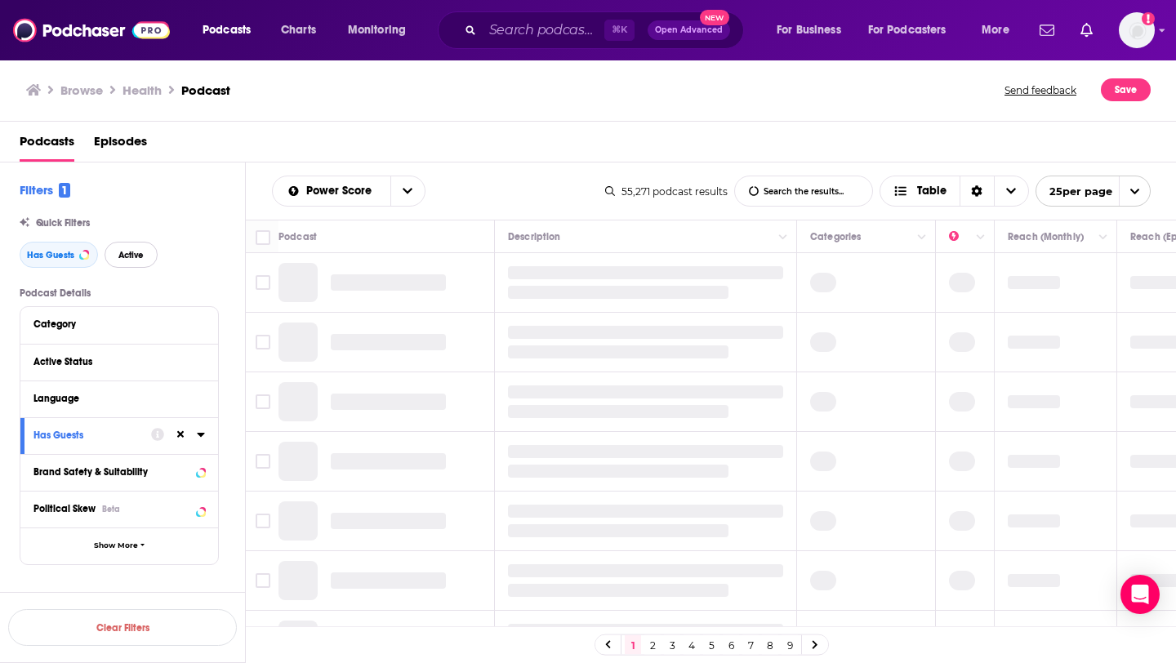
click at [131, 259] on span "Active" at bounding box center [130, 255] width 25 height 9
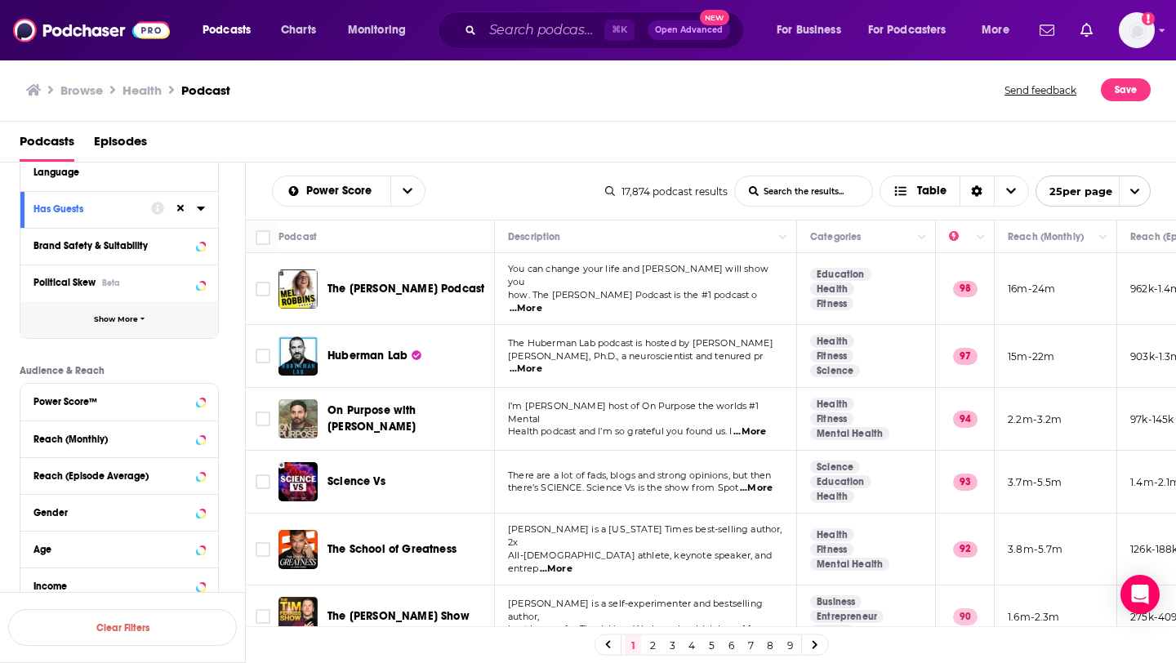
scroll to position [327, 0]
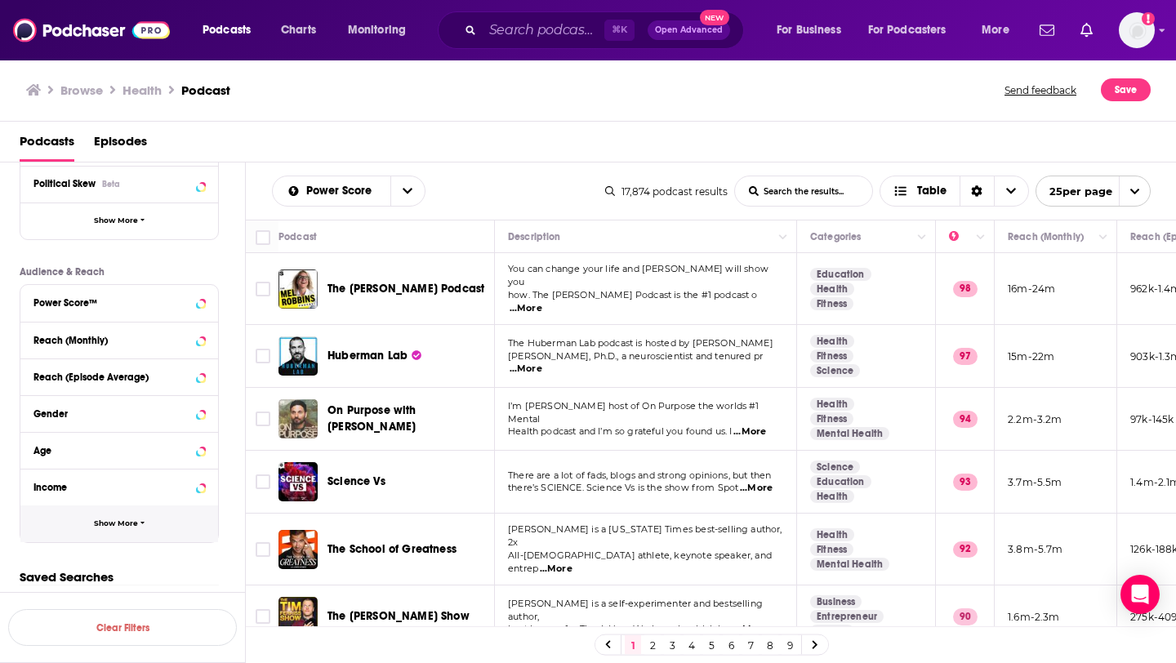
click at [115, 512] on button "Show More" at bounding box center [119, 523] width 198 height 37
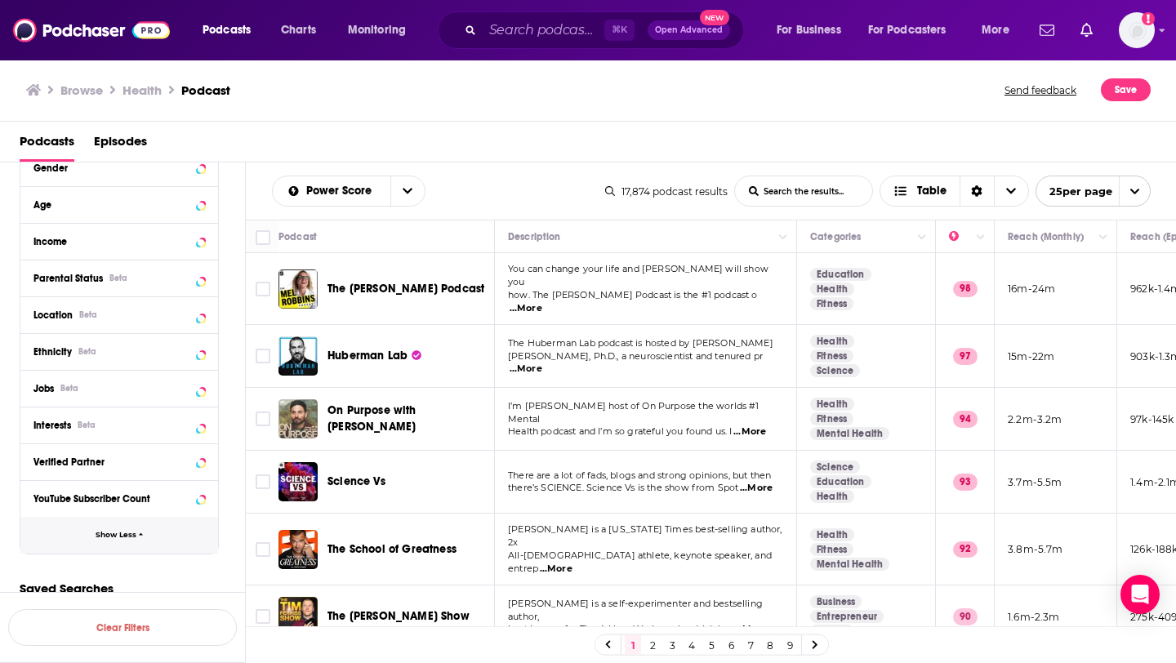
scroll to position [584, 0]
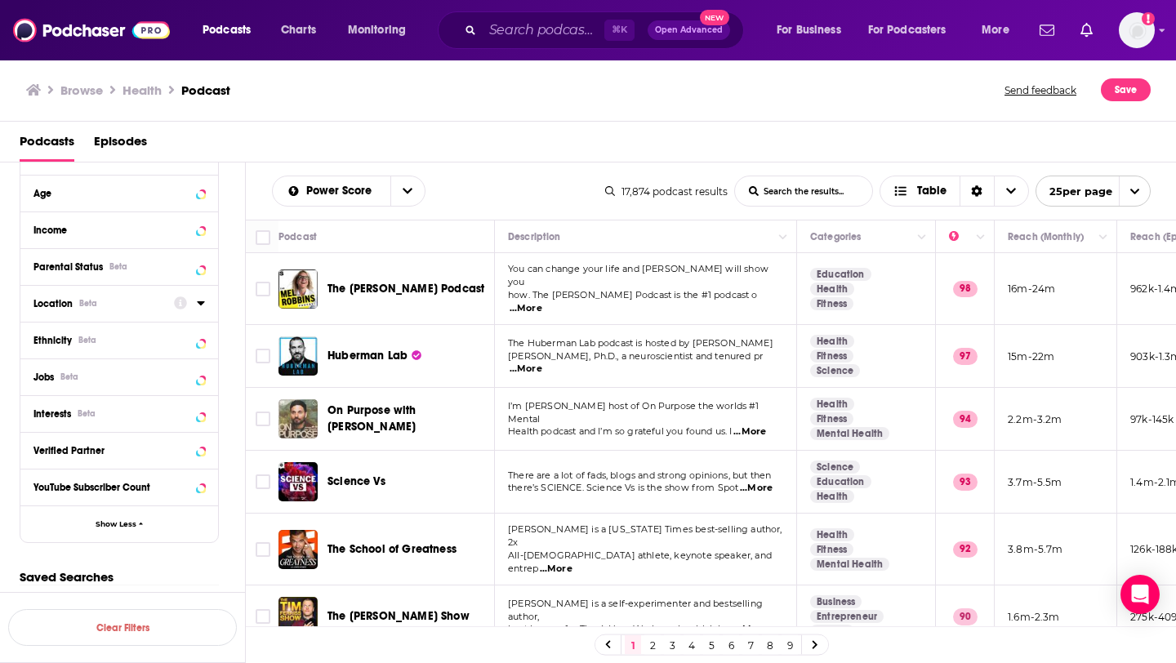
click at [136, 292] on button "Location Beta" at bounding box center [103, 302] width 140 height 20
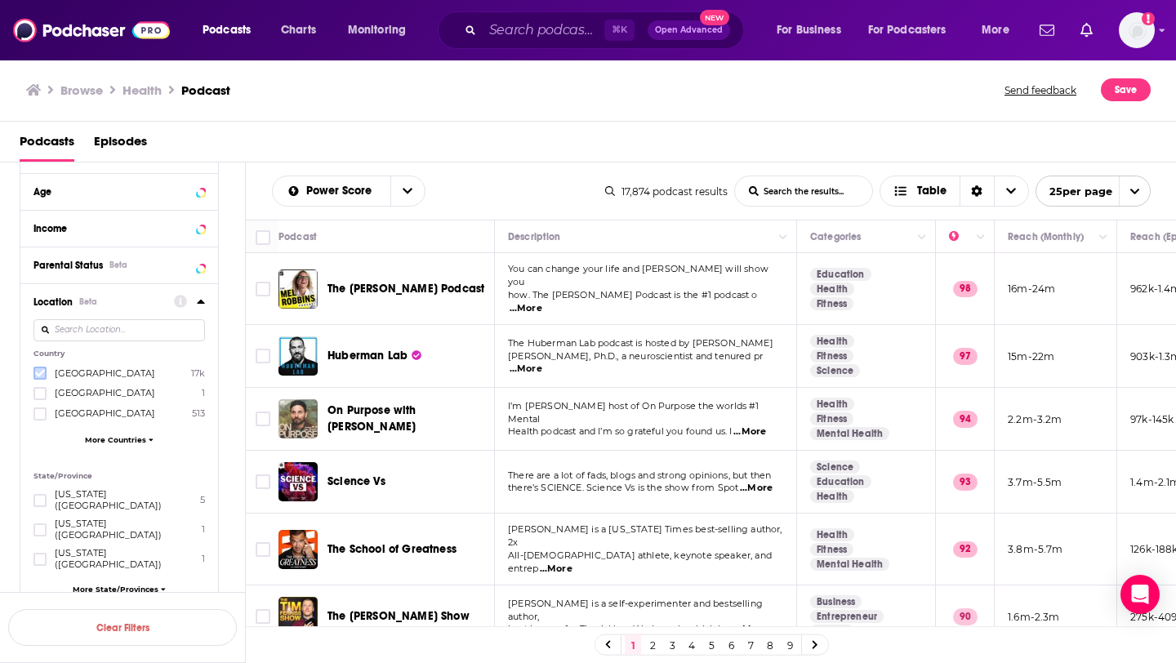
click at [40, 370] on icon at bounding box center [40, 373] width 10 height 10
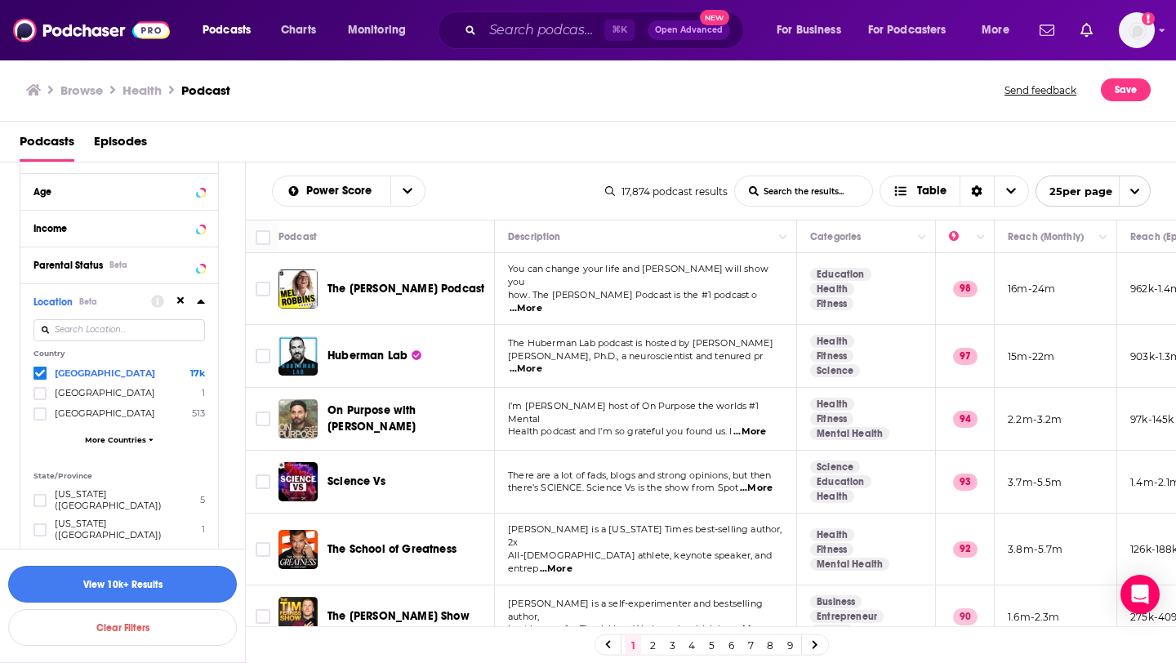
click at [120, 583] on button "View 10k+ Results" at bounding box center [122, 584] width 229 height 37
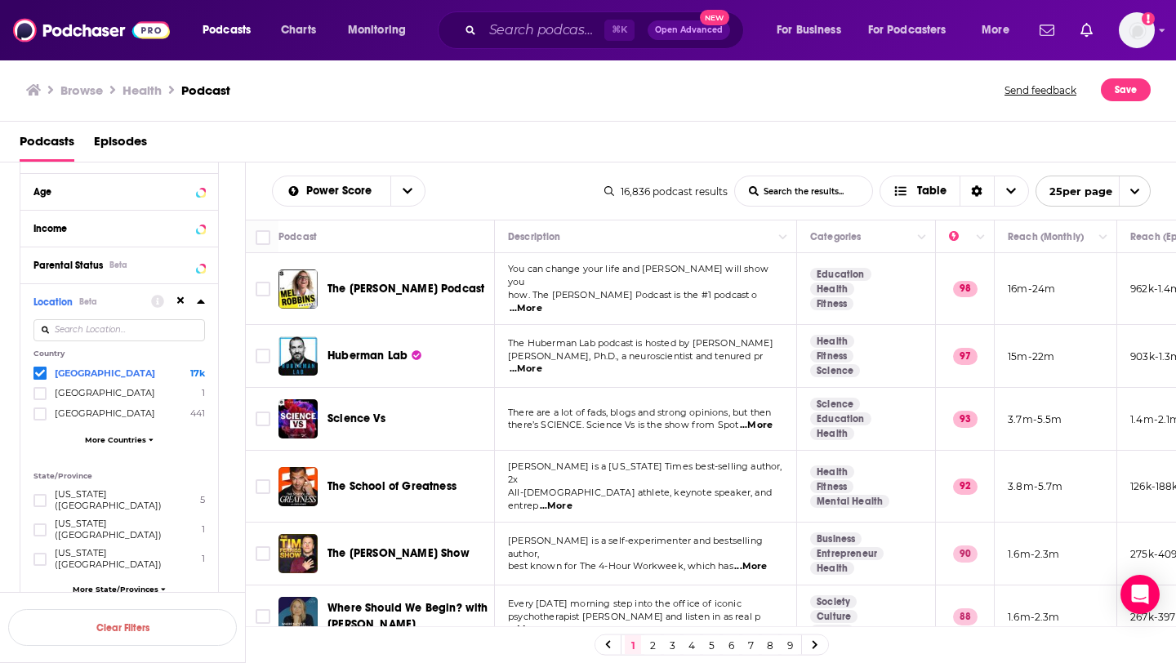
click at [802, 194] on input "List Search Input" at bounding box center [803, 190] width 137 height 29
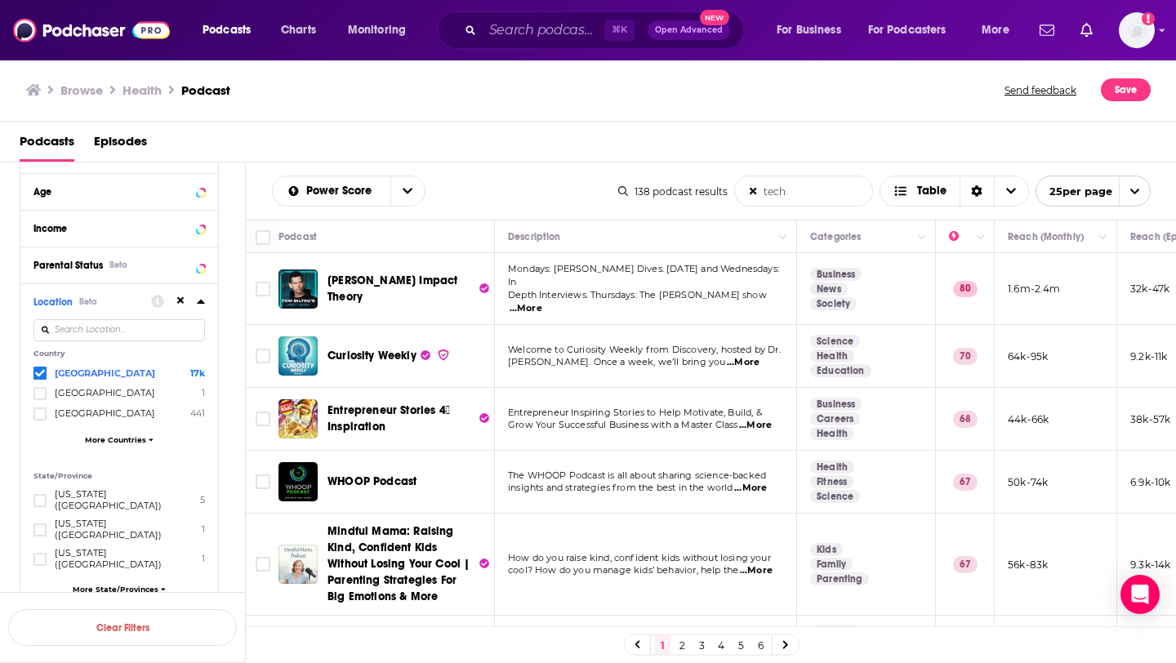
type input "tech"
click at [542, 302] on span "...More" at bounding box center [525, 308] width 33 height 13
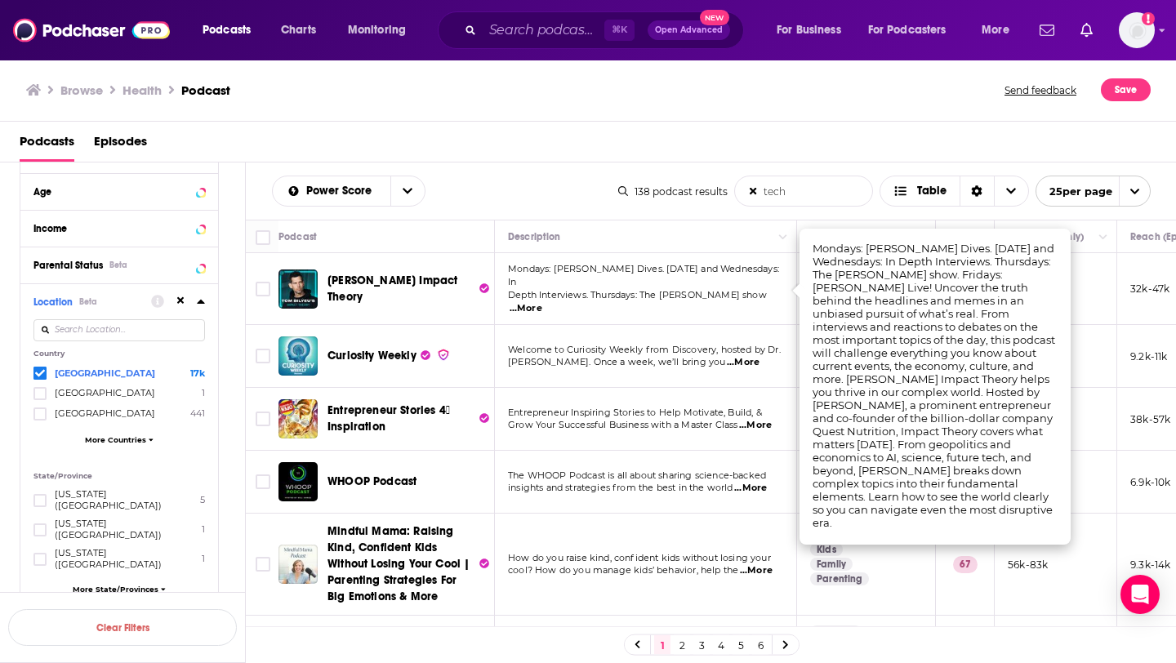
click at [562, 190] on div "Power Score tech List Search Input Search the results... Table" at bounding box center [445, 191] width 346 height 31
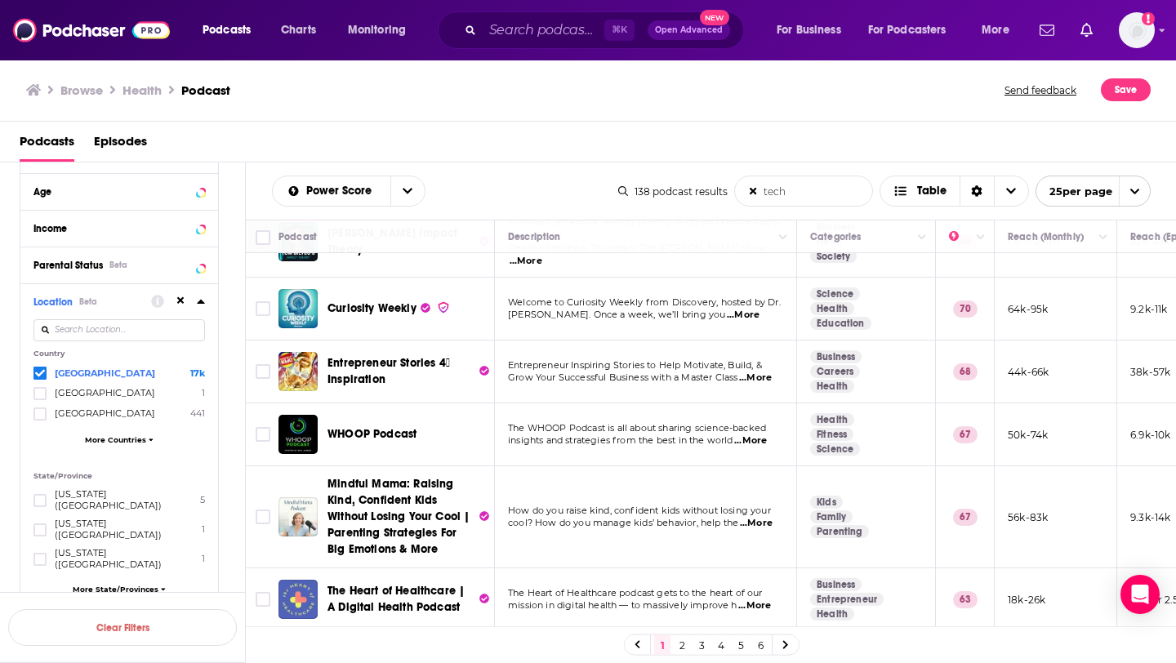
scroll to position [44, 0]
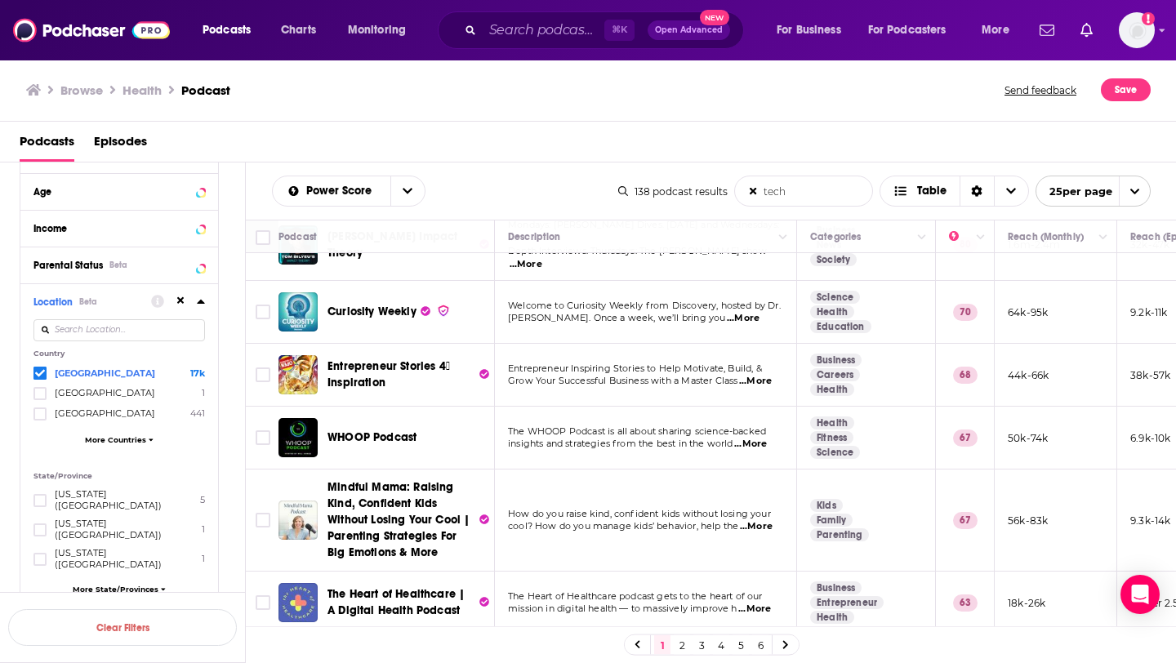
click at [759, 312] on span "...More" at bounding box center [743, 318] width 33 height 13
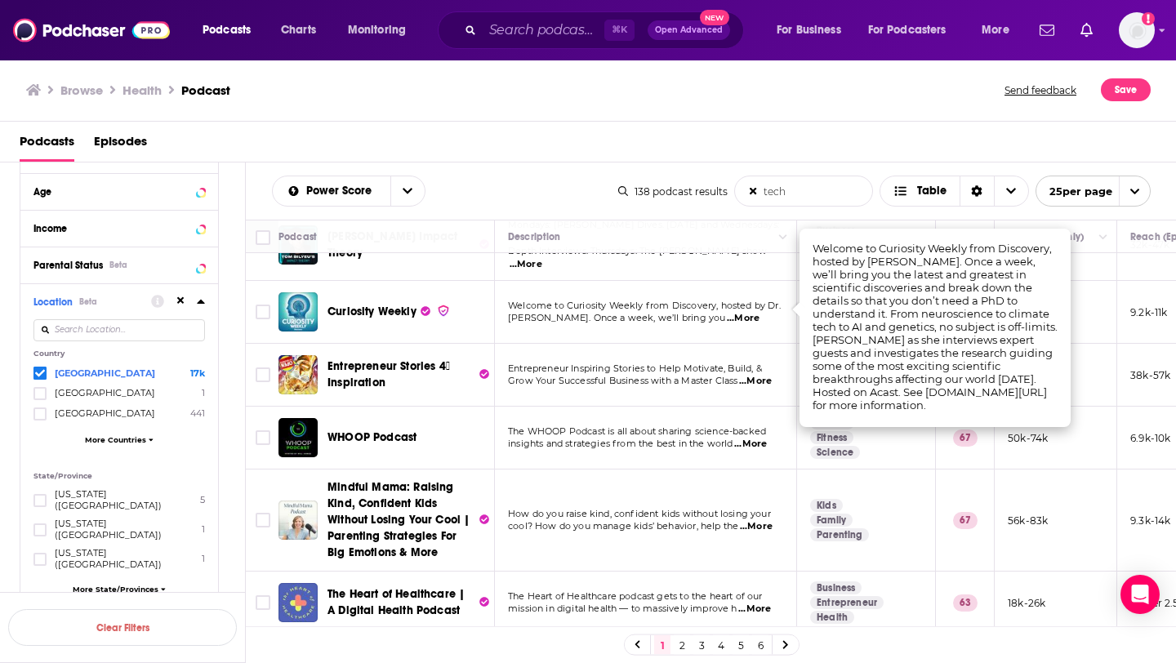
click at [540, 385] on td "Entrepreneur Inspiring Stories to Help Motivate, Build, & Grow Your Successful …" at bounding box center [646, 375] width 302 height 63
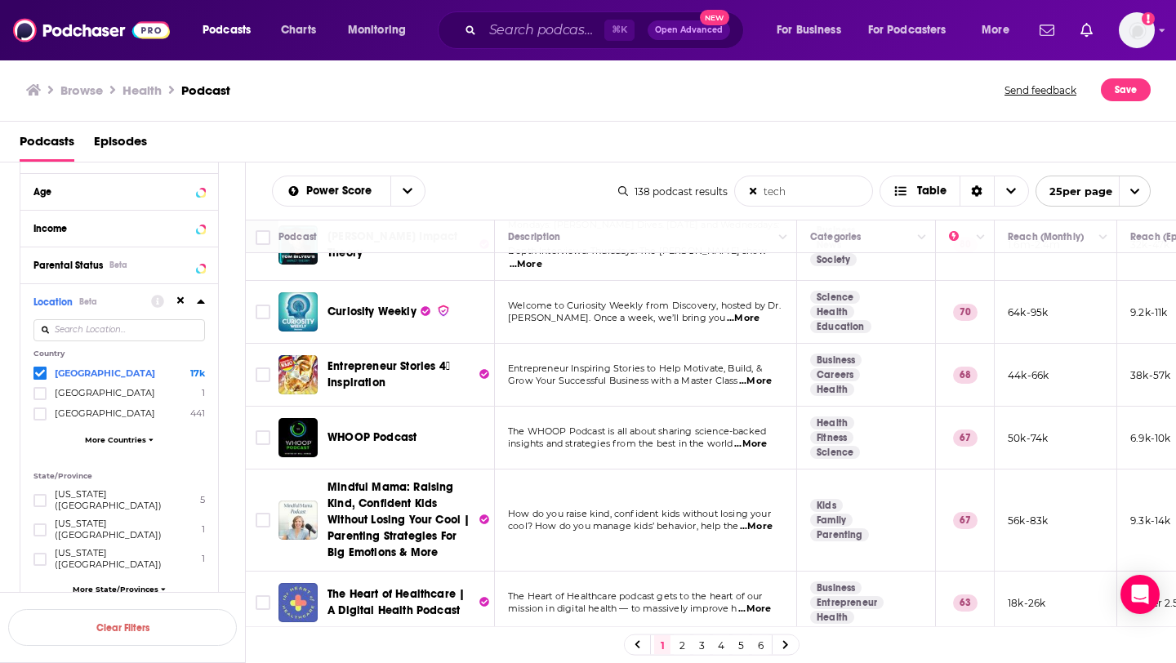
click at [751, 375] on span "...More" at bounding box center [755, 381] width 33 height 13
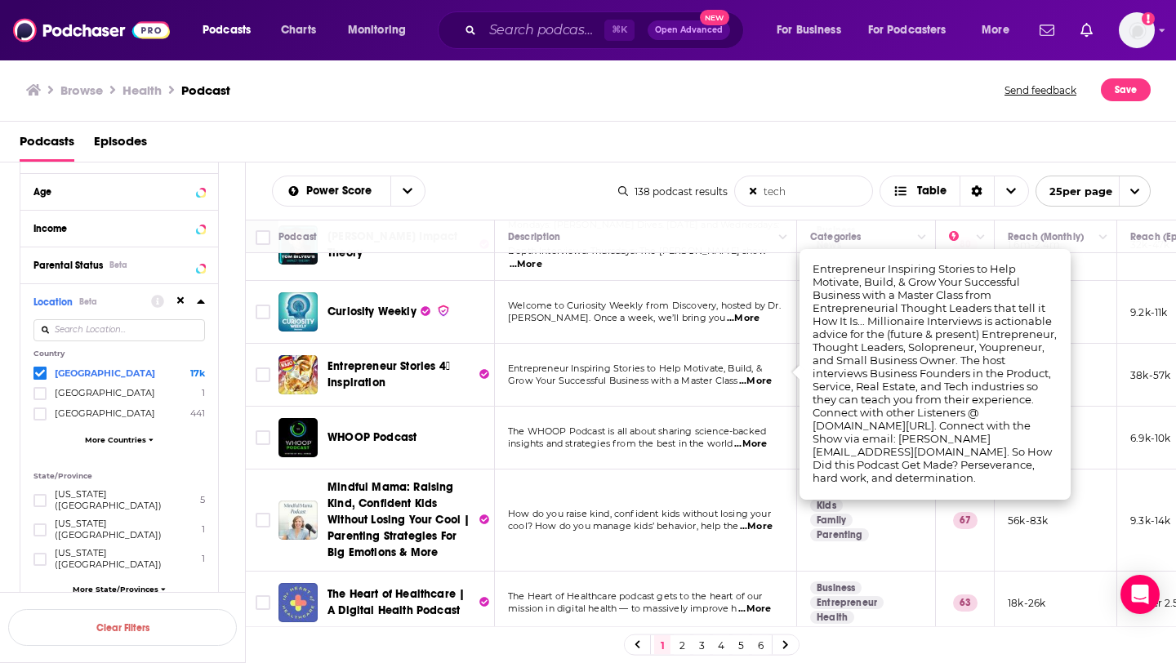
click at [700, 446] on td "The WHOOP Podcast is all about sharing science-backed insights and strategies f…" at bounding box center [646, 438] width 302 height 63
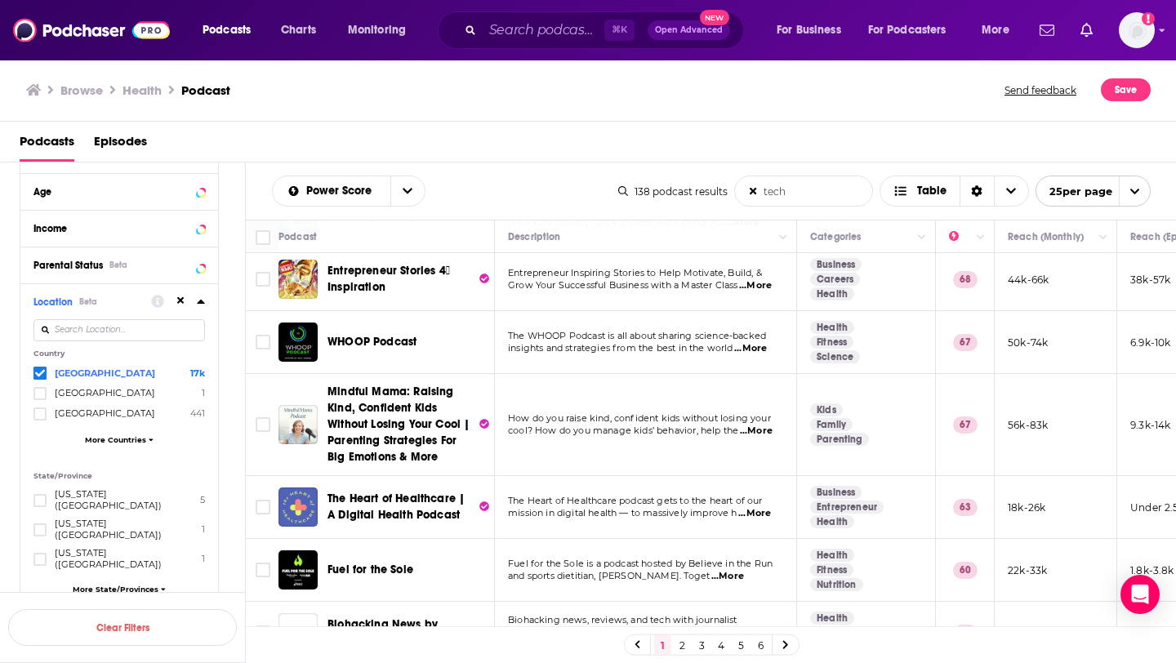
scroll to position [141, 0]
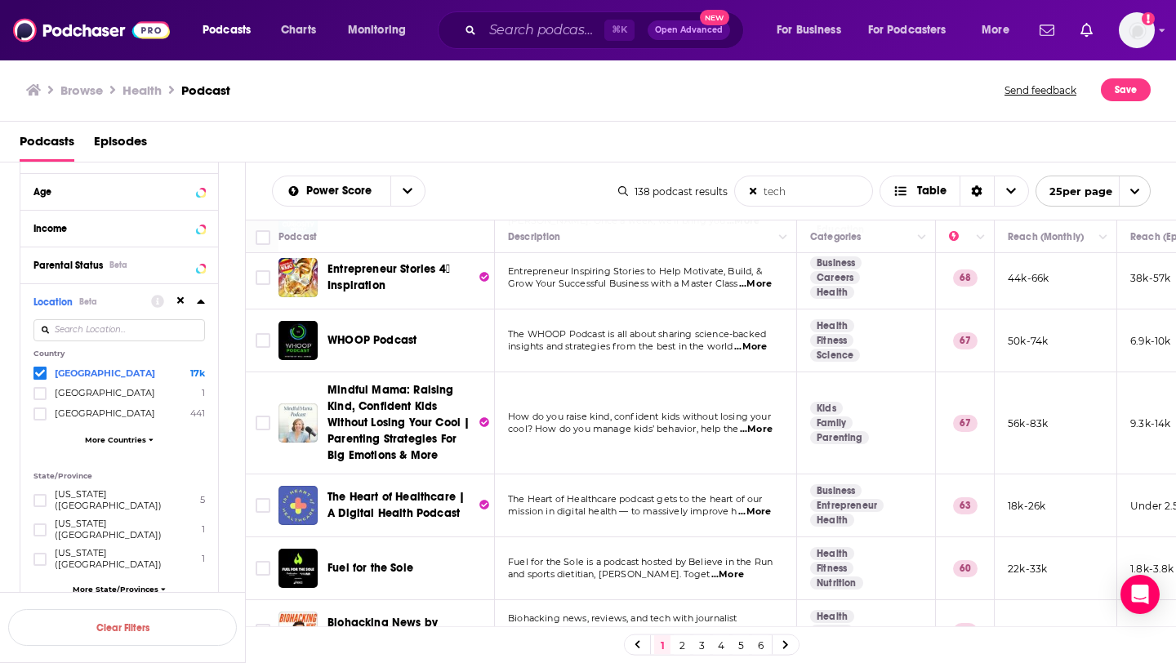
click at [754, 340] on span "...More" at bounding box center [750, 346] width 33 height 13
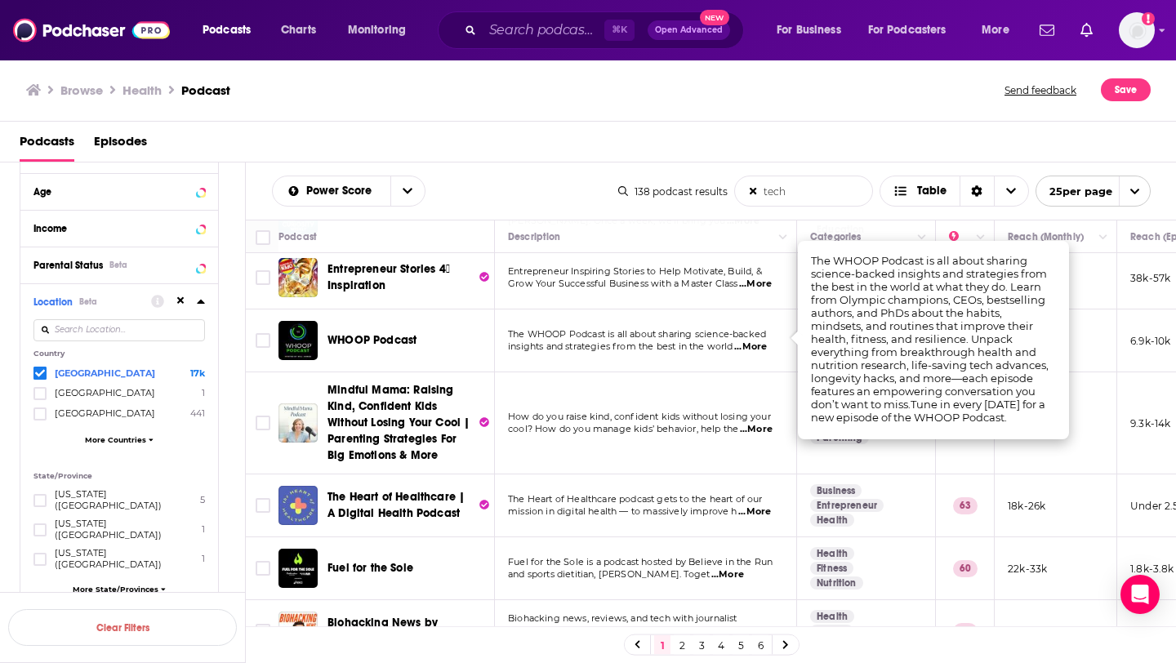
click at [658, 343] on span "insights and strategies from the best in the world" at bounding box center [620, 345] width 225 height 11
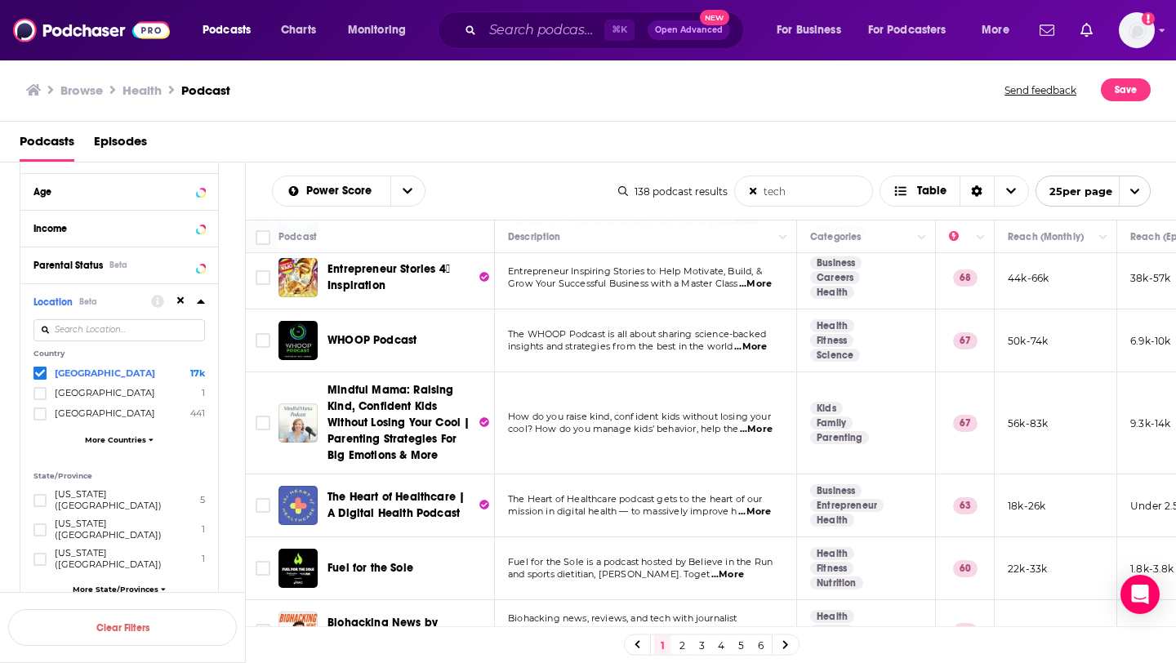
click at [743, 340] on span "...More" at bounding box center [750, 346] width 33 height 13
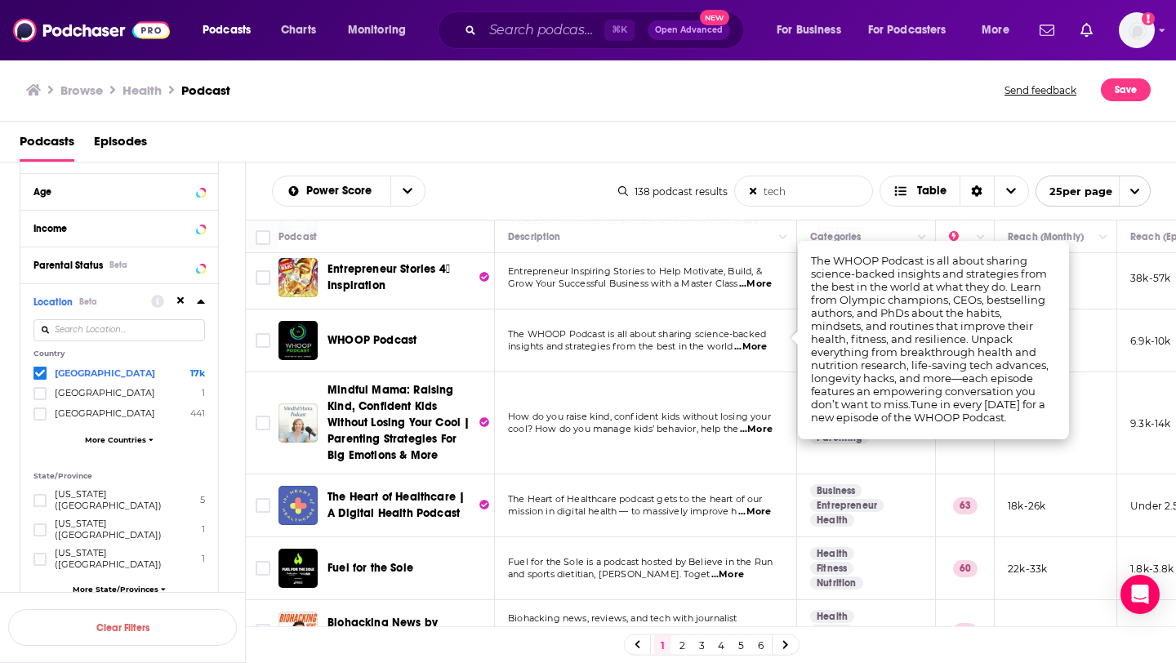
click at [718, 349] on td "The WHOOP Podcast is all about sharing science-backed insights and strategies f…" at bounding box center [646, 340] width 302 height 63
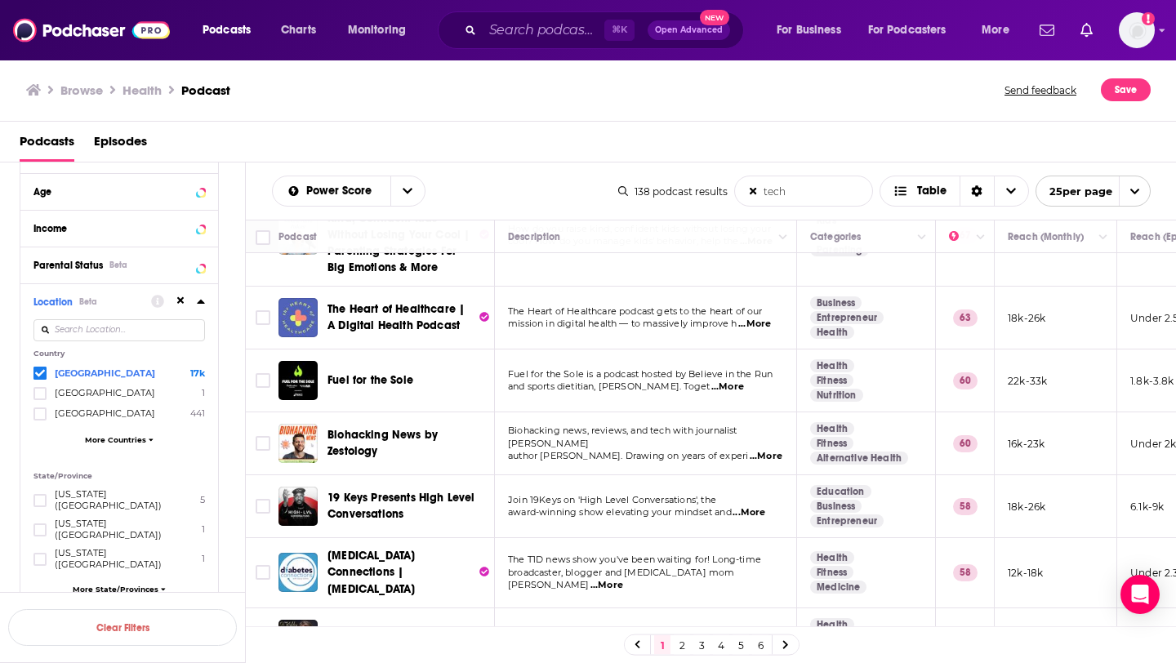
scroll to position [326, 0]
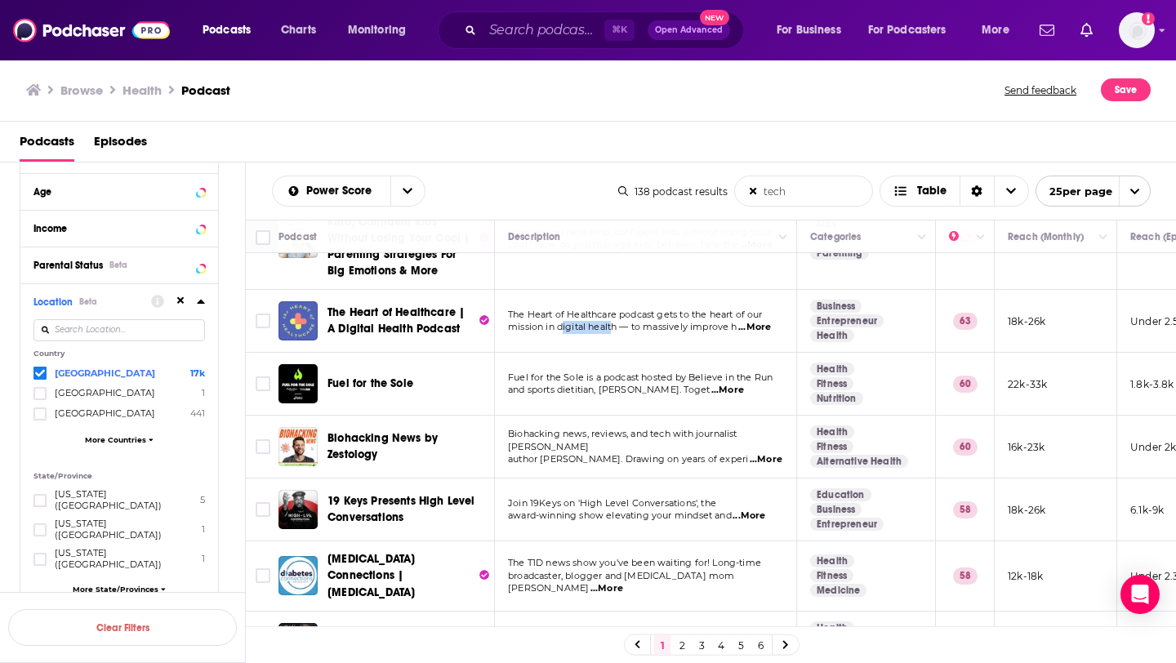
drag, startPoint x: 561, startPoint y: 320, endPoint x: 612, endPoint y: 319, distance: 51.4
click at [612, 321] on span "mission in digital health — to massively improve h" at bounding box center [622, 326] width 229 height 11
drag, startPoint x: 620, startPoint y: 319, endPoint x: 558, endPoint y: 318, distance: 62.0
click at [558, 321] on span "mission in digital health — to massively improve h" at bounding box center [622, 326] width 229 height 11
copy span "digital health"
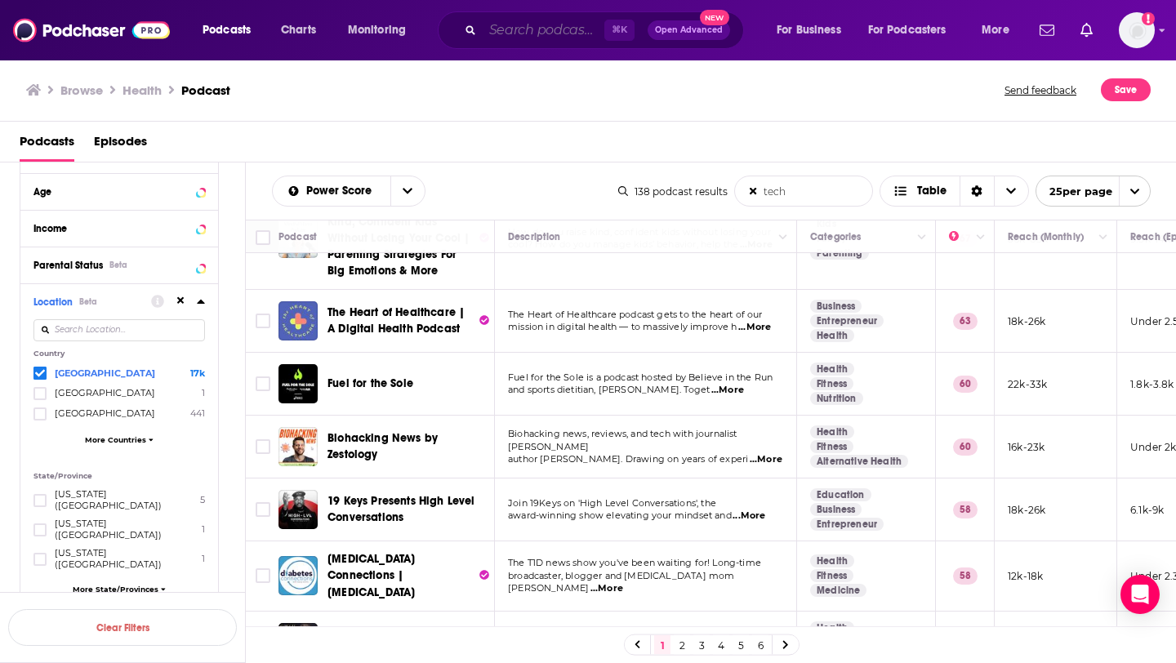
click at [520, 33] on input "Search podcasts, credits, & more..." at bounding box center [543, 30] width 122 height 26
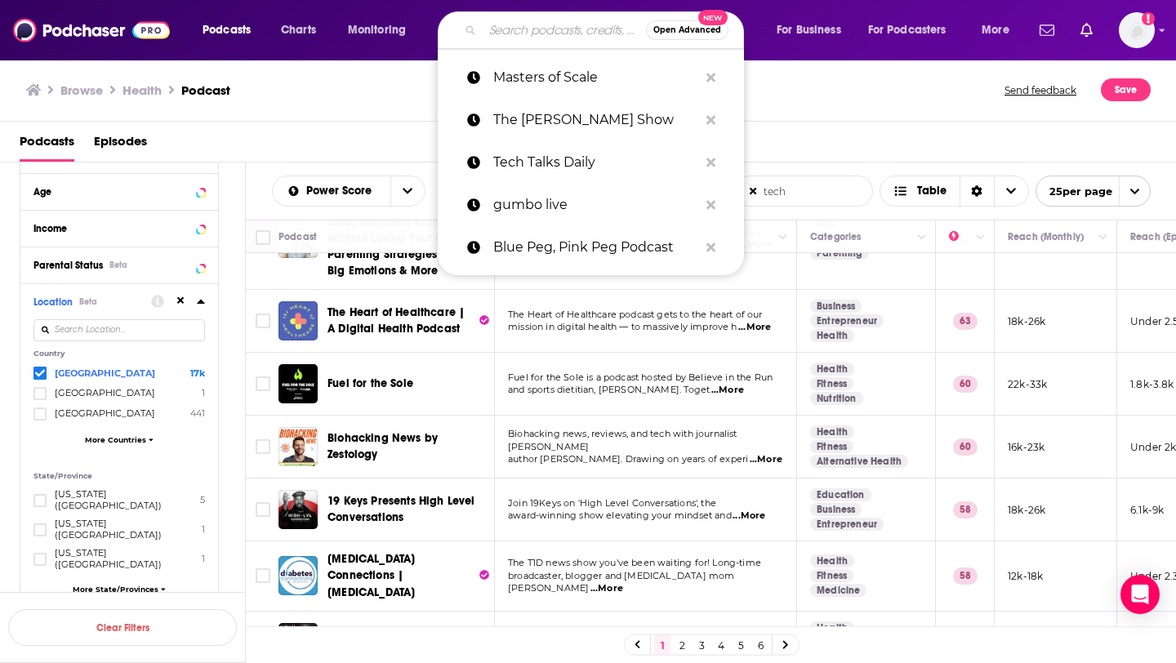
paste input "digital health"
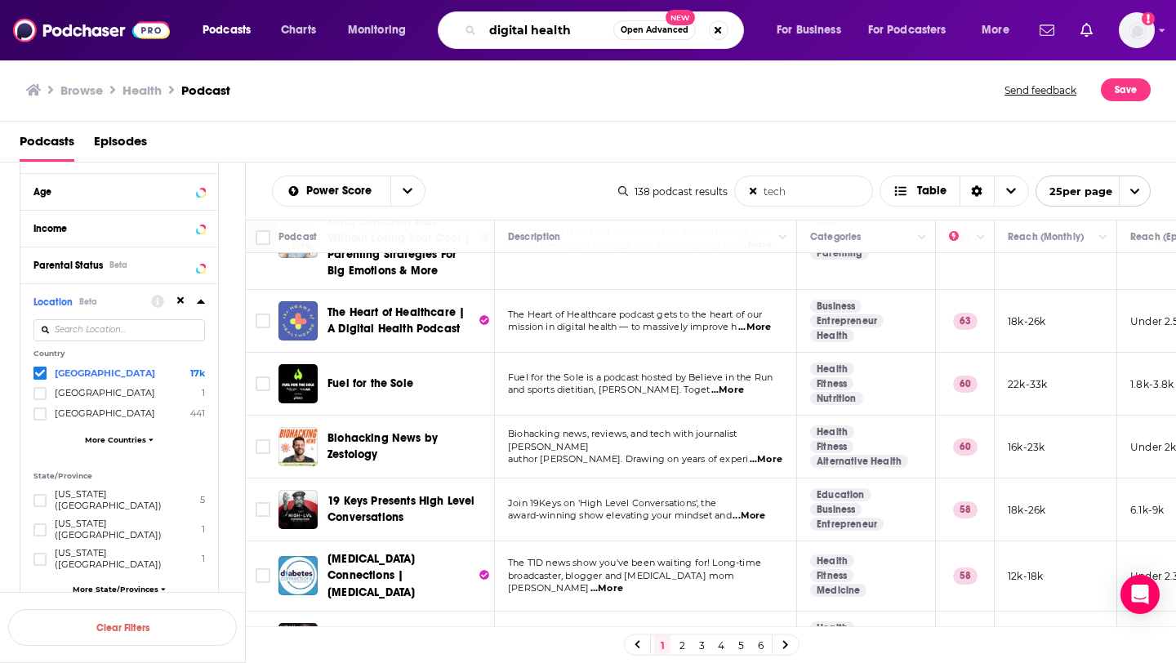
type input "digital health"
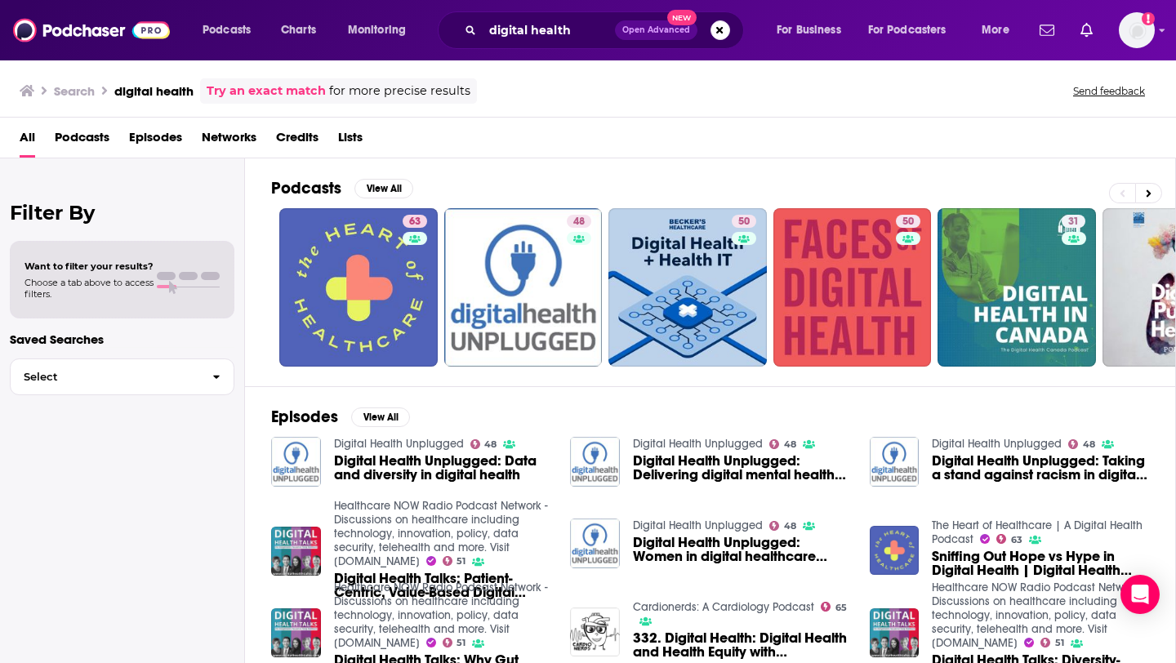
click at [792, 147] on div "All Podcasts Episodes Networks Credits Lists" at bounding box center [591, 140] width 1143 height 33
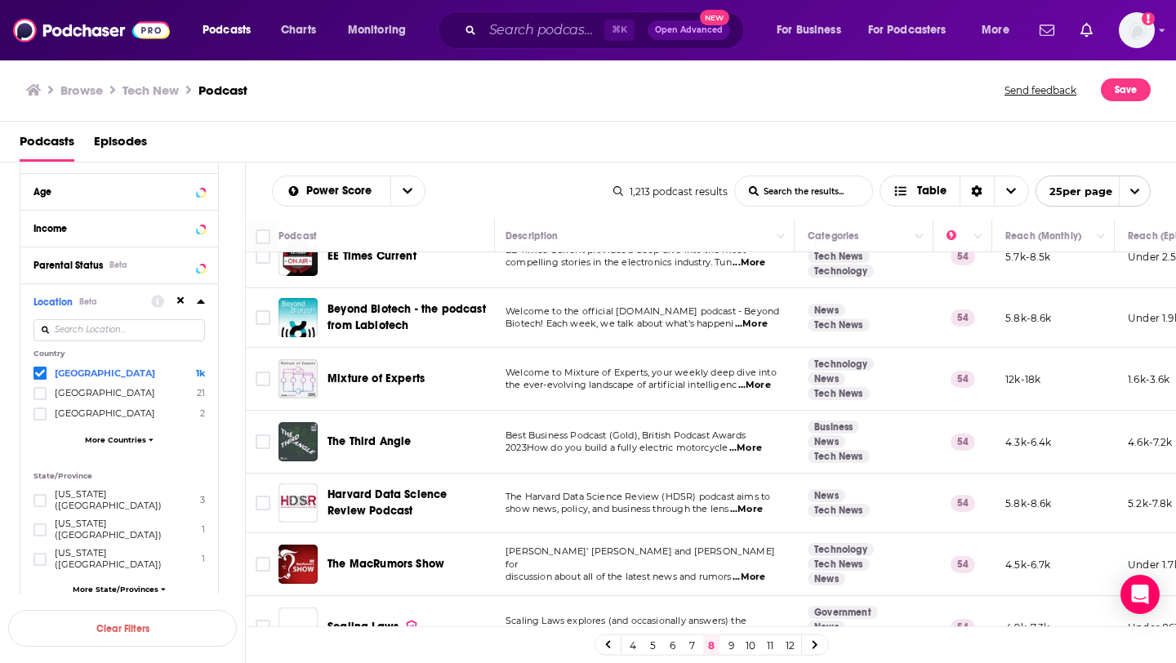
scroll to position [296, 2]
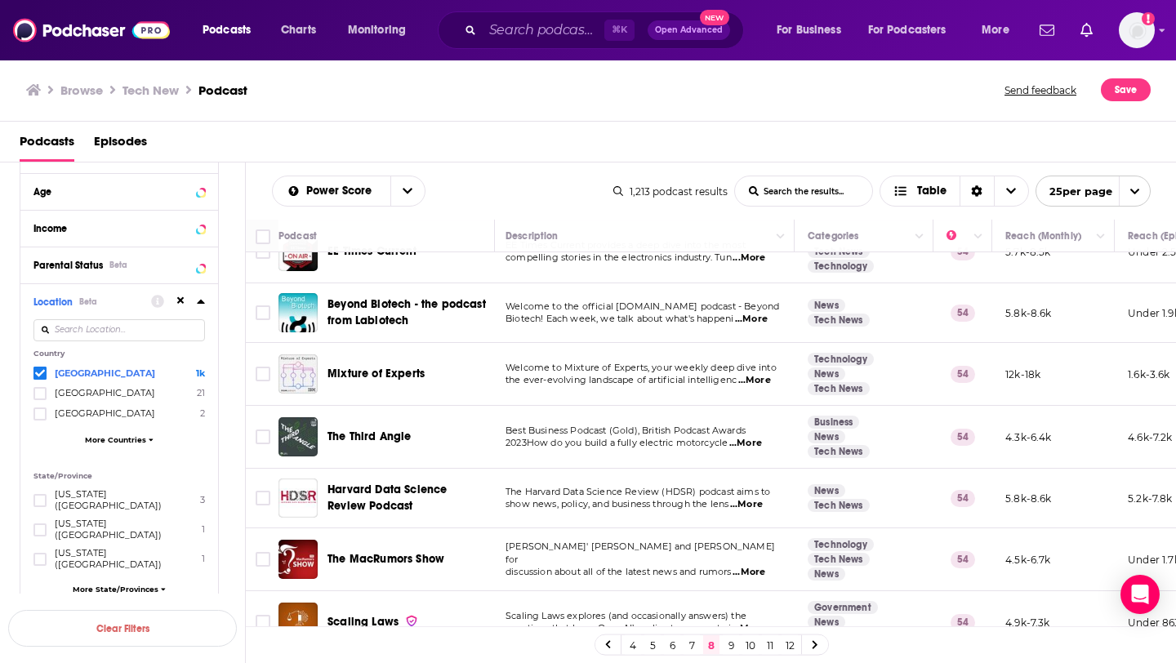
click at [753, 374] on span "...More" at bounding box center [754, 380] width 33 height 13
click at [655, 384] on td "Welcome to Mixture of Experts, your weekly deep dive into the ever-evolving lan…" at bounding box center [643, 374] width 302 height 63
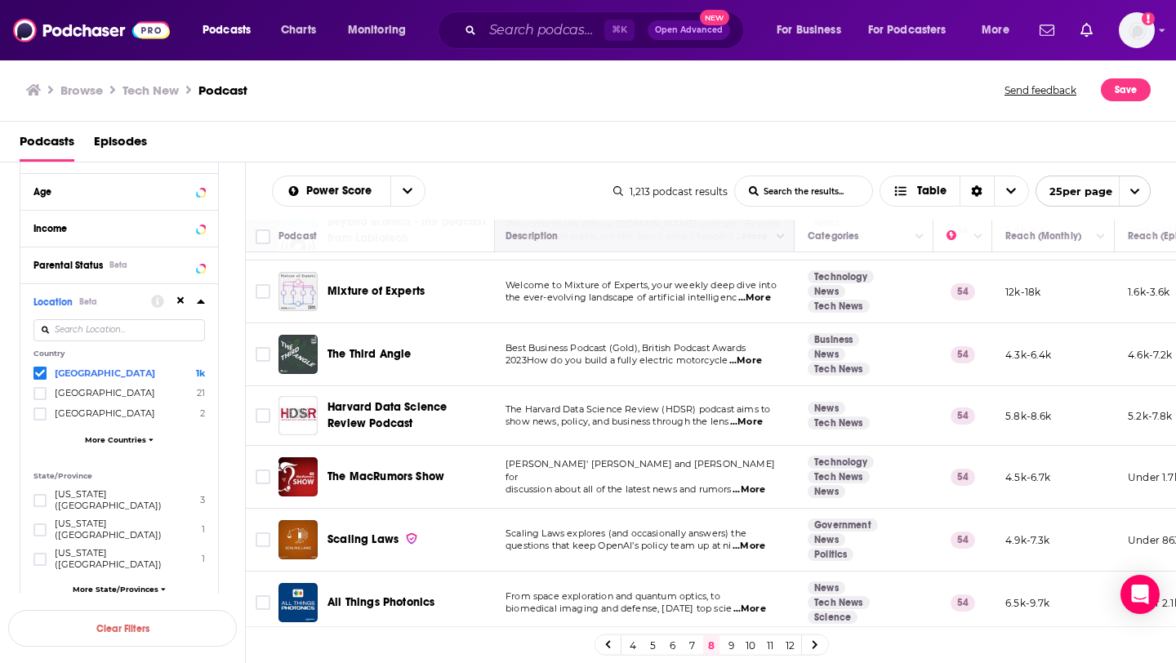
scroll to position [256, 2]
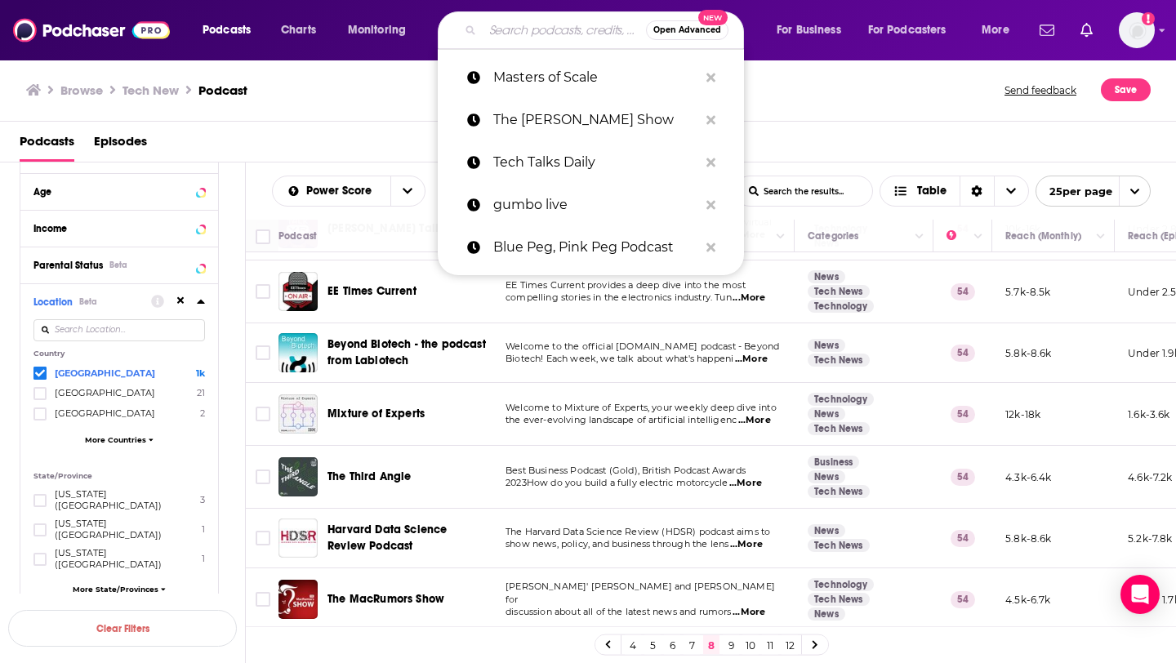
click at [585, 22] on input "Search podcasts, credits, & more..." at bounding box center [563, 30] width 163 height 26
paste input "The Logan Bartlett Show"
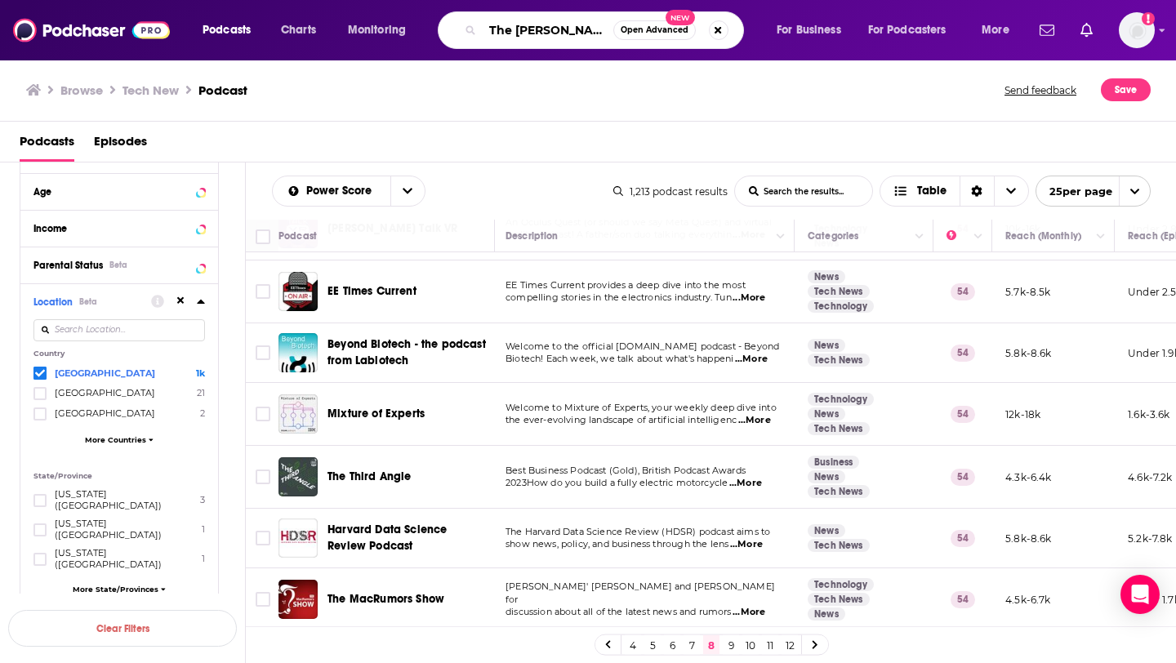
scroll to position [0, 33]
type input "The Logan Bartlett Show"
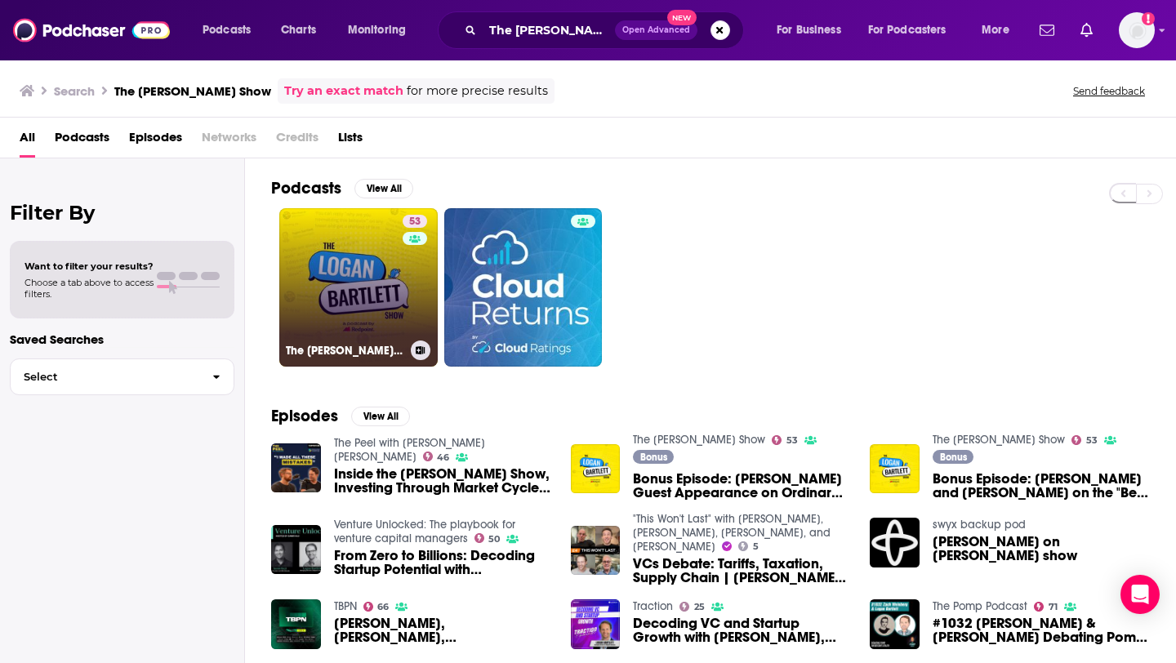
click at [359, 288] on link "53 The Logan Bartlett Show" at bounding box center [358, 287] width 158 height 158
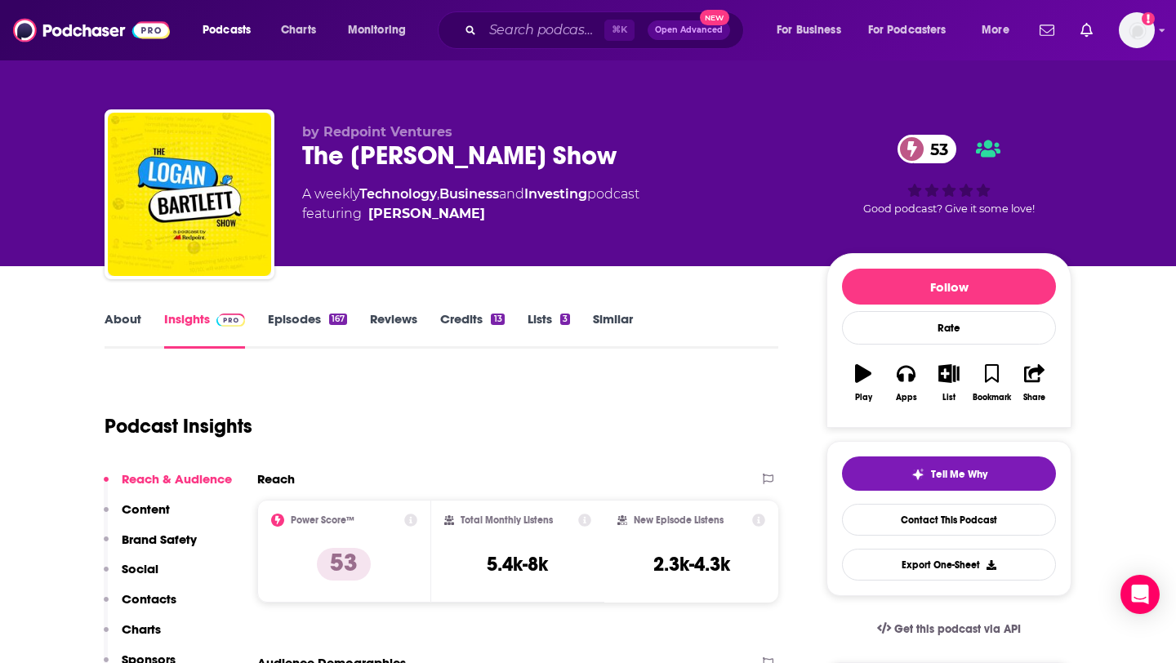
click at [300, 321] on link "Episodes 167" at bounding box center [307, 330] width 79 height 38
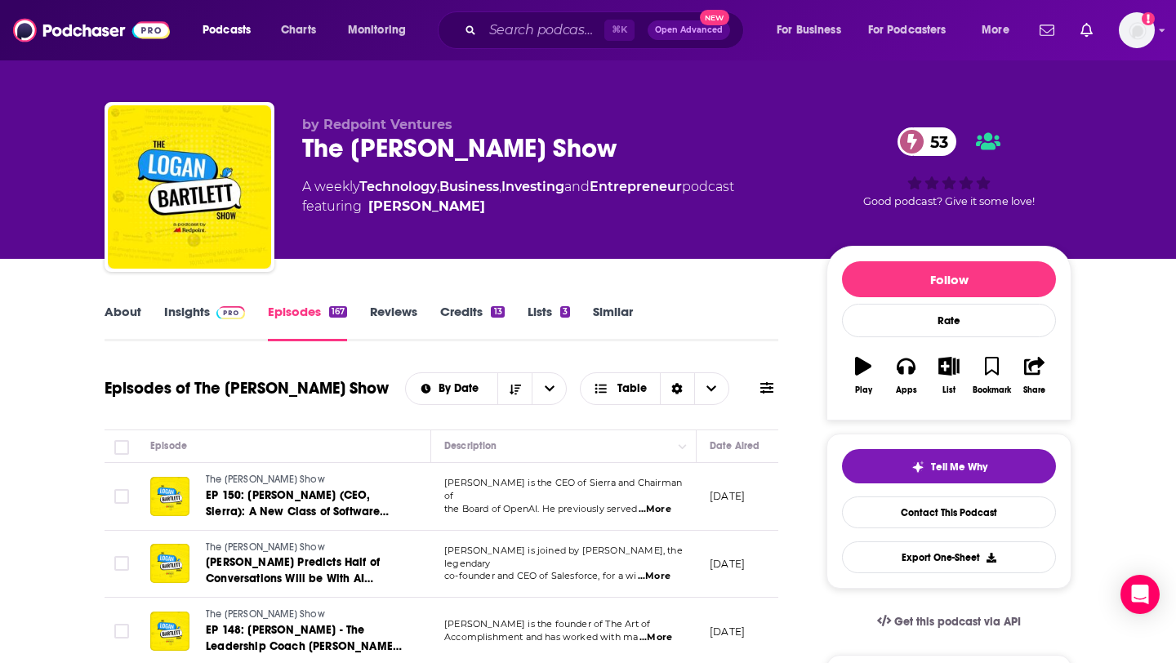
scroll to position [193, 0]
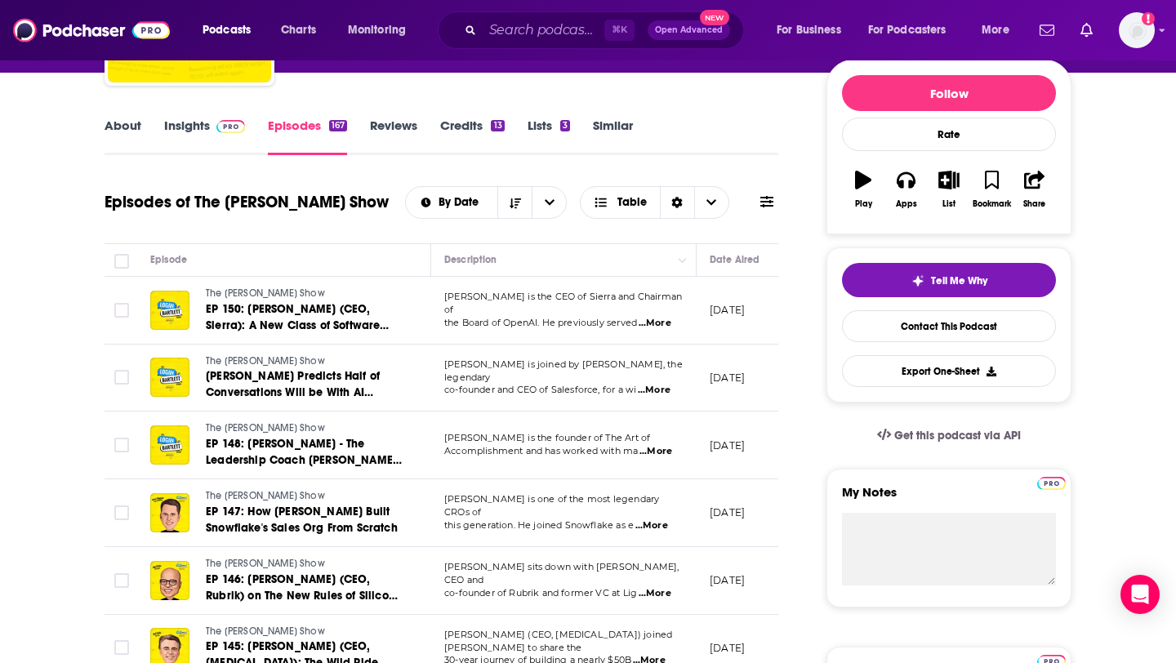
click at [118, 119] on link "About" at bounding box center [122, 137] width 37 height 38
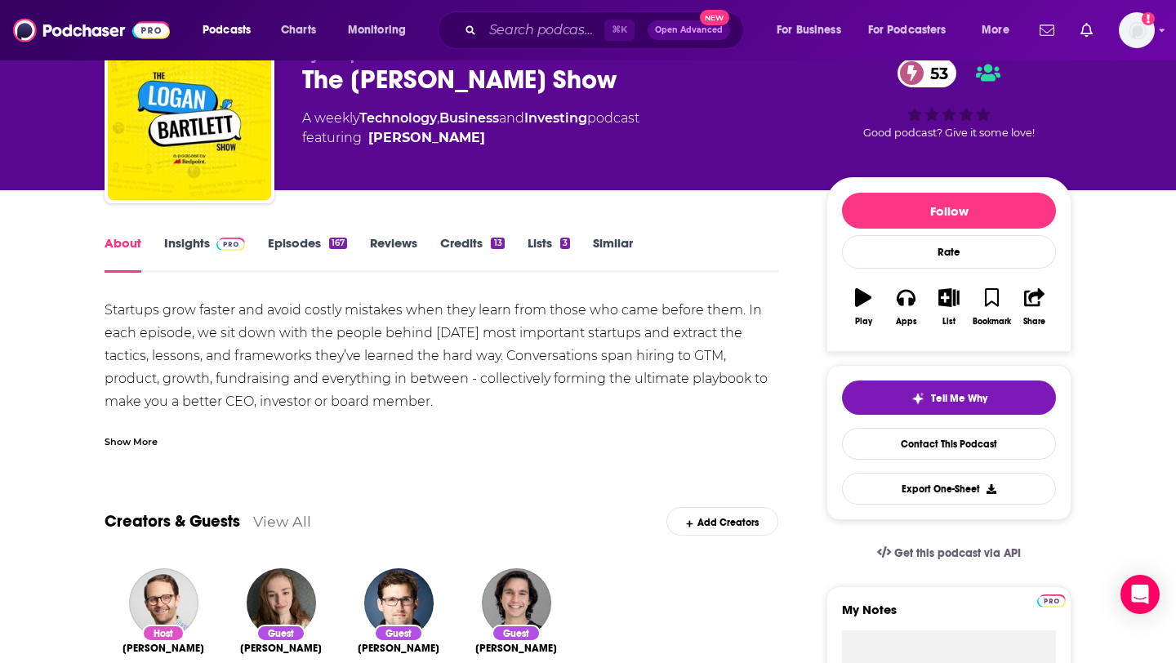
scroll to position [77, 0]
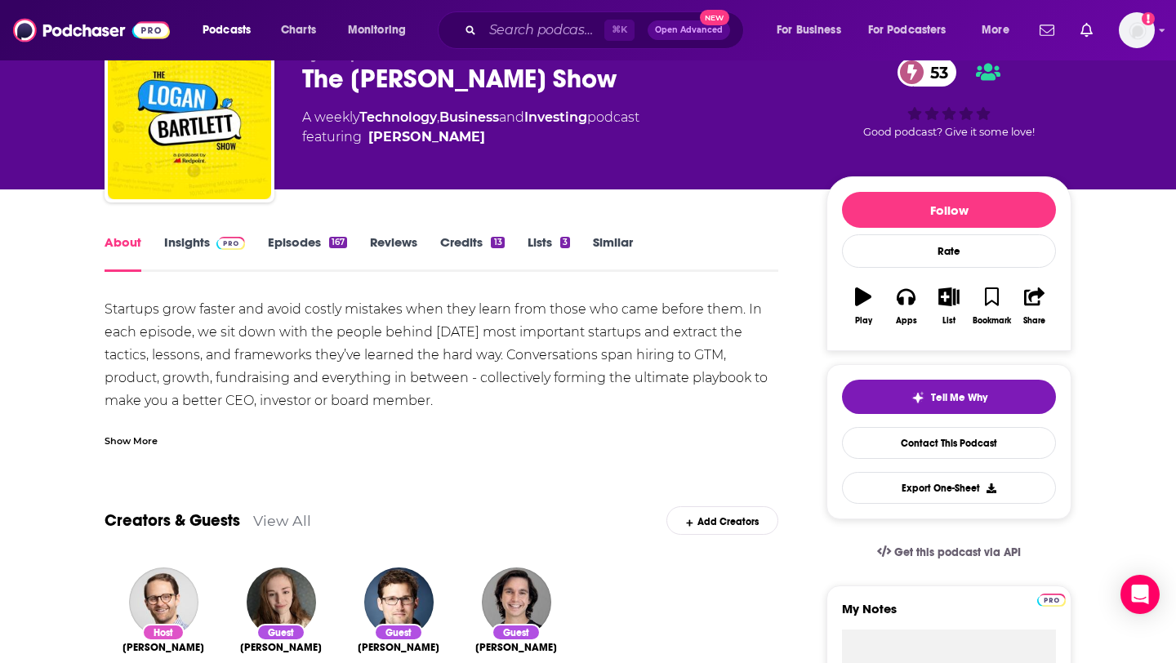
click at [321, 242] on link "Episodes 167" at bounding box center [307, 253] width 79 height 38
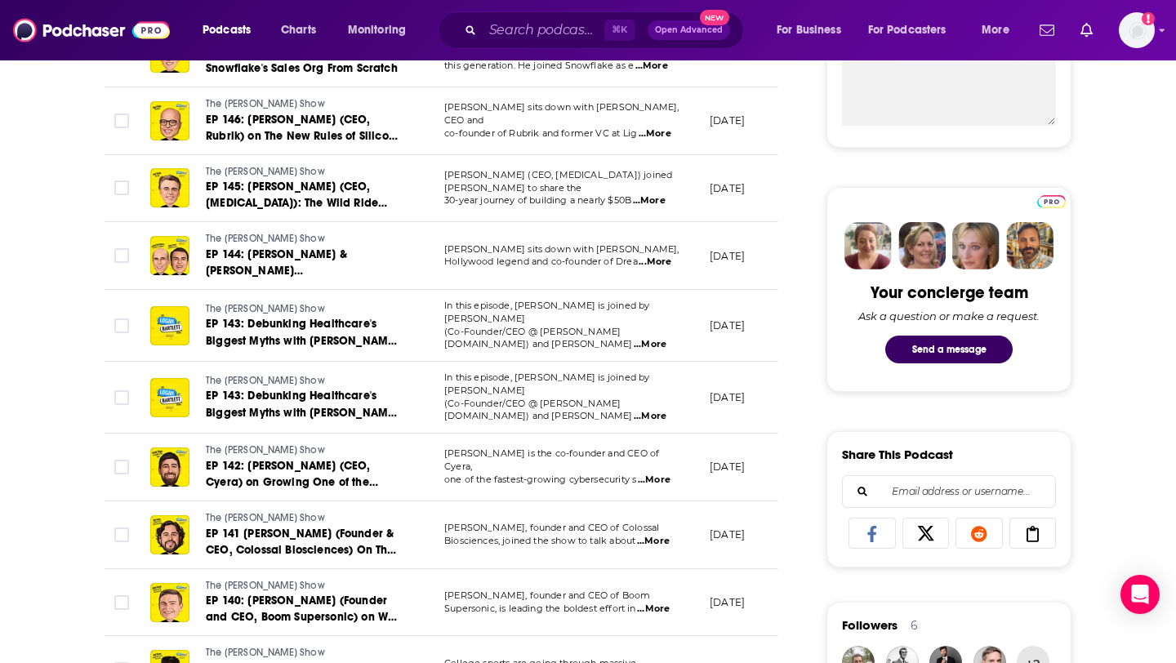
scroll to position [660, 0]
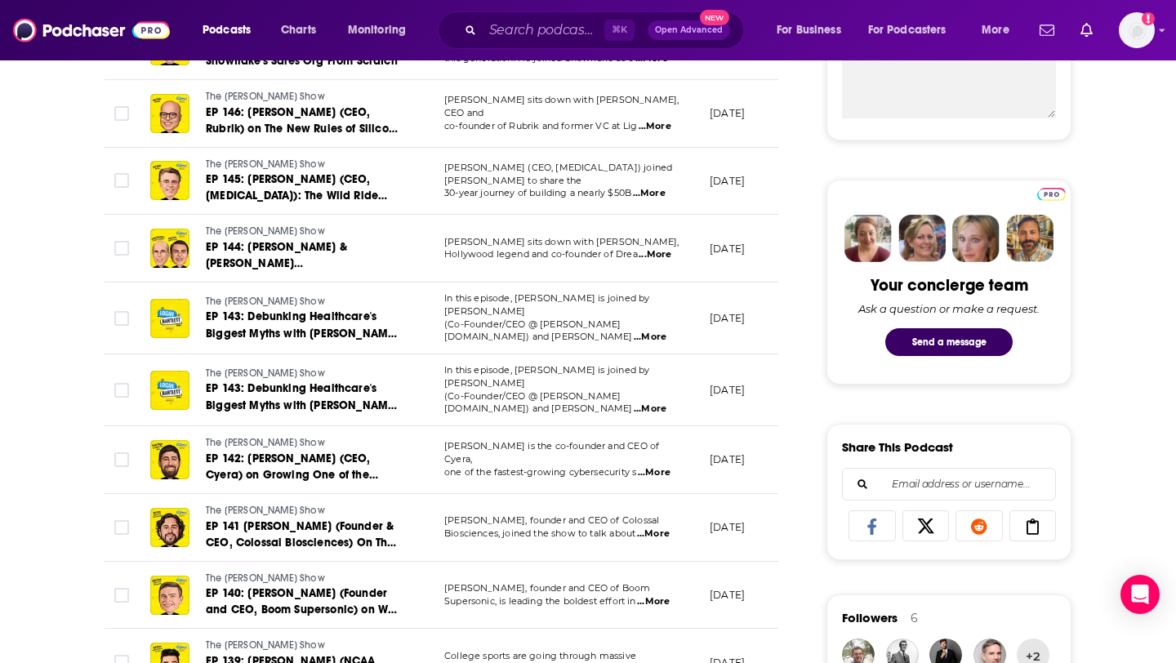
click at [656, 331] on span "...More" at bounding box center [649, 337] width 33 height 13
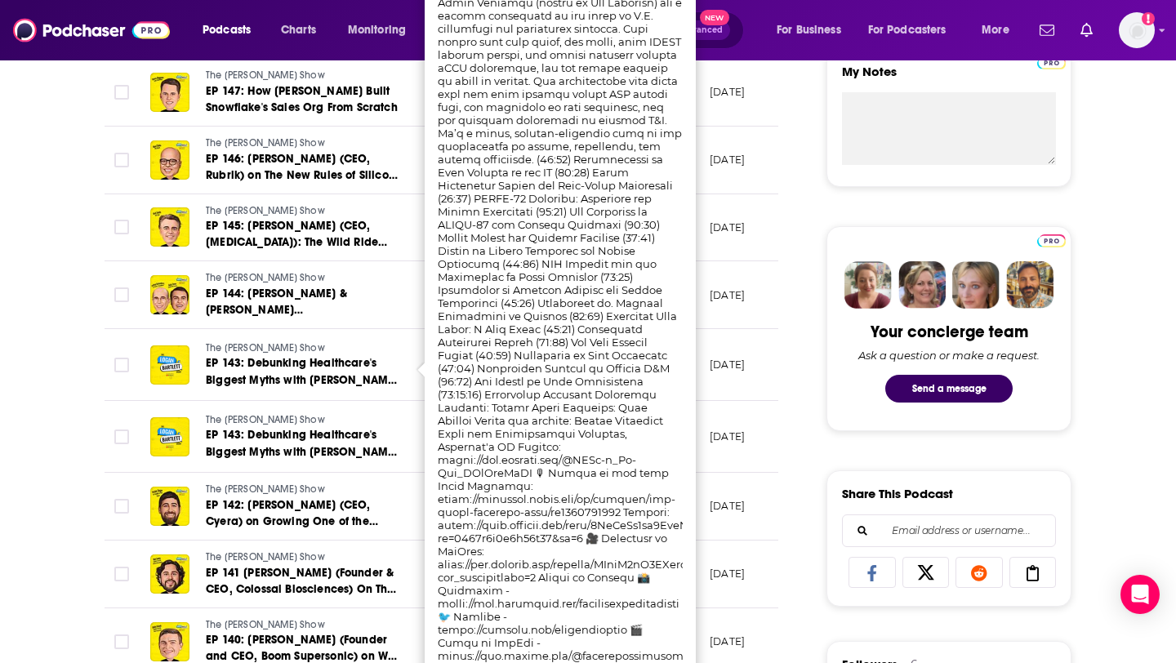
scroll to position [621, 0]
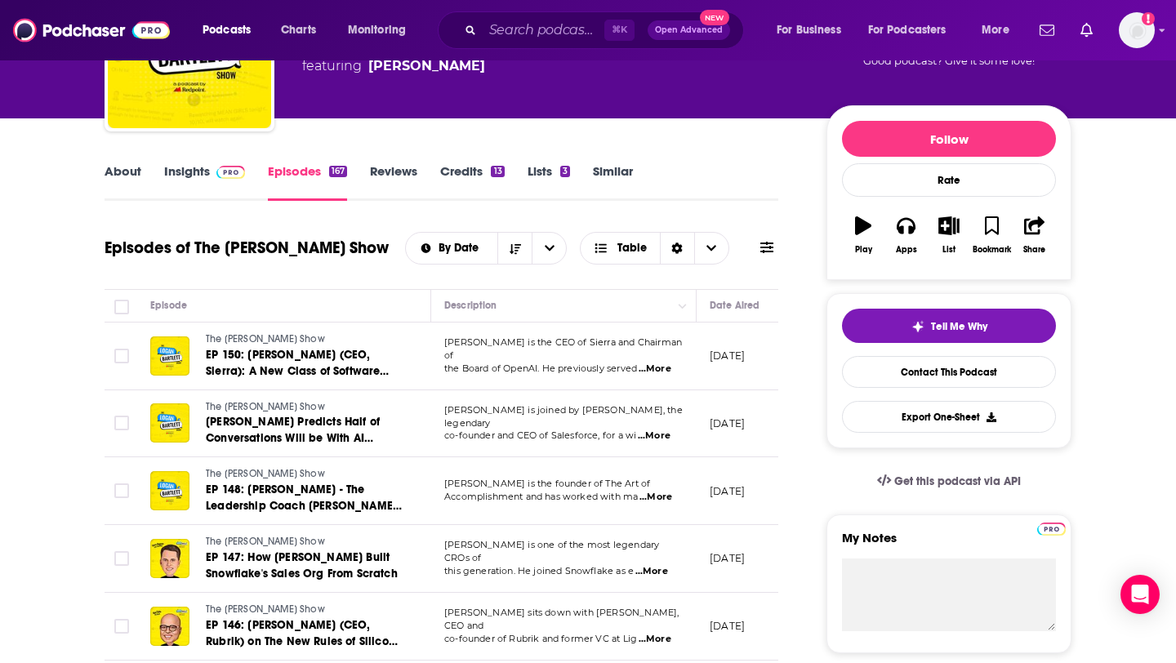
scroll to position [0, 0]
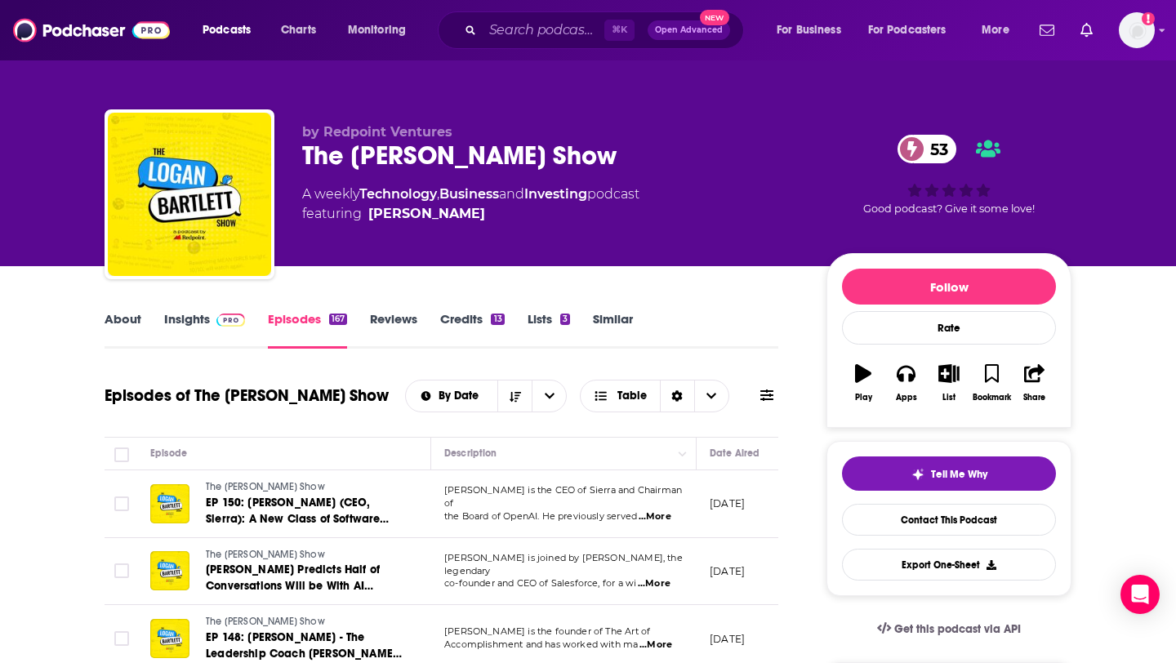
click at [206, 319] on link "Insights" at bounding box center [204, 330] width 81 height 38
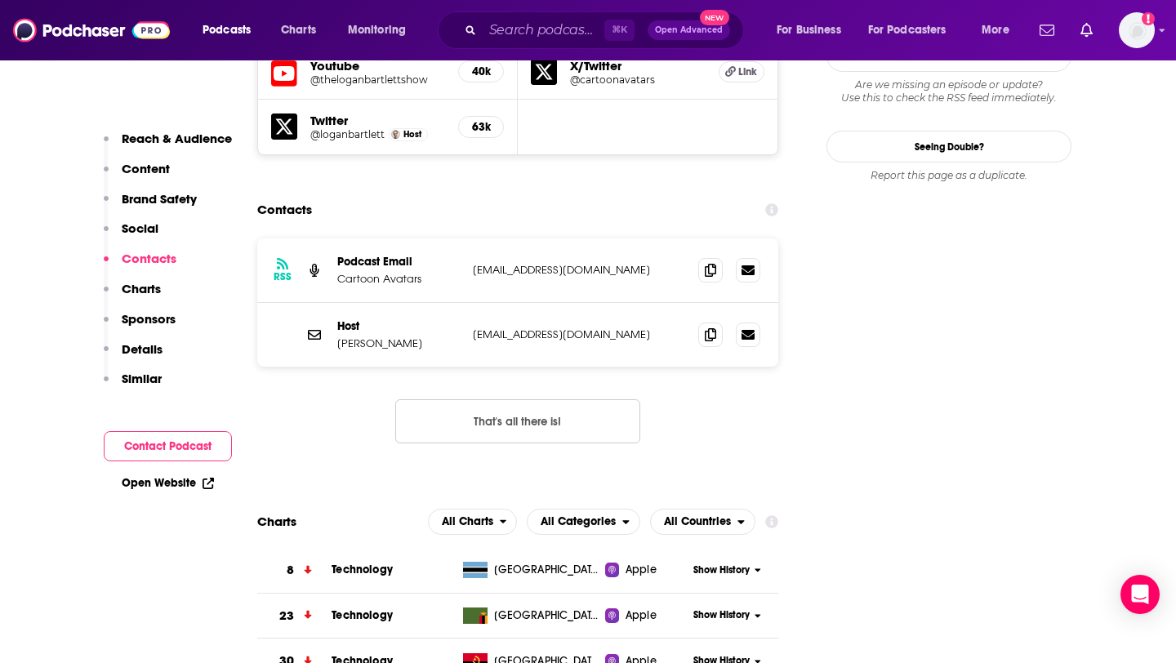
scroll to position [1697, 0]
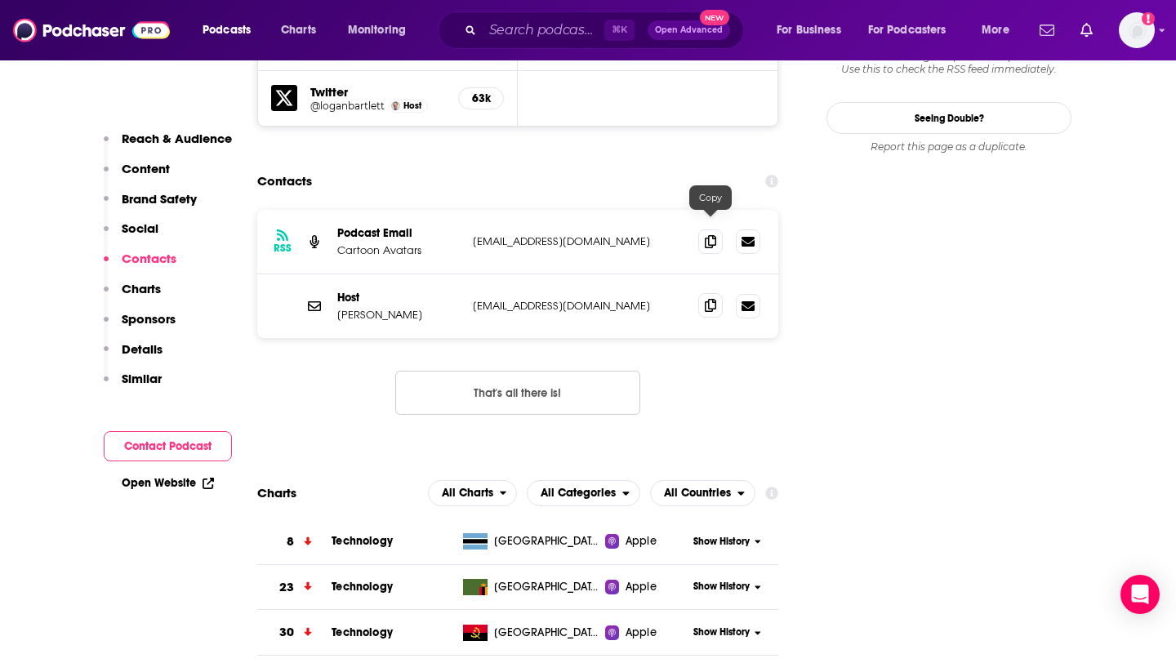
click at [705, 299] on icon at bounding box center [710, 305] width 11 height 13
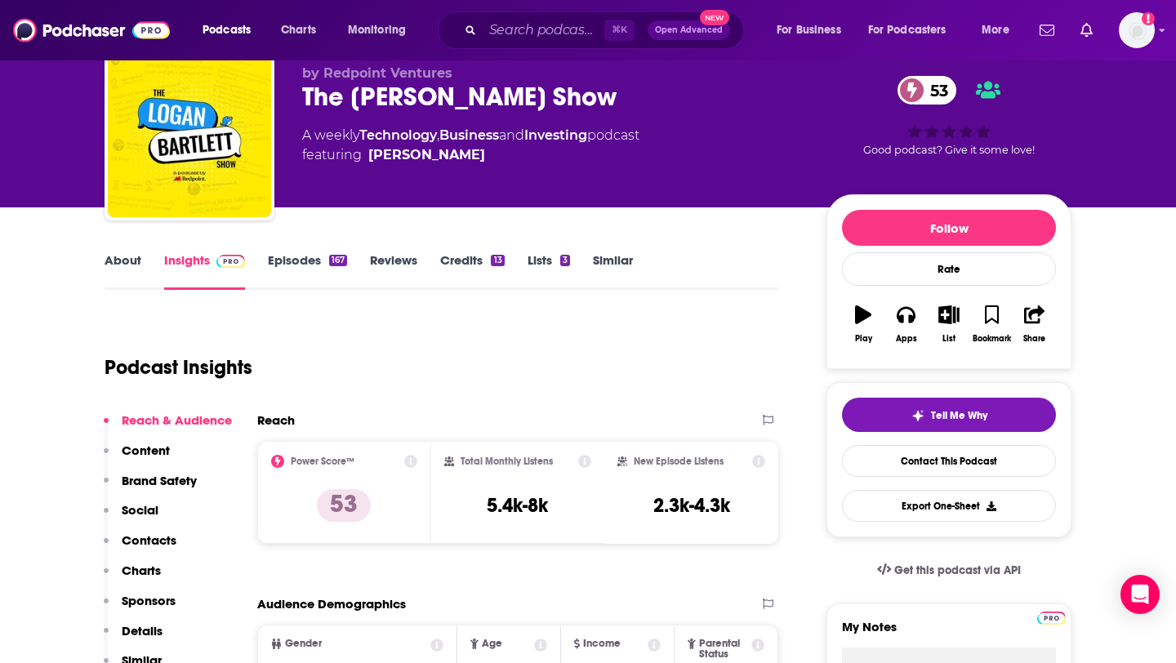
scroll to position [0, 0]
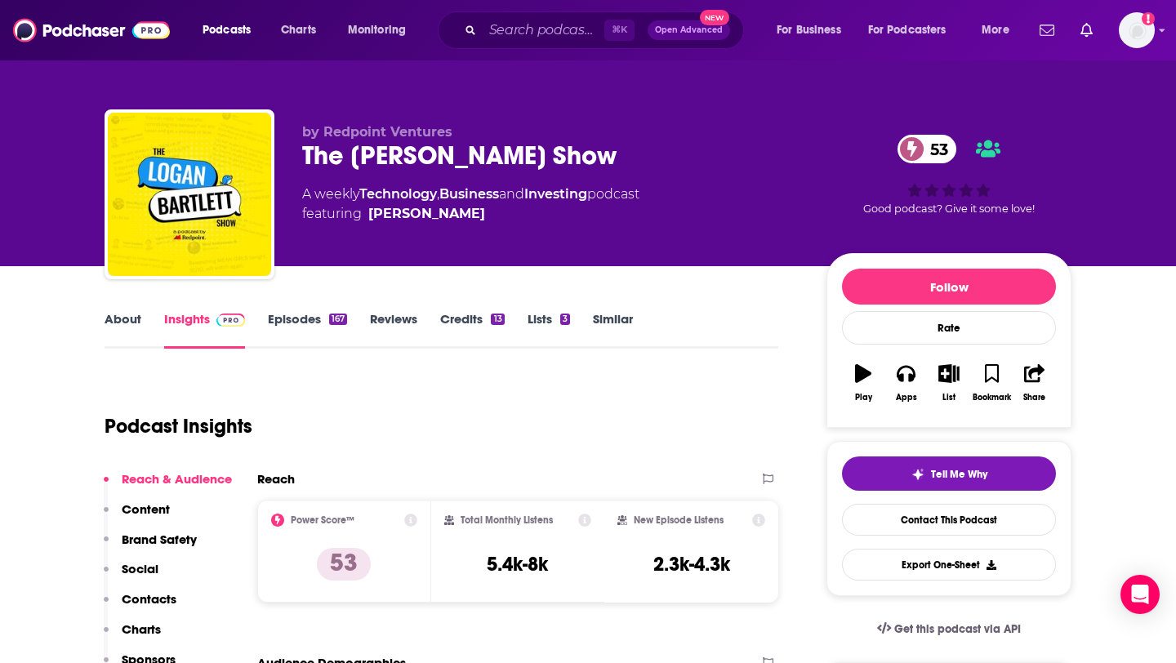
click at [332, 318] on div "167" at bounding box center [338, 318] width 18 height 11
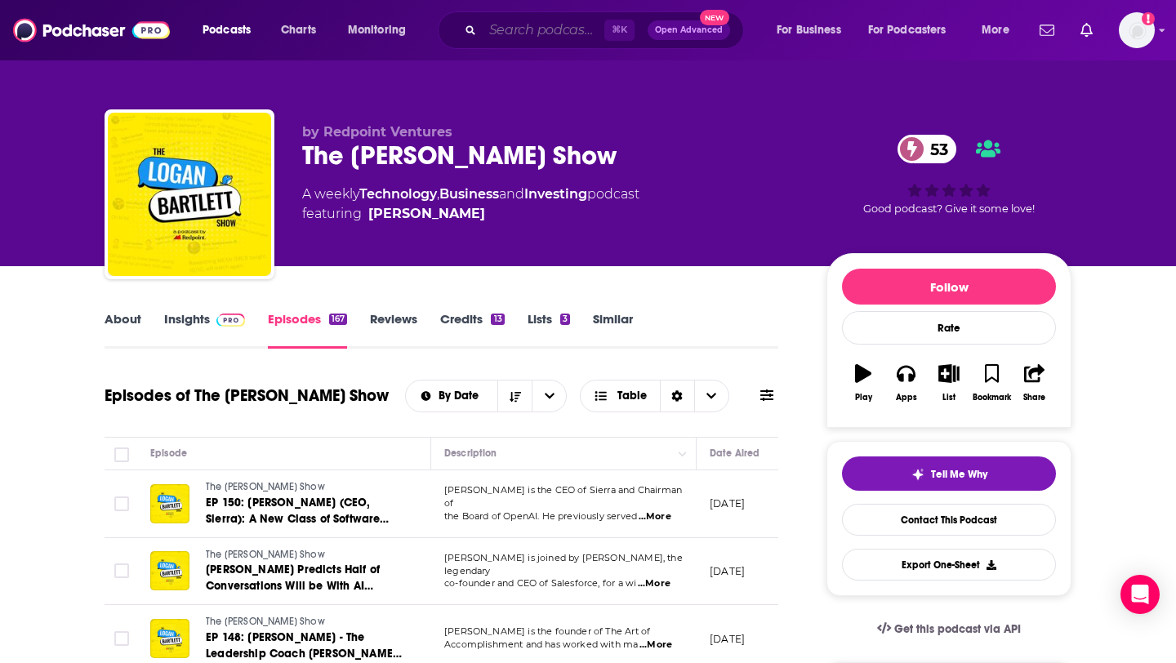
click at [508, 33] on input "Search podcasts, credits, & more..." at bounding box center [543, 30] width 122 height 26
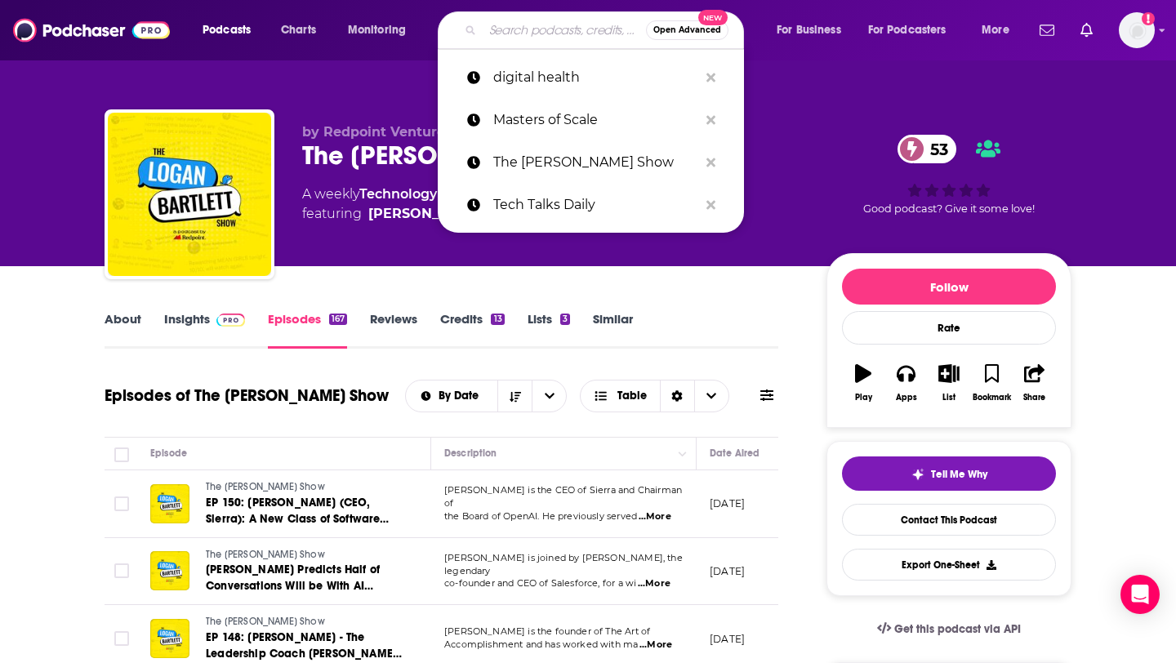
paste input "Lifers with Christina Farr"
type input "Lifers with Christina Farr"
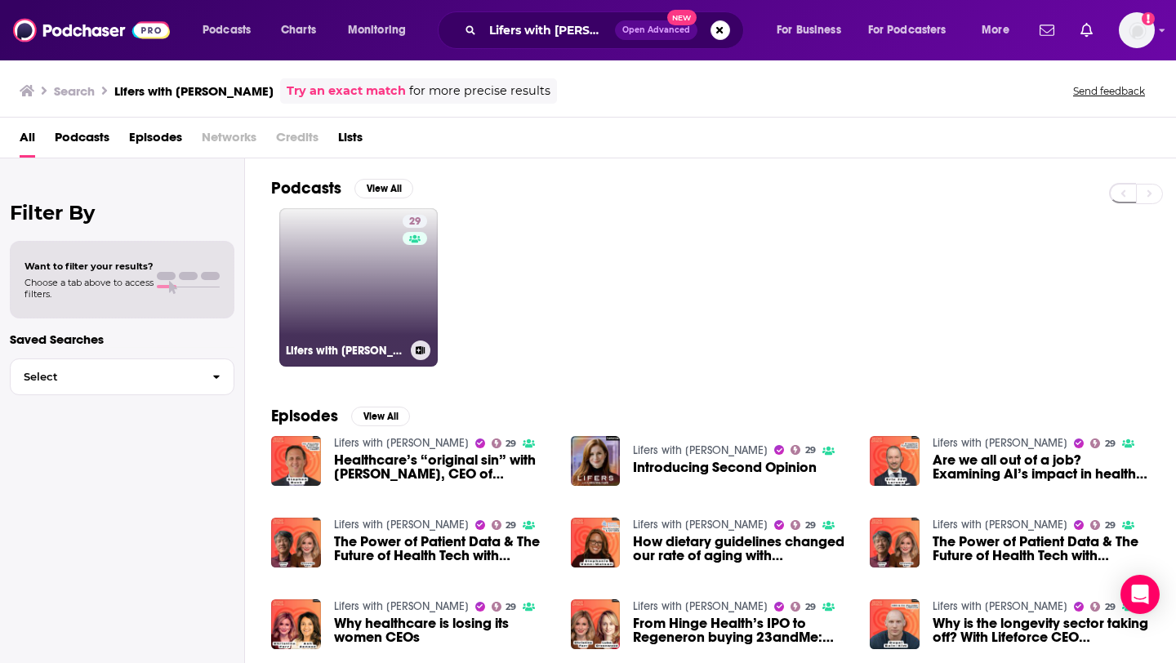
click at [361, 278] on link "29 Lifers with Christina Farr" at bounding box center [358, 287] width 158 height 158
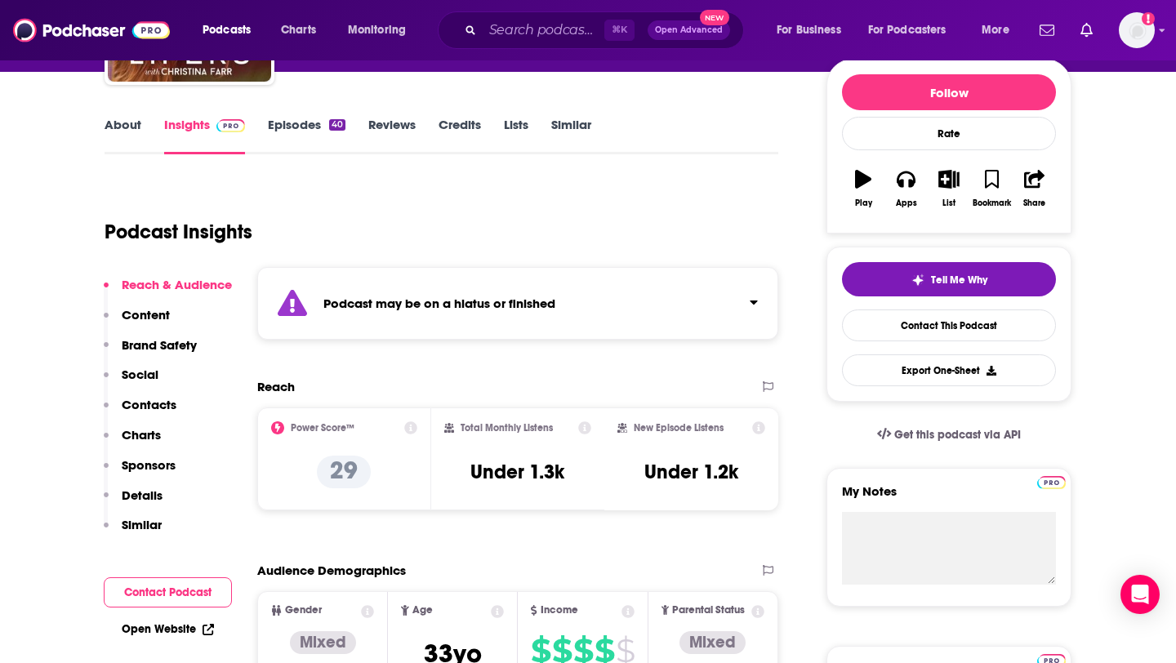
scroll to position [176, 0]
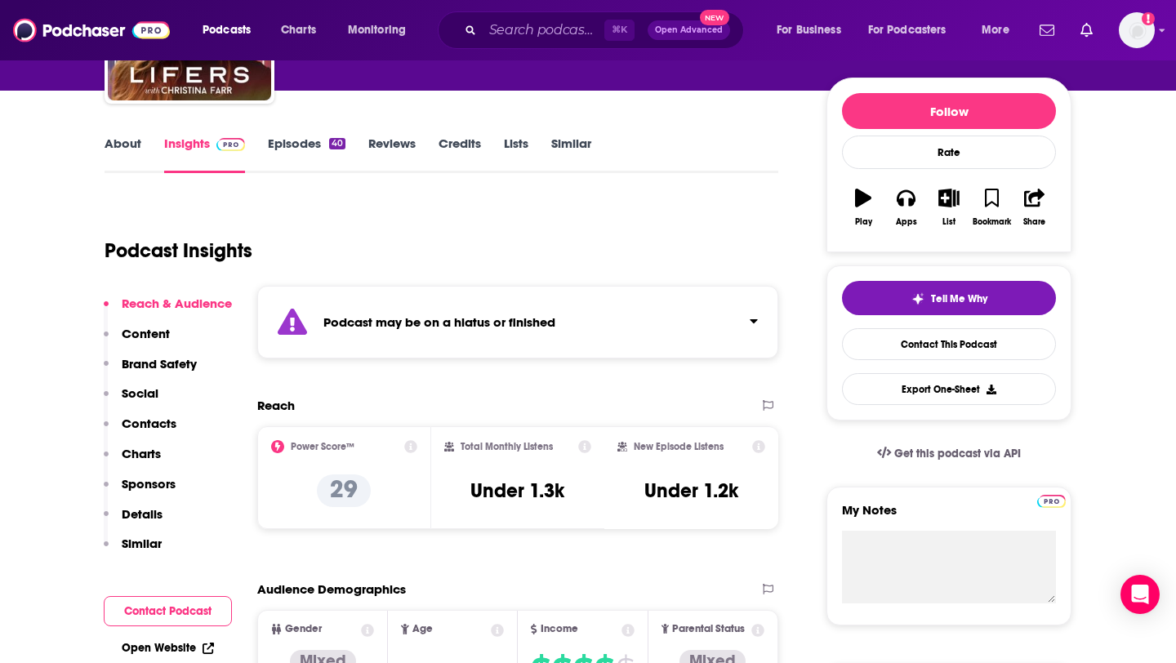
click at [292, 141] on link "Episodes 40" at bounding box center [307, 155] width 78 height 38
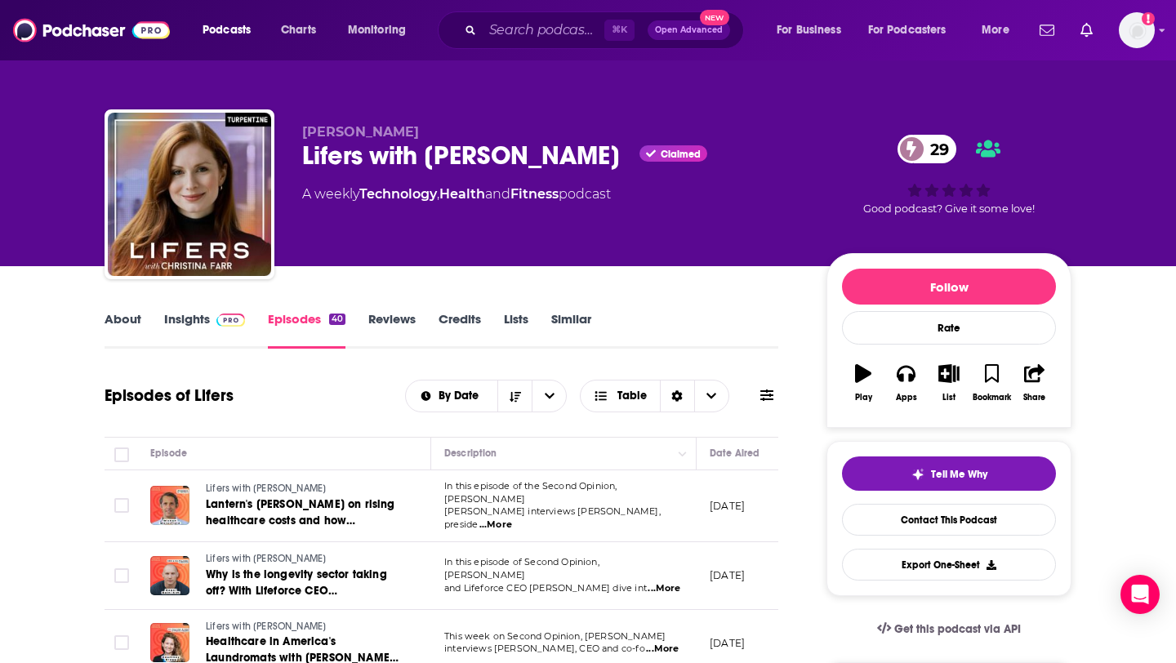
click at [233, 322] on img at bounding box center [230, 319] width 29 height 13
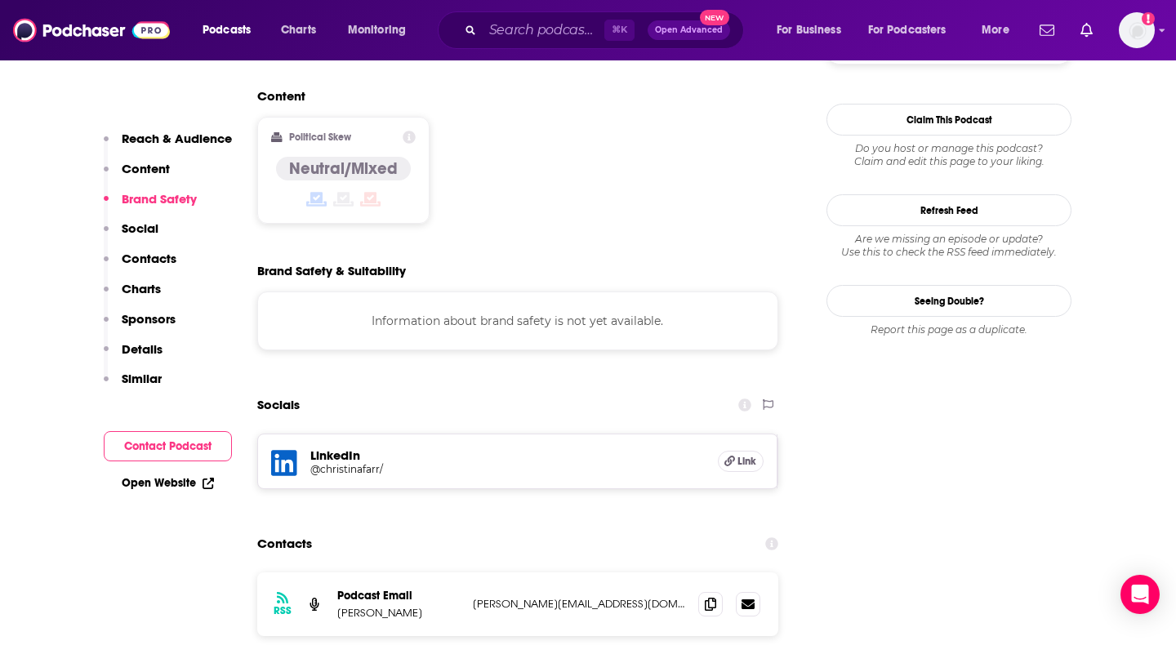
scroll to position [1341, 0]
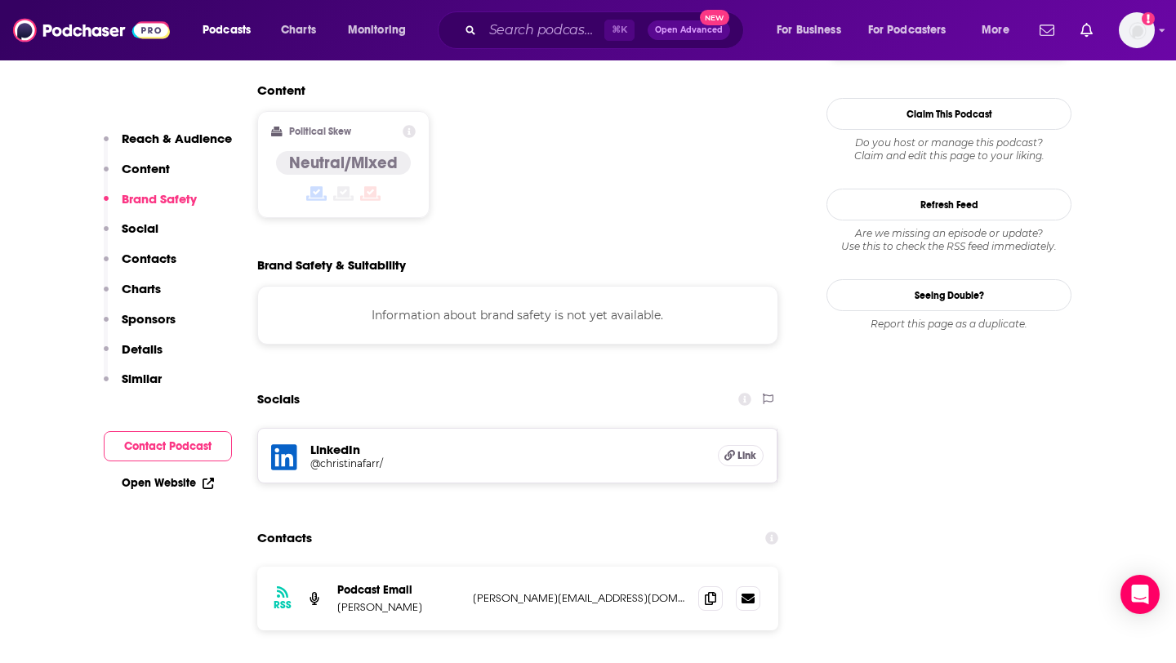
click at [317, 442] on h5 "LinkedIn" at bounding box center [507, 450] width 394 height 16
click at [287, 444] on icon at bounding box center [284, 457] width 26 height 26
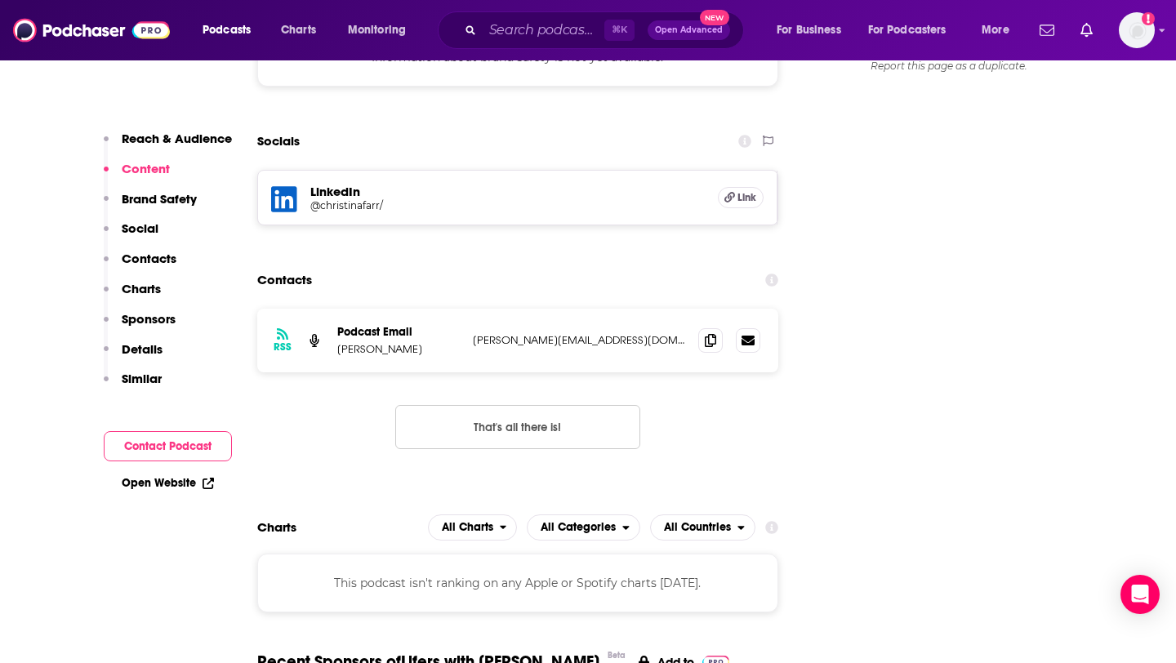
scroll to position [0, 0]
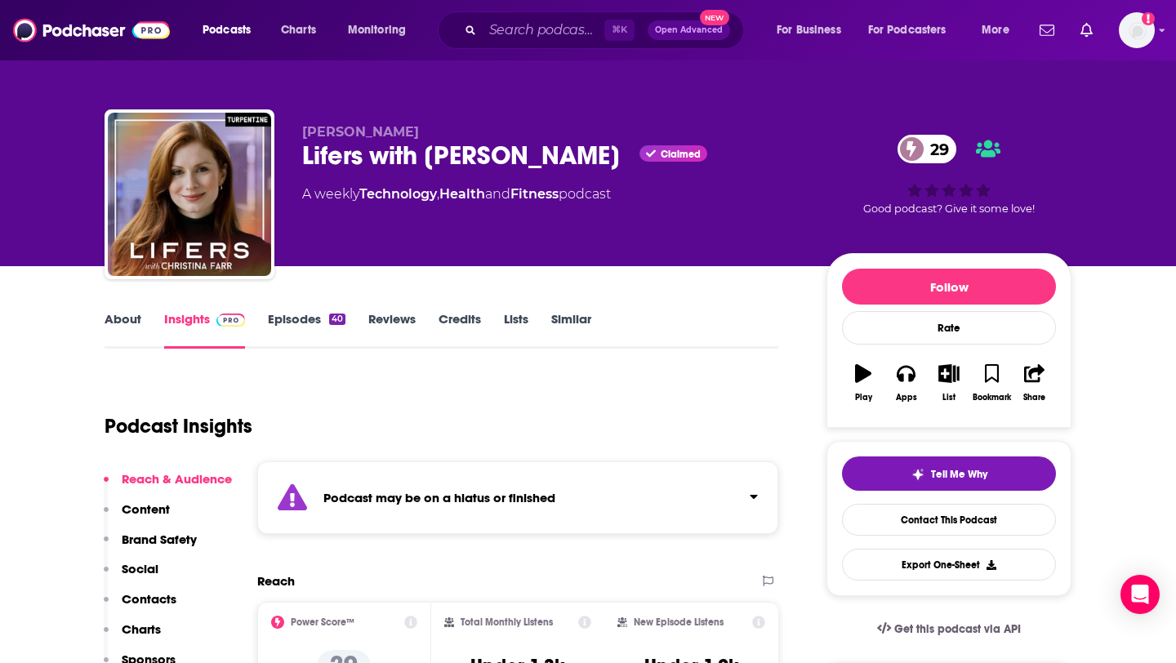
click at [309, 318] on link "Episodes 40" at bounding box center [307, 330] width 78 height 38
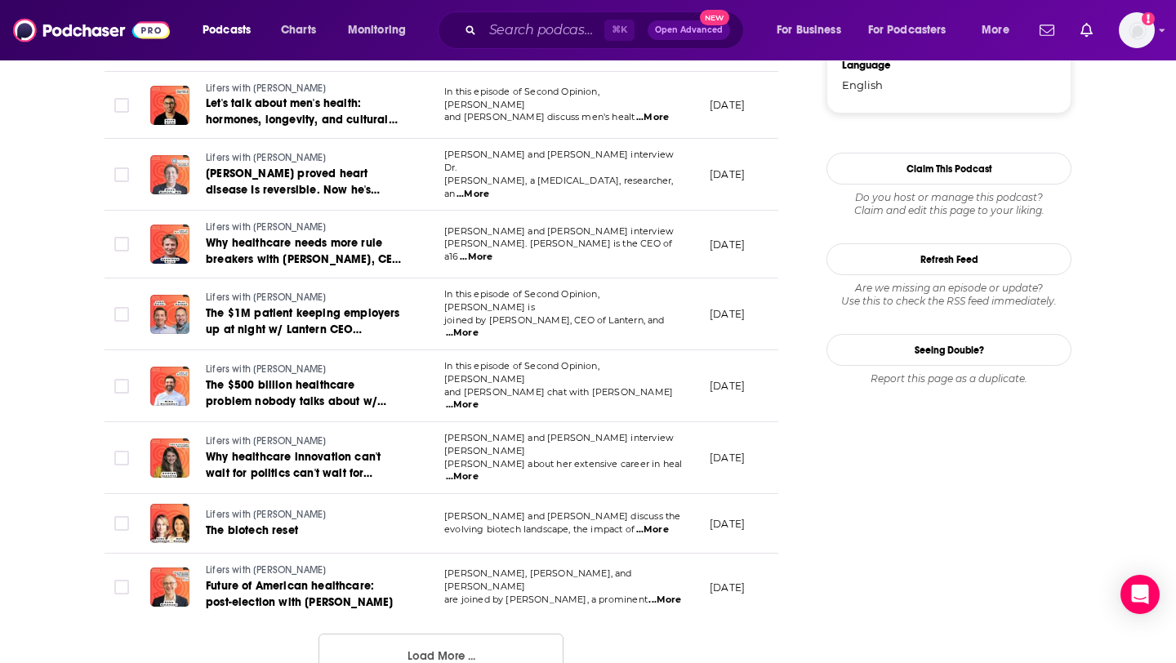
scroll to position [1582, 0]
click at [498, 633] on button "Load More ..." at bounding box center [440, 655] width 245 height 44
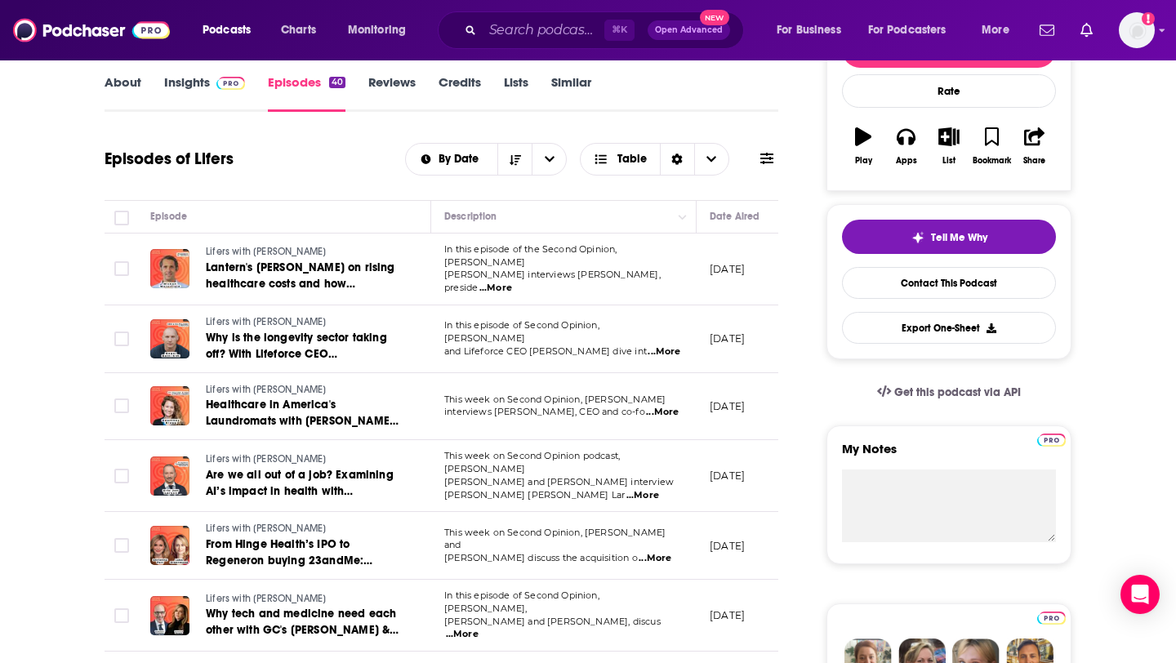
scroll to position [0, 0]
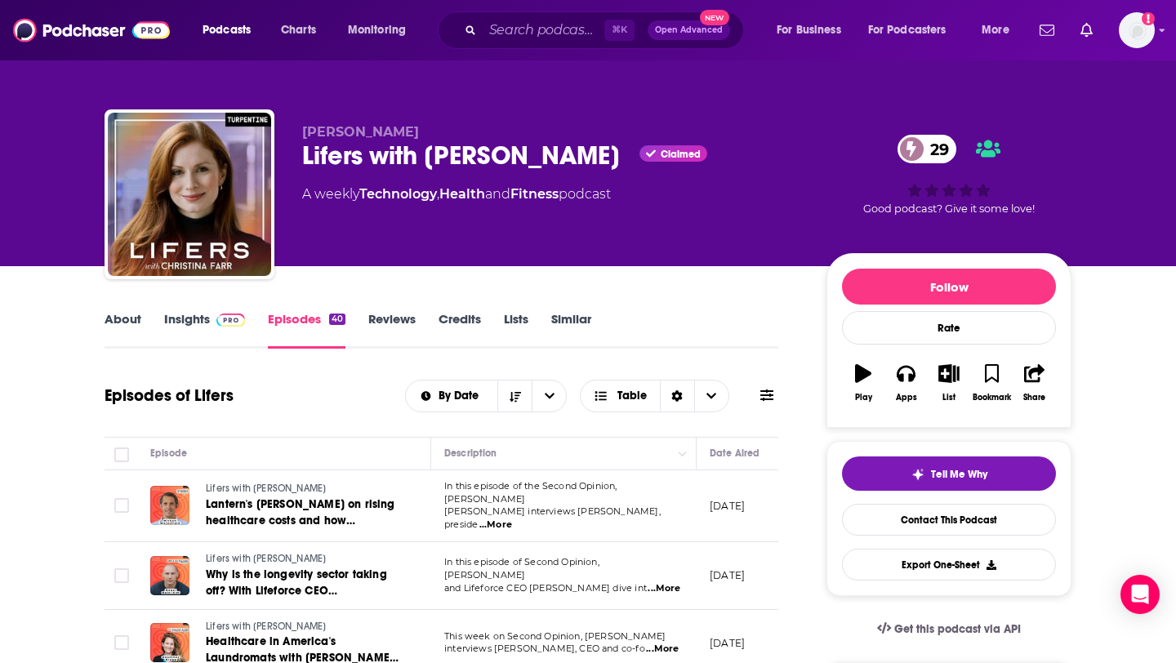
click at [196, 327] on link "Insights" at bounding box center [204, 330] width 81 height 38
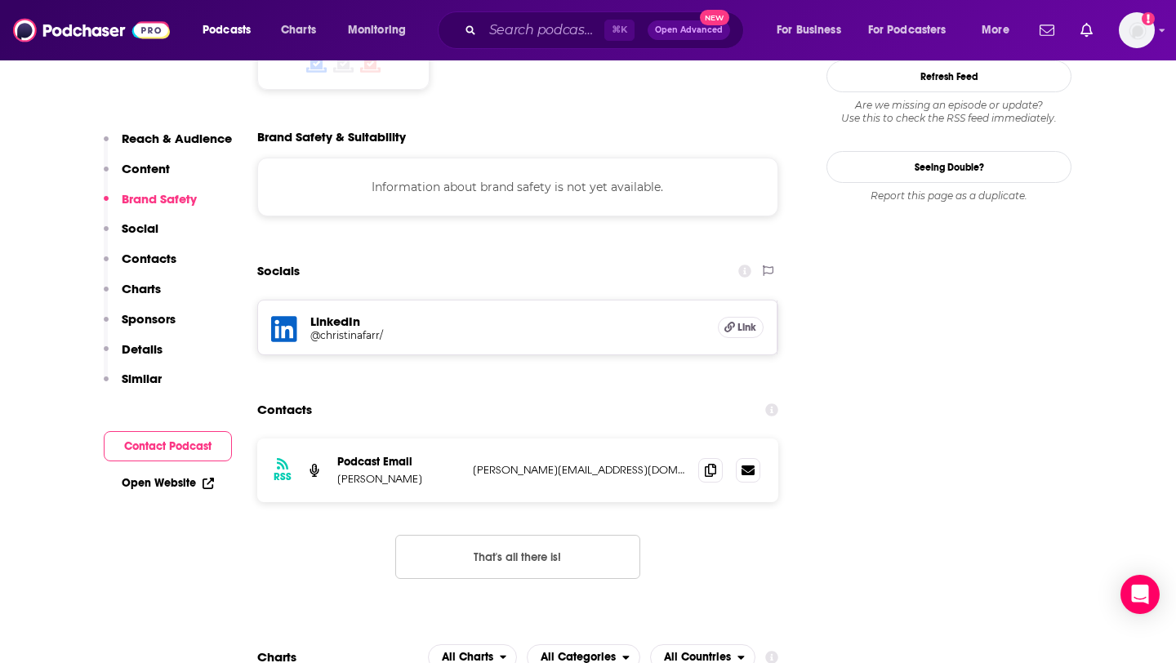
scroll to position [1548, 0]
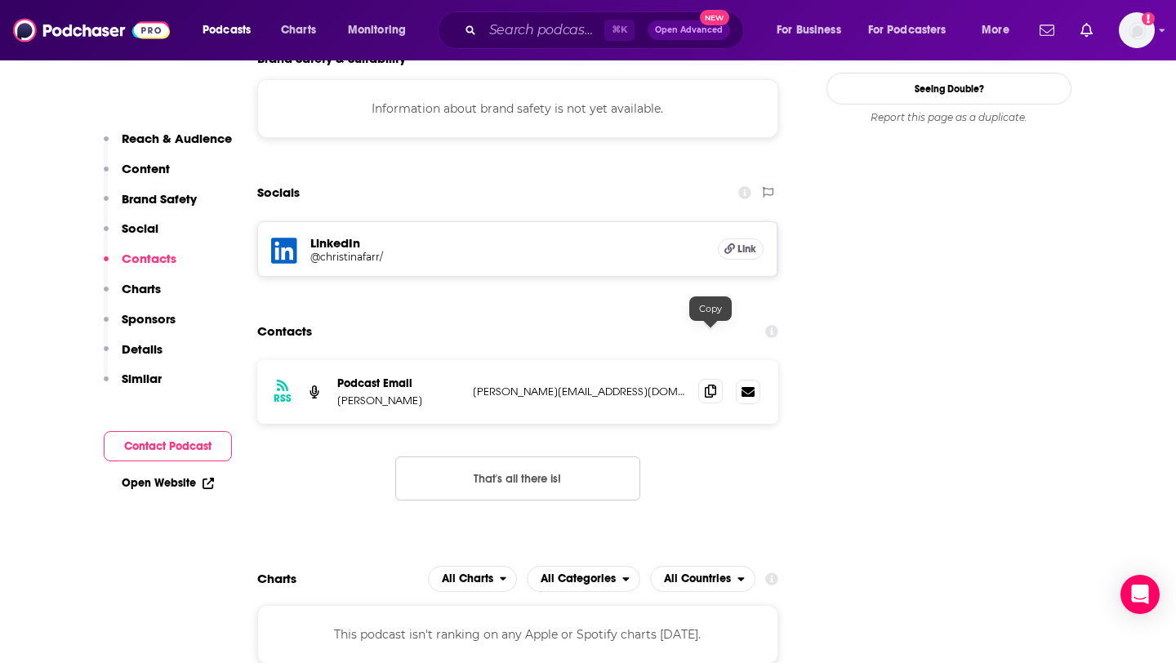
click at [707, 385] on icon at bounding box center [710, 391] width 11 height 13
click at [487, 30] on input "Search podcasts, credits, & more..." at bounding box center [543, 30] width 122 height 26
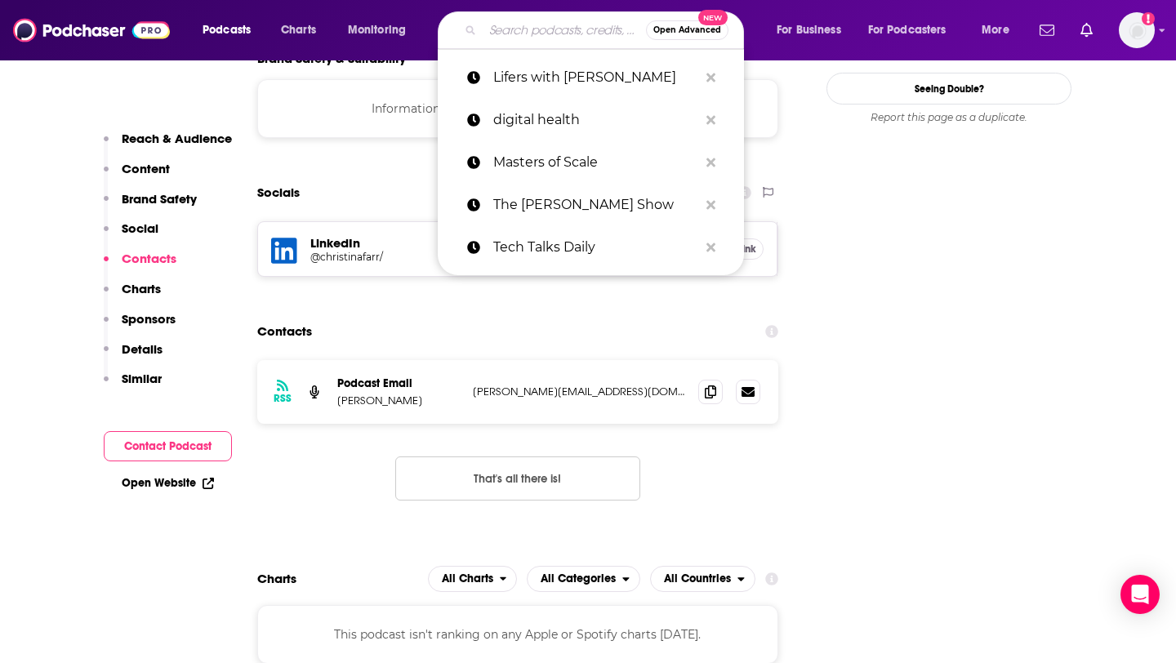
paste input "Becker's Healthcare: Digital Health + IT"
type input "Becker's Healthcare: Digital Health + IT"
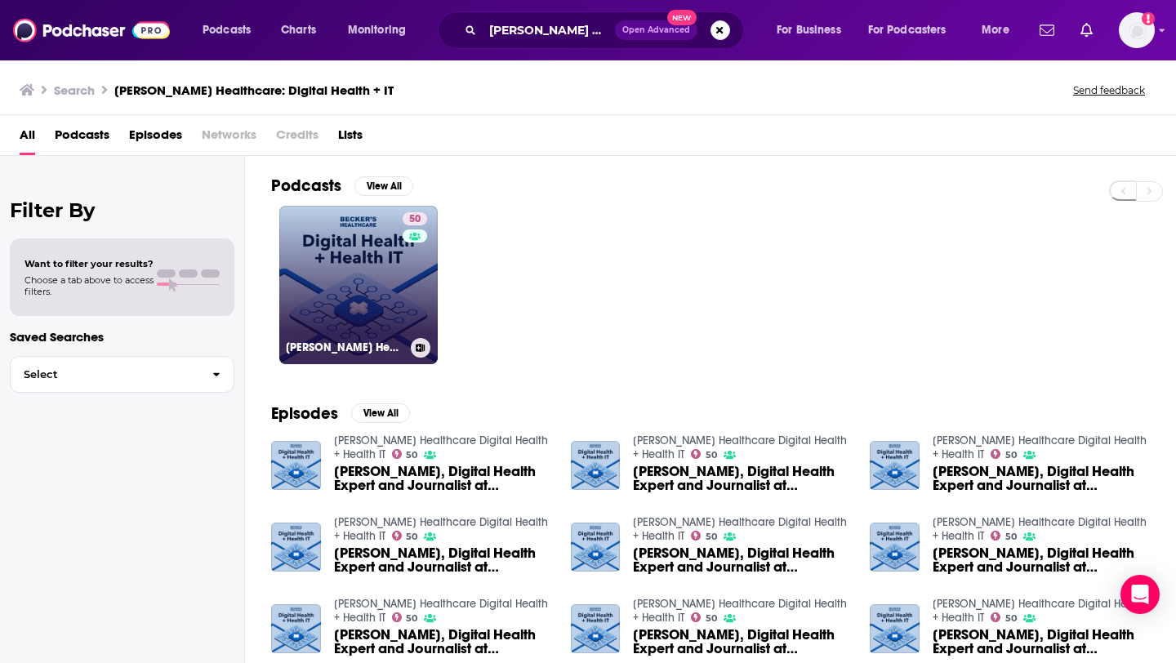
click at [351, 309] on link "50 Becker’s Healthcare Digital Health + Health IT" at bounding box center [358, 285] width 158 height 158
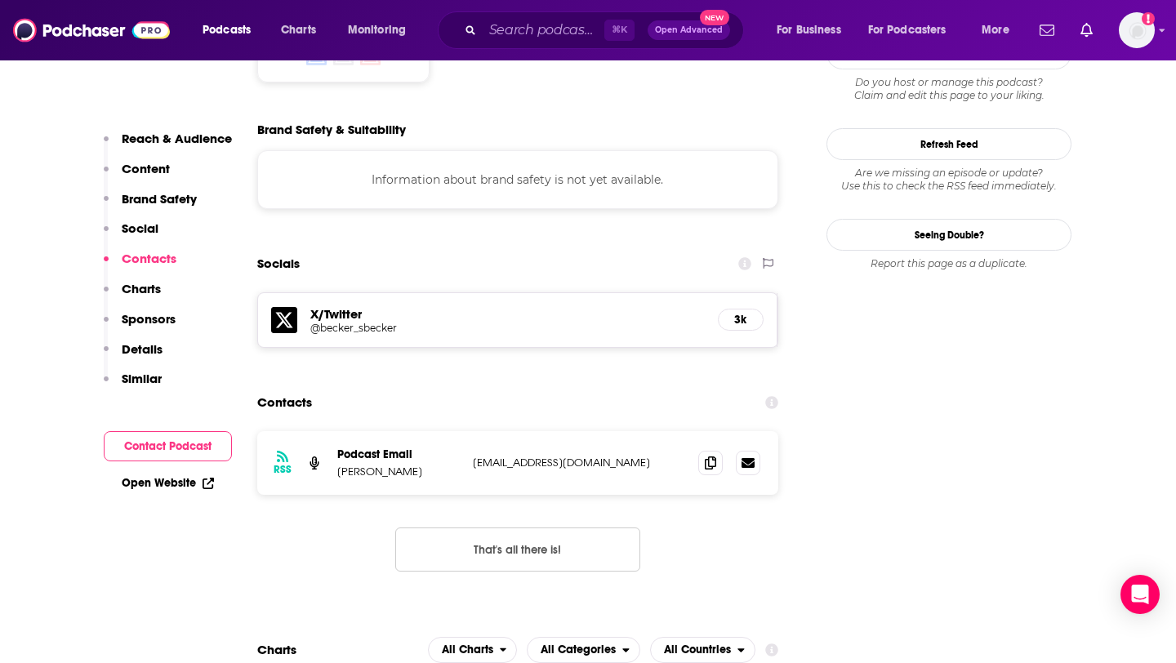
scroll to position [1389, 0]
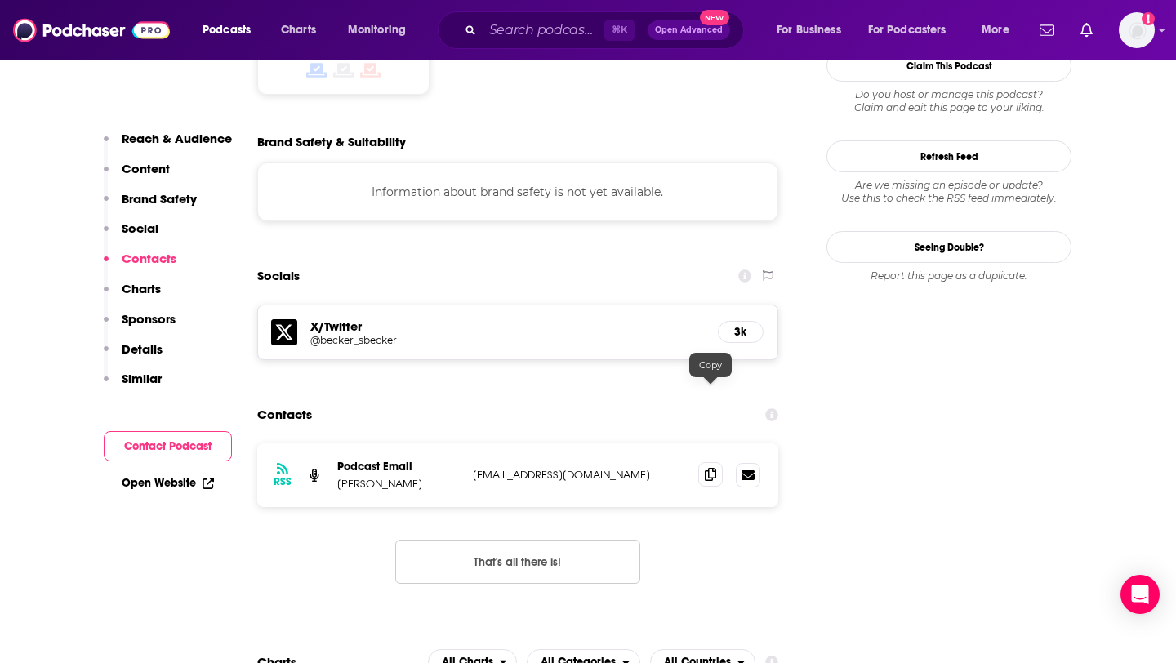
click at [709, 468] on icon at bounding box center [710, 474] width 11 height 13
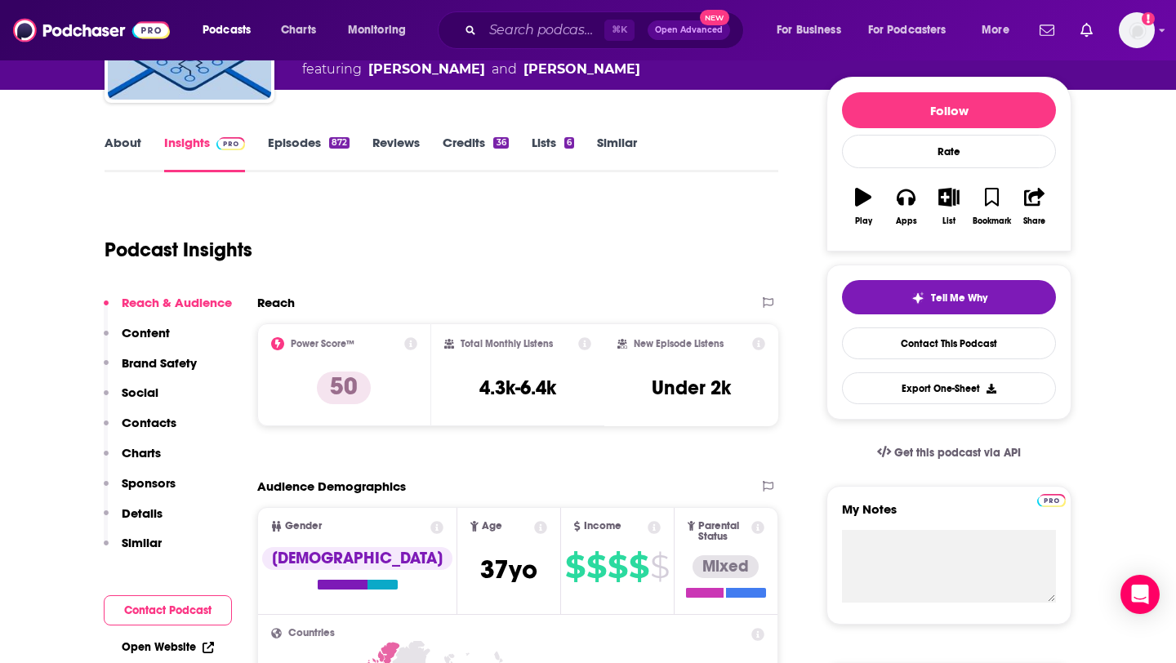
scroll to position [0, 0]
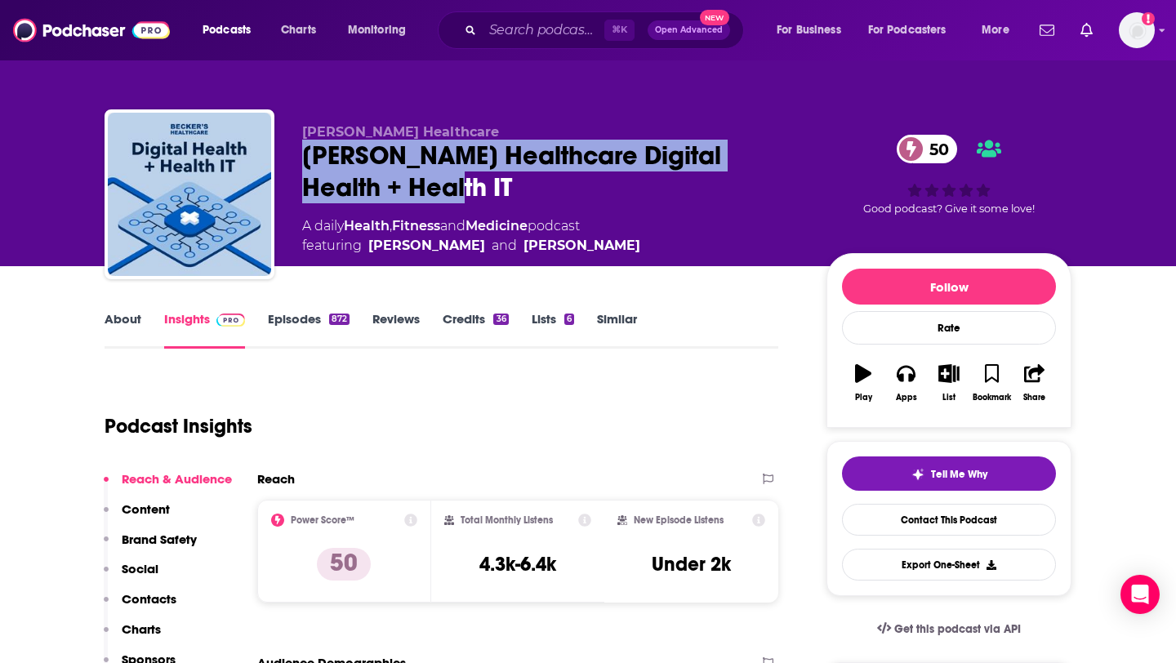
drag, startPoint x: 293, startPoint y: 147, endPoint x: 424, endPoint y: 191, distance: 137.9
click at [424, 192] on div "Becker's Healthcare Becker’s Healthcare Digital Health + Health IT 50 A daily H…" at bounding box center [587, 197] width 967 height 176
copy h2 "Becker’s Healthcare Digital Health + Health IT"
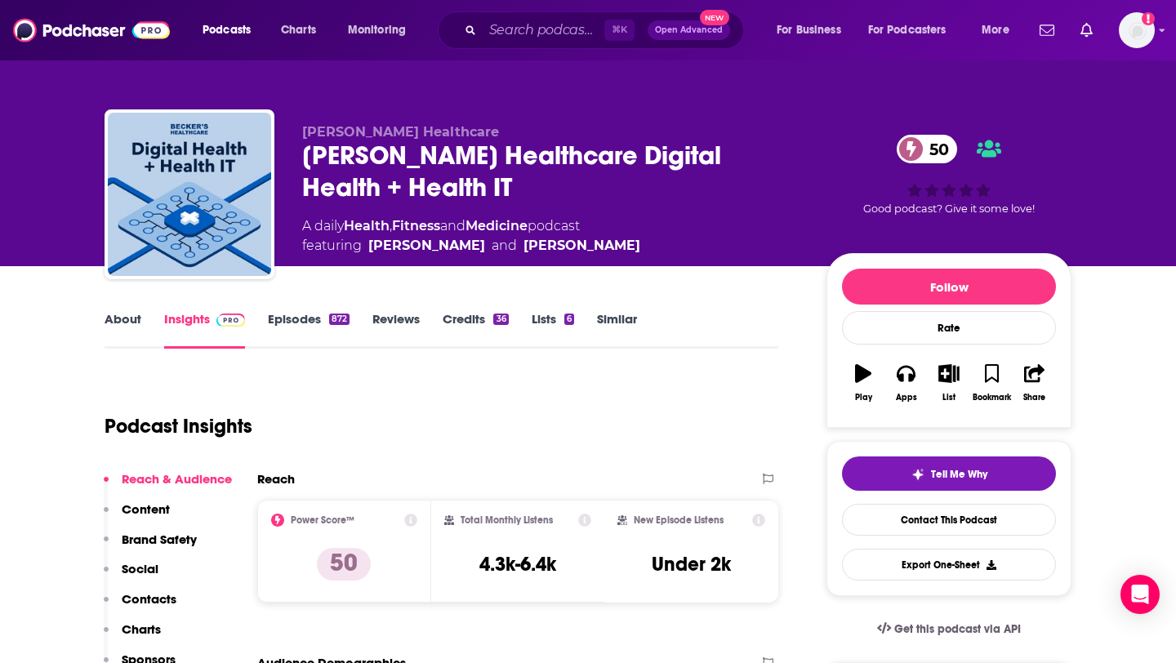
click at [439, 419] on div "Podcast Insights" at bounding box center [434, 416] width 660 height 83
click at [531, 241] on link "Scott Becker" at bounding box center [581, 246] width 117 height 20
click at [316, 315] on link "Episodes 872" at bounding box center [309, 330] width 82 height 38
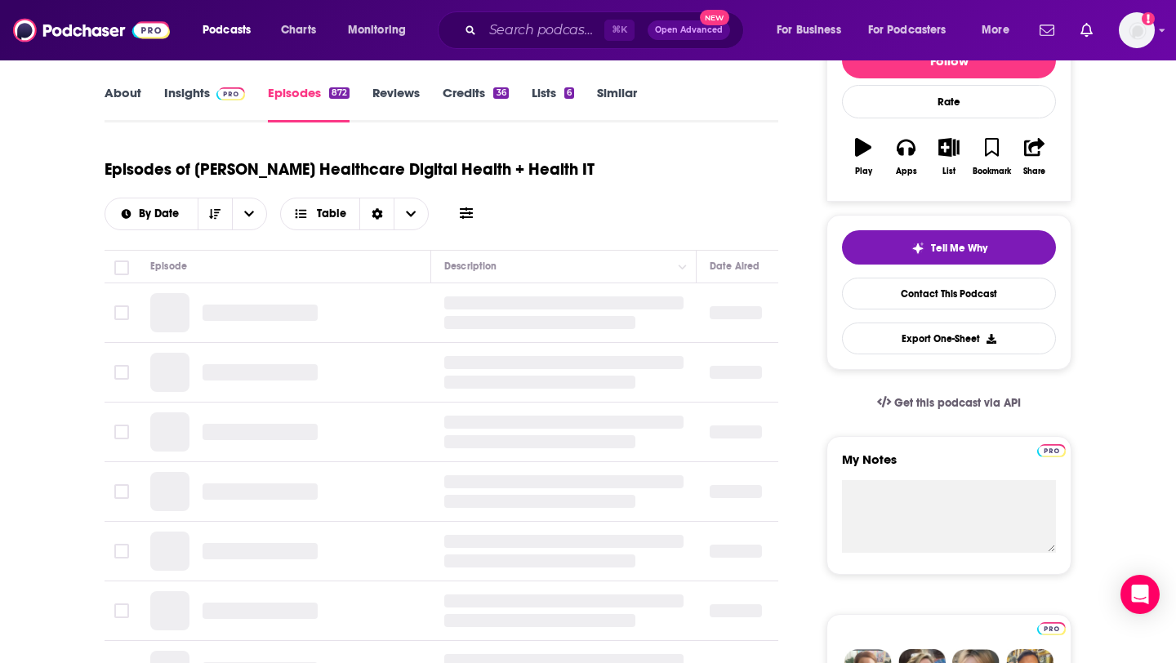
scroll to position [232, 0]
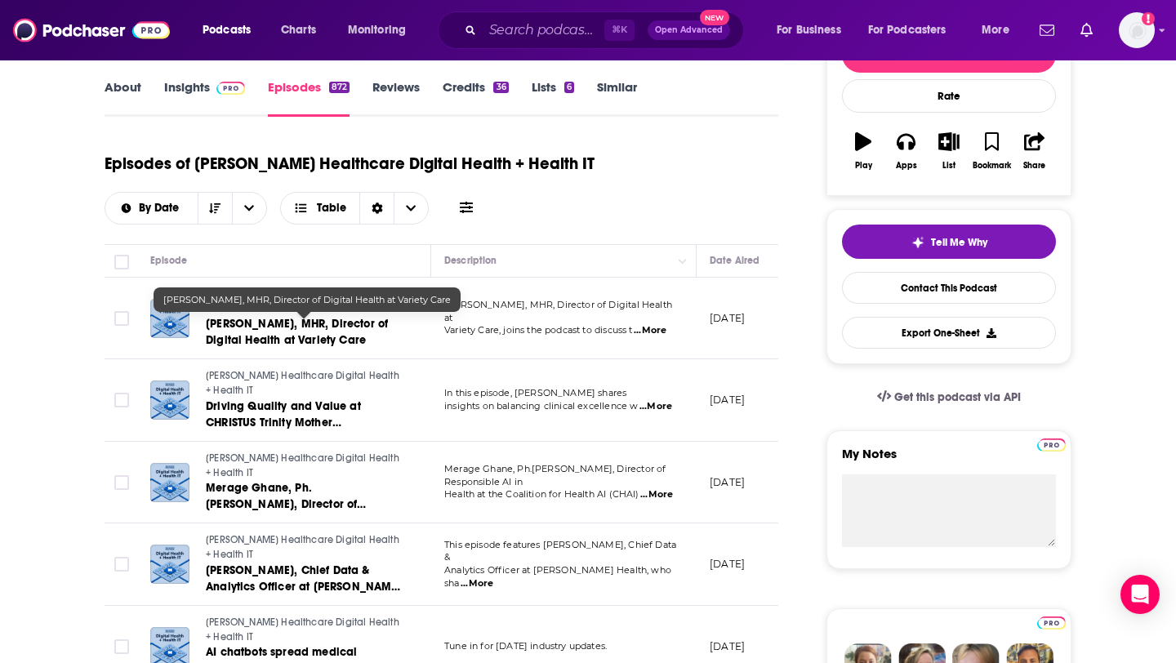
click at [357, 335] on span "Robb Wetmore, MHR, Director of Digital Health at Variety Care" at bounding box center [297, 332] width 182 height 30
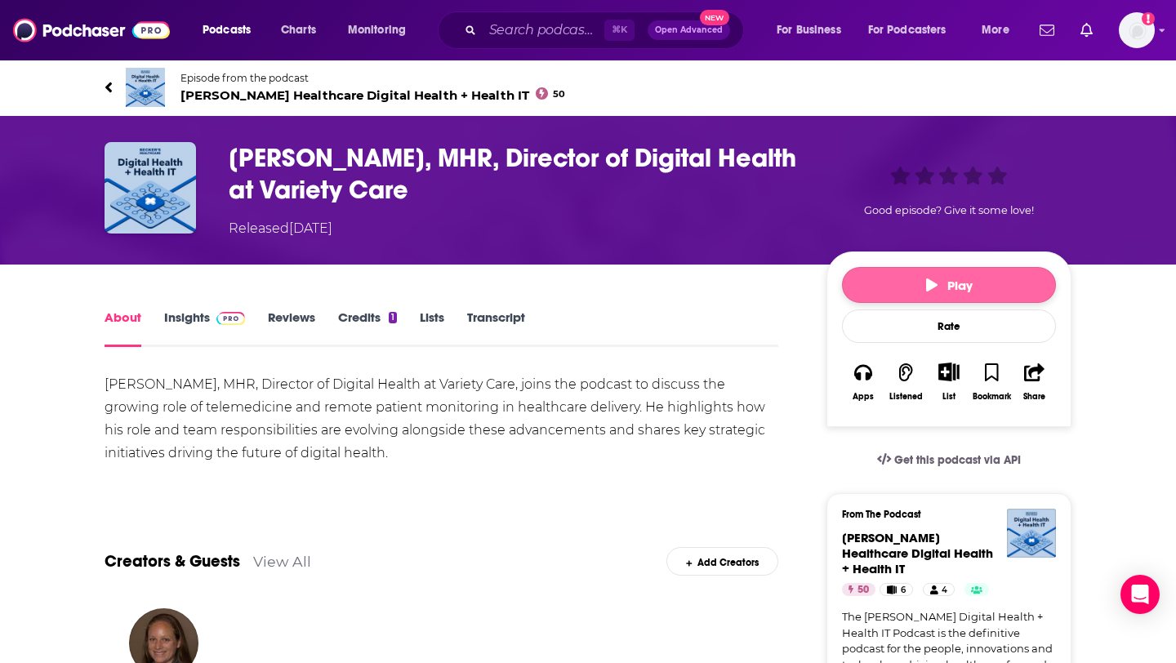
click at [930, 287] on icon "button" at bounding box center [931, 284] width 11 height 13
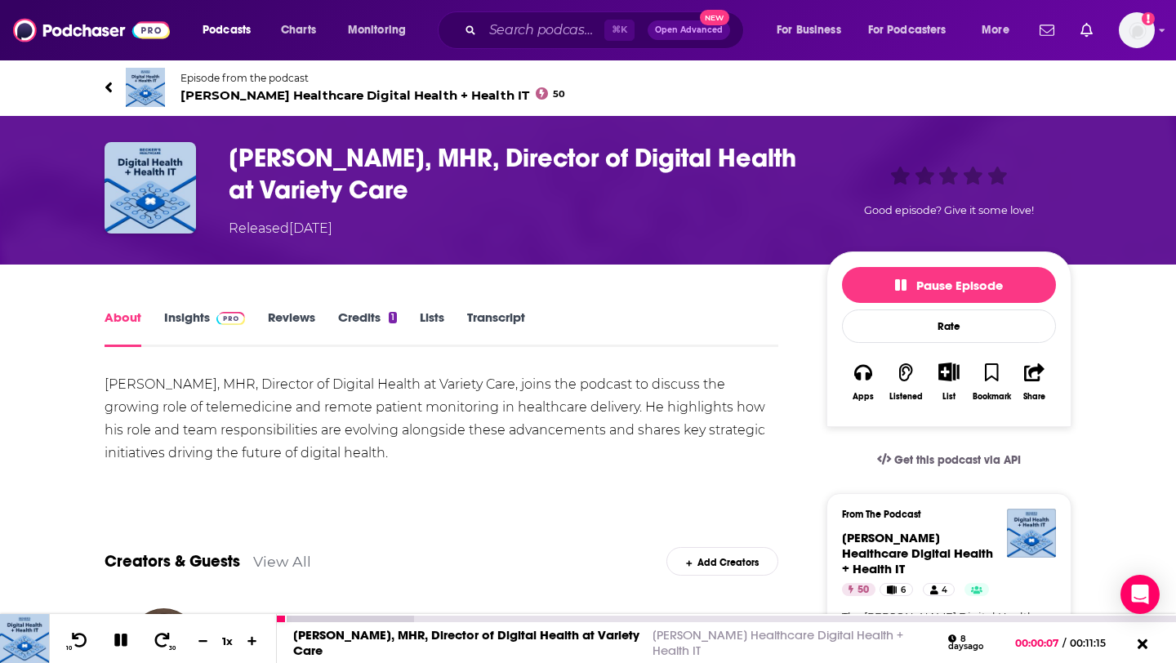
click at [122, 637] on icon at bounding box center [120, 639] width 13 height 13
click at [485, 321] on link "Transcript" at bounding box center [496, 328] width 58 height 38
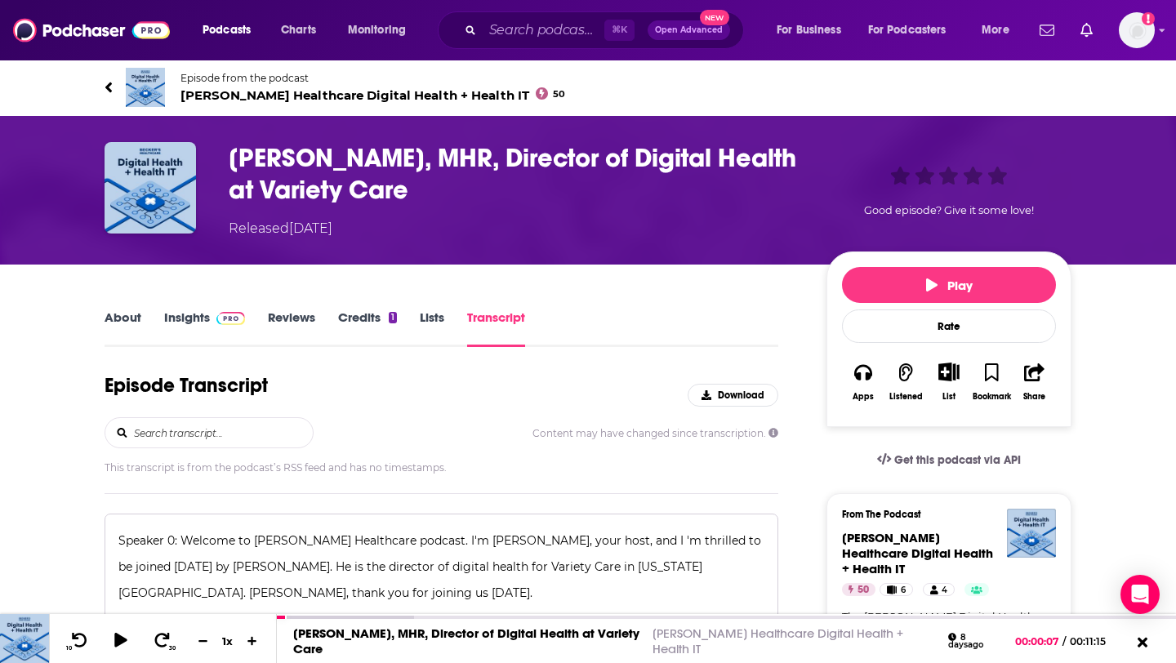
scroll to position [179, 0]
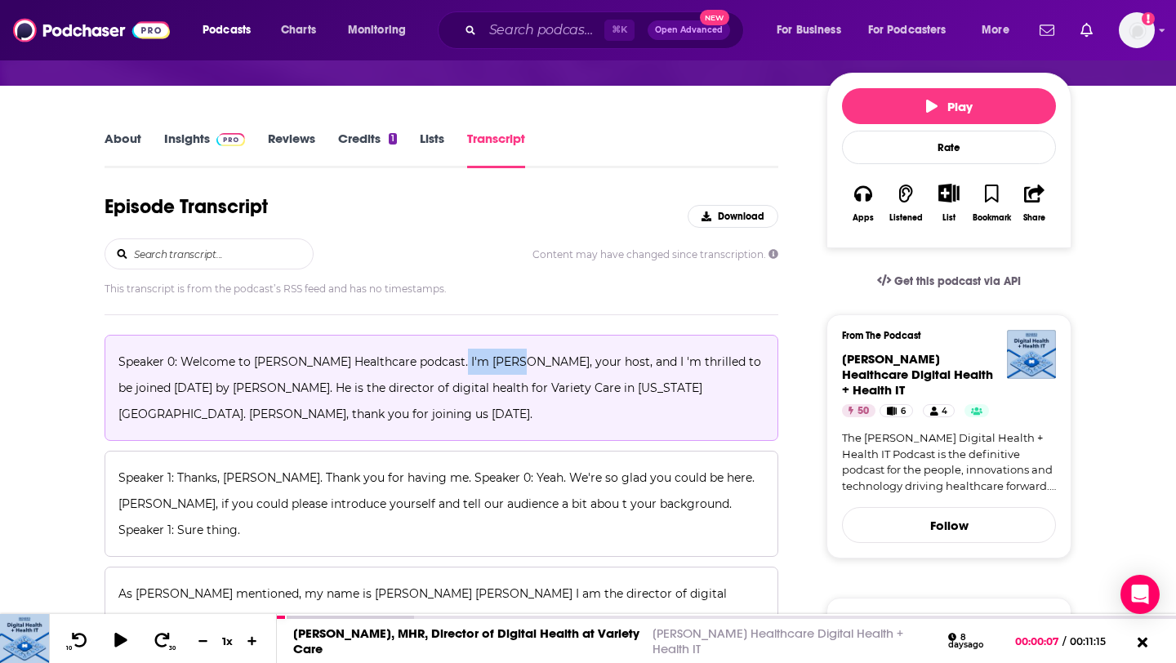
drag, startPoint x: 442, startPoint y: 362, endPoint x: 498, endPoint y: 360, distance: 55.5
click at [498, 360] on span "Speaker 0: Welcome to Becker's Healthcare podcast. I'm Chris Sosa, your host, a…" at bounding box center [441, 387] width 646 height 67
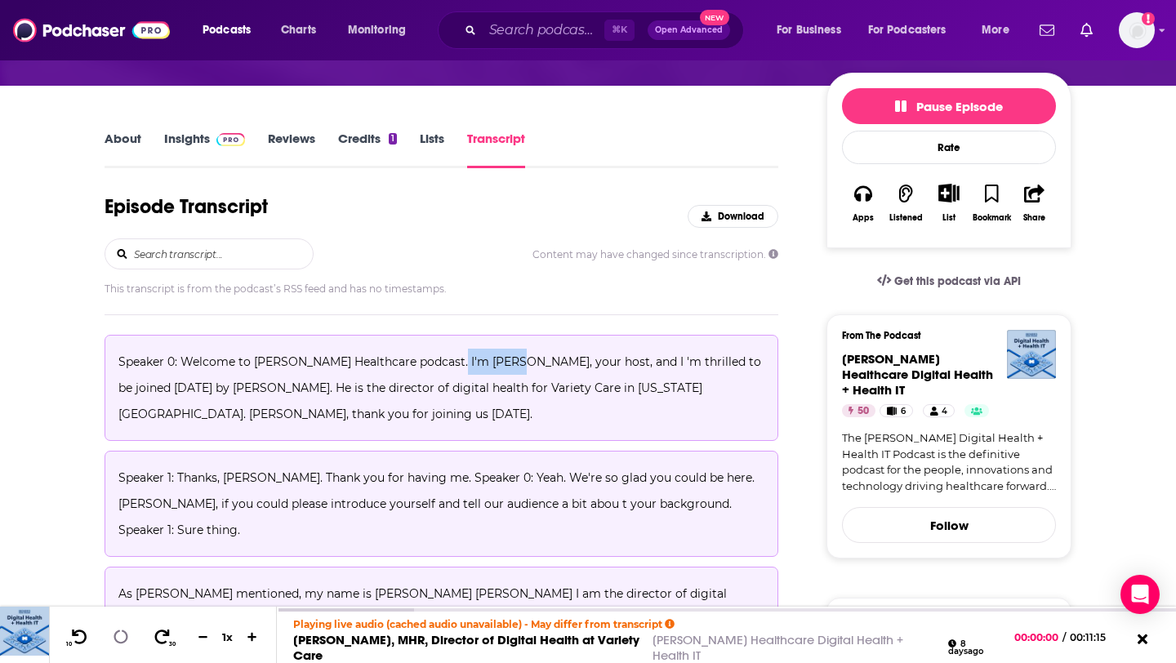
copy span "Chris Sosa"
click at [127, 633] on icon at bounding box center [121, 635] width 18 height 18
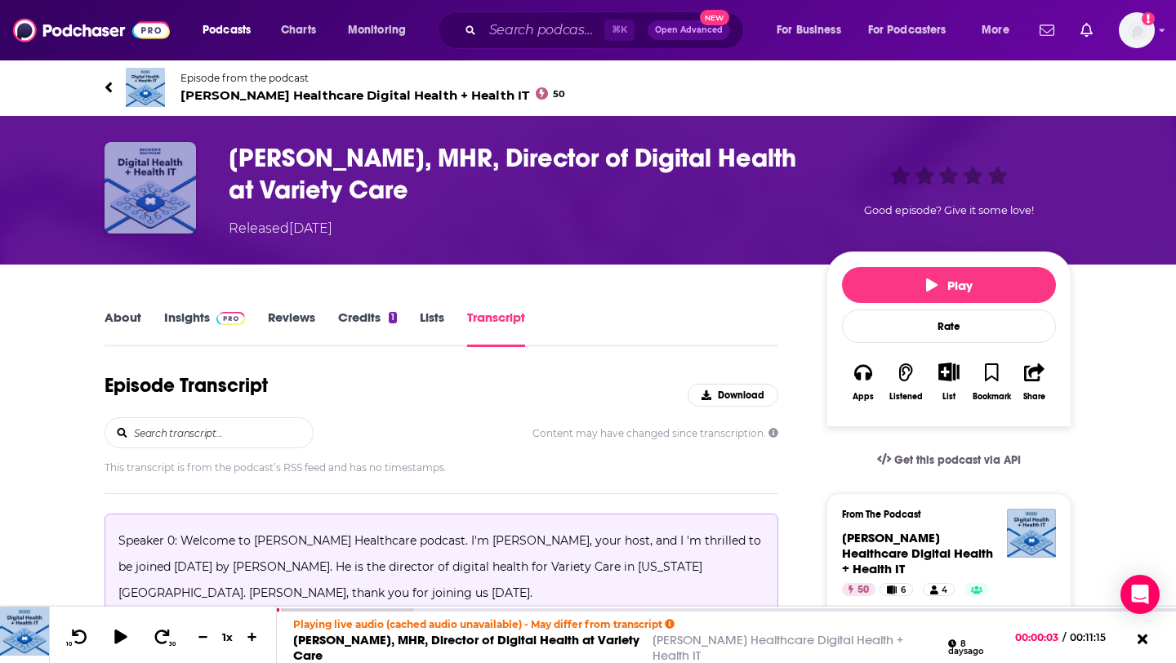
click at [167, 185] on img "Robb Wetmore, MHR, Director of Digital Health at Variety Care" at bounding box center [149, 187] width 91 height 91
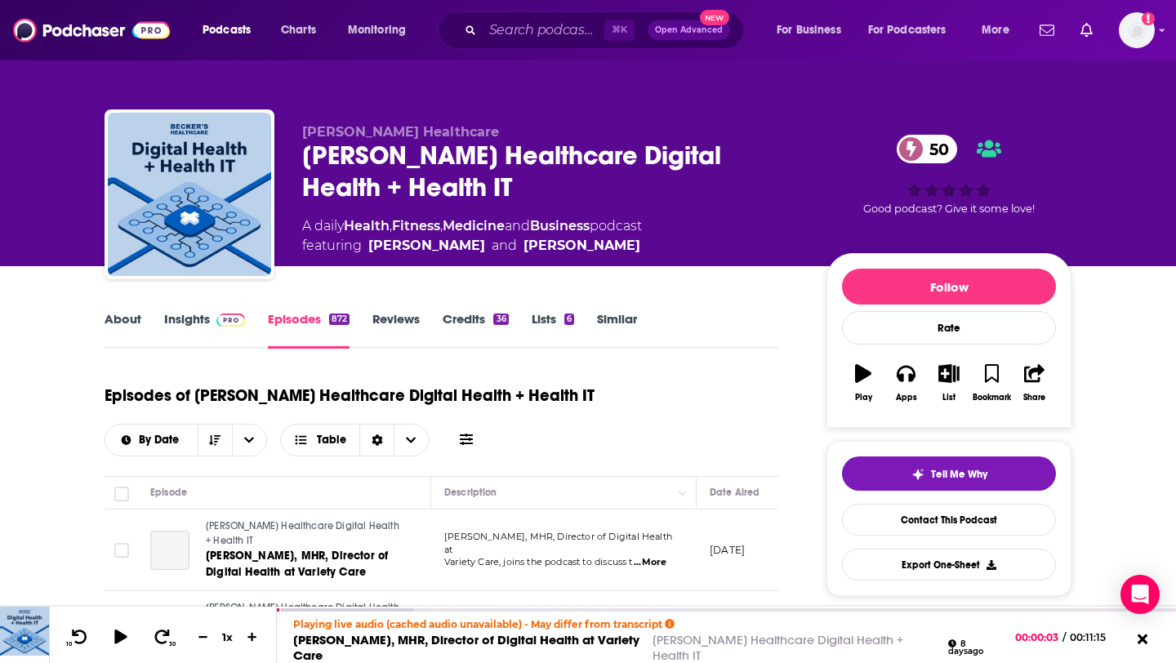
scroll to position [241, 0]
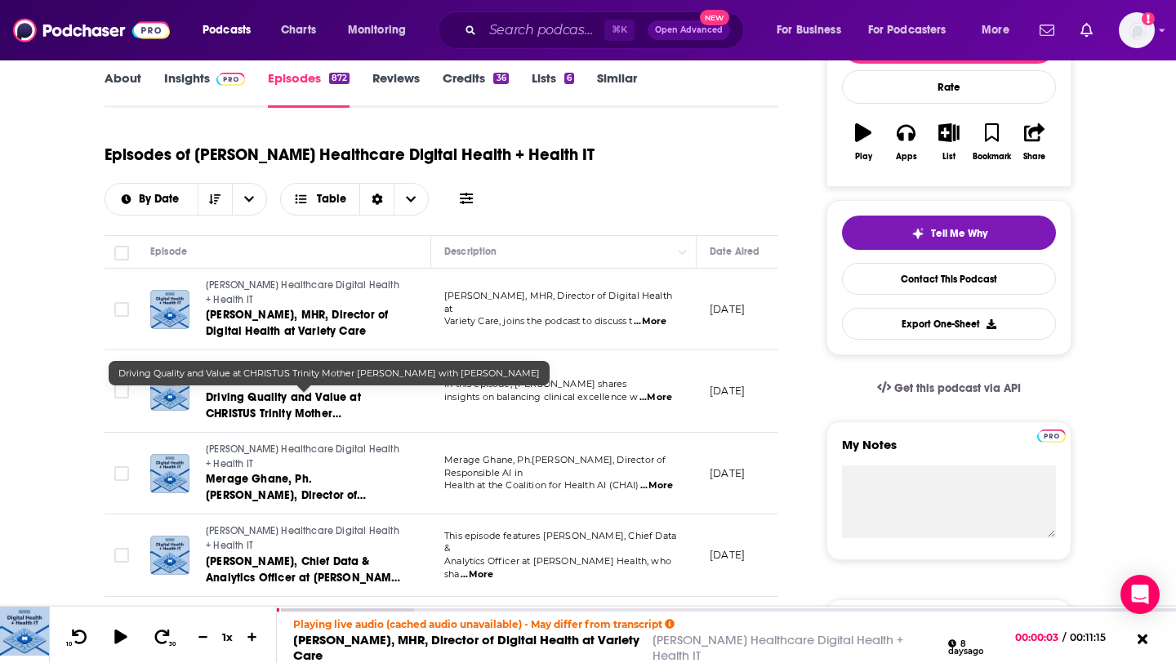
click at [276, 397] on span "Driving Quality and Value at CHRISTUS Trinity Mother Frances with Dr. Deepthi B…" at bounding box center [283, 421] width 155 height 63
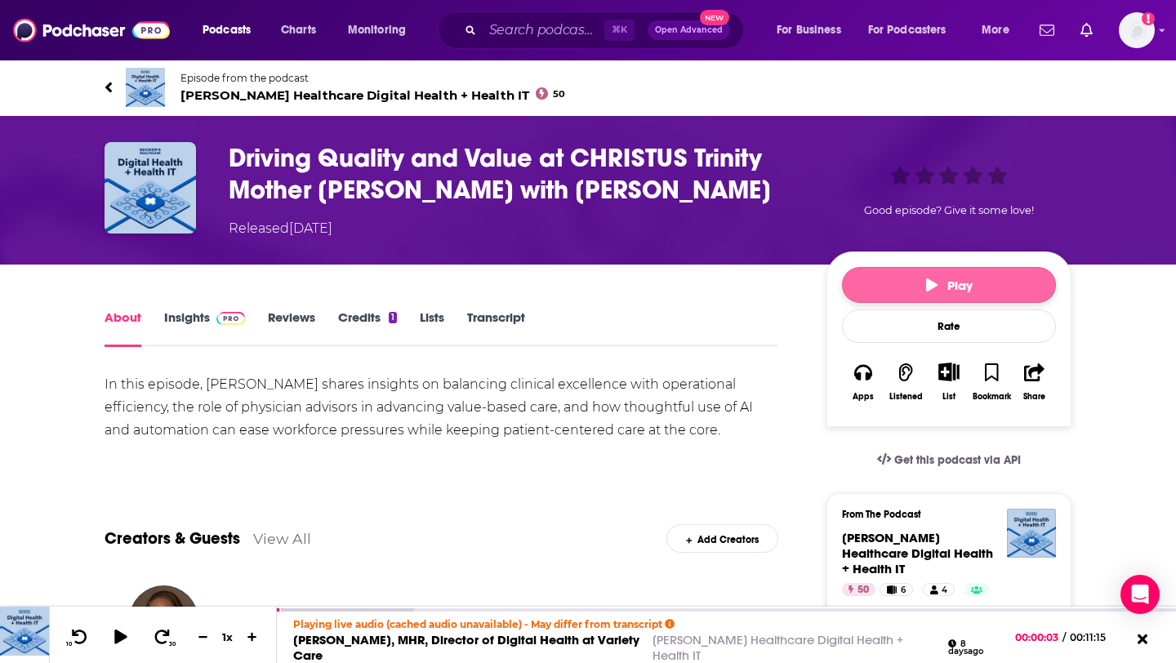
click at [937, 286] on span "Play" at bounding box center [949, 286] width 47 height 16
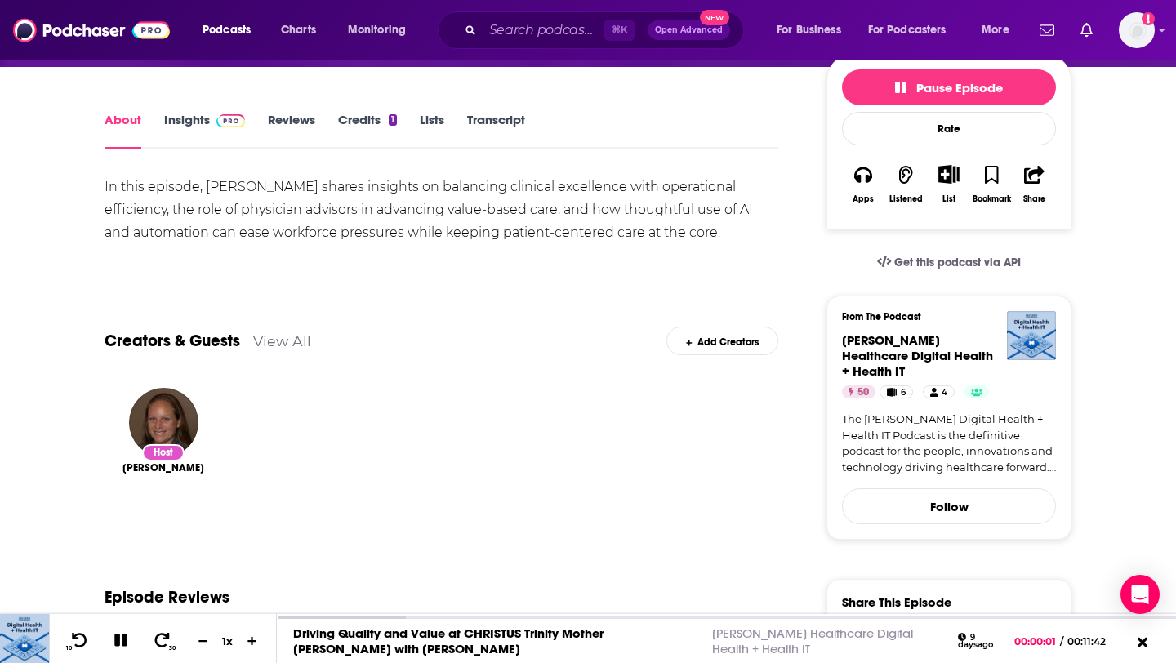
scroll to position [200, 0]
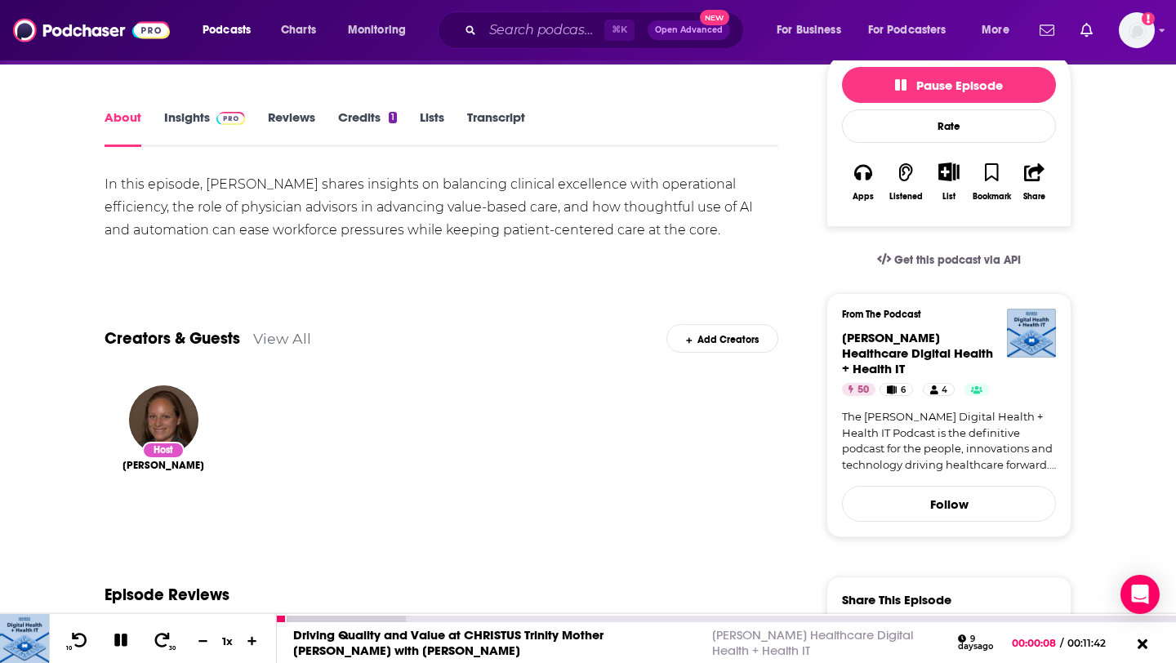
click at [124, 641] on icon at bounding box center [120, 639] width 13 height 13
click at [479, 116] on link "Transcript" at bounding box center [496, 128] width 58 height 38
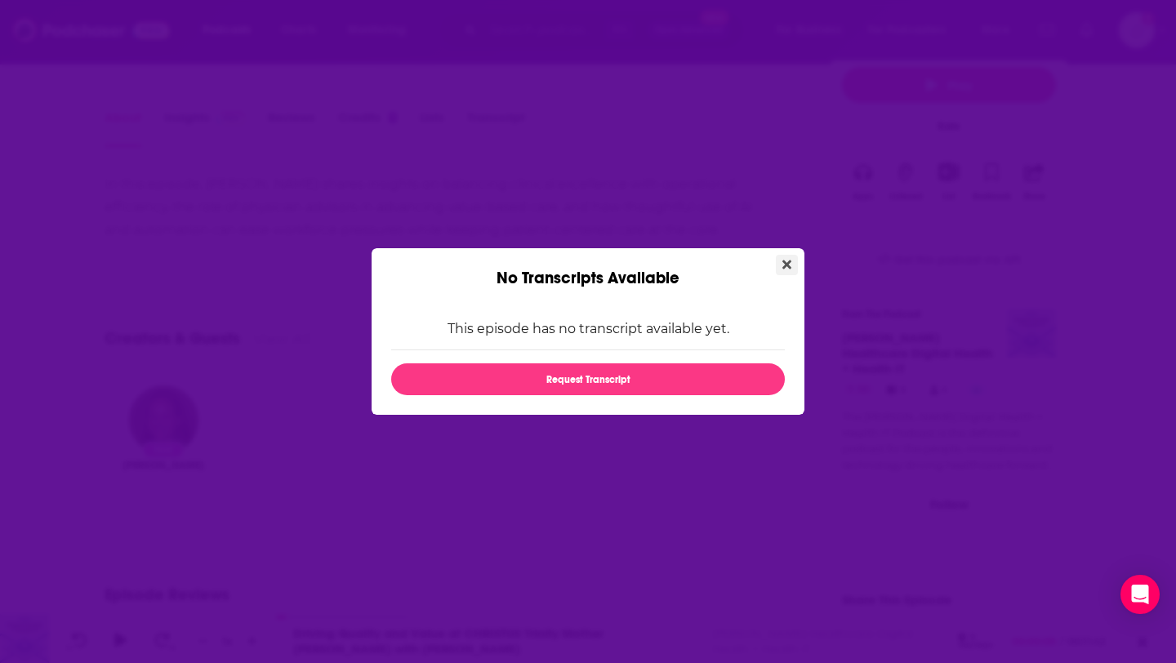
click at [789, 269] on icon "Close" at bounding box center [786, 264] width 9 height 13
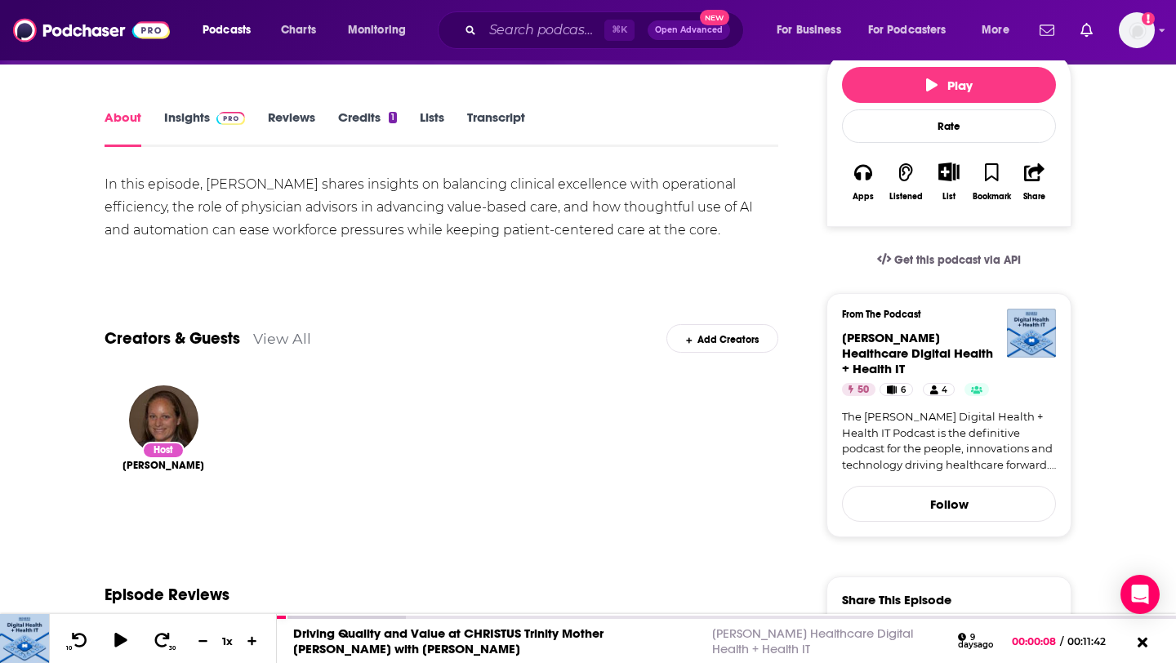
scroll to position [200, 0]
drag, startPoint x: 286, startPoint y: 618, endPoint x: 237, endPoint y: 618, distance: 49.0
click at [237, 618] on div "10 30 1 x Driving Quality and Value at CHRISTUS Trinity Mother Frances with Dr.…" at bounding box center [588, 638] width 1176 height 49
click at [74, 639] on icon at bounding box center [80, 640] width 16 height 16
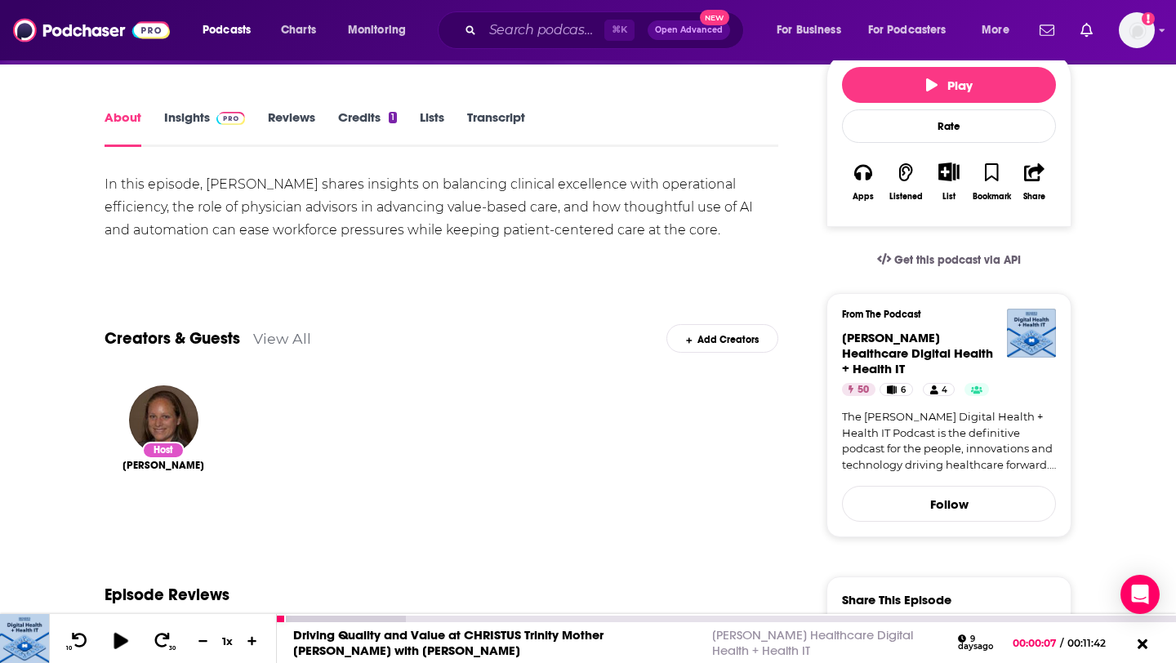
click at [120, 638] on icon at bounding box center [120, 640] width 14 height 16
click at [120, 642] on icon at bounding box center [121, 640] width 19 height 15
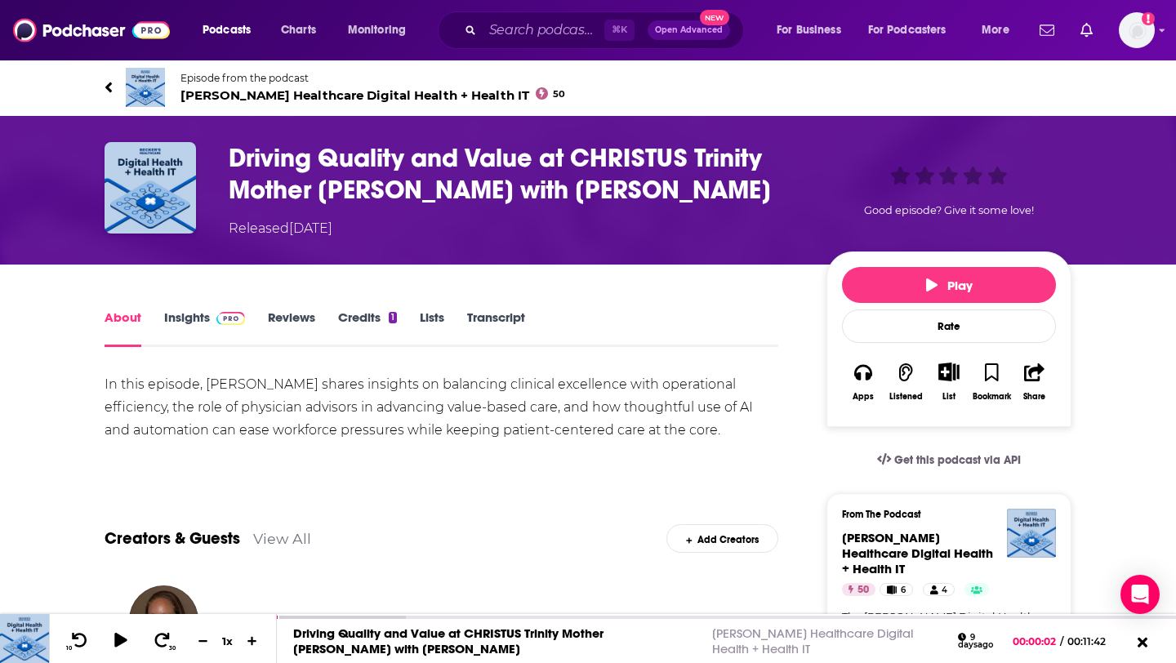
click at [109, 86] on icon at bounding box center [108, 87] width 7 height 11
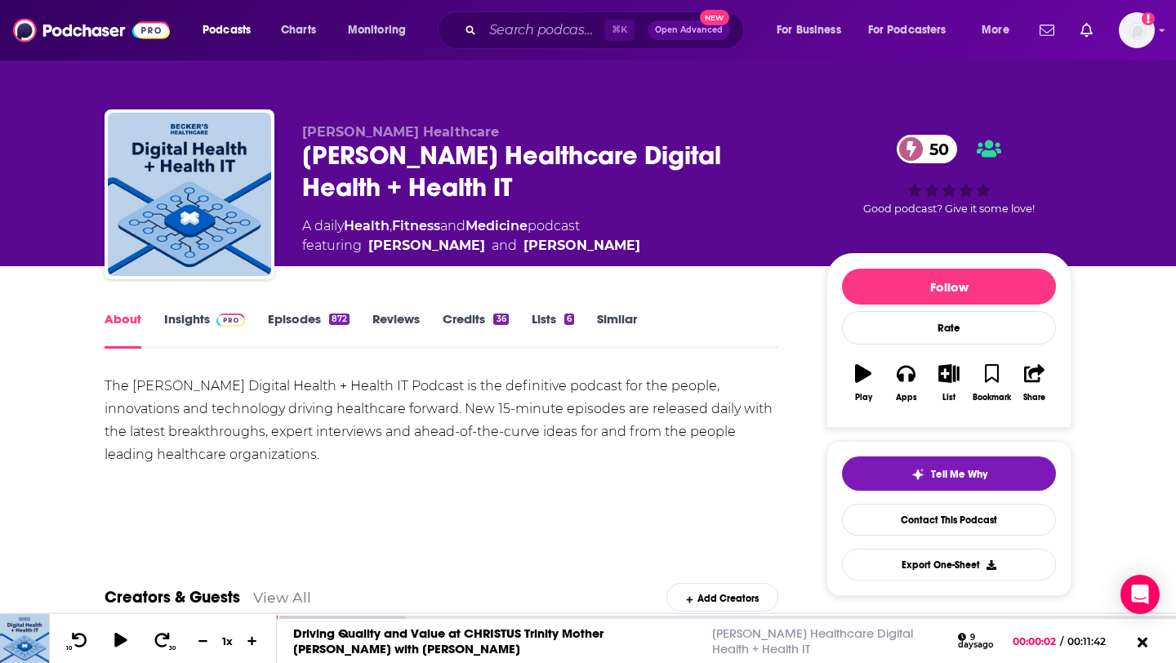
scroll to position [109, 0]
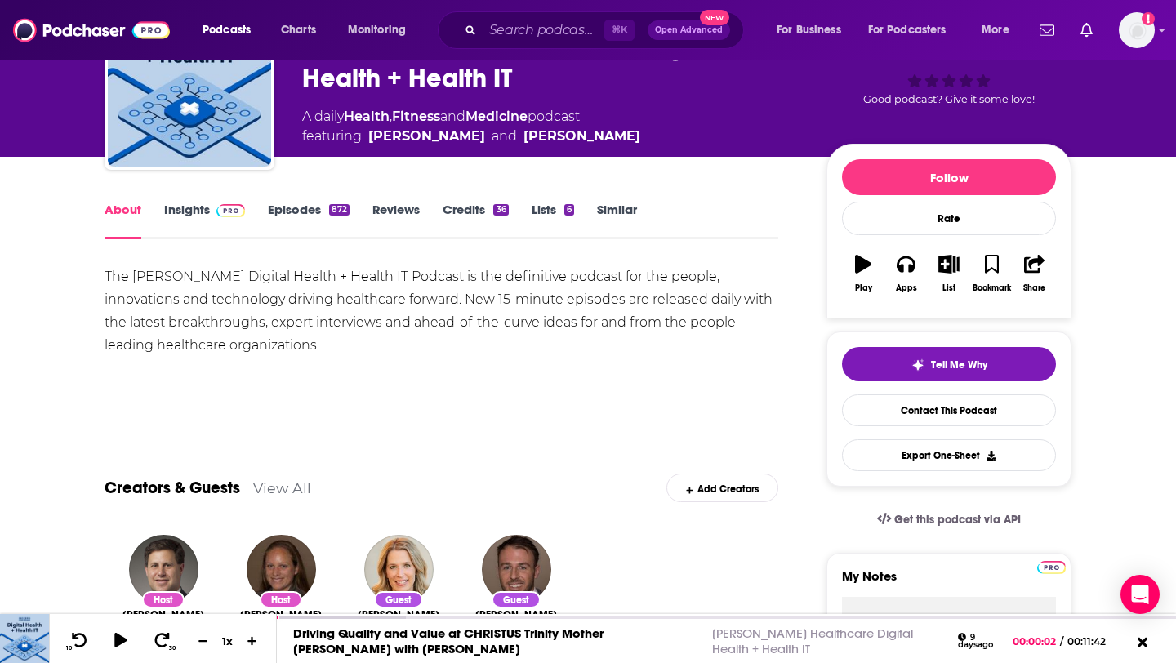
click at [304, 217] on link "Episodes 872" at bounding box center [309, 221] width 82 height 38
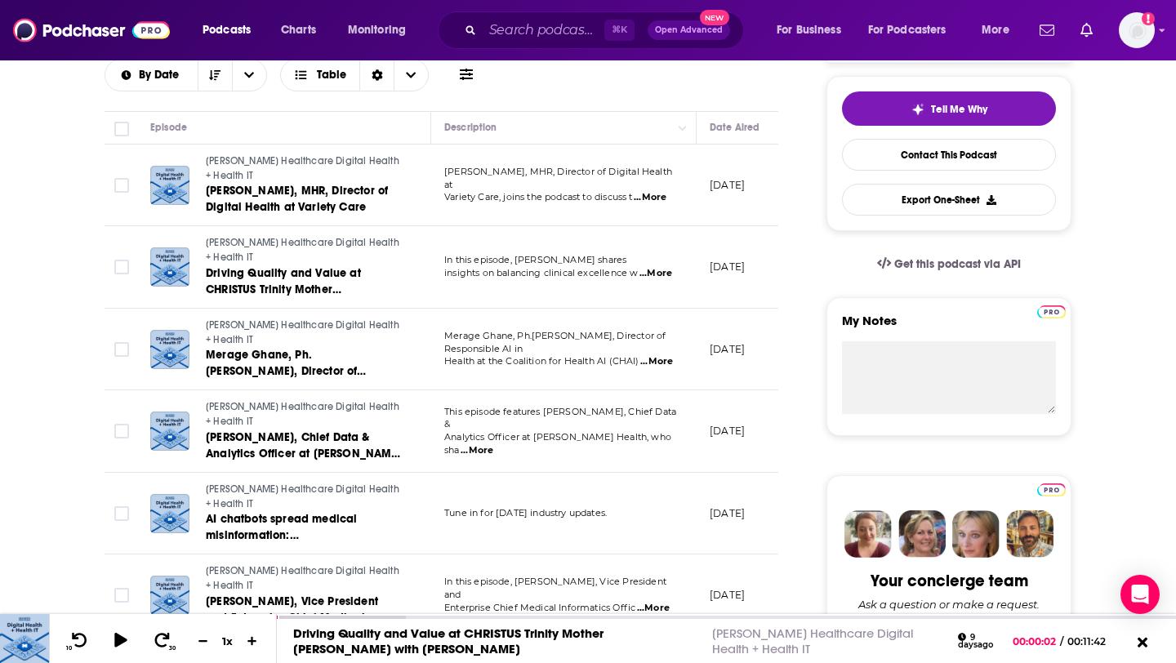
scroll to position [407, 0]
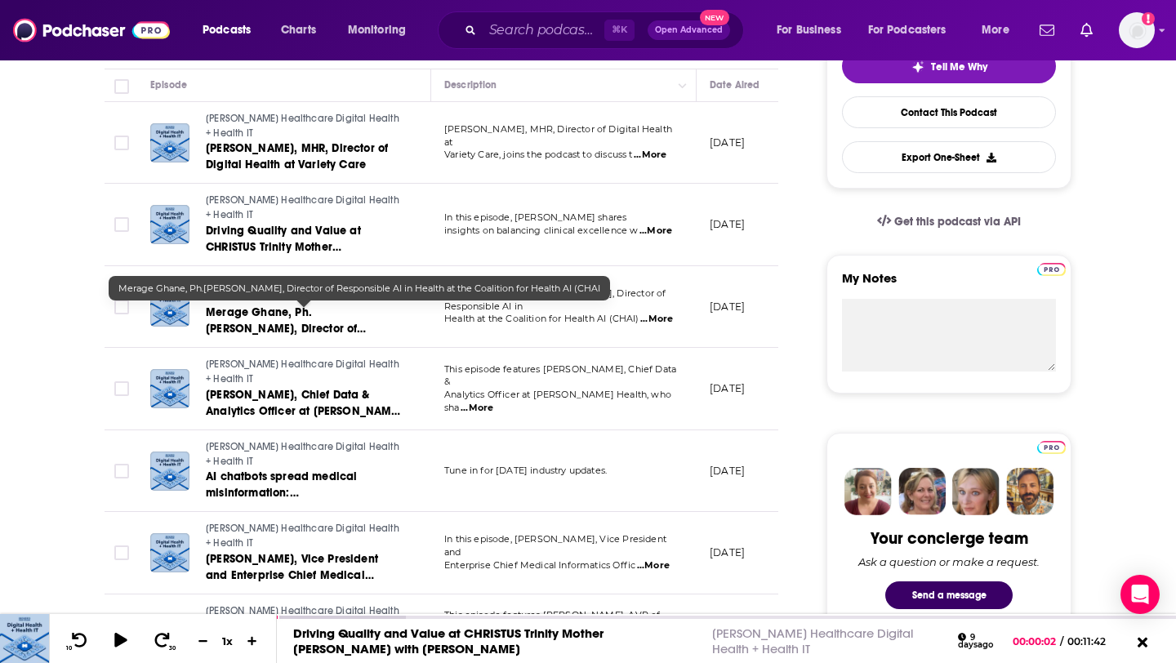
click at [311, 331] on span "Merage Ghane, Ph.D., Director of Responsible AI in Health at the Coalition for …" at bounding box center [289, 336] width 166 height 63
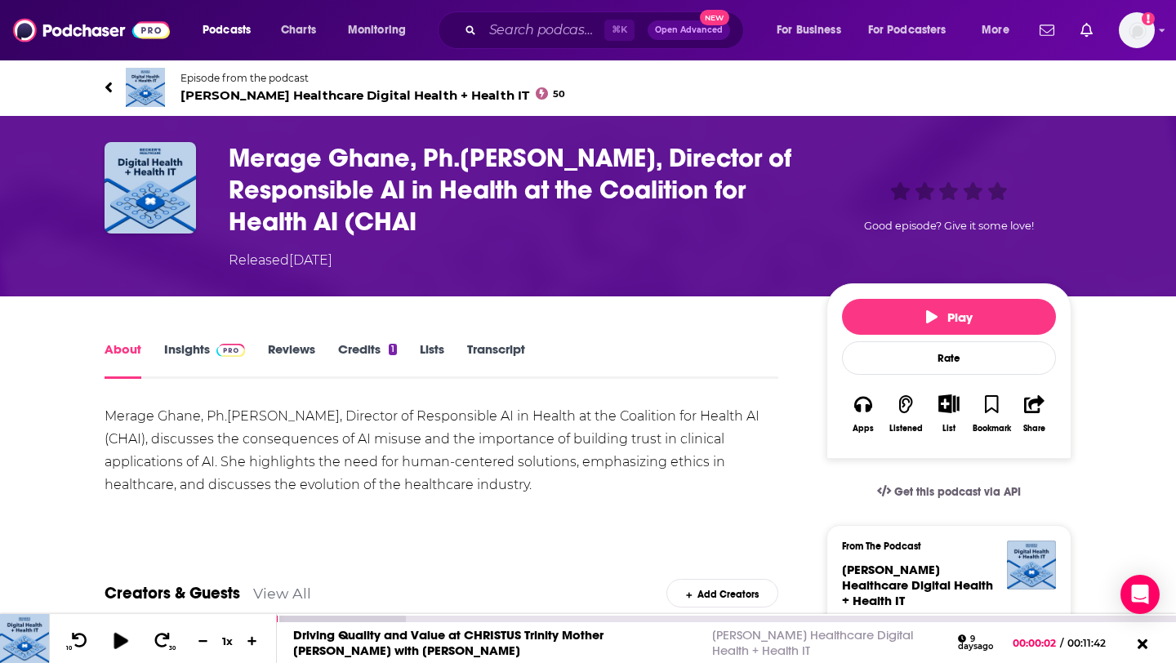
click at [122, 638] on icon at bounding box center [120, 640] width 14 height 16
click at [122, 638] on icon at bounding box center [120, 639] width 13 height 13
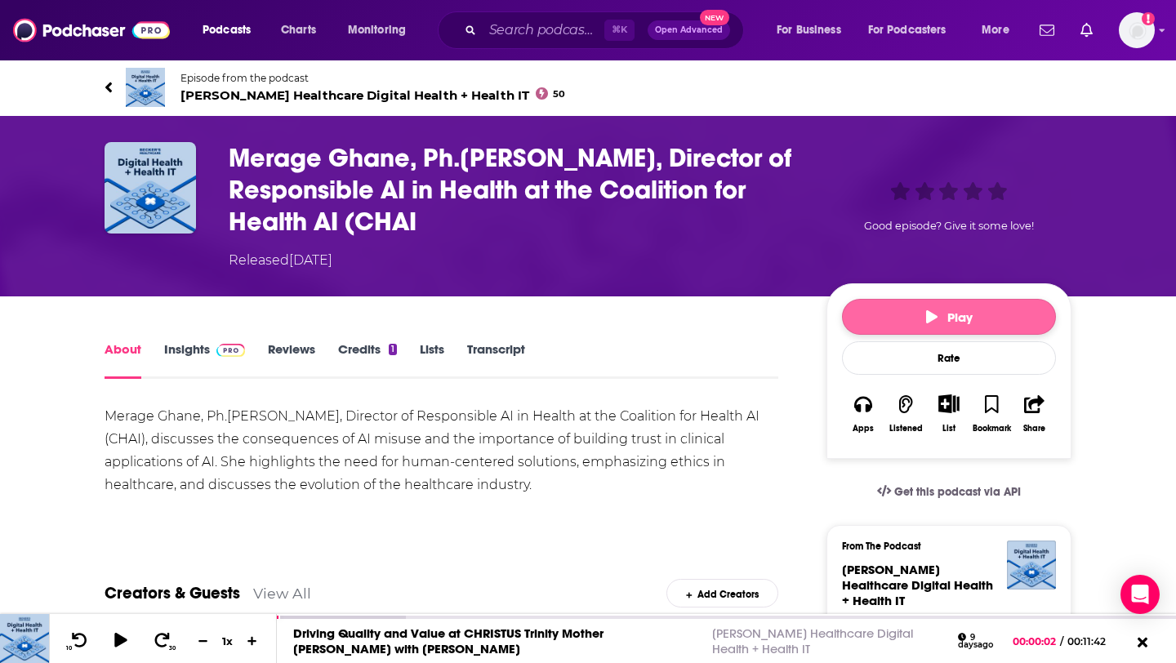
click at [935, 309] on span "Play" at bounding box center [949, 317] width 47 height 16
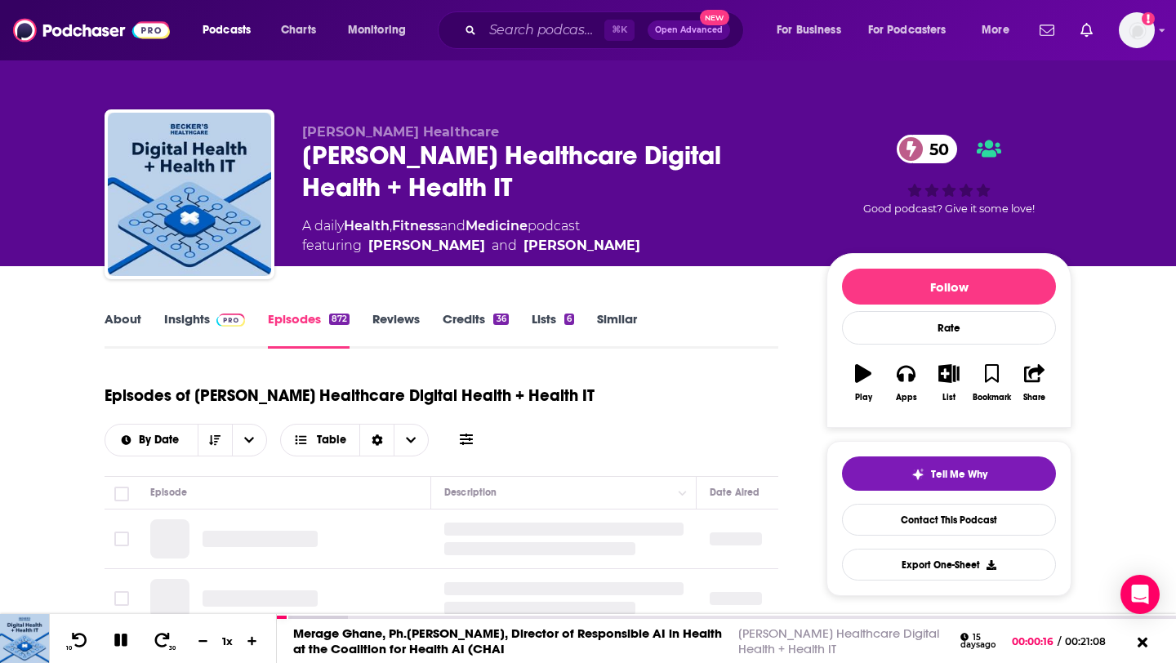
scroll to position [300, 0]
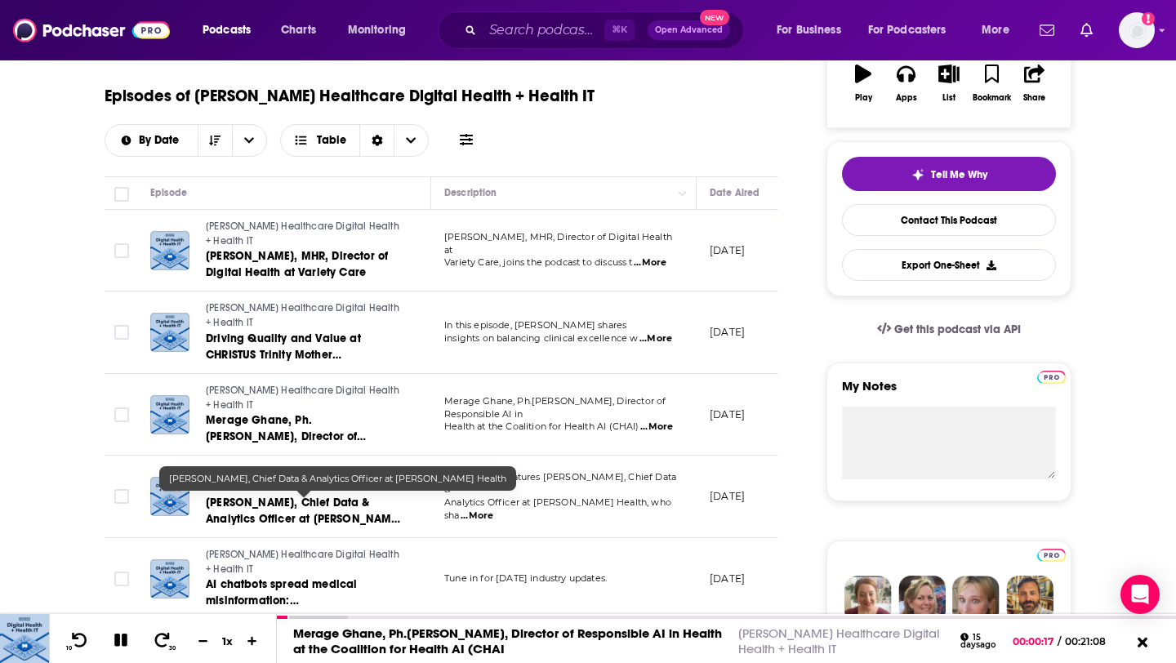
click at [248, 499] on span "Kiran Mysore, Chief Data & Analytics Officer at Sutter Health" at bounding box center [304, 519] width 196 height 47
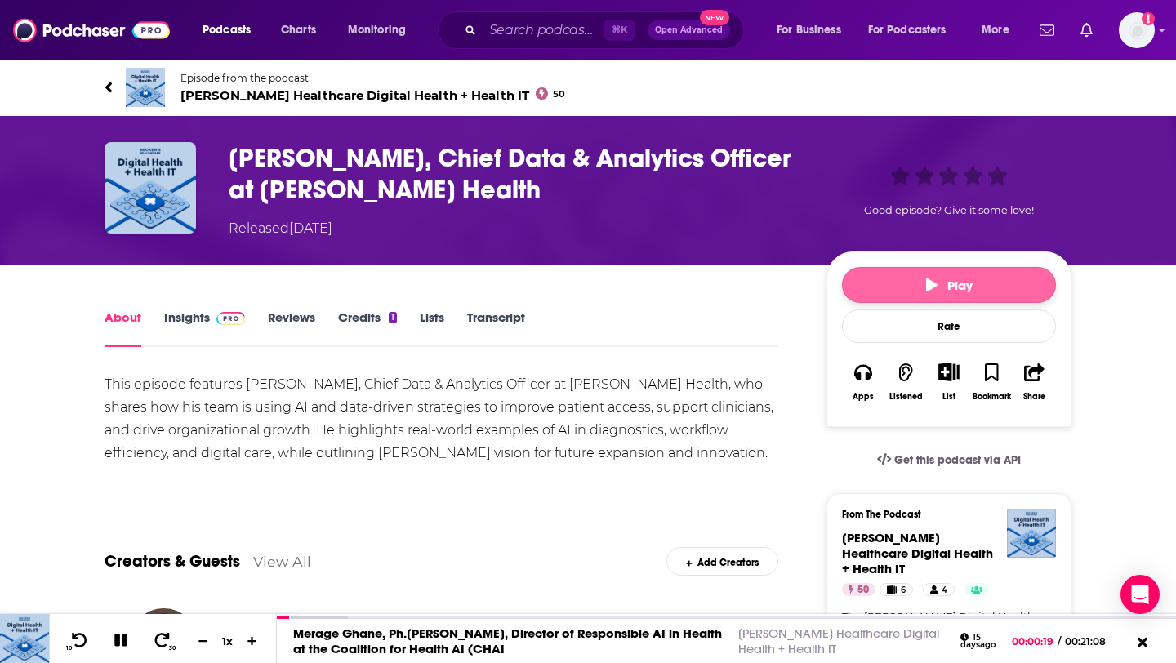
click at [928, 276] on button "Play" at bounding box center [949, 285] width 214 height 36
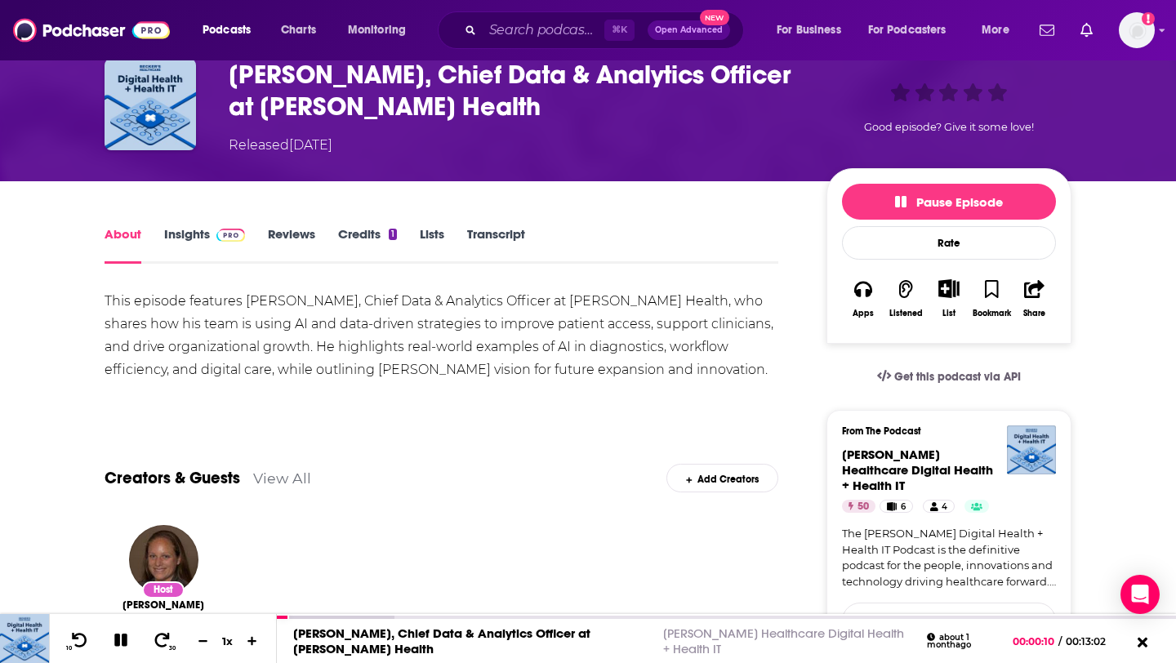
scroll to position [85, 0]
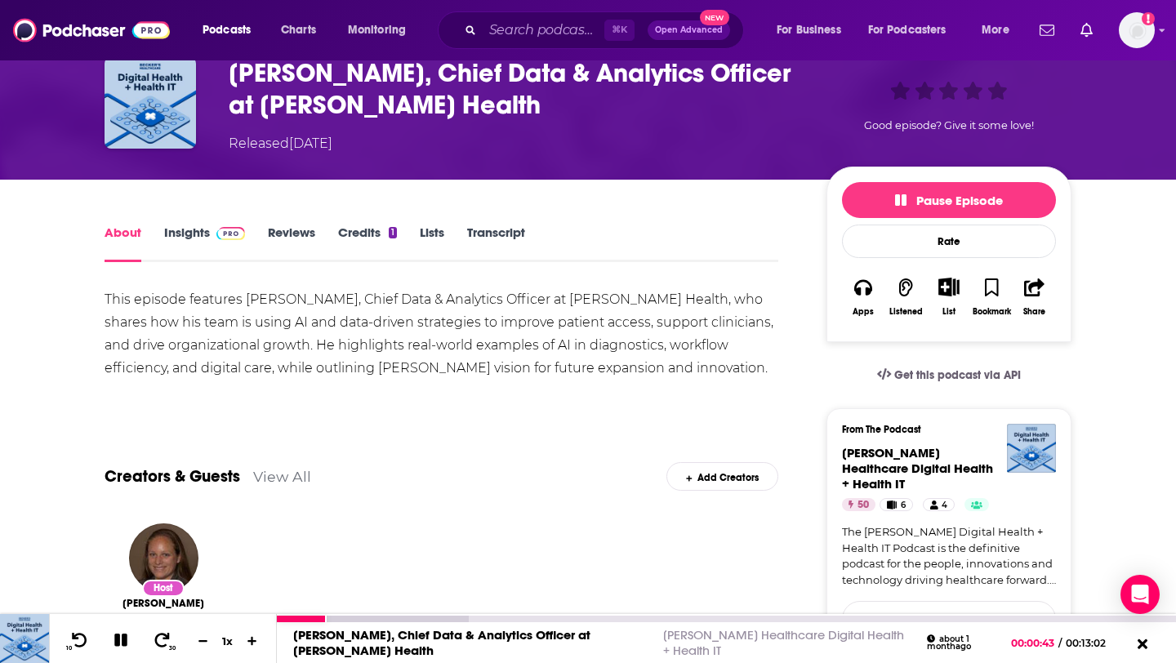
click at [118, 642] on icon at bounding box center [120, 639] width 13 height 13
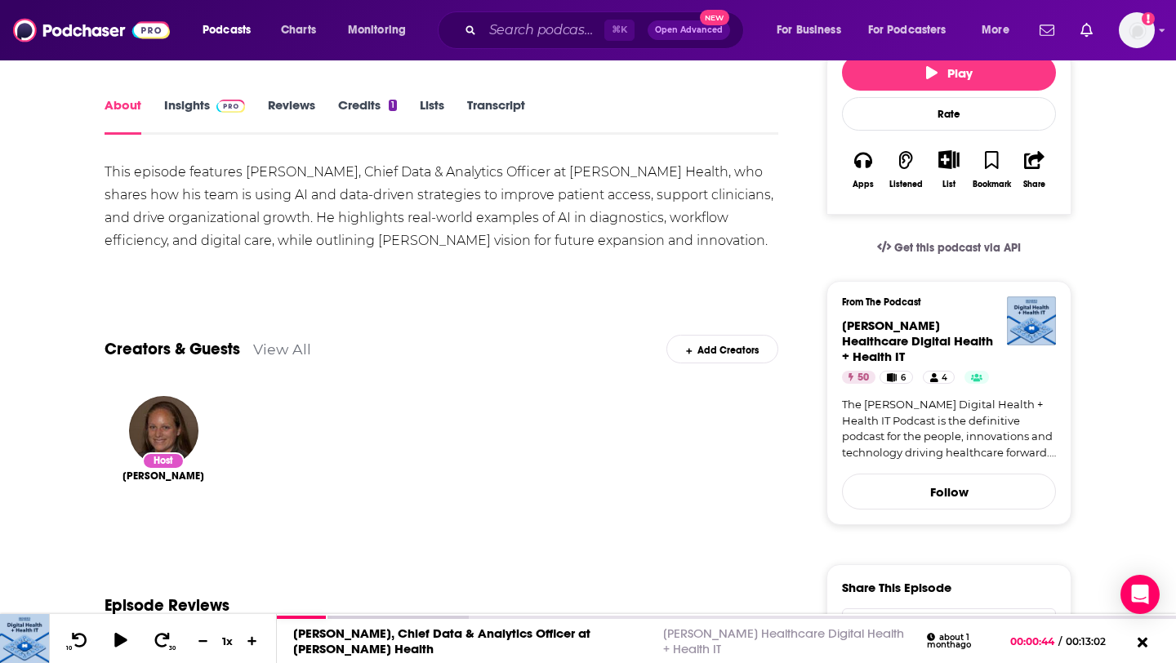
scroll to position [215, 0]
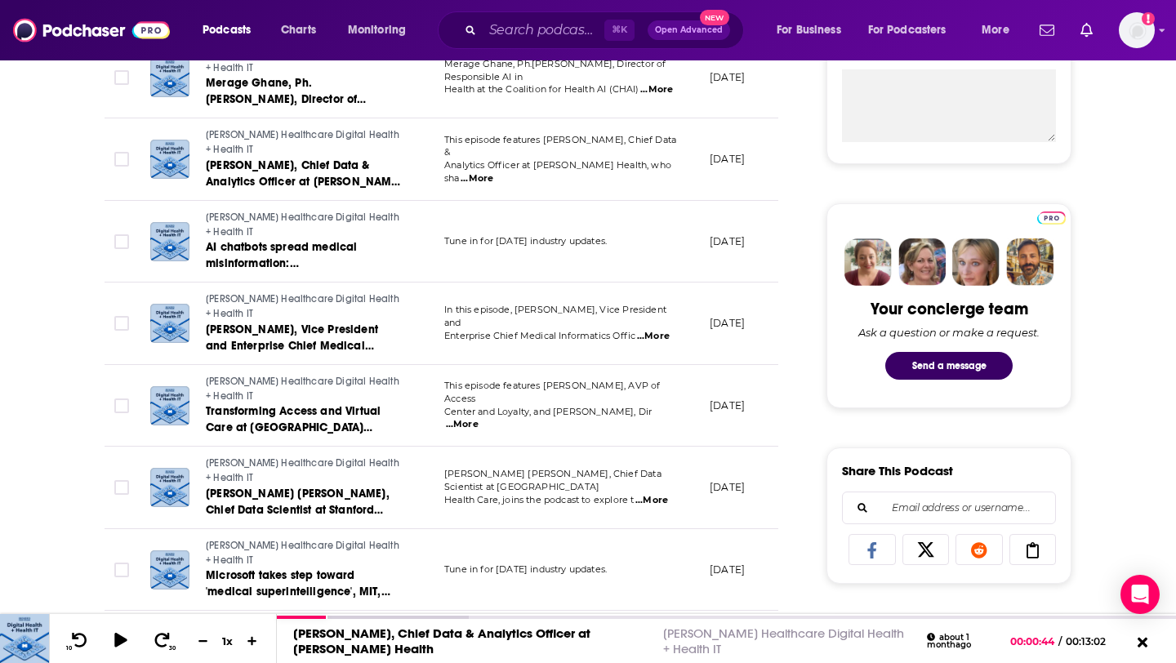
scroll to position [661, 0]
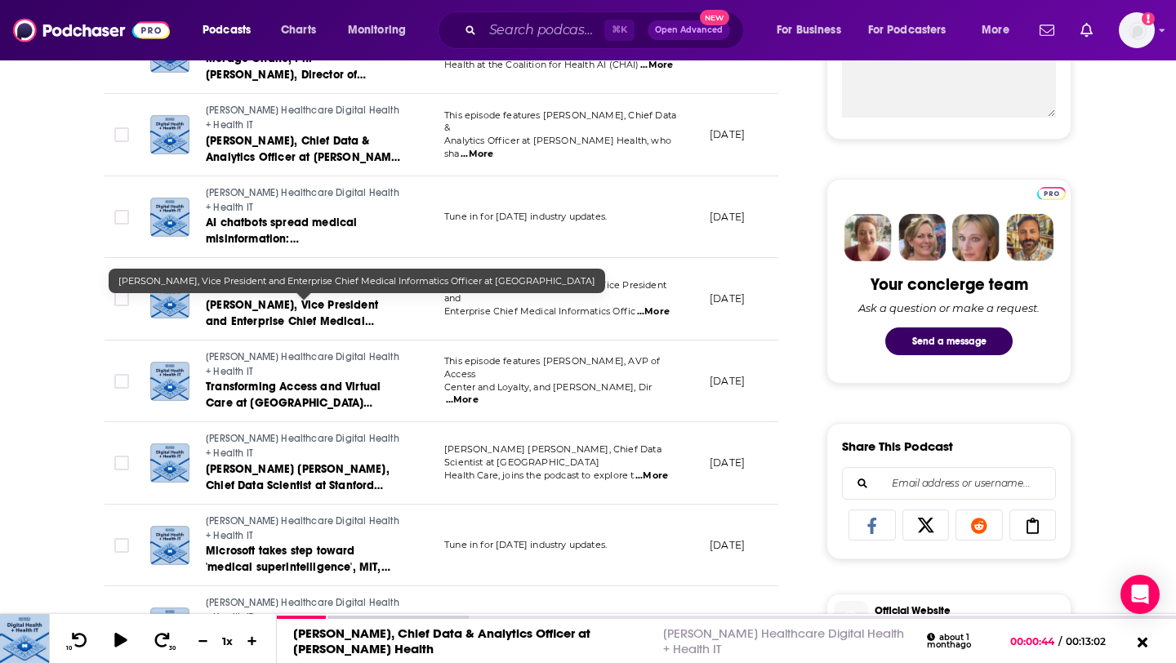
click at [337, 318] on span "Dr. Tinu Tadese, Vice President and Enterprise Chief Medical Informatics Office…" at bounding box center [292, 329] width 172 height 63
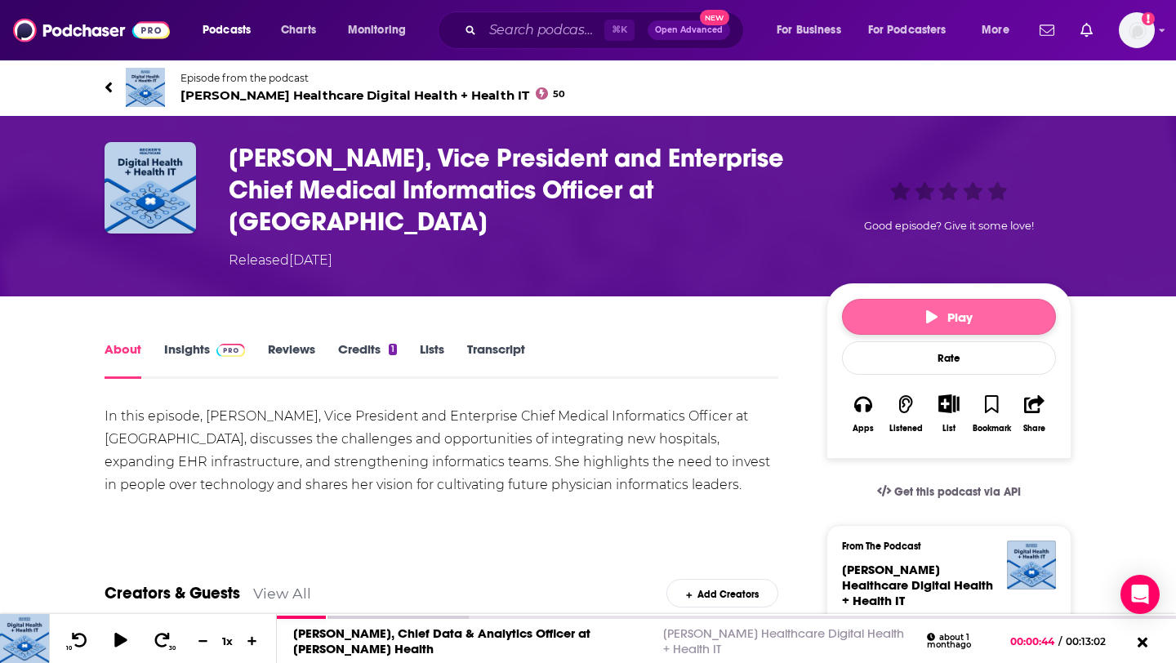
click at [927, 318] on icon "button" at bounding box center [931, 316] width 11 height 13
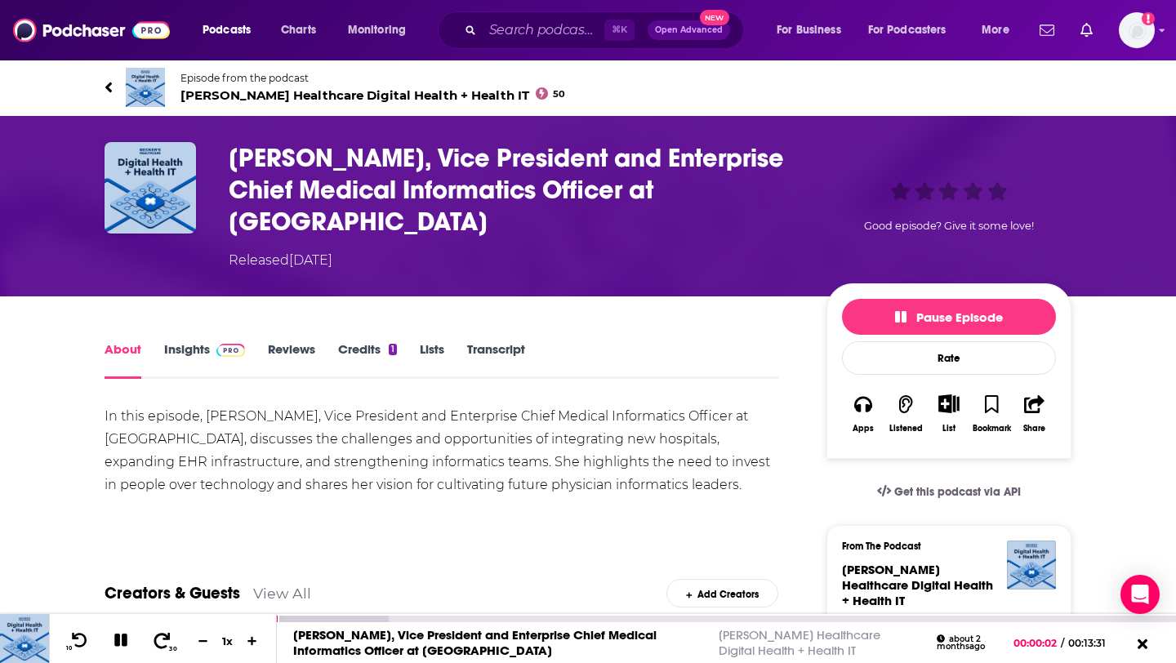
click at [165, 637] on icon at bounding box center [162, 640] width 20 height 16
click at [76, 635] on icon at bounding box center [80, 640] width 16 height 16
click at [76, 634] on icon at bounding box center [80, 640] width 16 height 16
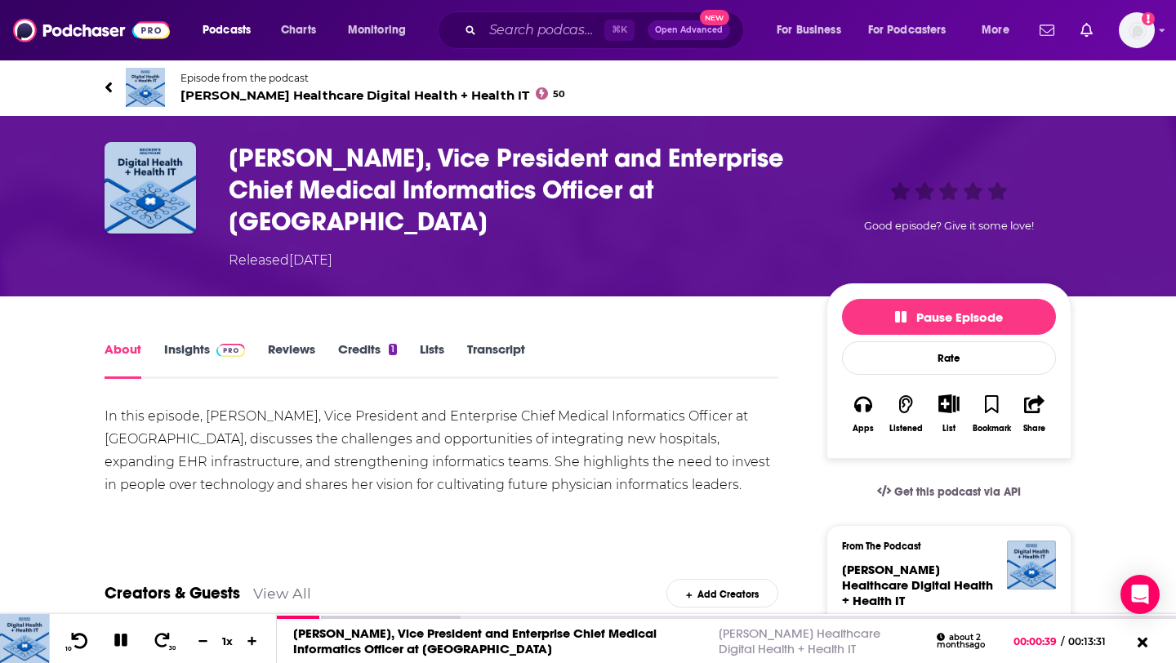
scroll to position [202, 0]
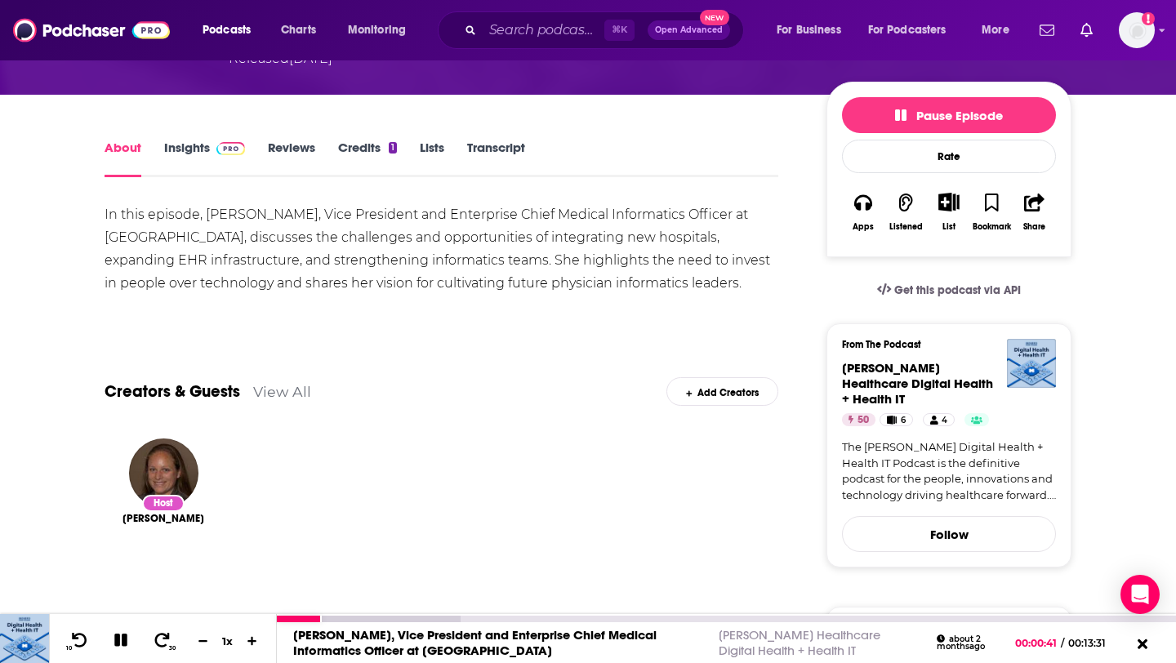
click at [125, 636] on icon at bounding box center [120, 639] width 13 height 13
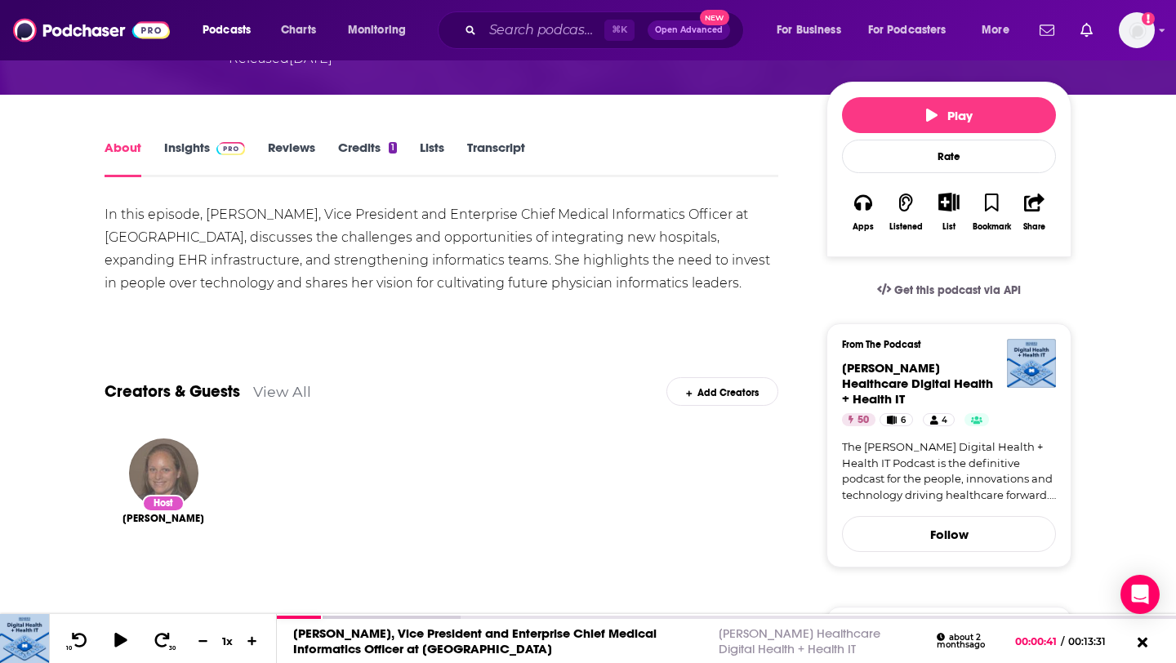
click at [159, 494] on img "Laura Dyrda" at bounding box center [163, 472] width 69 height 69
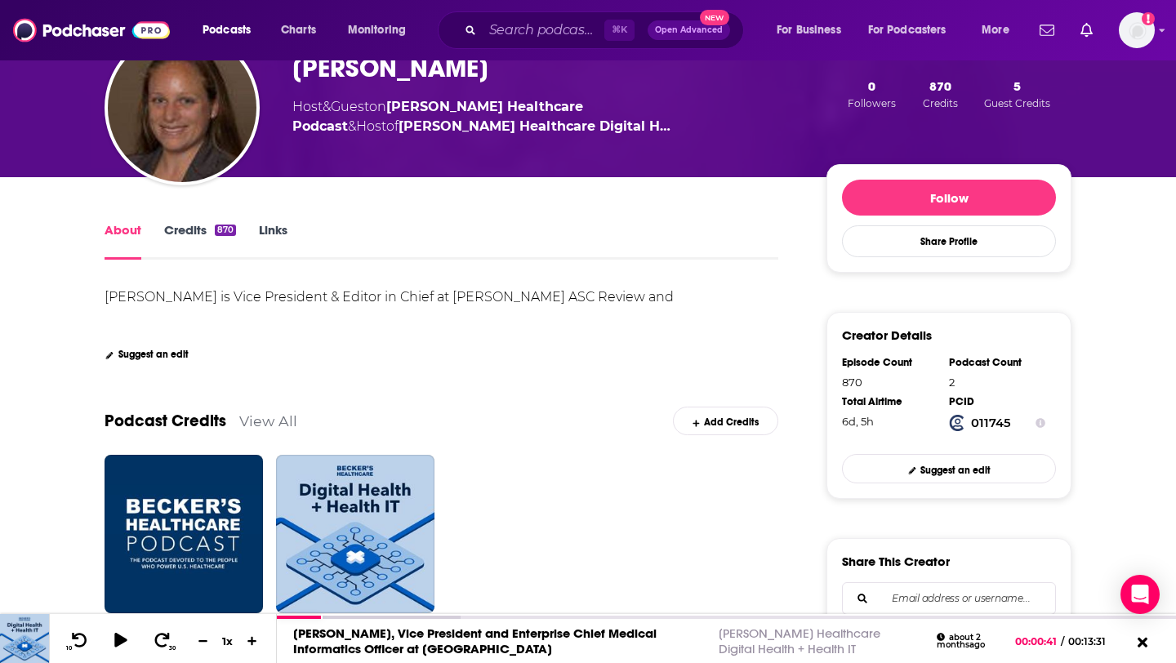
scroll to position [136, 0]
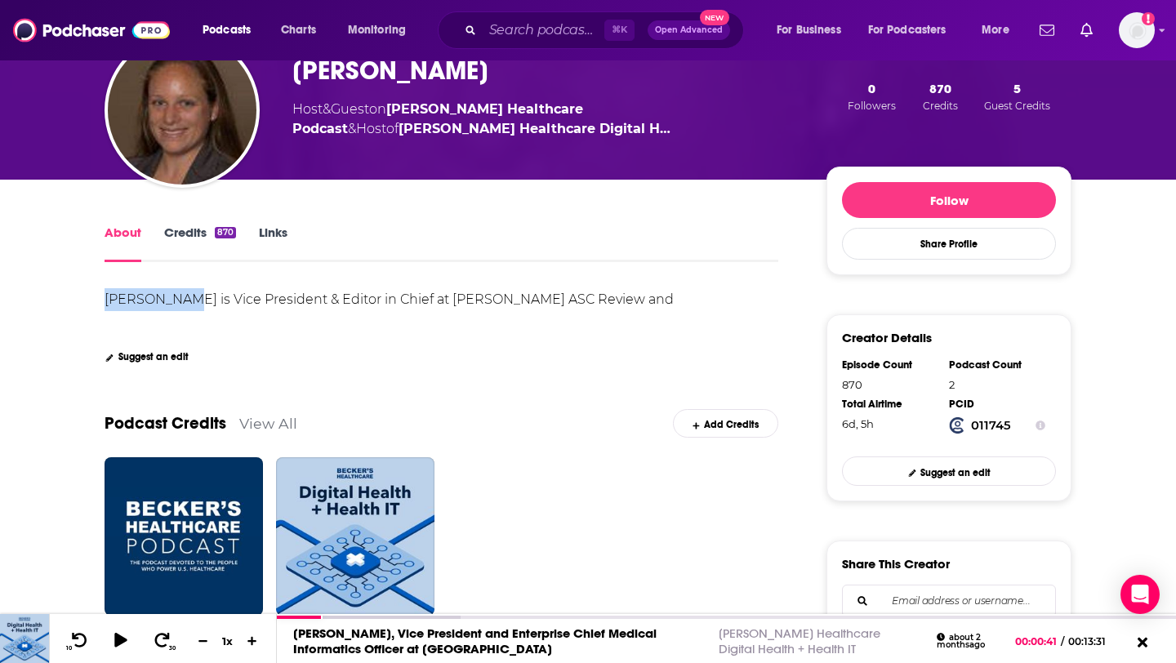
drag, startPoint x: 106, startPoint y: 300, endPoint x: 182, endPoint y: 300, distance: 75.9
click at [182, 301] on div "Laura Dyrda is Vice President & Editor in Chief at Becker's ASC Review and Beck…" at bounding box center [390, 310] width 572 height 38
copy div "Laura Dyrda"
click at [315, 341] on div "Laura Dyrda is Vice President & Editor in Chief at Becker's ASC Review and Beck…" at bounding box center [441, 325] width 674 height 75
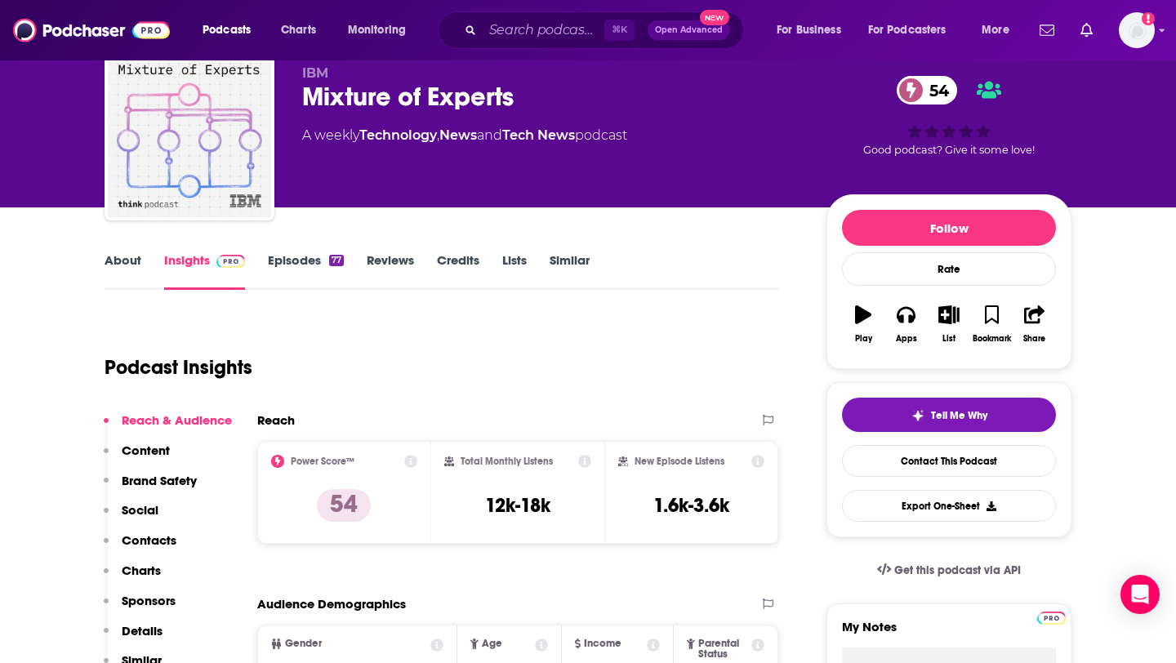
scroll to position [63, 0]
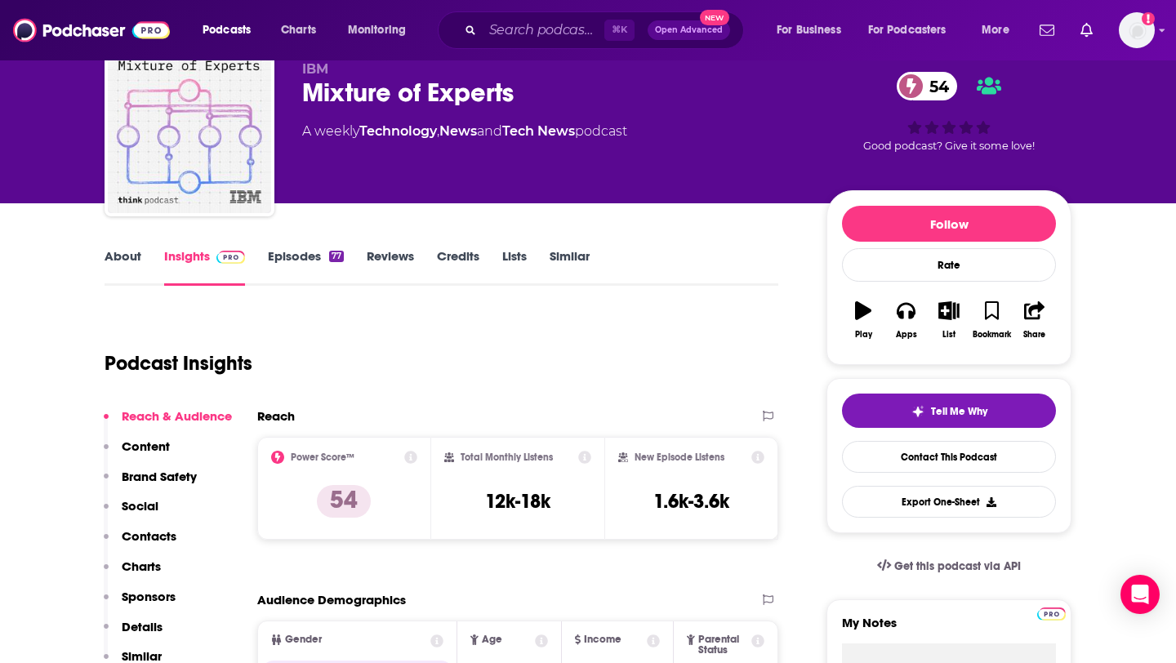
click at [125, 253] on link "About" at bounding box center [122, 267] width 37 height 38
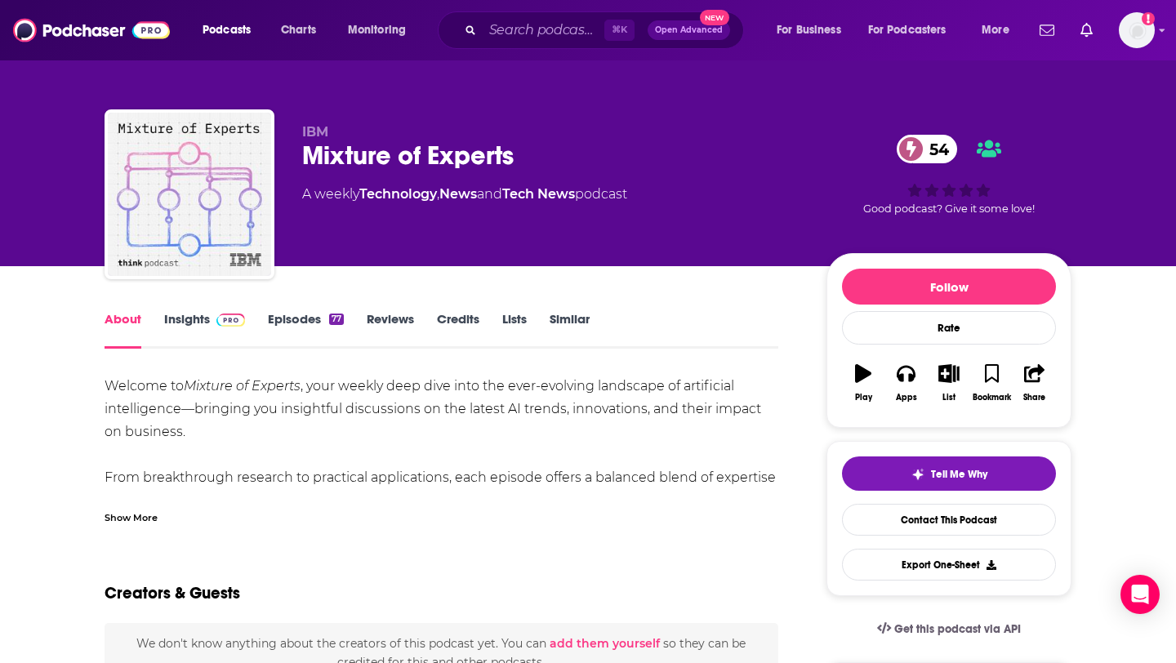
click at [141, 512] on div "Show More" at bounding box center [130, 517] width 53 height 16
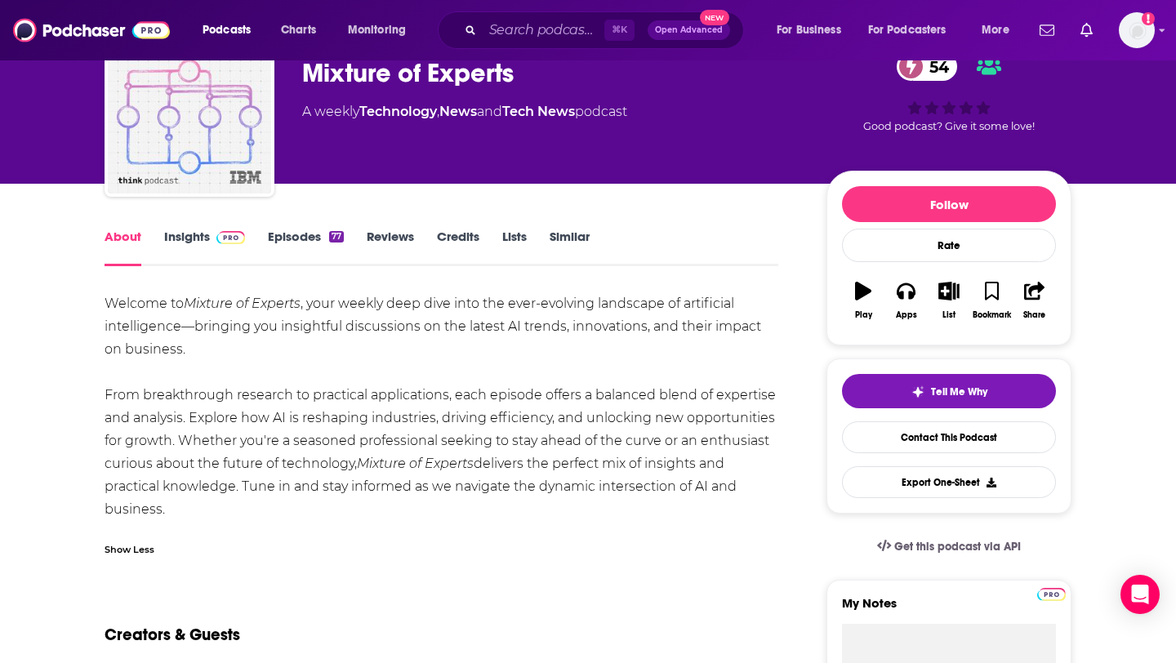
scroll to position [79, 0]
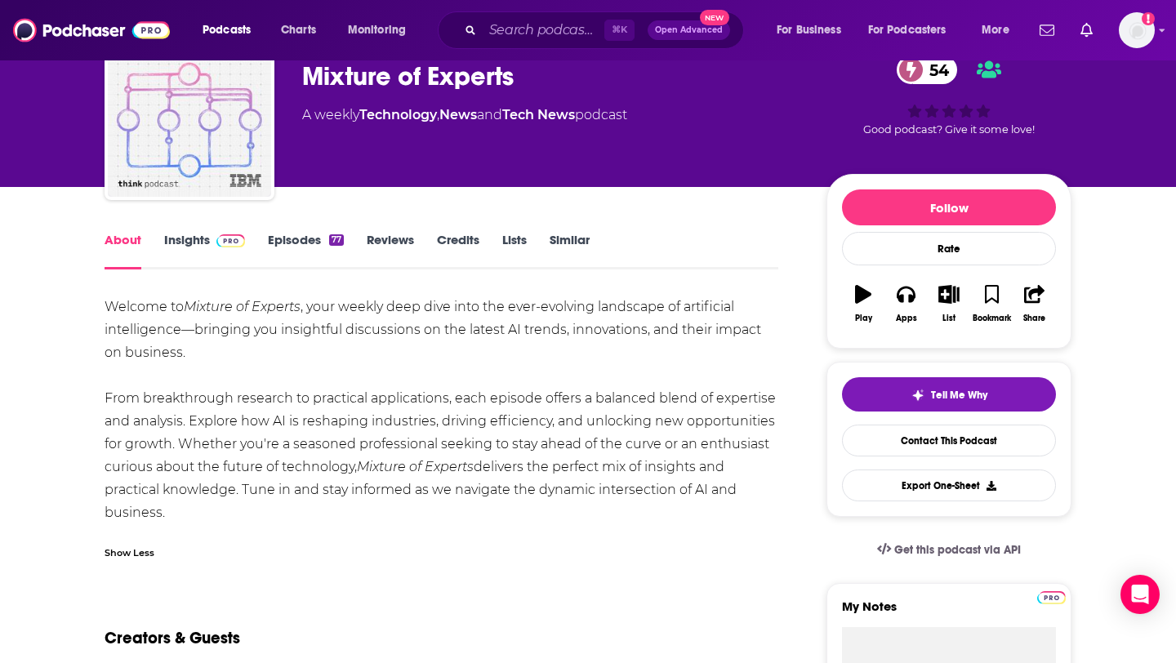
click at [286, 243] on link "Episodes 77" at bounding box center [306, 251] width 76 height 38
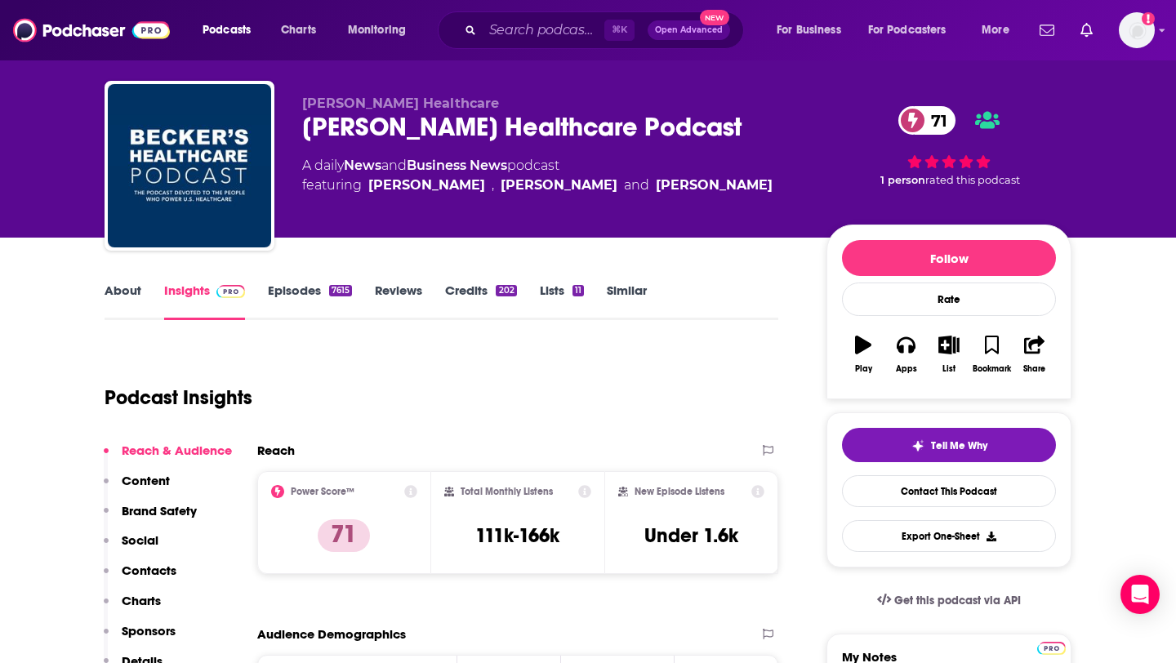
scroll to position [30, 0]
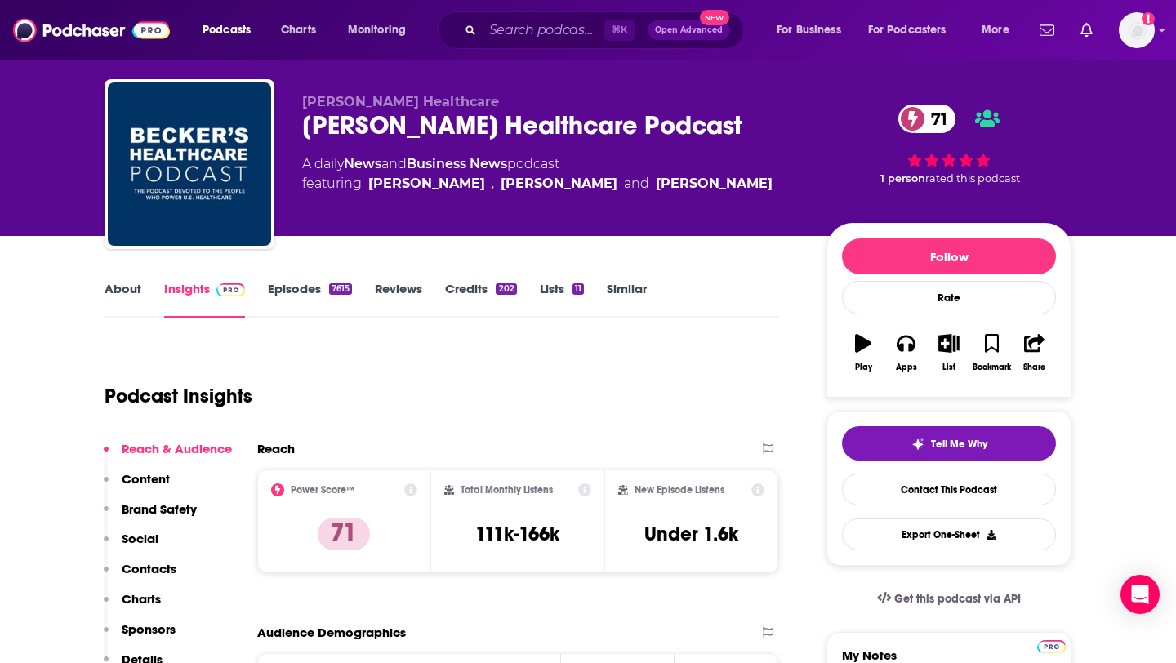
click at [121, 285] on link "About" at bounding box center [122, 300] width 37 height 38
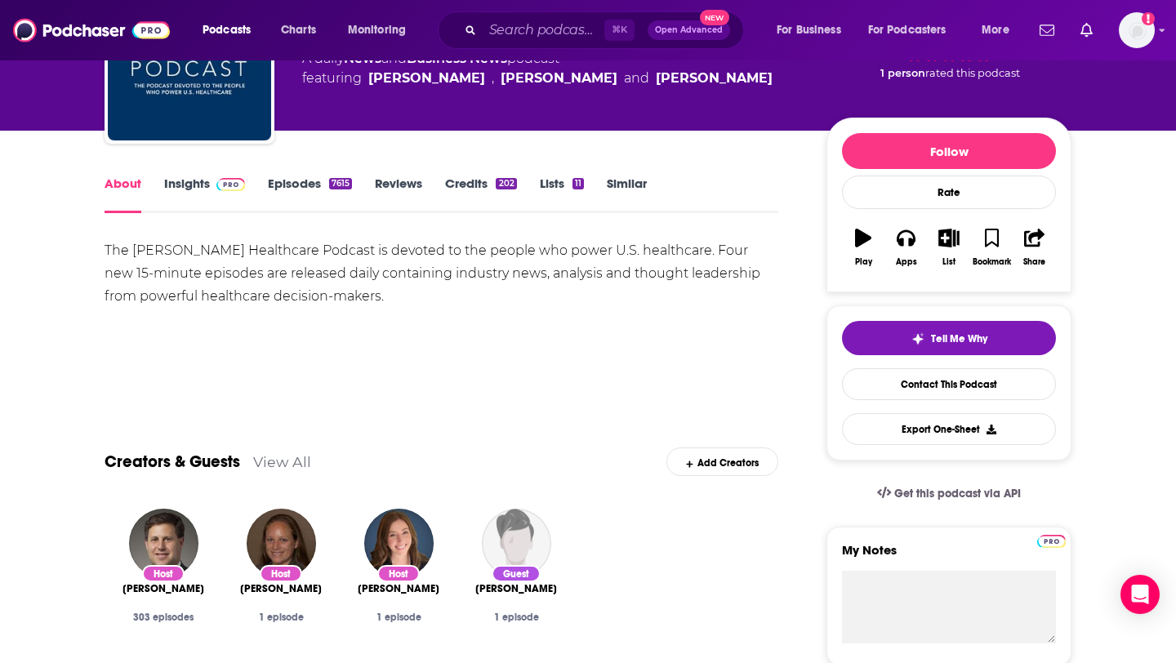
scroll to position [140, 0]
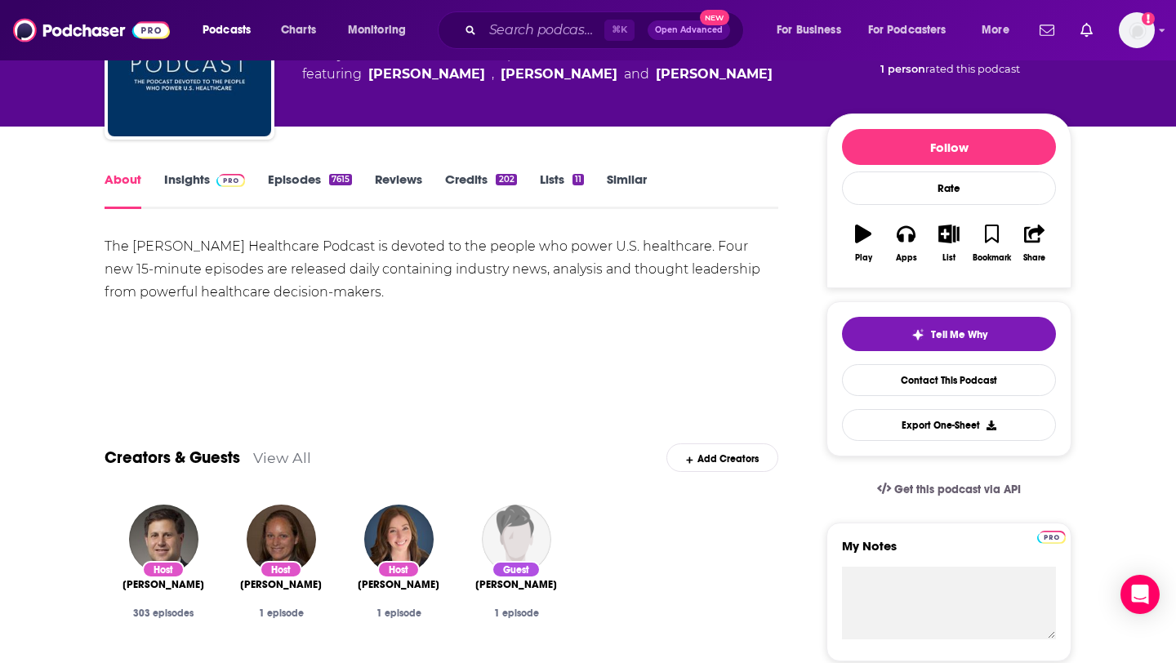
click at [329, 188] on link "Episodes 7615" at bounding box center [310, 190] width 84 height 38
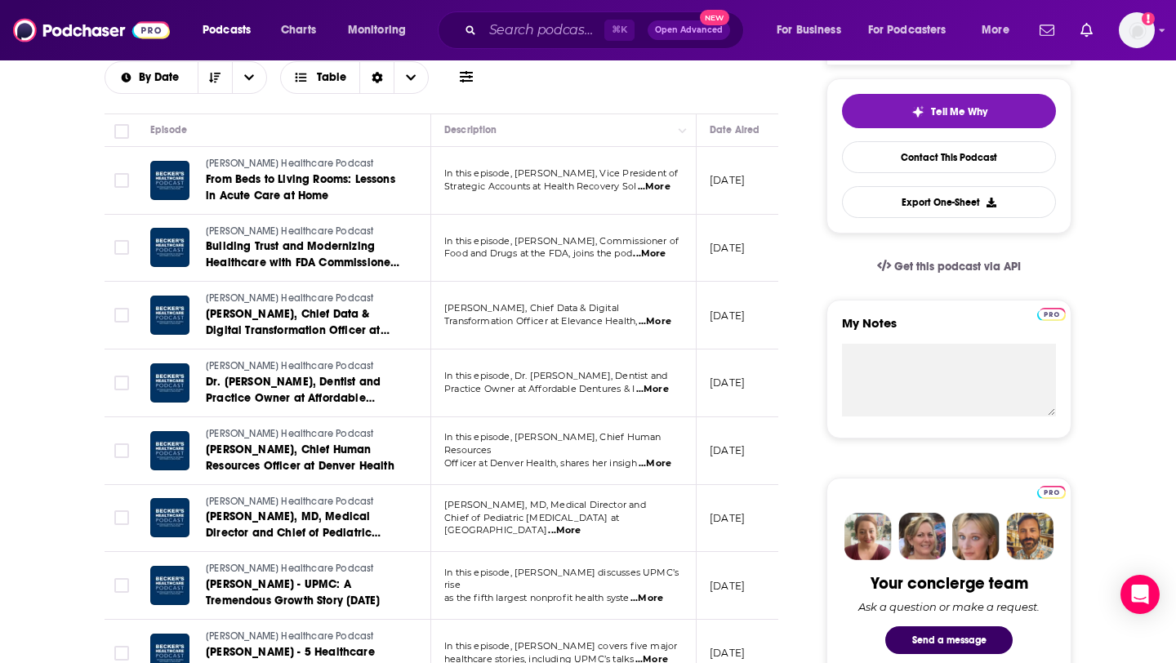
scroll to position [363, 0]
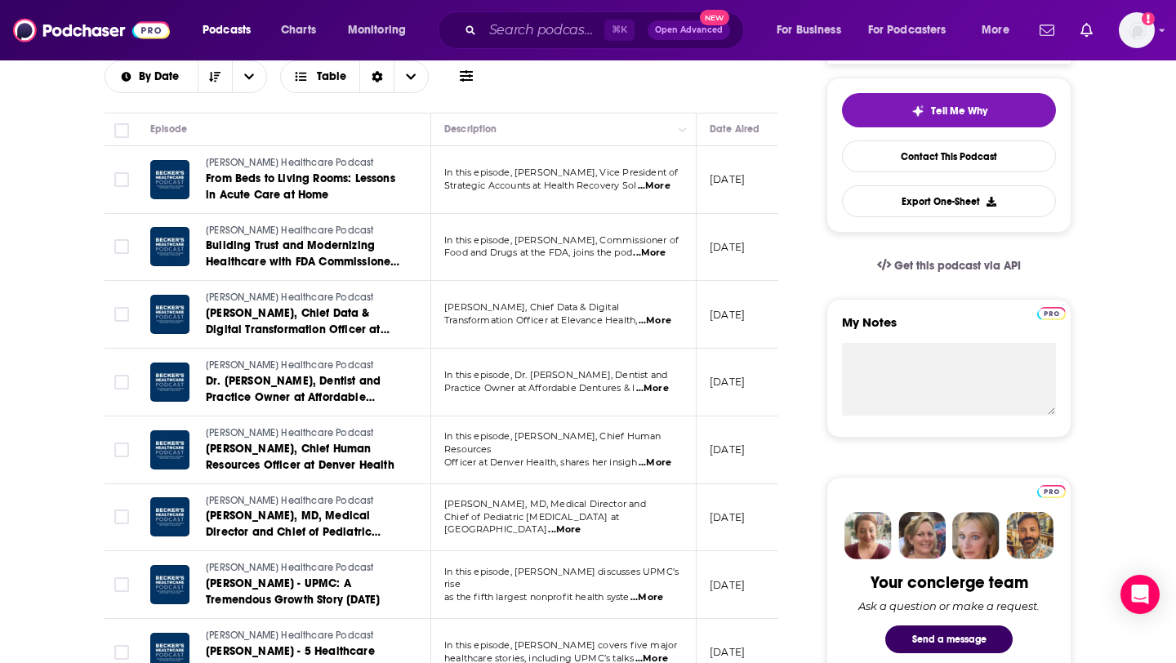
click at [657, 321] on span "...More" at bounding box center [654, 320] width 33 height 13
click at [721, 309] on p "September 25, 2025" at bounding box center [726, 315] width 35 height 14
drag, startPoint x: 561, startPoint y: 324, endPoint x: 636, endPoint y: 327, distance: 75.2
click at [636, 327] on p "Transformation Officer at Elevance Health, ...More" at bounding box center [563, 320] width 238 height 13
copy span "Elevance Health"
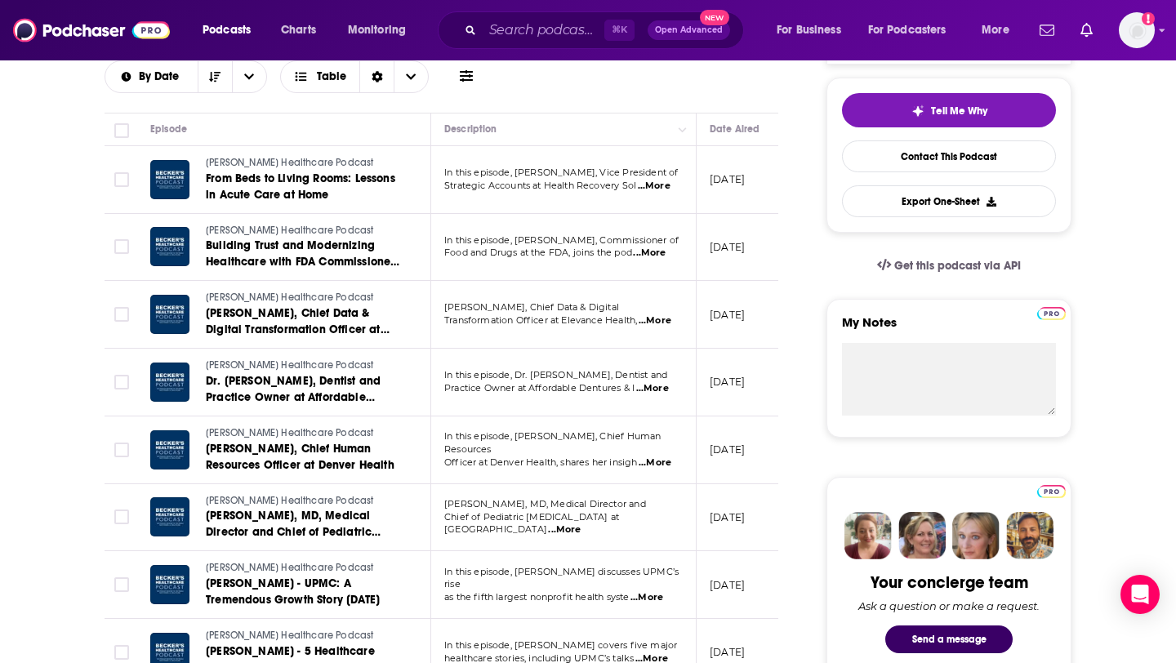
click at [580, 255] on span "Food and Drugs at the FDA, joins the pod" at bounding box center [538, 252] width 188 height 11
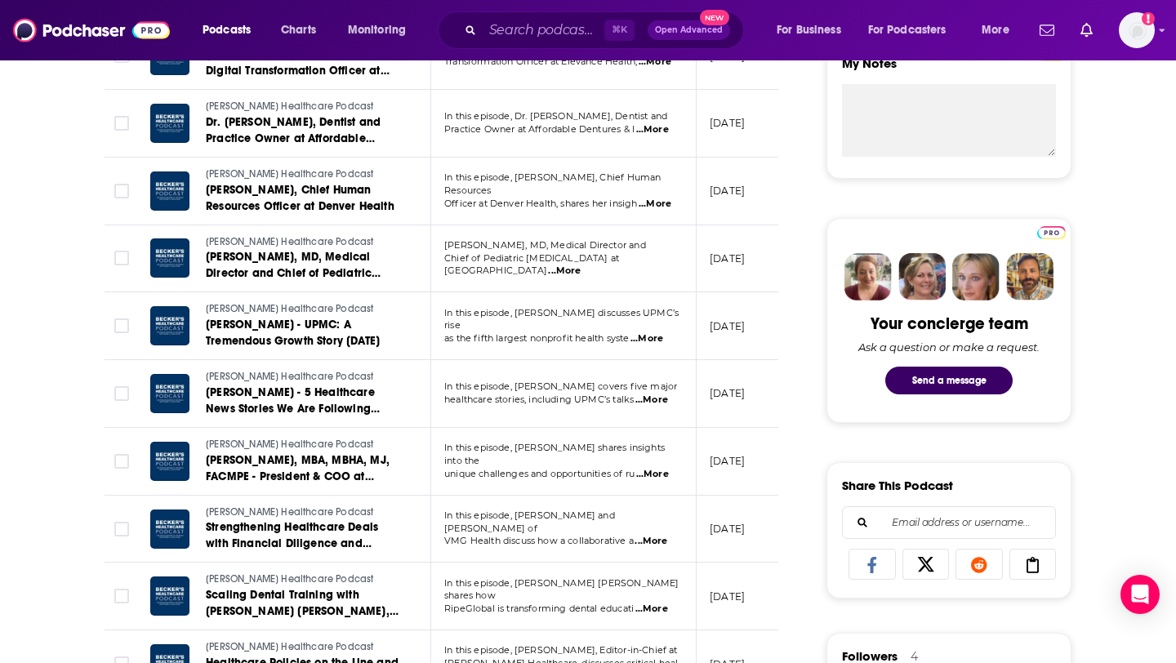
scroll to position [669, 0]
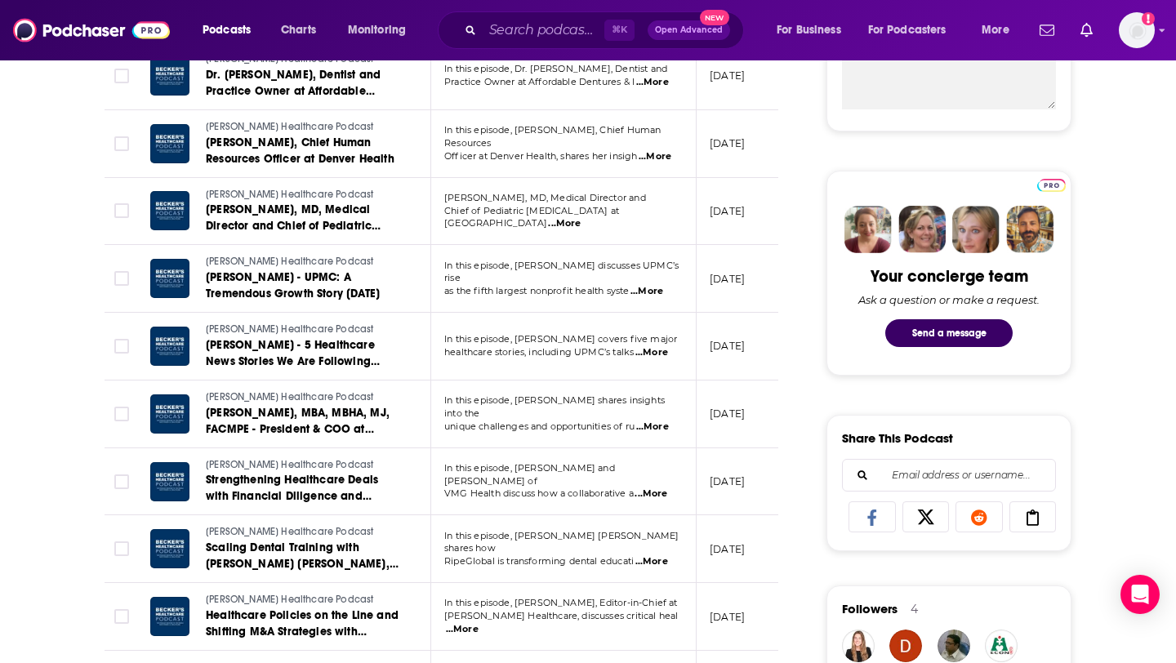
click at [657, 420] on span "...More" at bounding box center [652, 426] width 33 height 13
click at [745, 416] on p "[DATE]" at bounding box center [726, 414] width 35 height 14
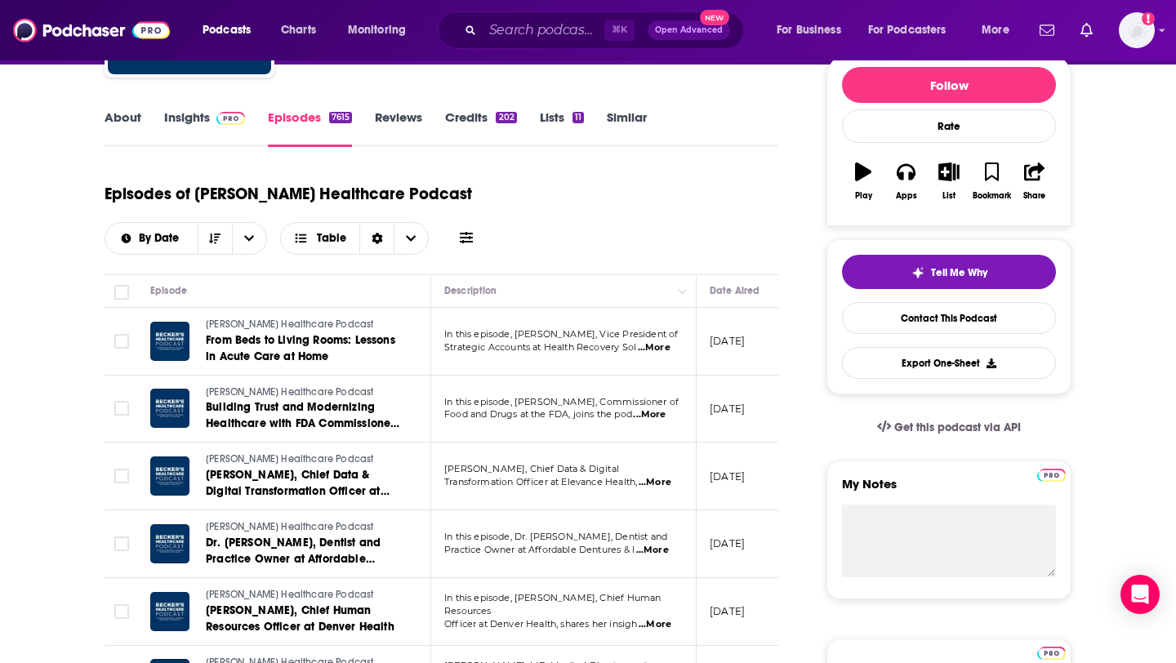
scroll to position [0, 0]
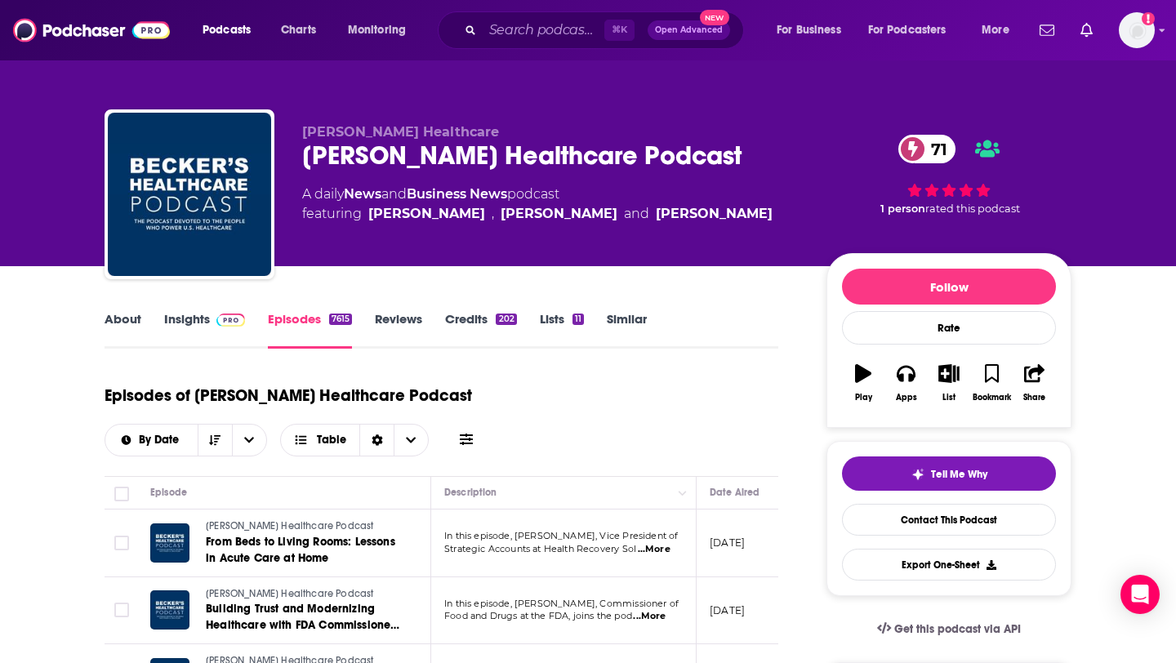
click at [198, 325] on link "Insights" at bounding box center [204, 330] width 81 height 38
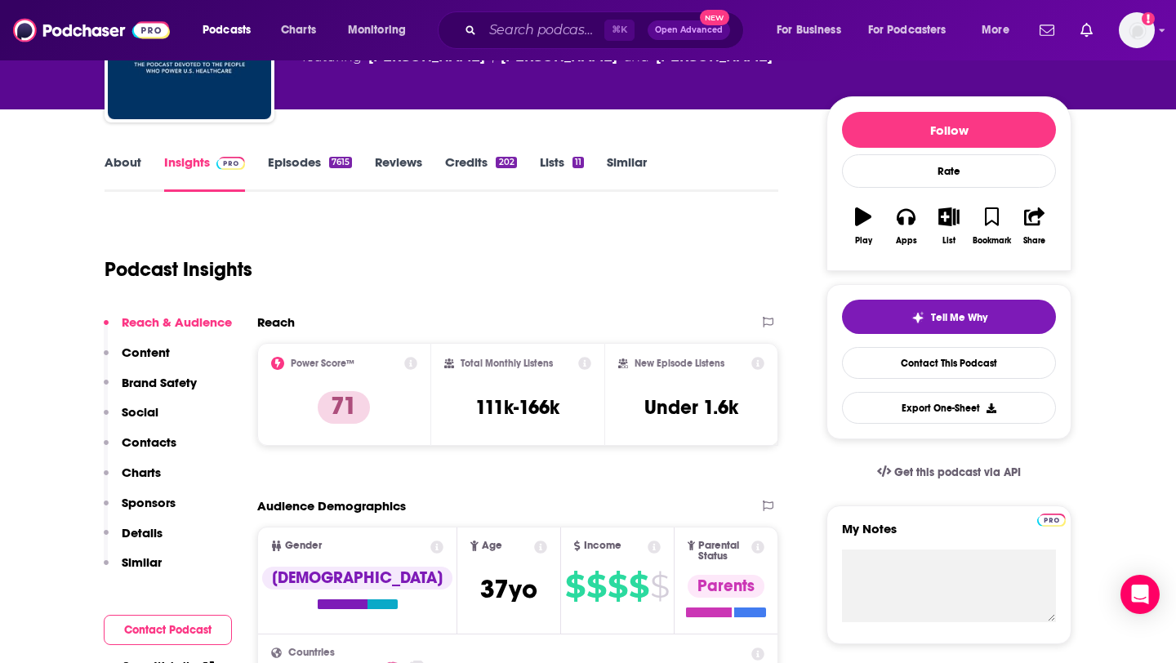
scroll to position [184, 0]
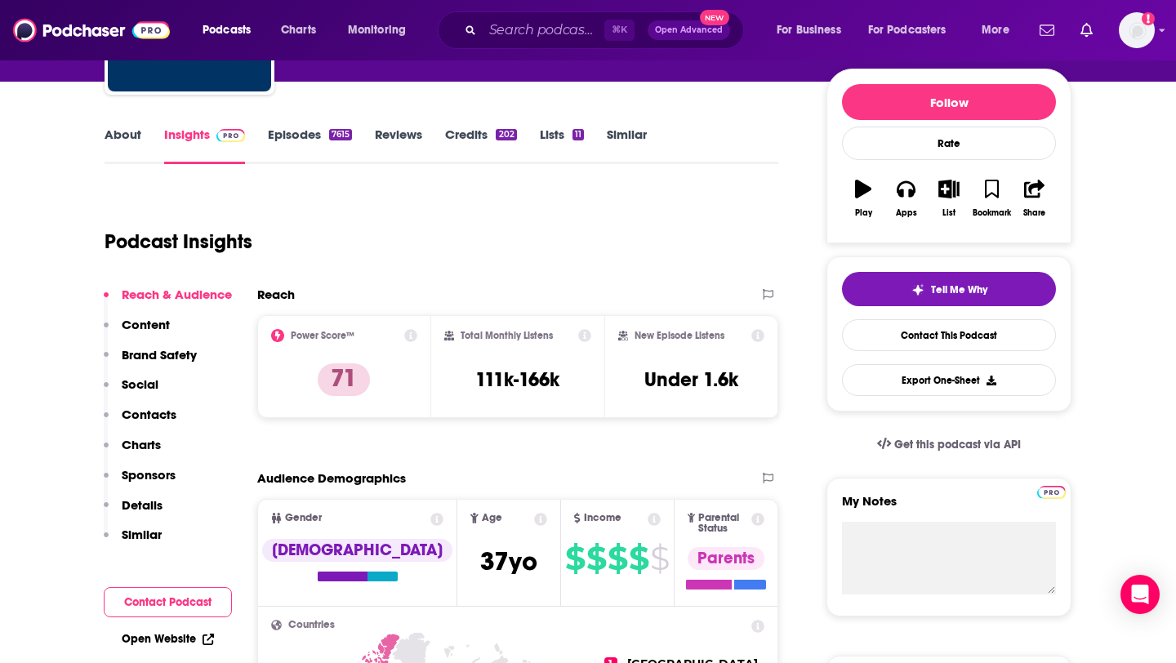
click at [124, 137] on link "About" at bounding box center [122, 146] width 37 height 38
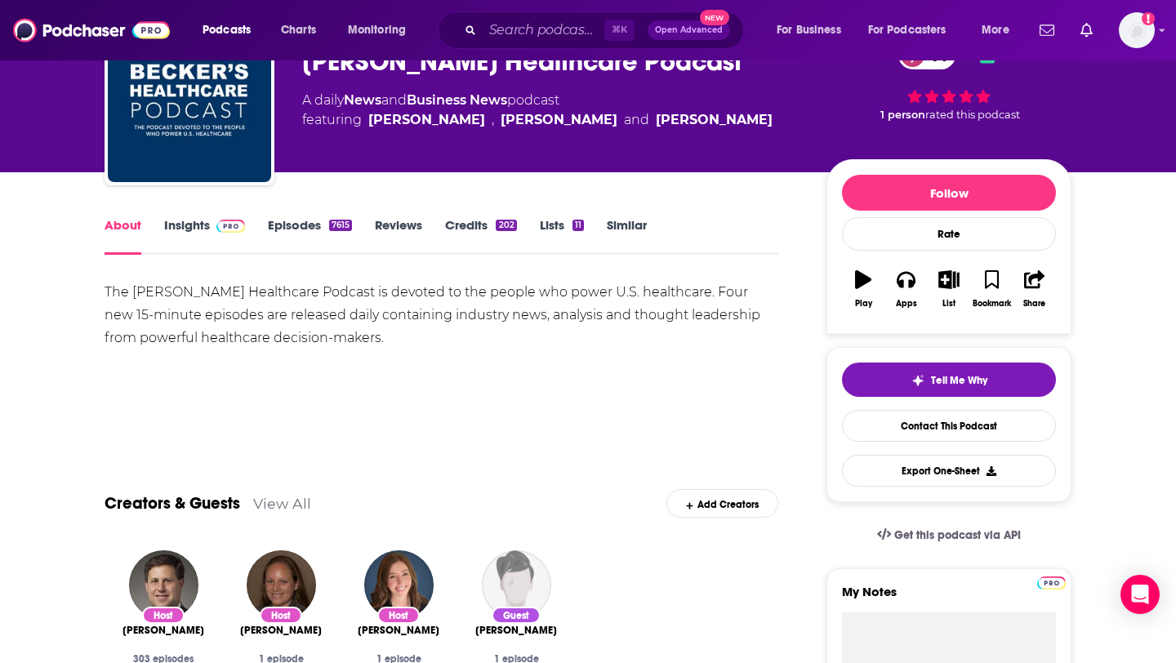
scroll to position [156, 0]
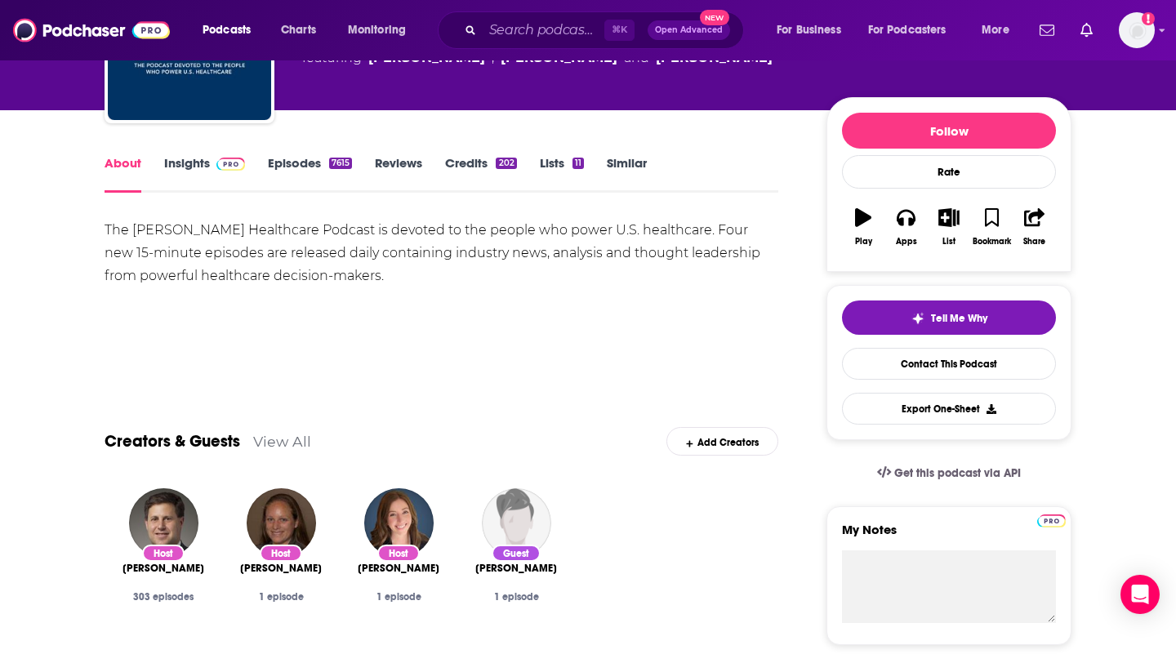
click at [322, 171] on link "Episodes 7615" at bounding box center [310, 174] width 84 height 38
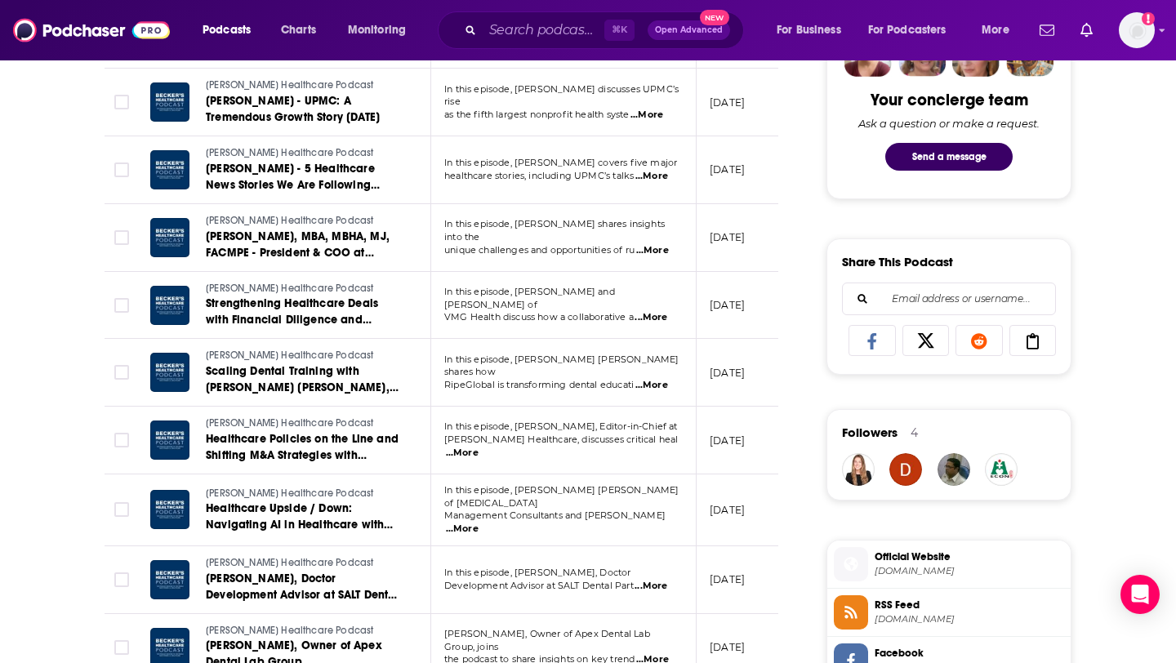
scroll to position [847, 0]
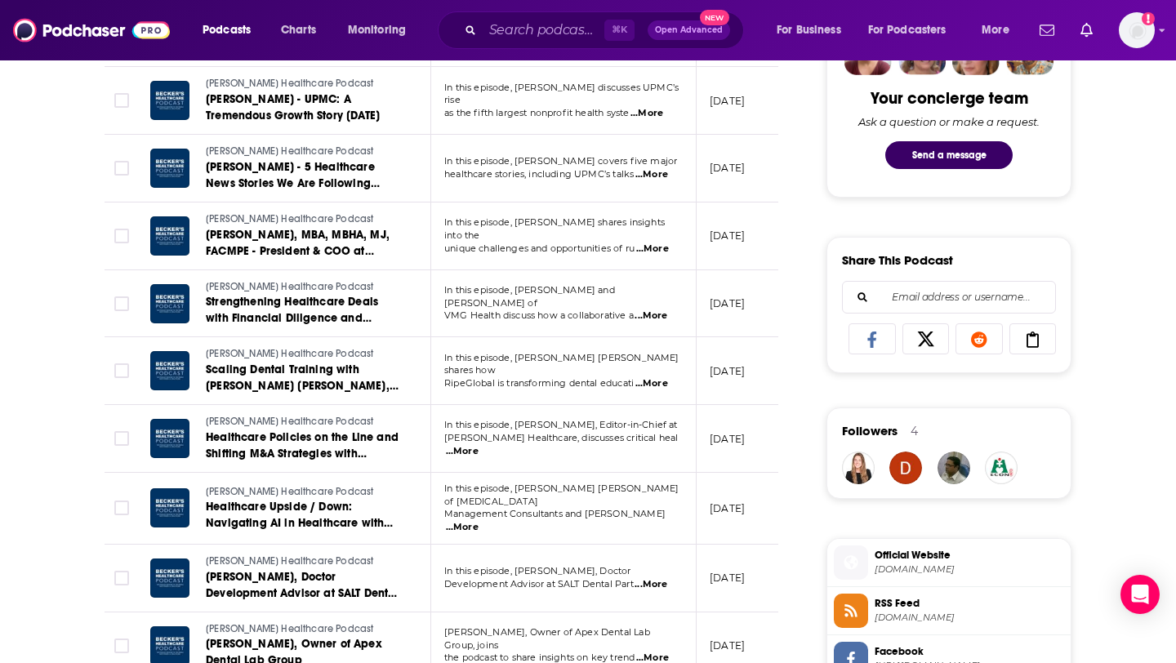
click at [661, 377] on span "...More" at bounding box center [651, 383] width 33 height 13
click at [730, 341] on td "[DATE]" at bounding box center [749, 371] width 106 height 68
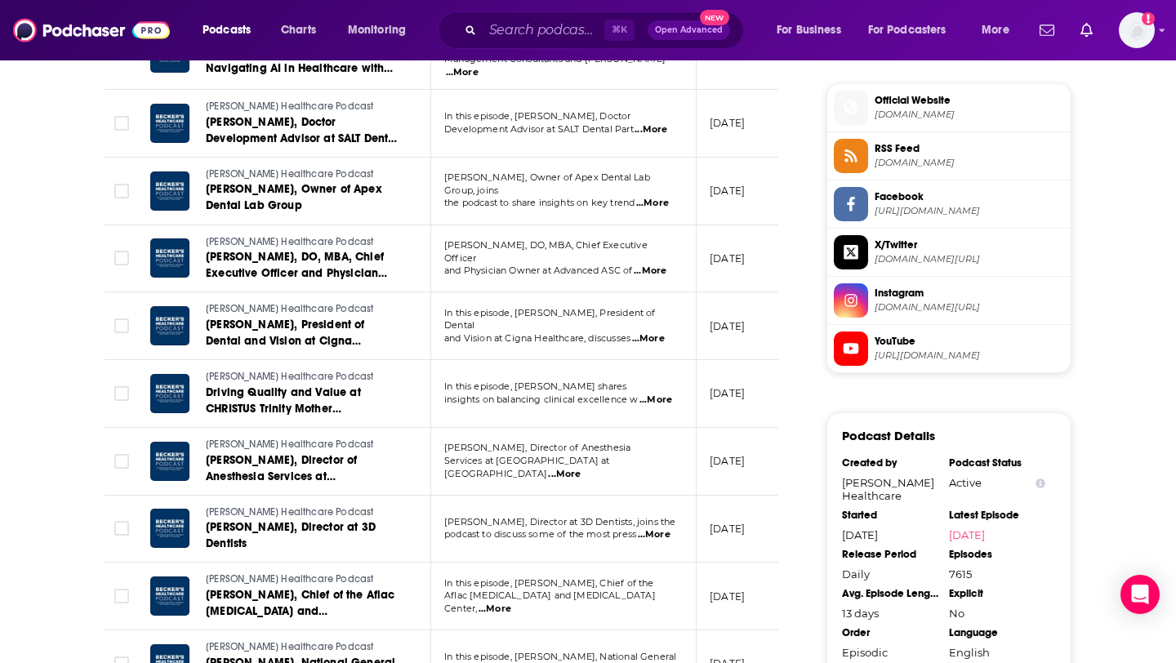
scroll to position [1308, 0]
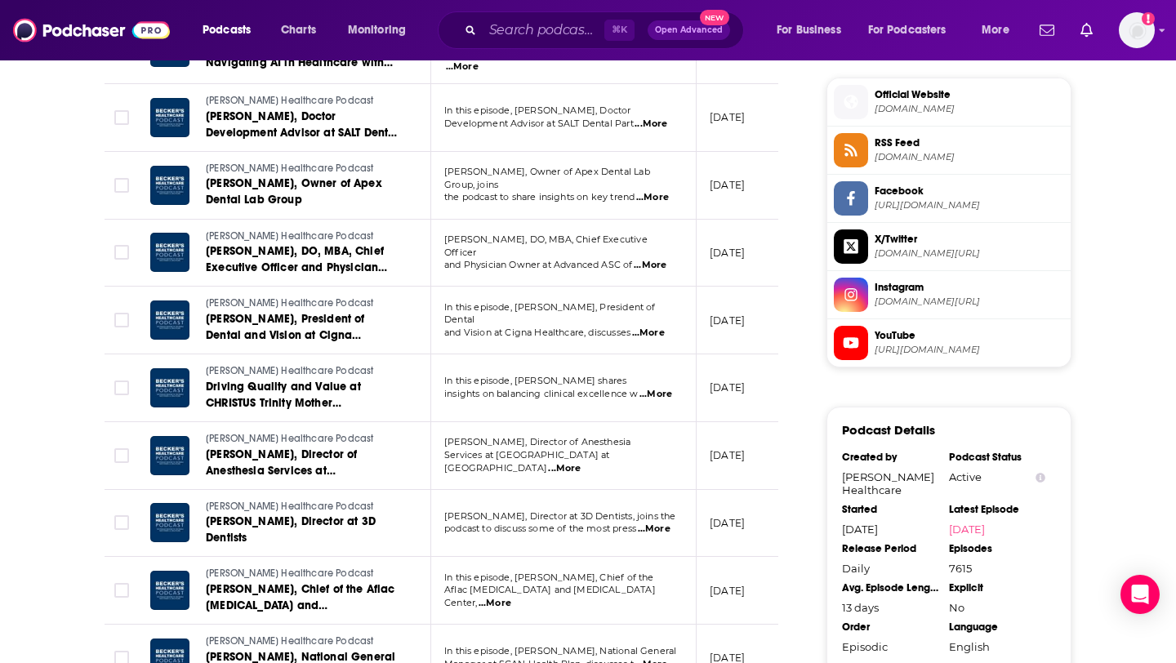
click at [648, 389] on span "...More" at bounding box center [655, 394] width 33 height 13
click at [806, 415] on div "About Insights Episodes 7615 Reviews Credits 202 Lists 11 Similar Episodes of B…" at bounding box center [452, 72] width 748 height 2143
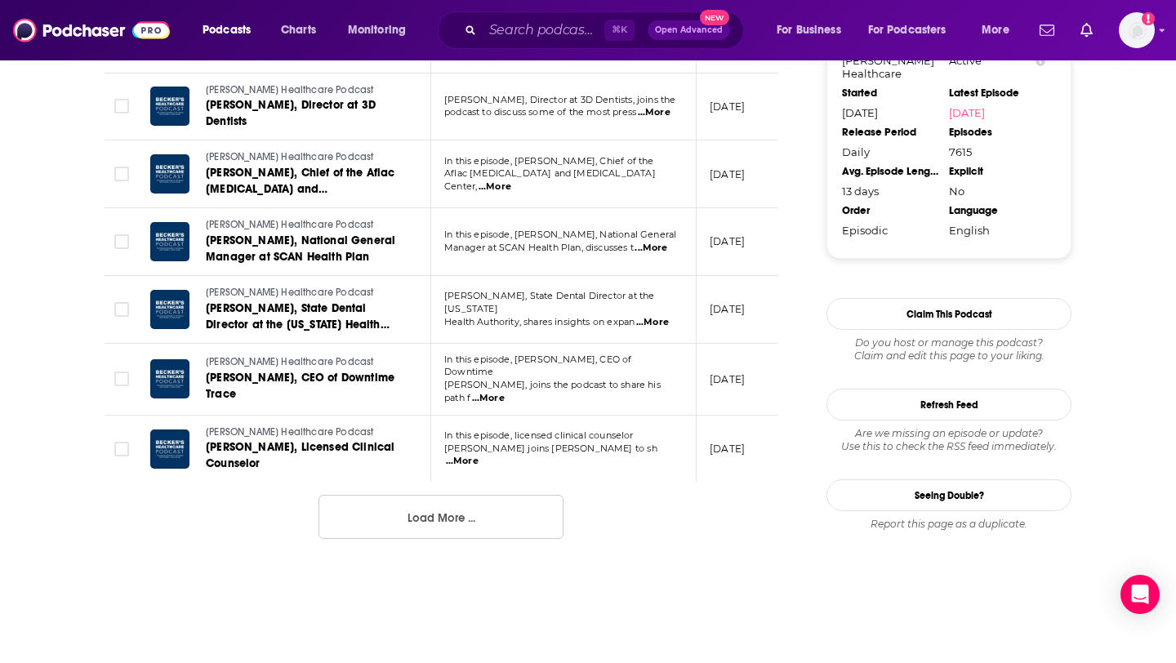
scroll to position [1731, 0]
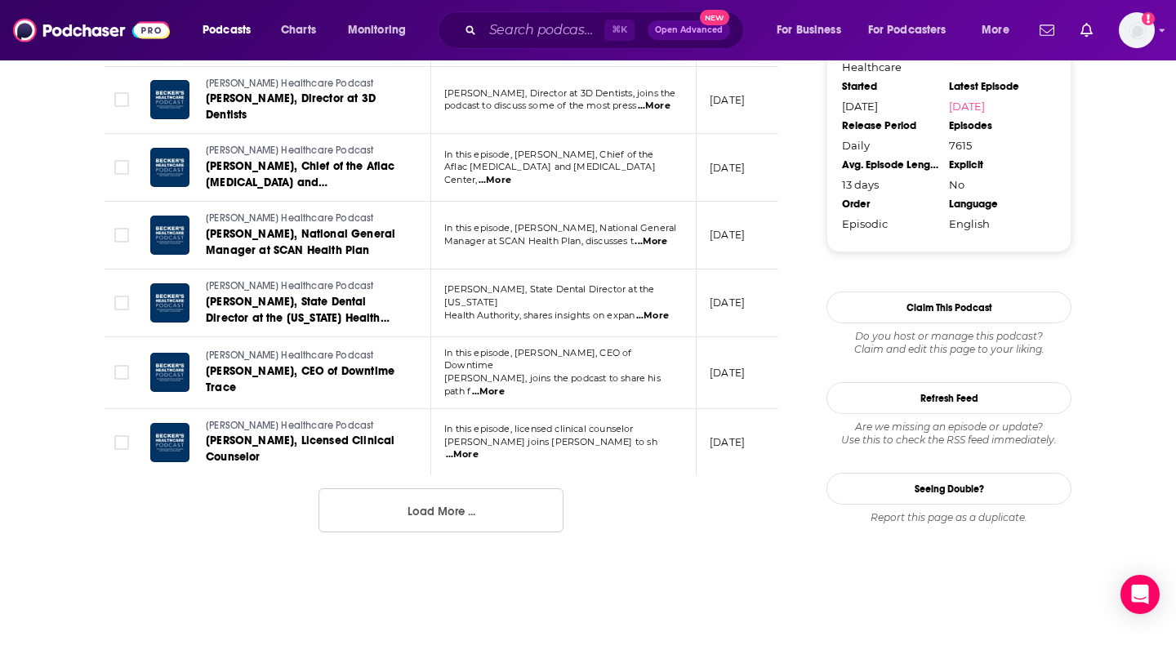
click at [518, 509] on button "Load More ..." at bounding box center [440, 510] width 245 height 44
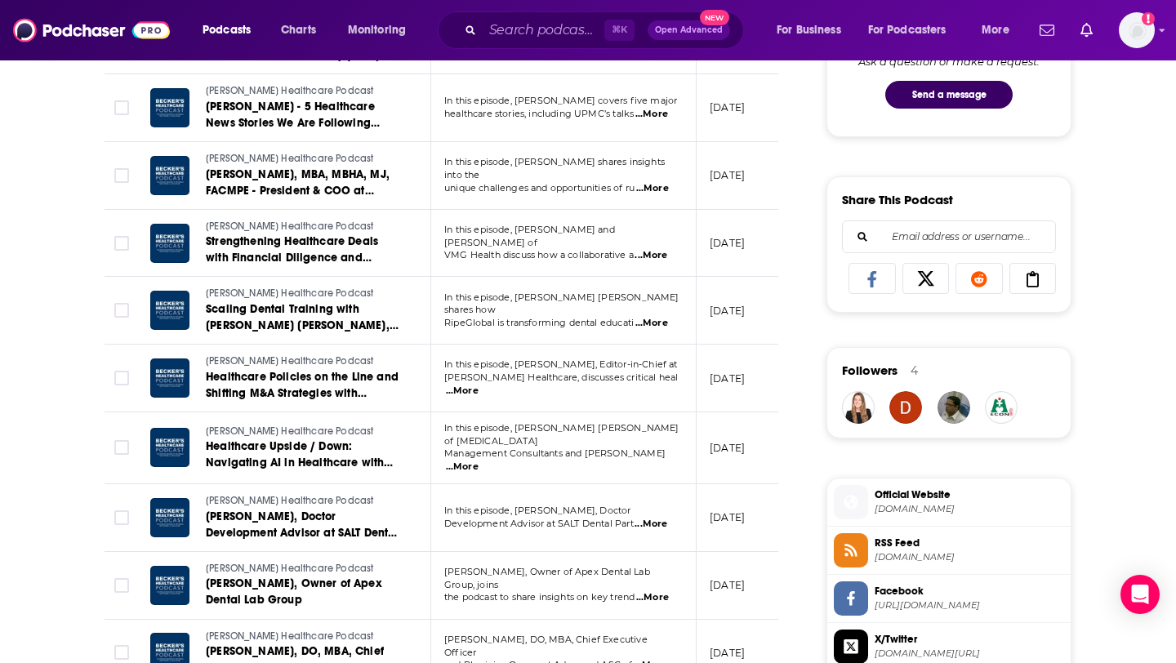
scroll to position [0, 0]
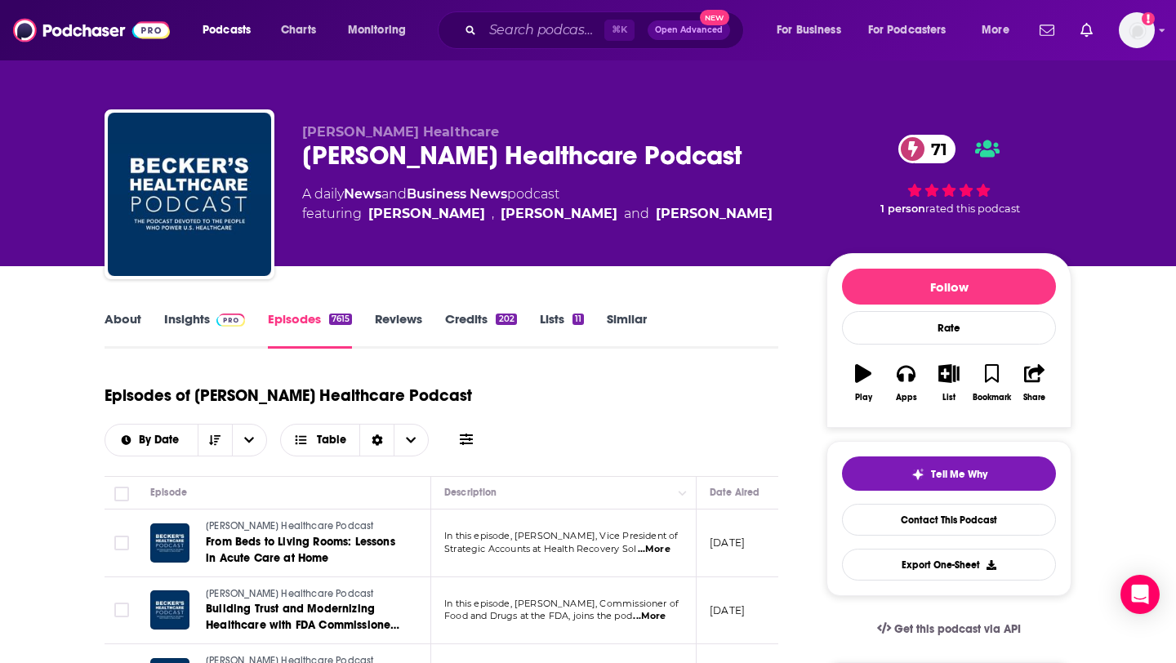
click at [215, 309] on div "About Insights Episodes 7615 Reviews Credits 202 Lists 11 Similar" at bounding box center [441, 329] width 674 height 40
click at [210, 311] on span at bounding box center [227, 319] width 35 height 16
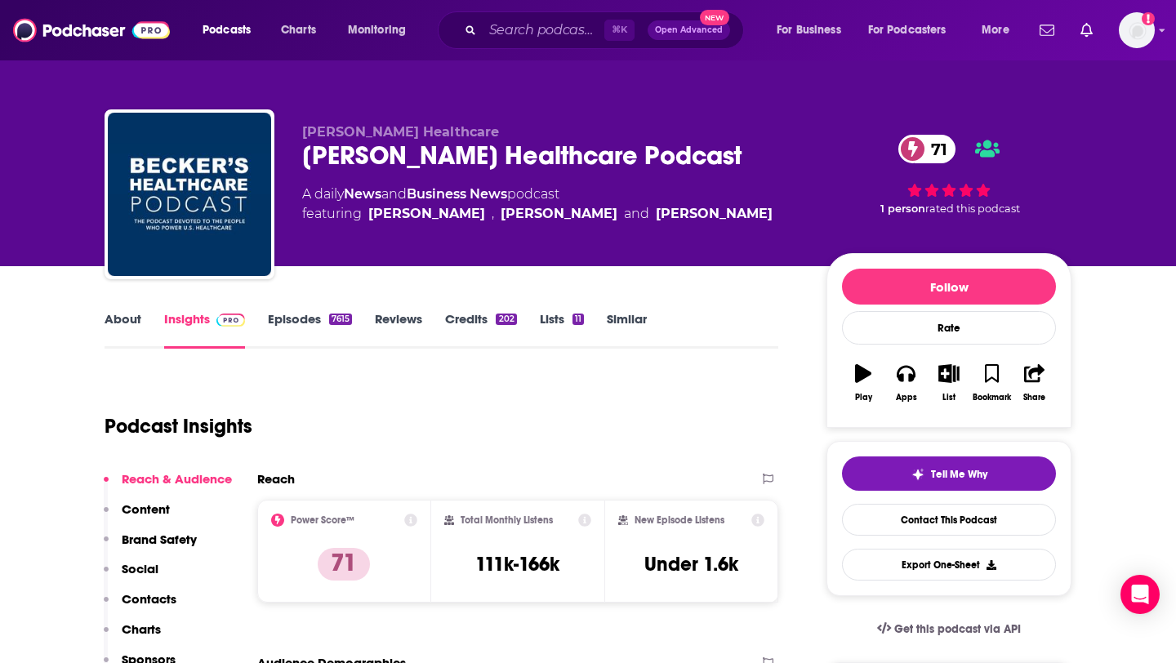
click at [285, 320] on link "Episodes 7615" at bounding box center [310, 330] width 84 height 38
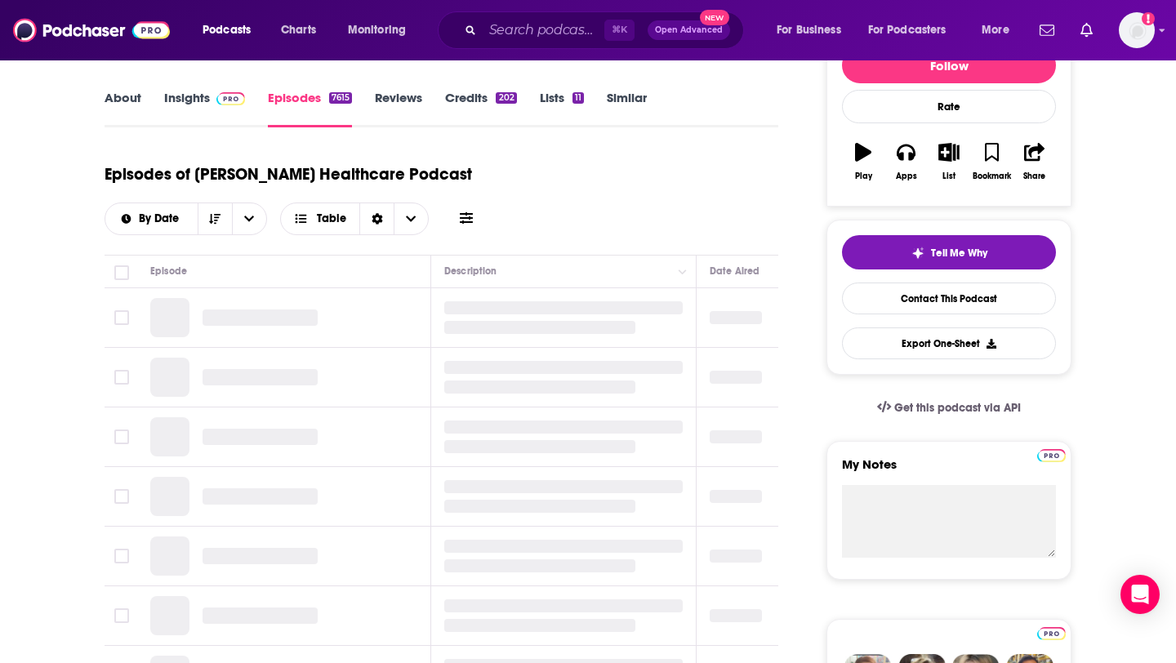
scroll to position [228, 0]
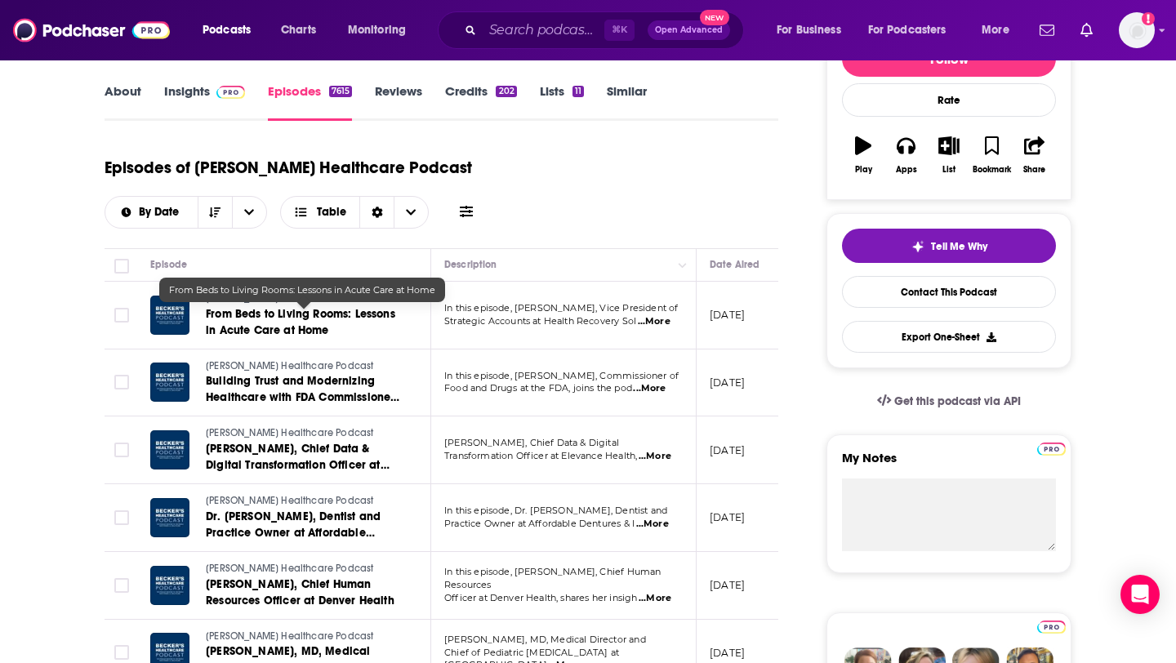
click at [282, 324] on span "From Beds to Living Rooms: Lessons in Acute Care at Home" at bounding box center [300, 322] width 189 height 30
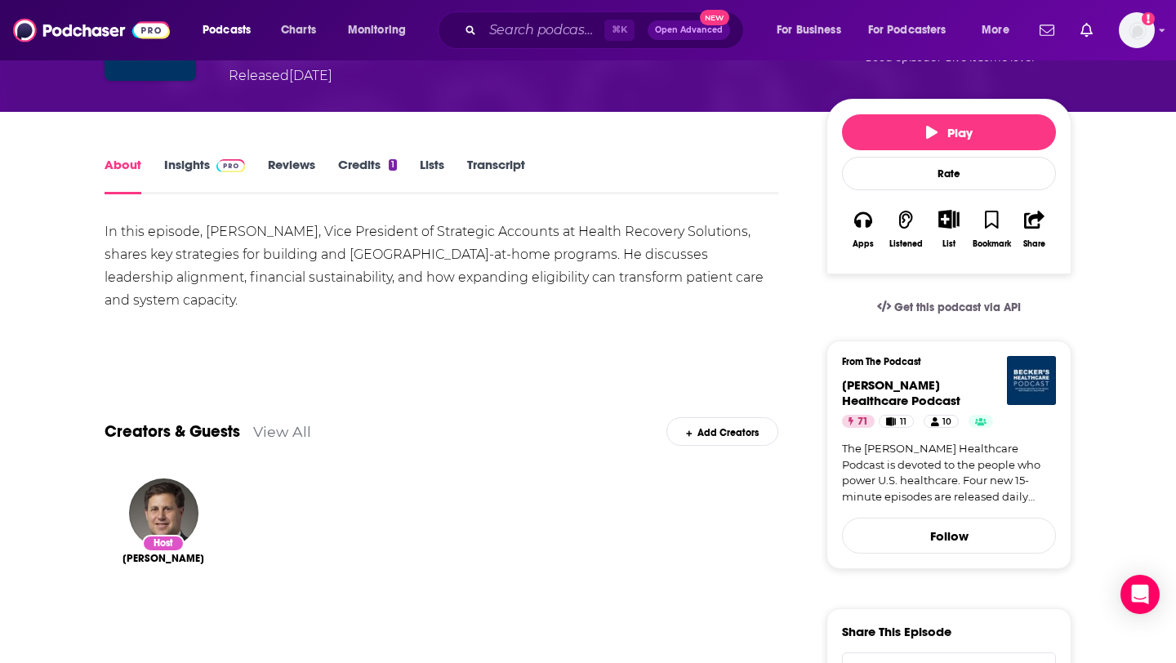
scroll to position [151, 0]
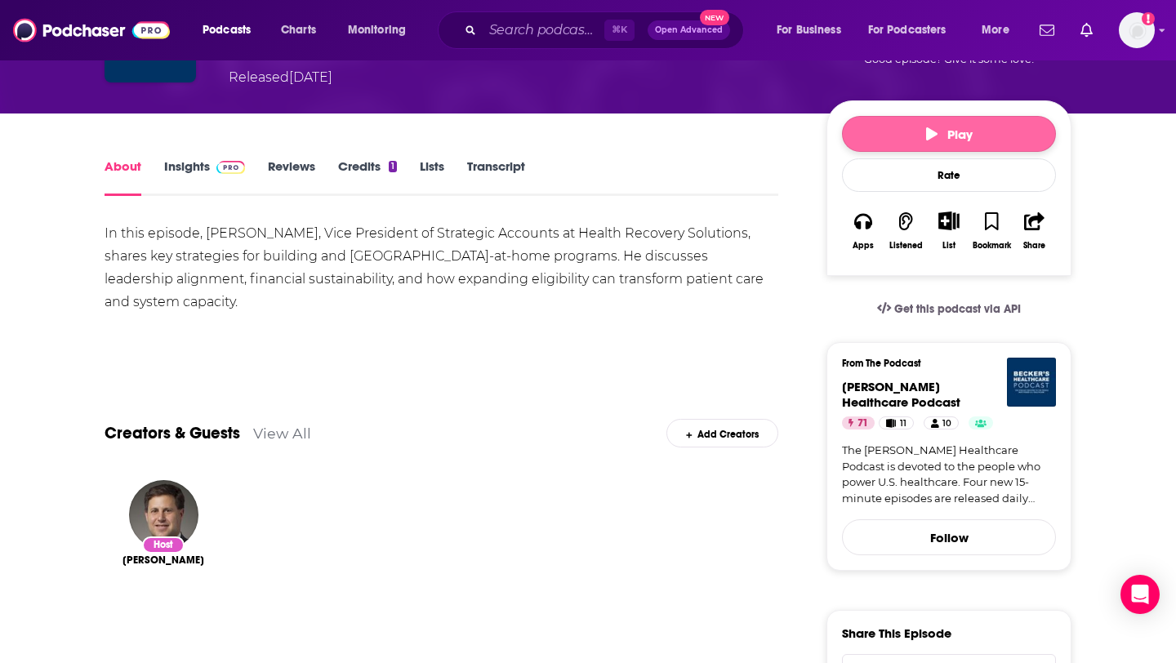
click at [956, 116] on button "Play" at bounding box center [949, 134] width 214 height 36
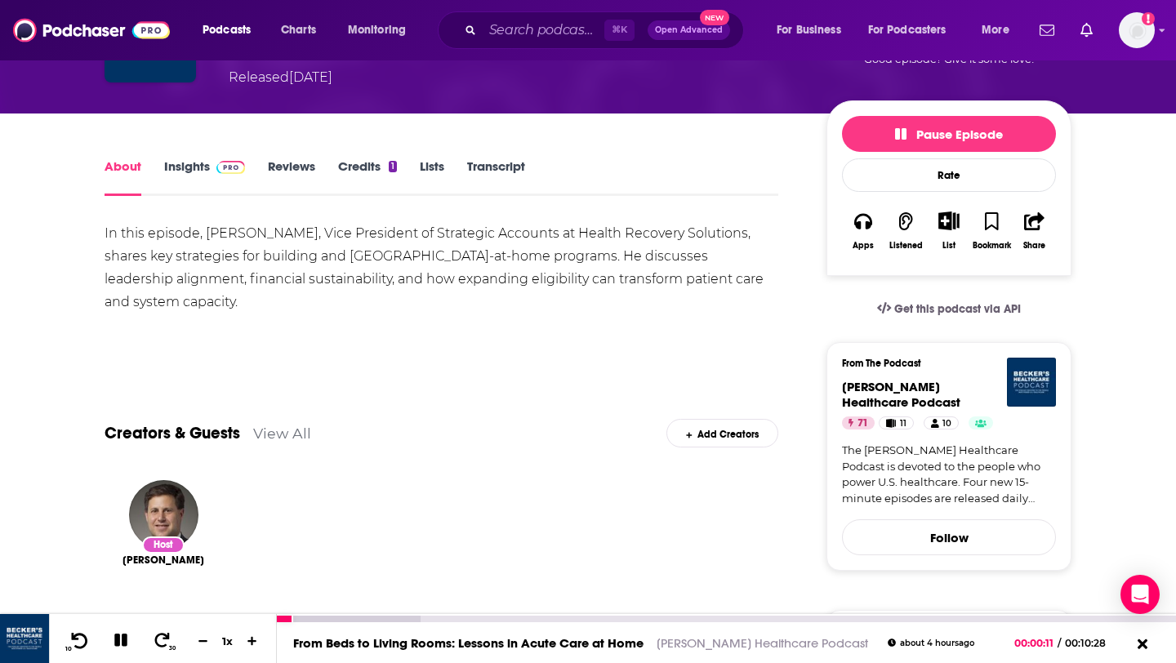
click at [79, 641] on icon at bounding box center [79, 640] width 20 height 16
click at [123, 638] on icon at bounding box center [120, 639] width 13 height 13
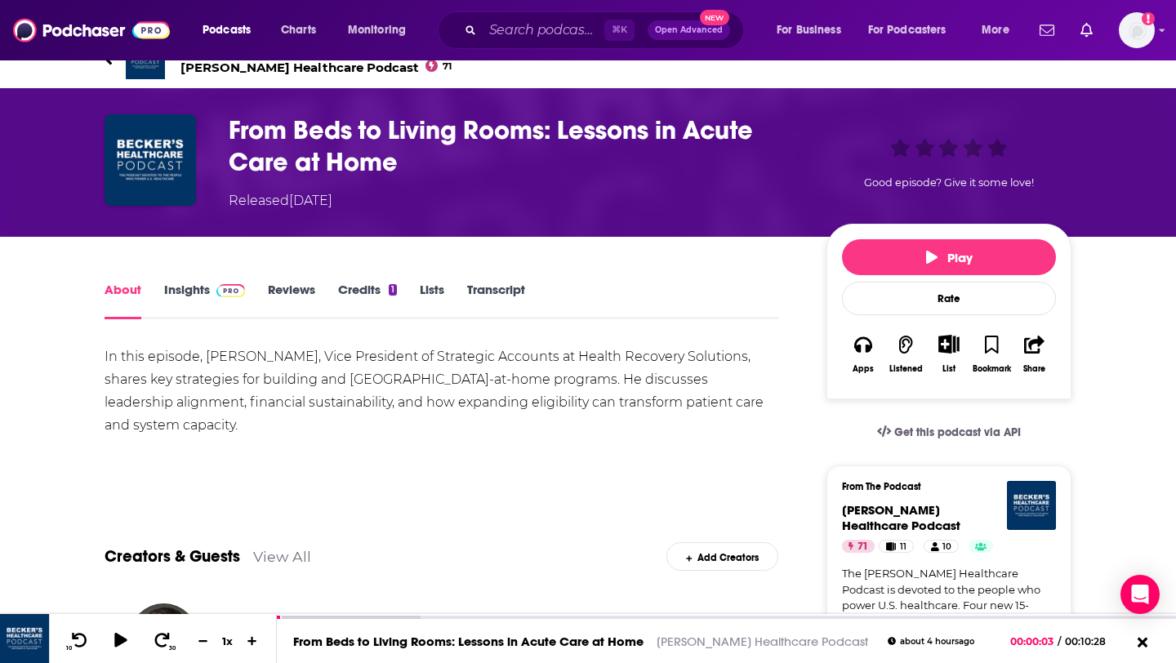
scroll to position [0, 0]
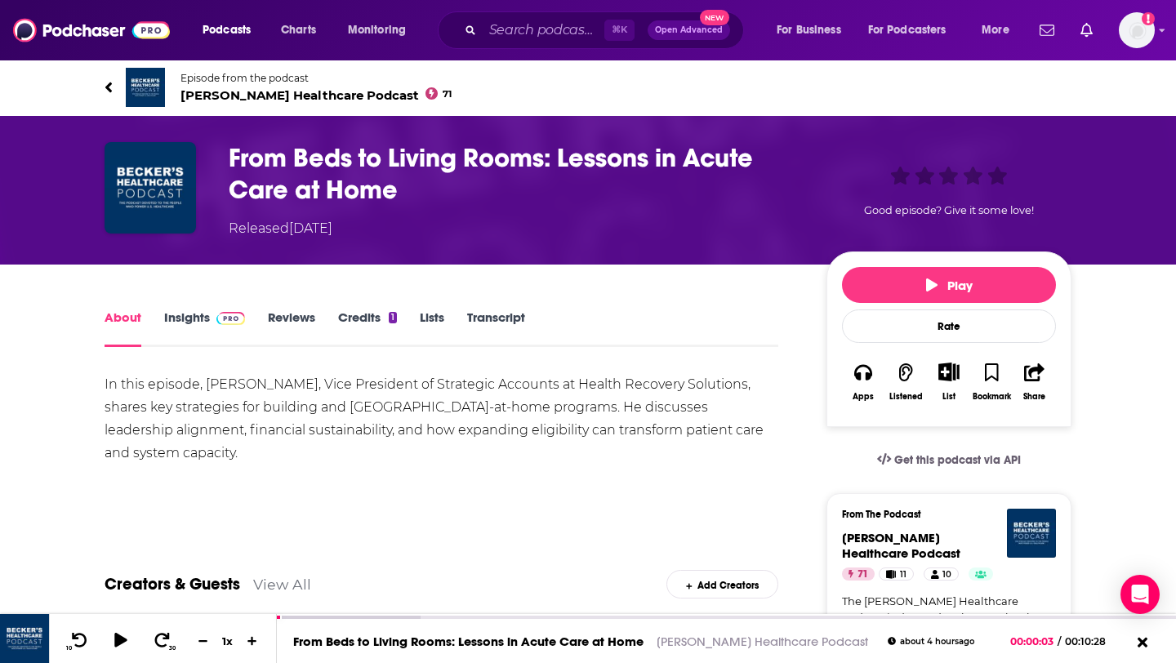
click at [142, 93] on img at bounding box center [145, 87] width 39 height 39
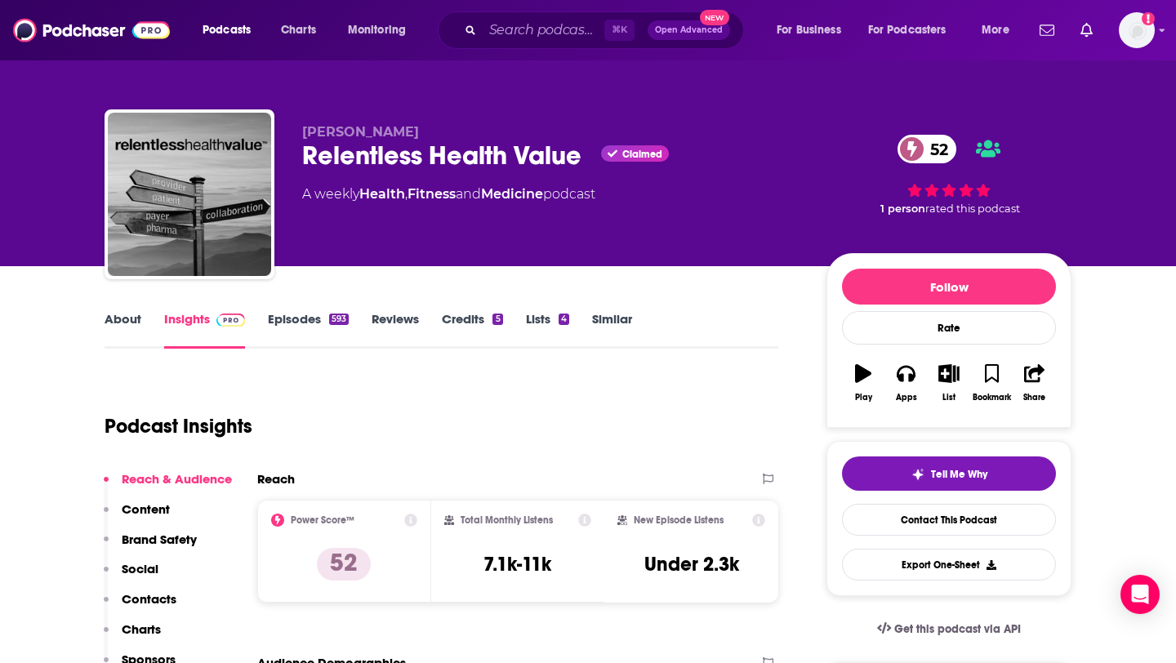
click at [127, 318] on link "About" at bounding box center [122, 330] width 37 height 38
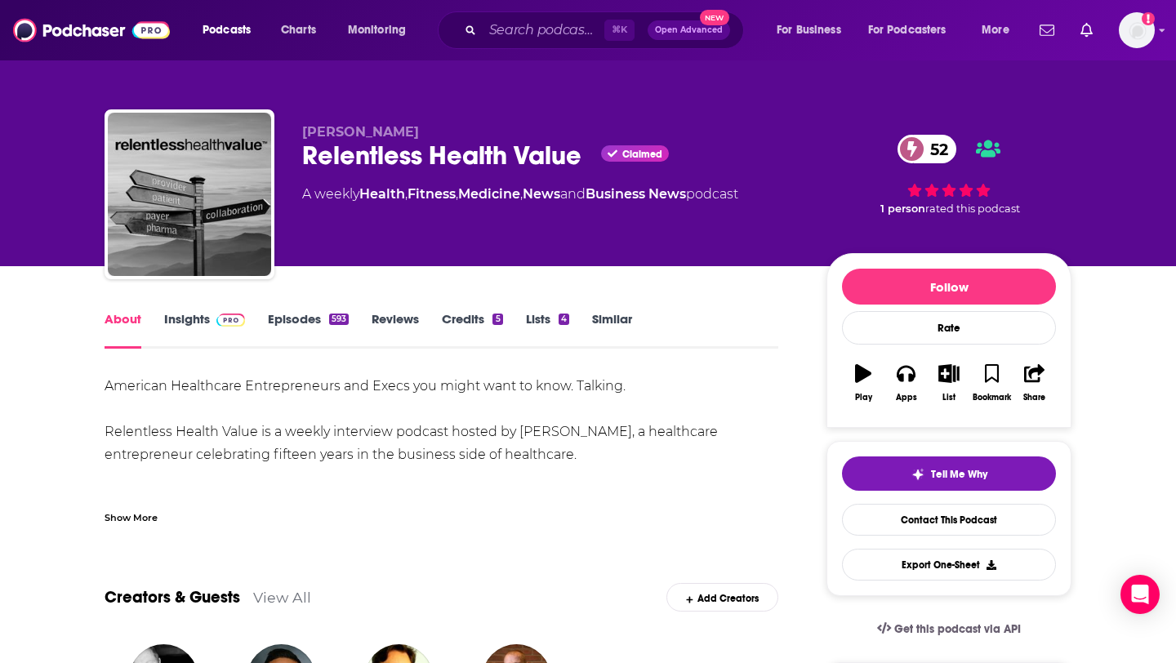
click at [157, 491] on div "American Healthcare Entrepreneurs and Execs you might want to know. Talking. Re…" at bounding box center [441, 449] width 674 height 149
click at [144, 517] on div "Show More" at bounding box center [130, 517] width 53 height 16
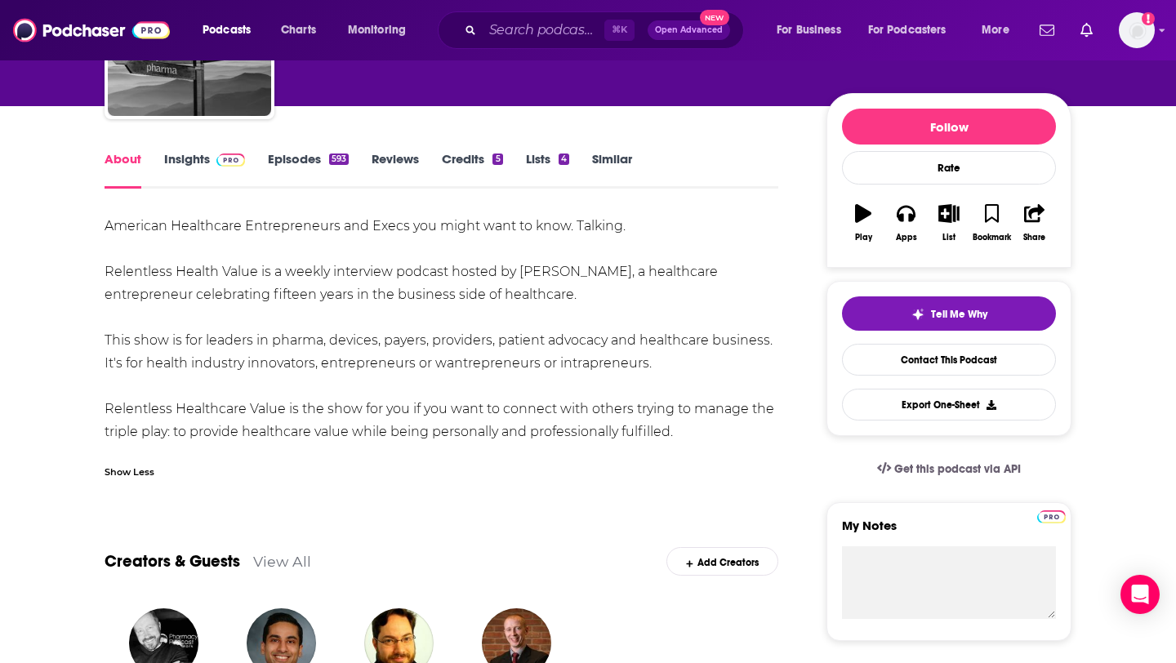
scroll to position [164, 0]
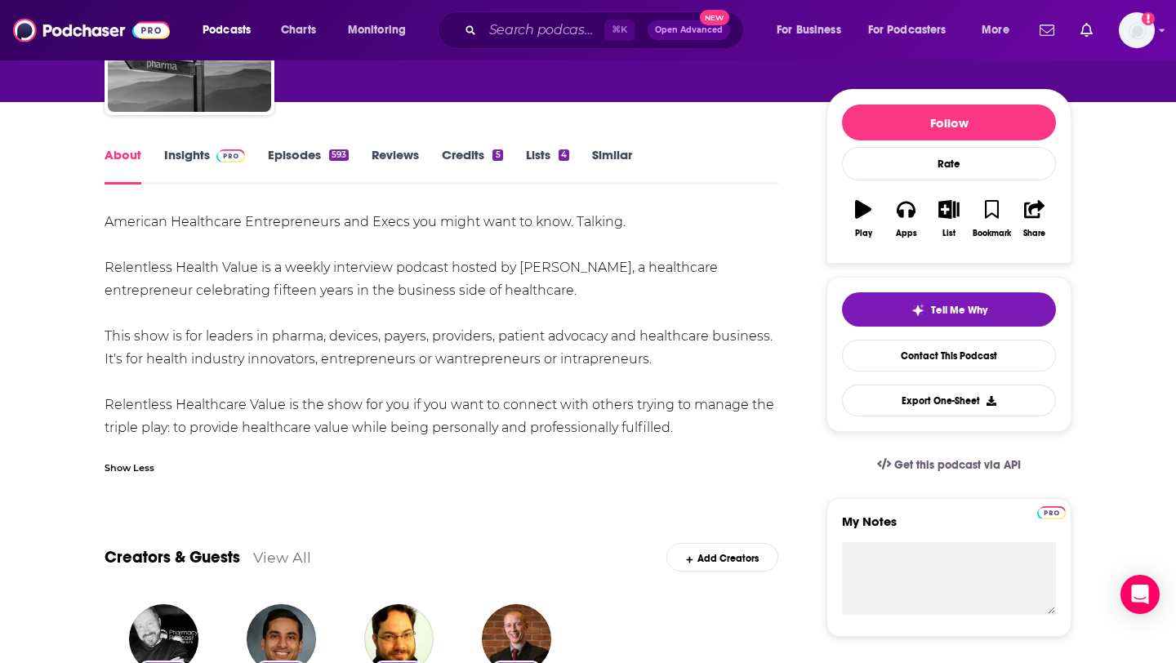
click at [215, 149] on span at bounding box center [227, 155] width 35 height 16
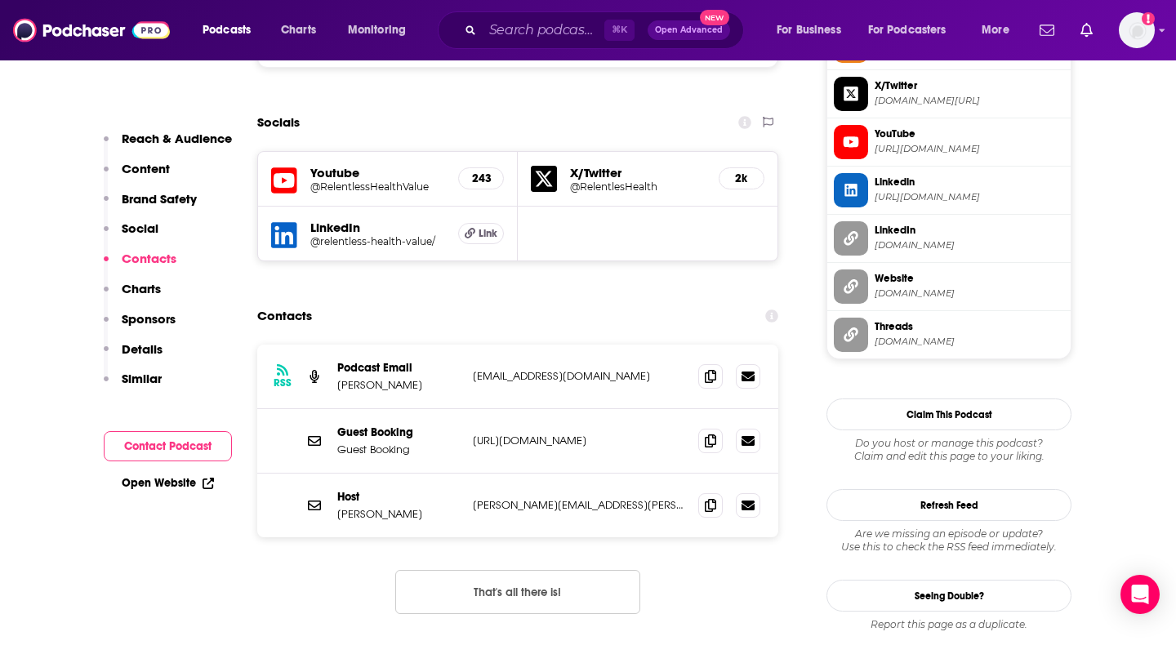
scroll to position [1560, 0]
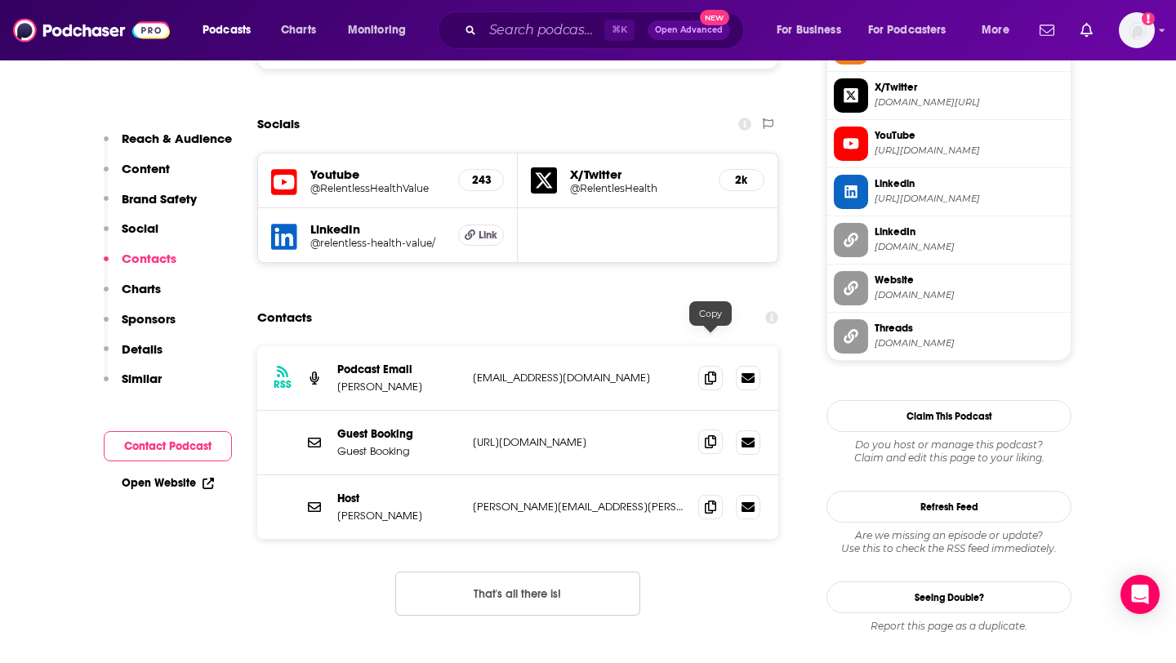
click at [708, 435] on icon at bounding box center [710, 441] width 11 height 13
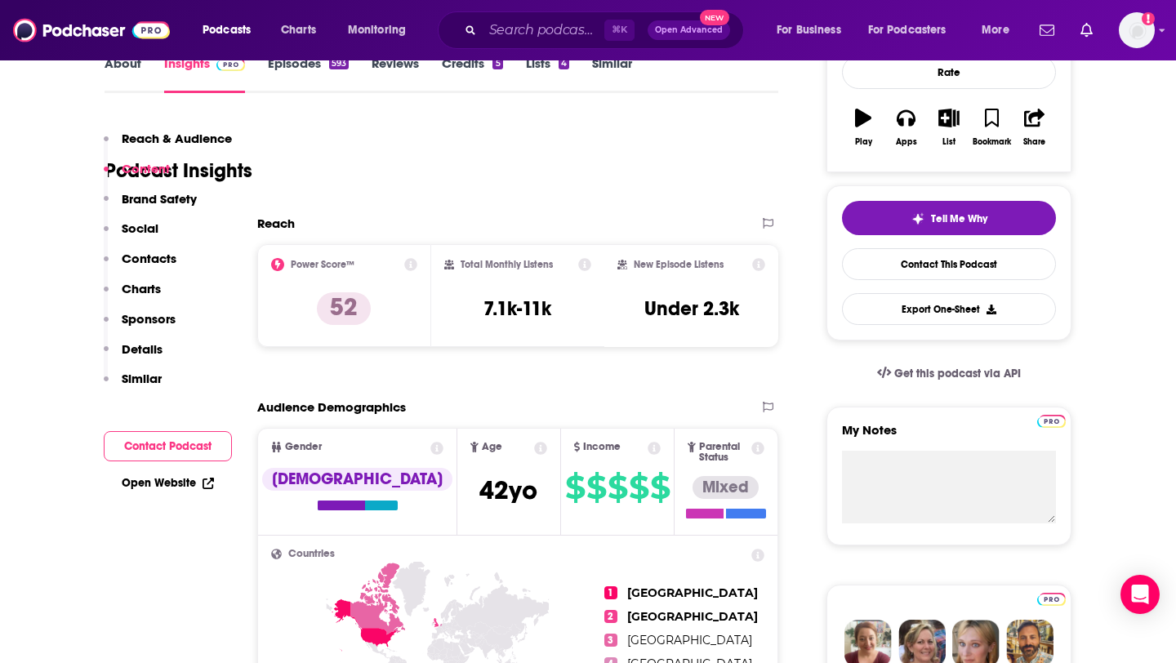
scroll to position [0, 0]
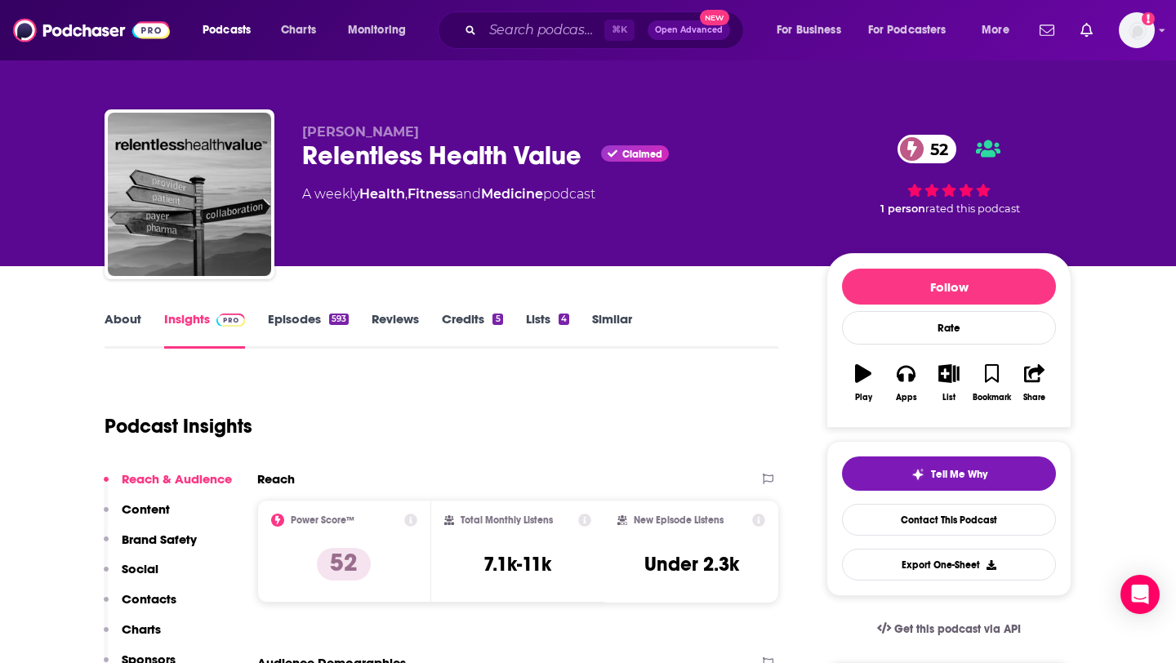
click at [331, 322] on div "593" at bounding box center [339, 318] width 20 height 11
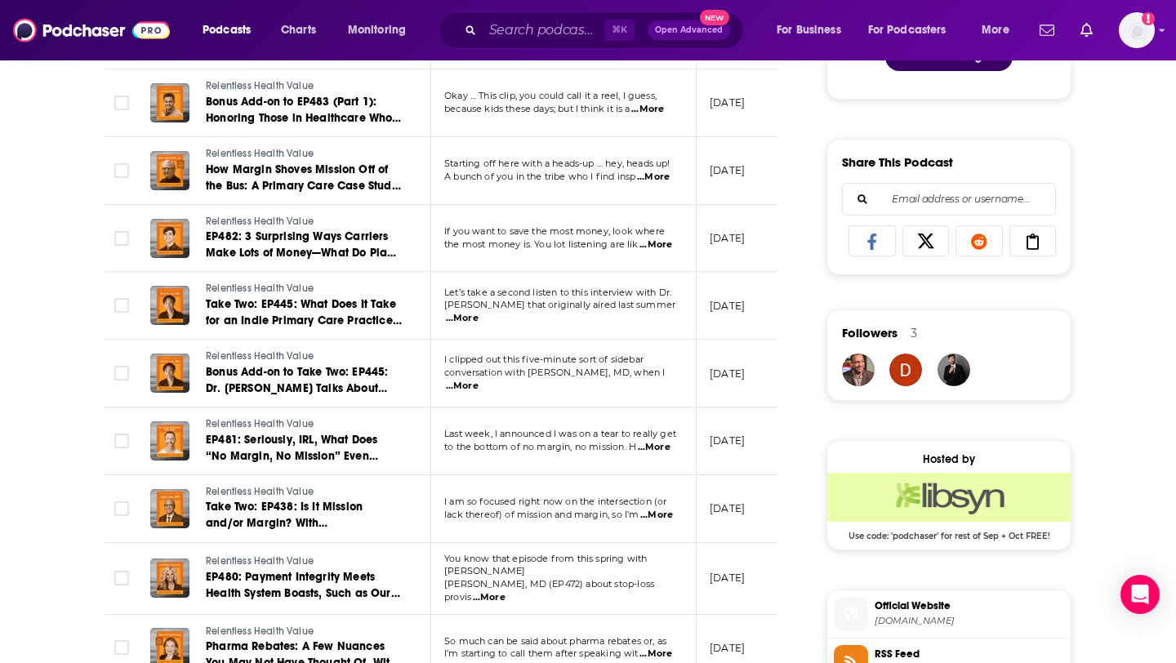
scroll to position [949, 0]
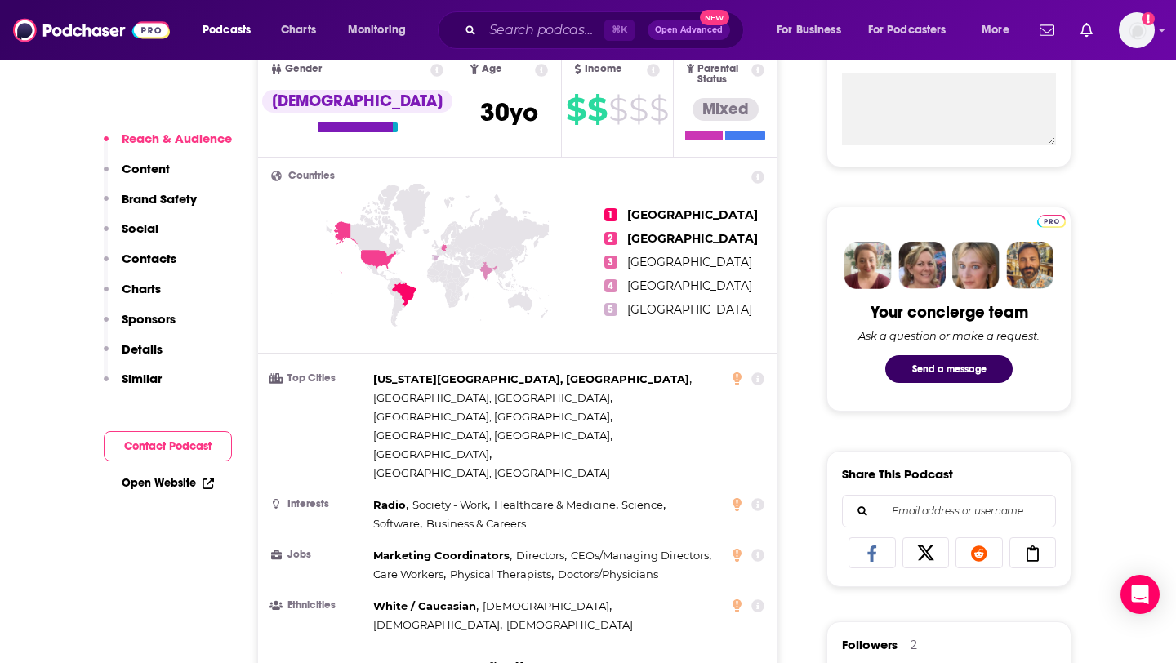
scroll to position [535, 0]
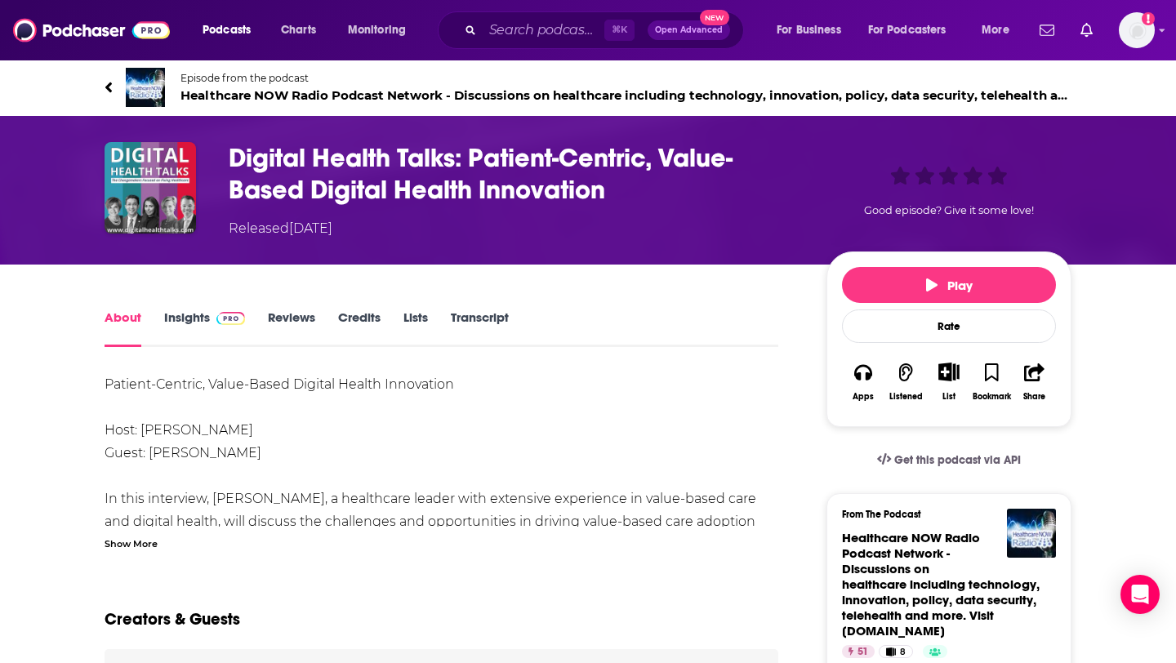
click at [195, 315] on link "Insights" at bounding box center [204, 328] width 81 height 38
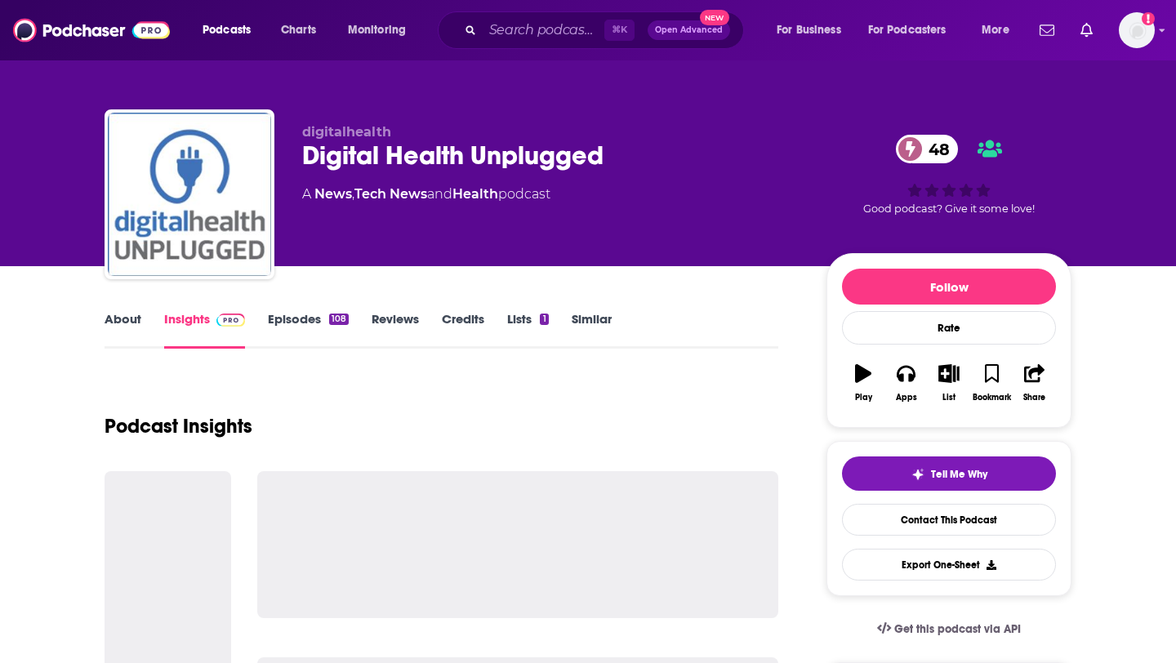
click at [104, 316] on link "About" at bounding box center [122, 330] width 37 height 38
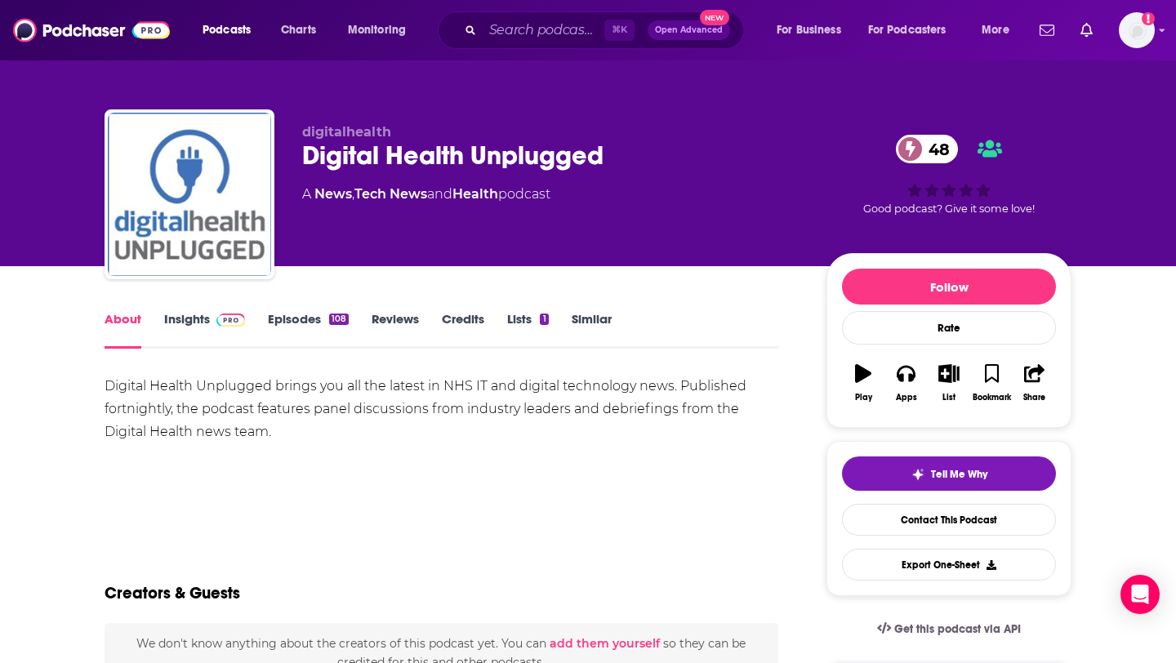
click at [199, 319] on link "Insights" at bounding box center [204, 330] width 81 height 38
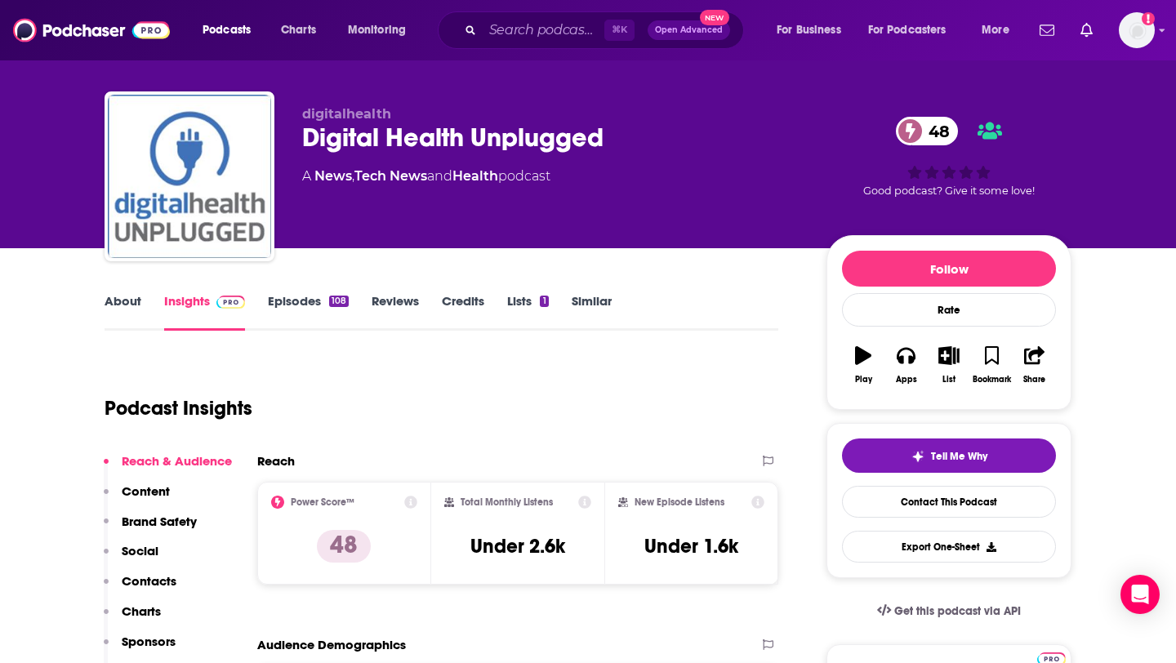
scroll to position [11, 0]
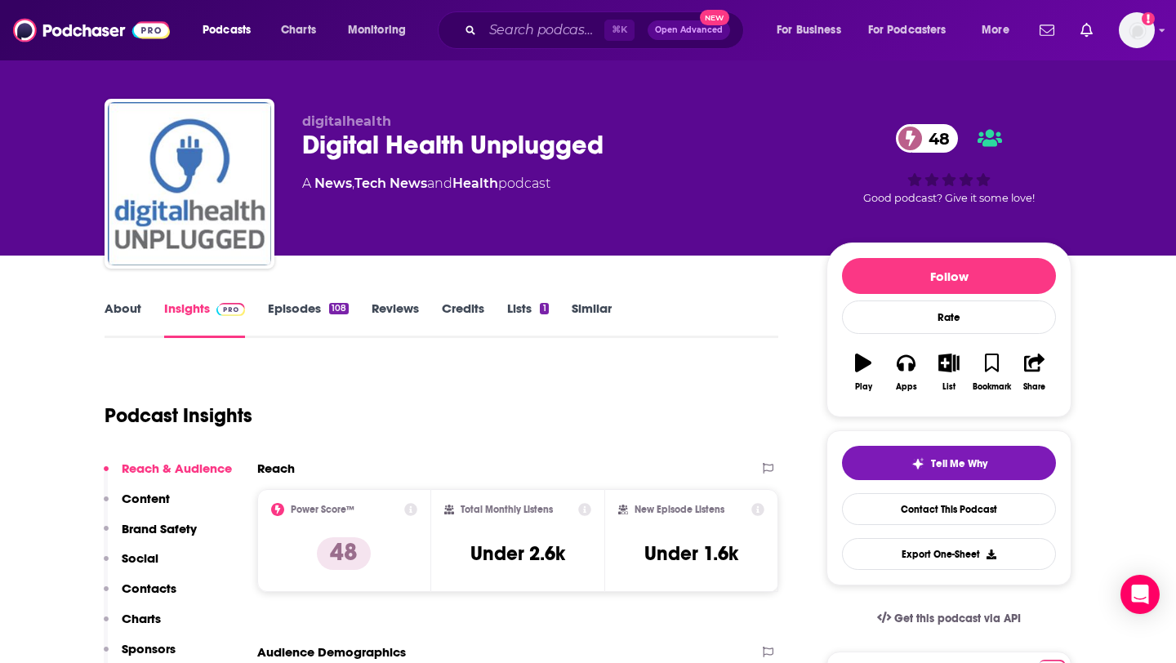
click at [297, 305] on link "Episodes 108" at bounding box center [308, 319] width 81 height 38
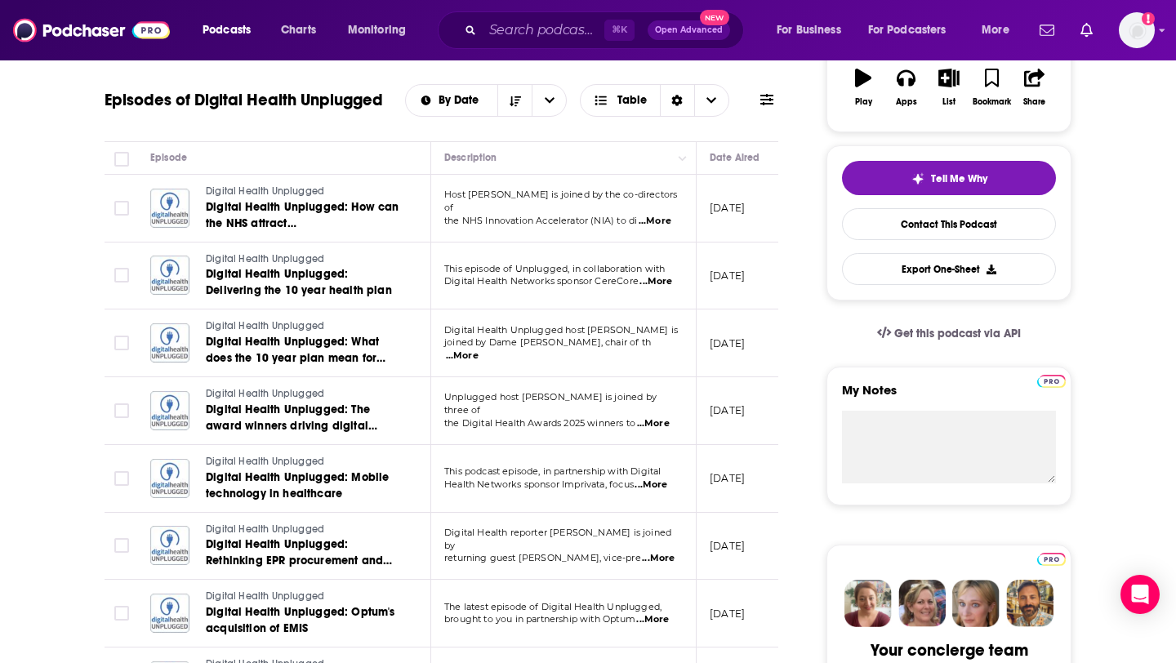
scroll to position [296, 0]
click at [478, 349] on span "...More" at bounding box center [462, 355] width 33 height 13
click at [745, 349] on p "[DATE]" at bounding box center [726, 343] width 35 height 14
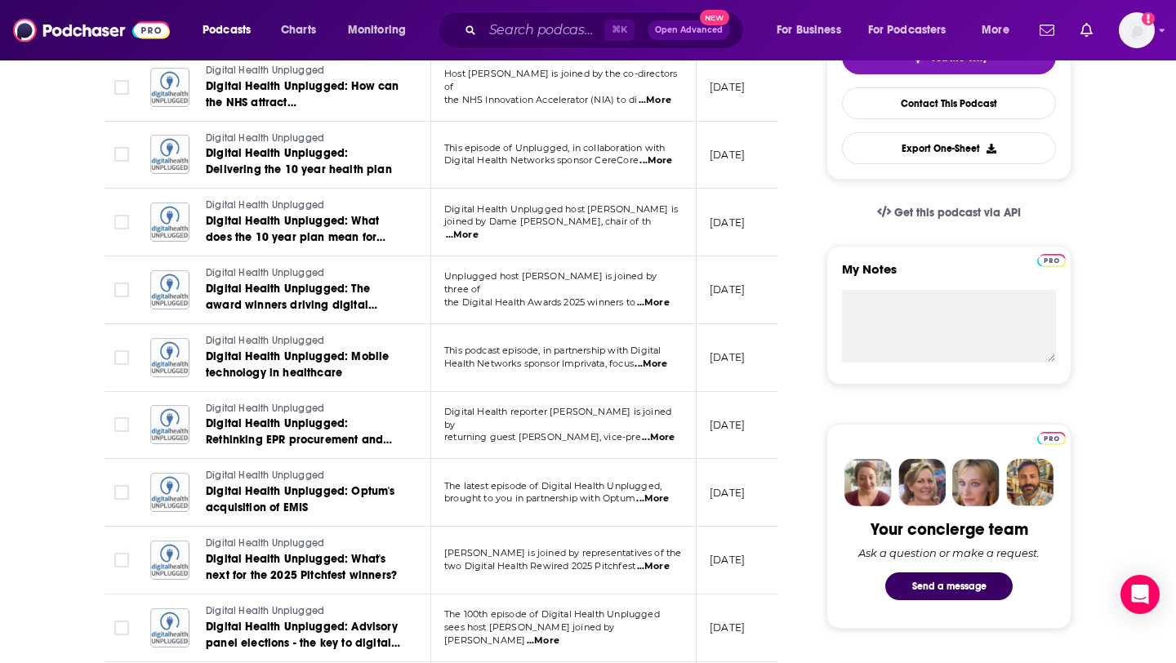
scroll to position [417, 0]
click at [653, 362] on span "...More" at bounding box center [650, 363] width 33 height 13
click at [745, 395] on td "[DATE]" at bounding box center [749, 425] width 106 height 68
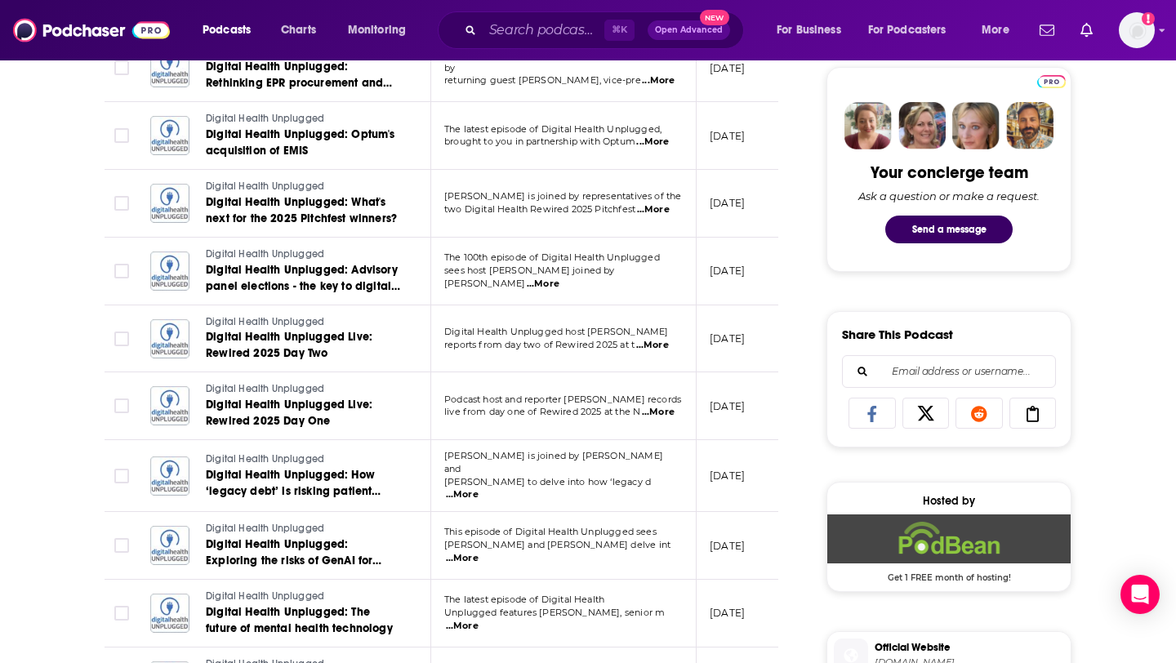
scroll to position [782, 0]
